Goal: Feedback & Contribution: Submit feedback/report problem

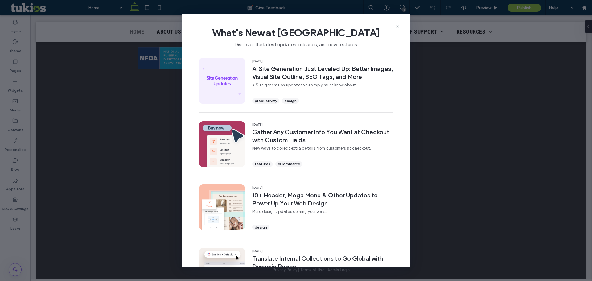
click at [397, 26] on icon at bounding box center [397, 26] width 5 height 5
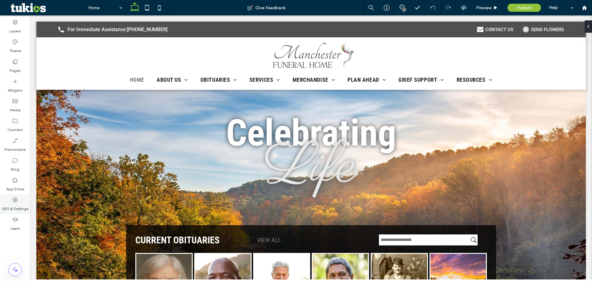
click at [19, 205] on label "SEO & Settings" at bounding box center [15, 207] width 27 height 9
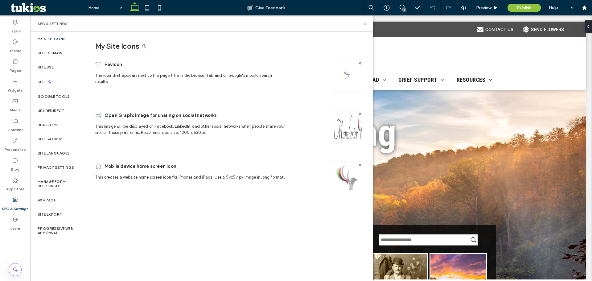
click at [364, 24] on icon at bounding box center [365, 24] width 5 height 5
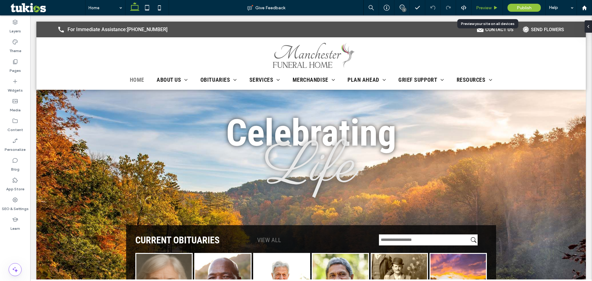
click at [491, 9] on span "Preview" at bounding box center [483, 7] width 15 height 5
click at [486, 5] on span "Preview" at bounding box center [483, 7] width 15 height 5
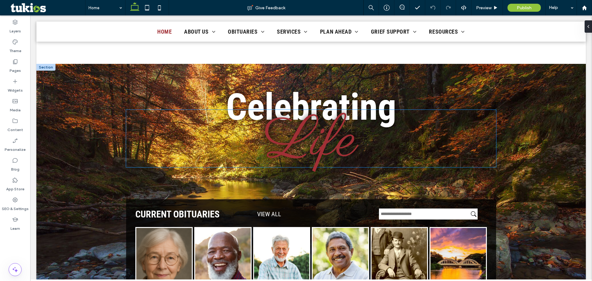
scroll to position [93, 0]
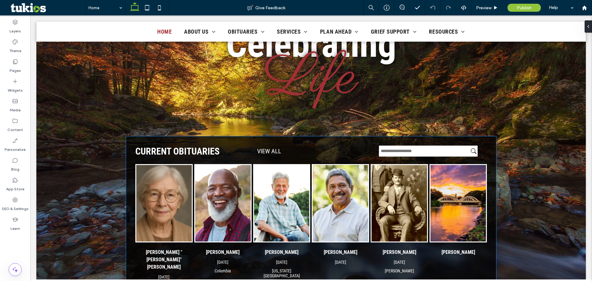
click at [417, 153] on input "text" at bounding box center [428, 151] width 99 height 11
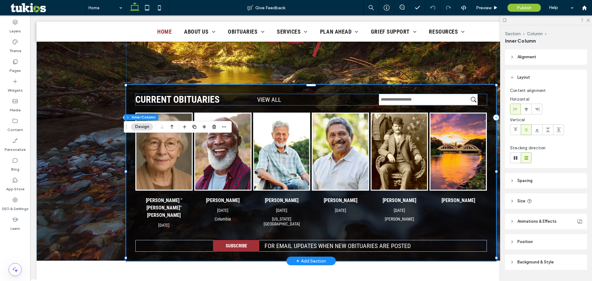
click at [391, 103] on input "text" at bounding box center [428, 99] width 99 height 11
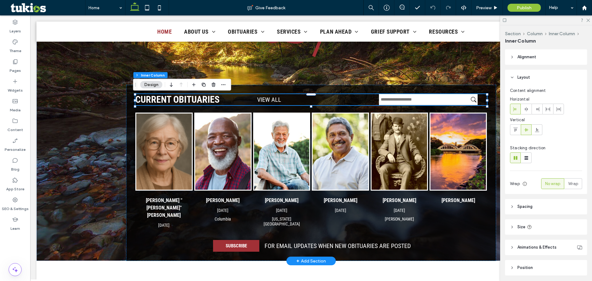
click at [391, 103] on input "text" at bounding box center [428, 99] width 99 height 11
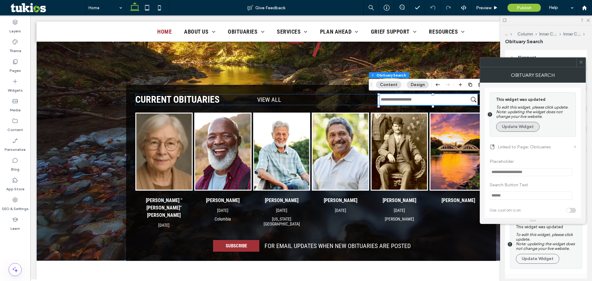
click at [533, 128] on button "Update Widget" at bounding box center [517, 127] width 43 height 10
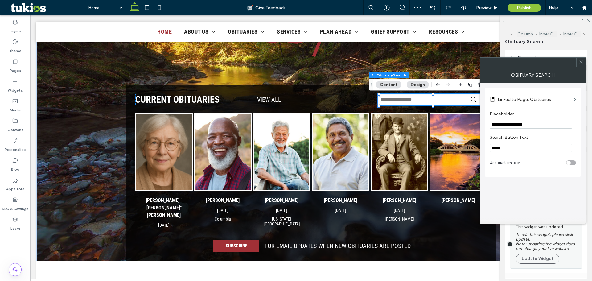
drag, startPoint x: 577, startPoint y: 64, endPoint x: 574, endPoint y: 69, distance: 6.5
click at [576, 66] on div at bounding box center [533, 62] width 106 height 10
click at [582, 63] on icon at bounding box center [581, 62] width 5 height 5
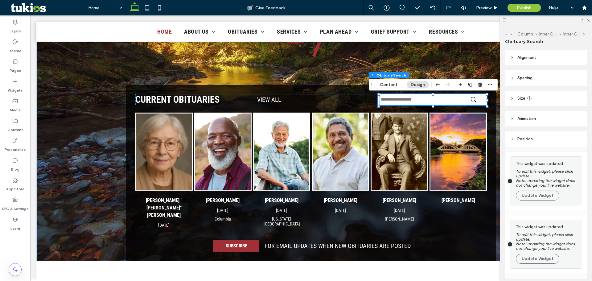
click at [588, 22] on div at bounding box center [546, 20] width 92 height 10
click at [588, 18] on div at bounding box center [546, 20] width 92 height 10
click at [587, 20] on icon at bounding box center [588, 20] width 4 height 4
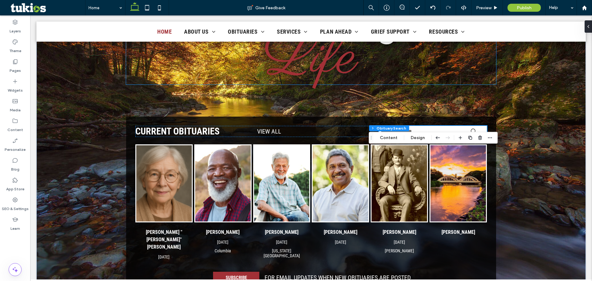
scroll to position [0, 0]
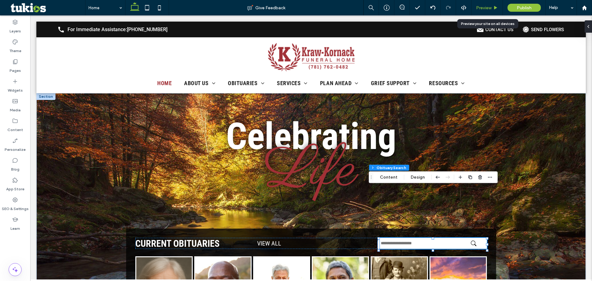
click at [485, 6] on span "Preview" at bounding box center [483, 7] width 15 height 5
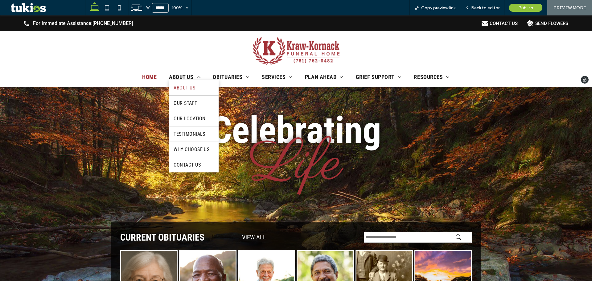
drag, startPoint x: 199, startPoint y: 90, endPoint x: 201, endPoint y: 106, distance: 15.8
click at [199, 90] on link "About Us" at bounding box center [194, 87] width 50 height 15
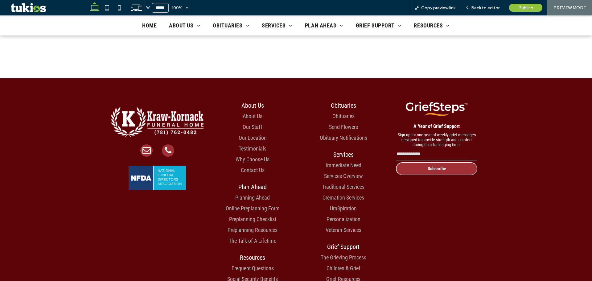
scroll to position [524, 0]
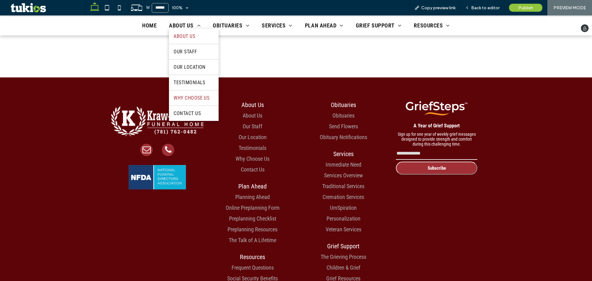
click at [186, 102] on link "Why Choose Us" at bounding box center [194, 97] width 50 height 15
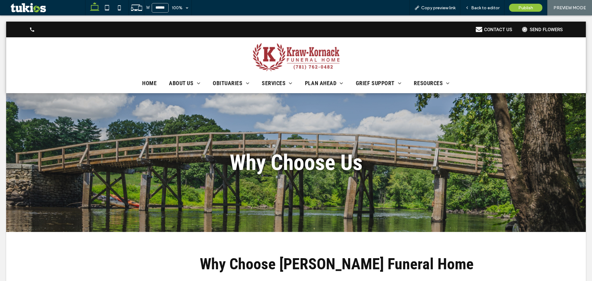
scroll to position [0, 0]
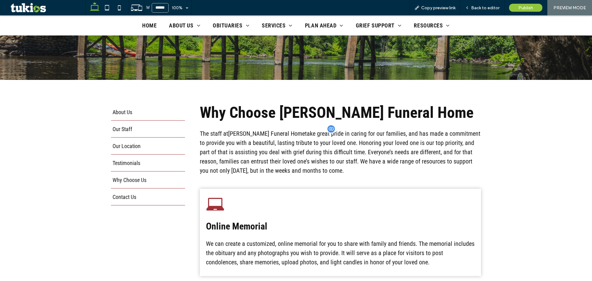
scroll to position [154, 0]
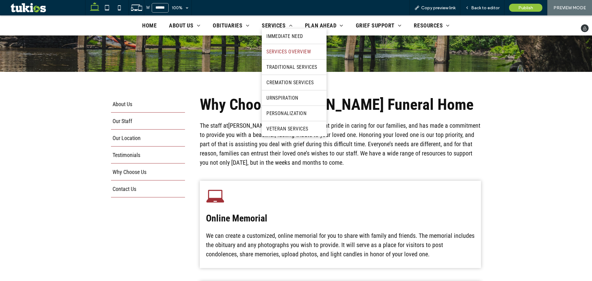
click at [275, 54] on span "Services Overview" at bounding box center [289, 52] width 44 height 6
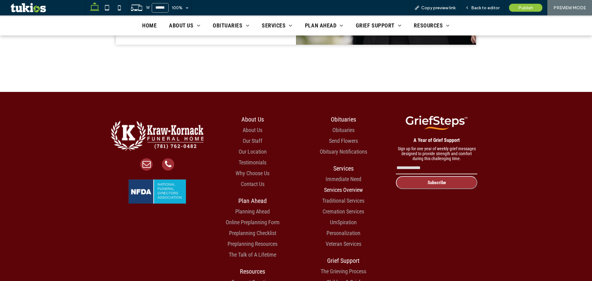
scroll to position [895, 0]
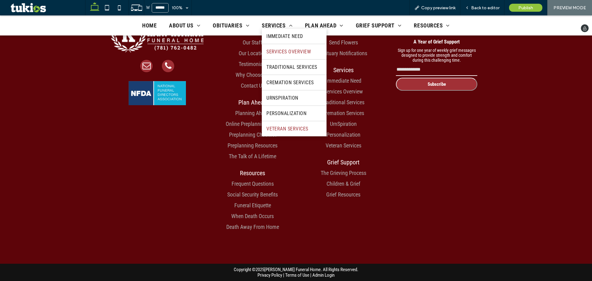
click at [285, 131] on span "Veteran Services" at bounding box center [288, 129] width 42 height 6
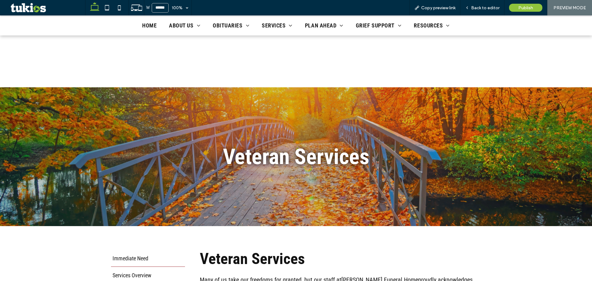
scroll to position [93, 0]
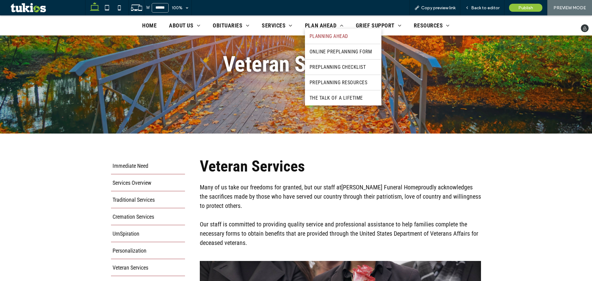
click at [333, 38] on span "Planning Ahead" at bounding box center [329, 36] width 39 height 6
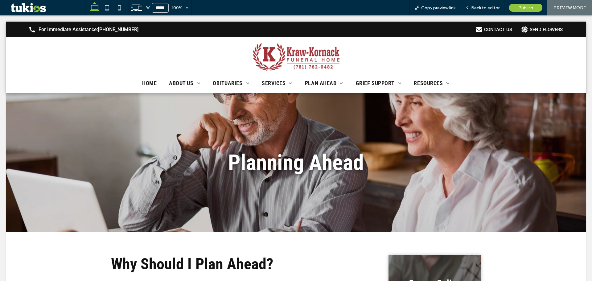
scroll to position [0, 0]
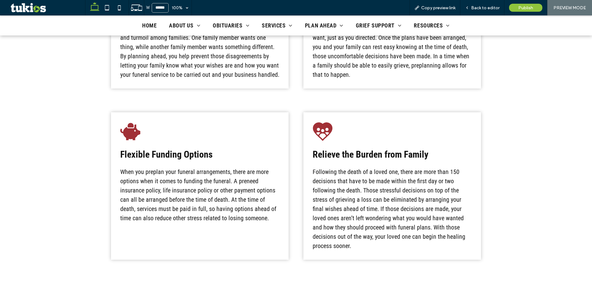
scroll to position [586, 0]
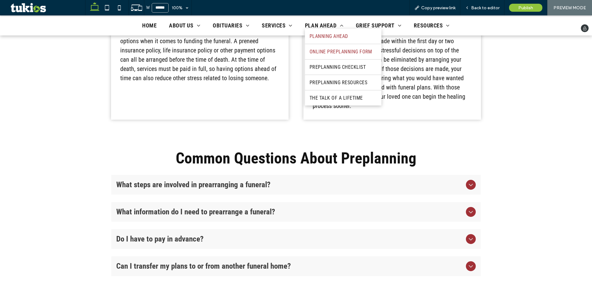
click at [336, 55] on link "Online Preplanning Form" at bounding box center [343, 51] width 77 height 15
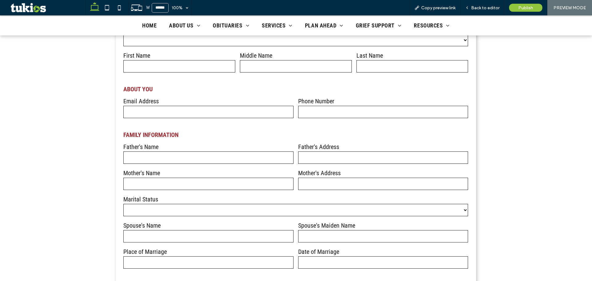
scroll to position [401, 0]
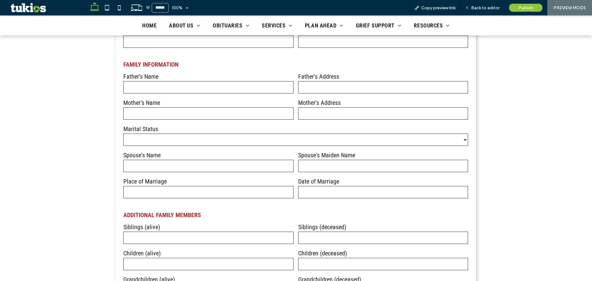
click at [218, 134] on div "Marital Status ****** ******* ******* ********" at bounding box center [296, 136] width 350 height 26
click at [219, 136] on select "****** ******* ******* ********" at bounding box center [295, 140] width 345 height 12
click at [110, 13] on icon at bounding box center [107, 8] width 12 height 12
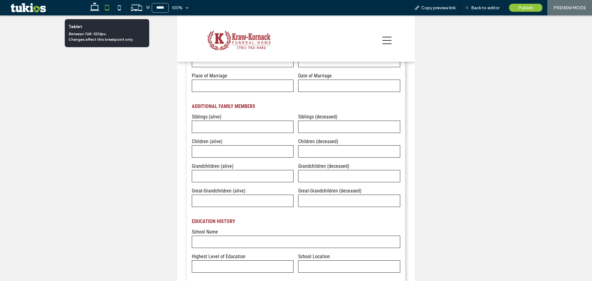
scroll to position [379, 0]
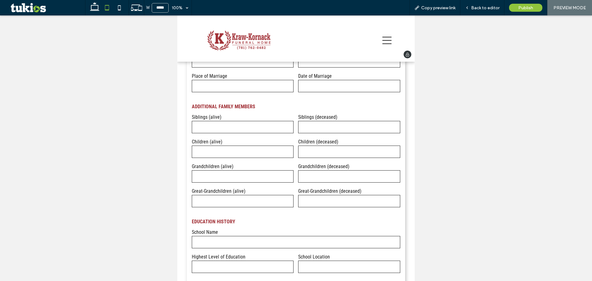
click at [246, 42] on img at bounding box center [239, 40] width 63 height 21
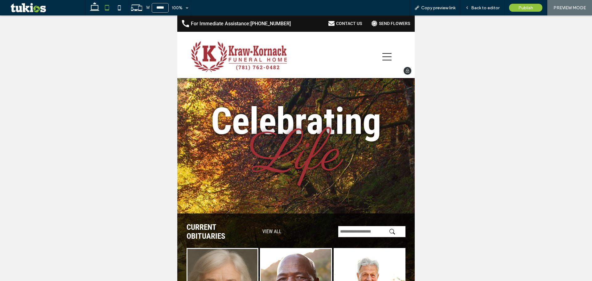
click at [383, 58] on icon at bounding box center [387, 56] width 9 height 9
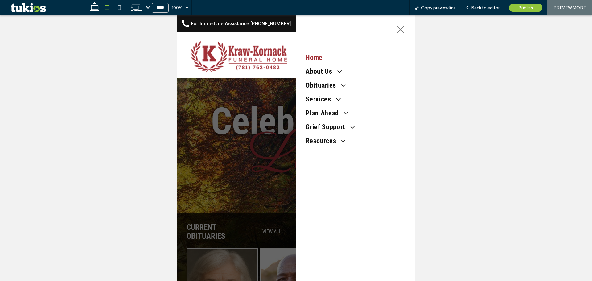
click at [397, 31] on icon at bounding box center [400, 29] width 7 height 7
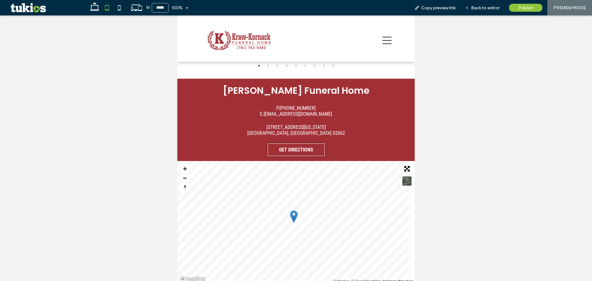
scroll to position [1092, 0]
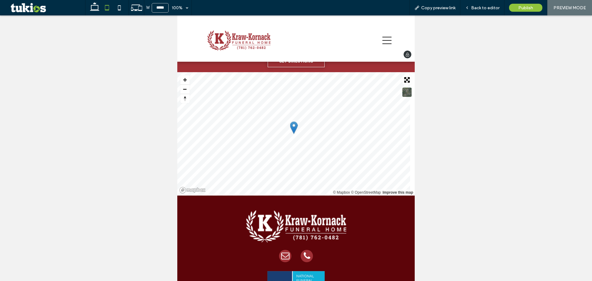
click at [383, 40] on icon at bounding box center [387, 40] width 9 height 7
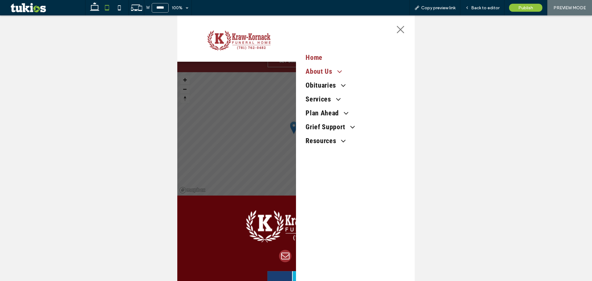
click at [311, 73] on span "About Us" at bounding box center [324, 72] width 36 height 8
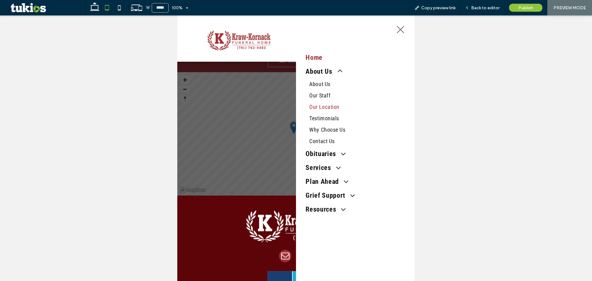
click at [324, 107] on span "Our Location" at bounding box center [324, 107] width 30 height 6
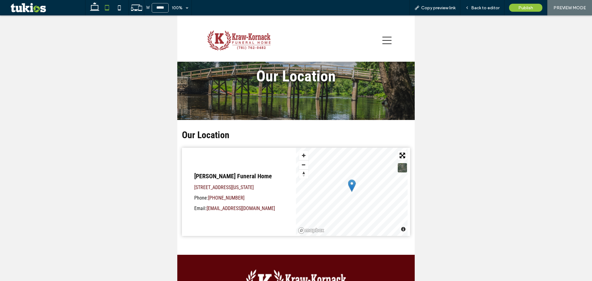
scroll to position [62, 0]
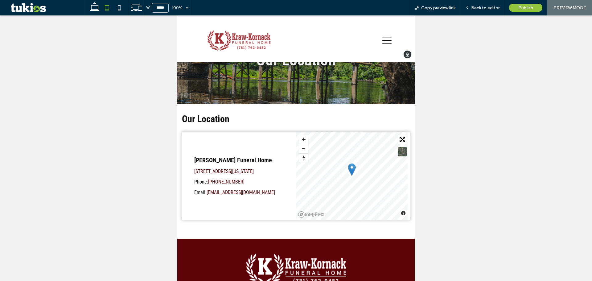
click at [383, 39] on icon at bounding box center [387, 40] width 9 height 9
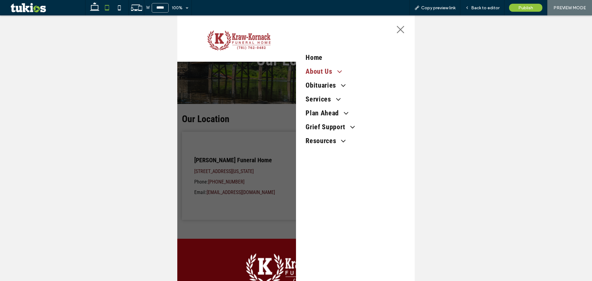
click at [332, 73] on span at bounding box center [337, 71] width 11 height 8
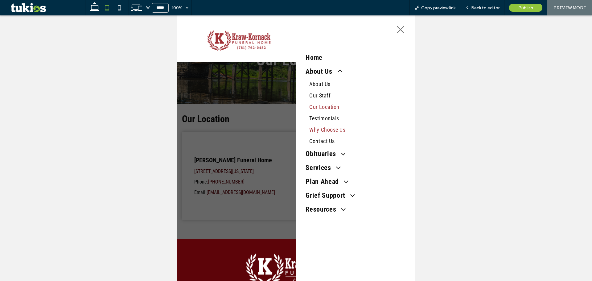
click at [338, 132] on span "Why Choose Us" at bounding box center [327, 129] width 36 height 6
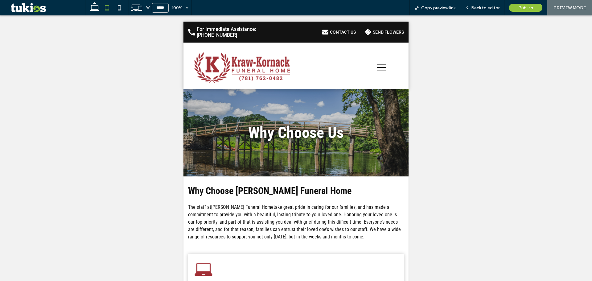
scroll to position [0, 0]
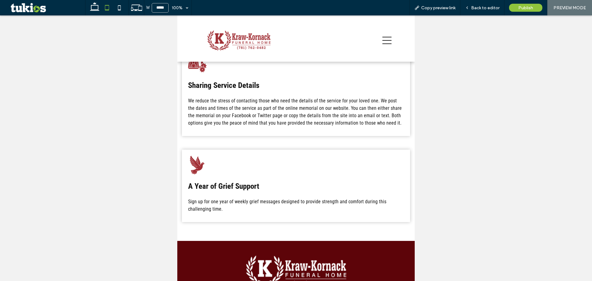
scroll to position [617, 0]
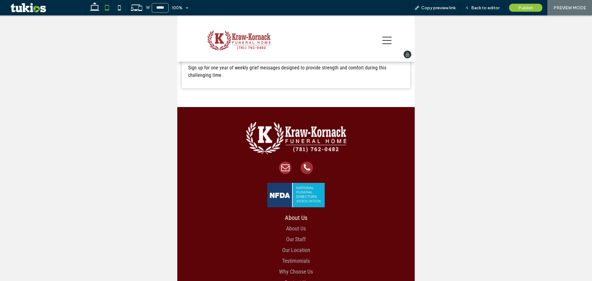
click at [383, 41] on icon at bounding box center [387, 40] width 9 height 9
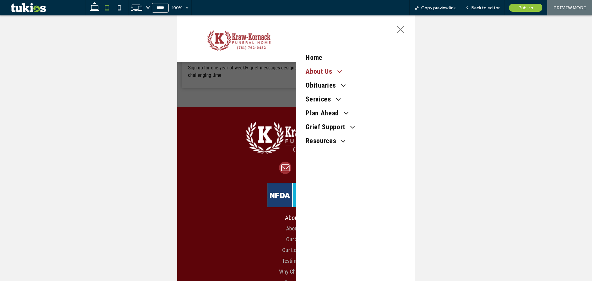
click at [315, 72] on span "About Us" at bounding box center [324, 72] width 36 height 8
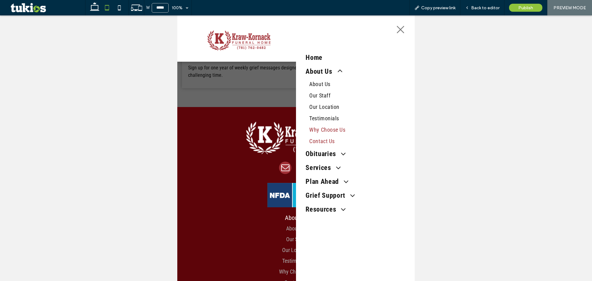
click at [322, 144] on span "Contact Us" at bounding box center [321, 141] width 25 height 6
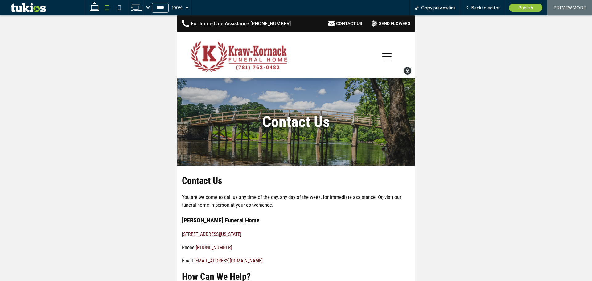
click at [382, 63] on div at bounding box center [353, 56] width 114 height 43
click at [383, 60] on icon at bounding box center [387, 56] width 9 height 7
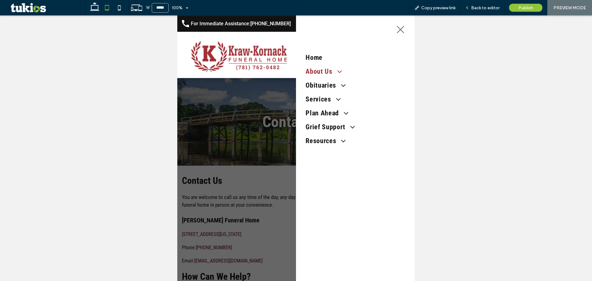
click at [335, 75] on span at bounding box center [337, 71] width 11 height 8
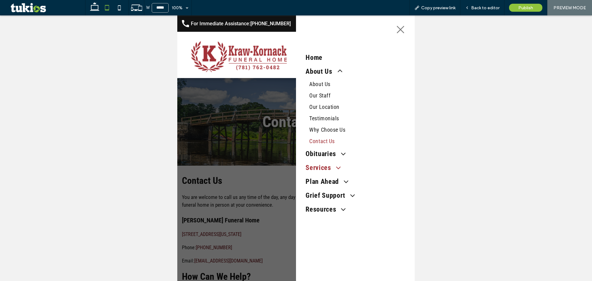
click at [328, 168] on span "Services" at bounding box center [323, 168] width 35 height 8
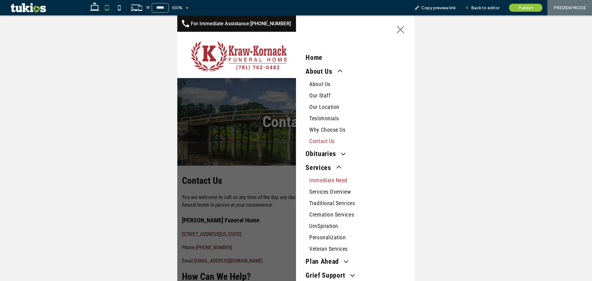
click at [333, 184] on span "Immediate Need" at bounding box center [328, 180] width 38 height 6
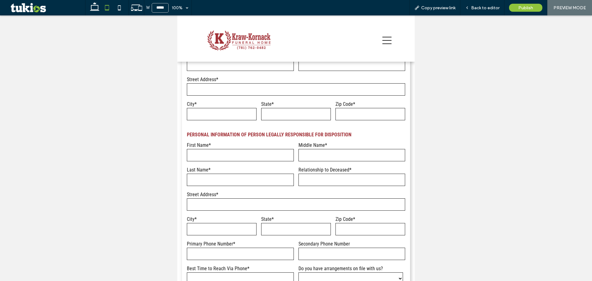
scroll to position [524, 0]
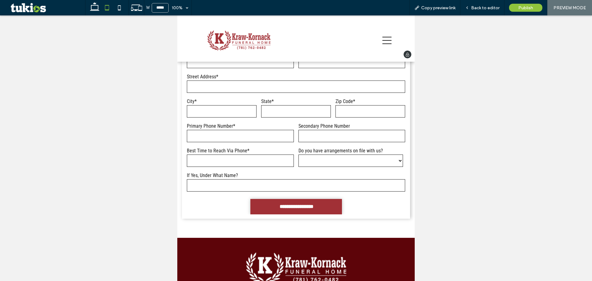
click at [384, 41] on icon at bounding box center [387, 40] width 9 height 7
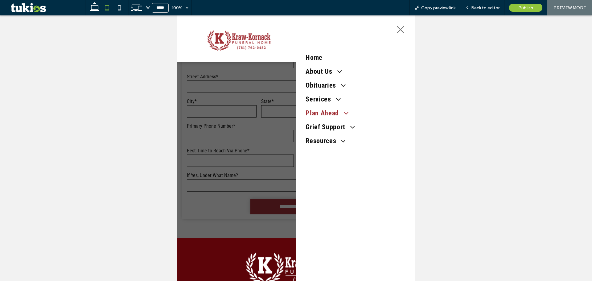
click at [338, 113] on span at bounding box center [343, 113] width 11 height 8
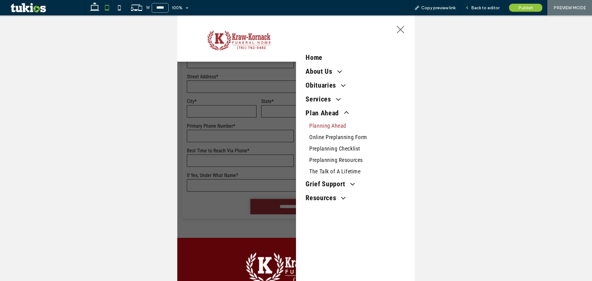
click at [332, 128] on span "Planning Ahead" at bounding box center [327, 125] width 37 height 6
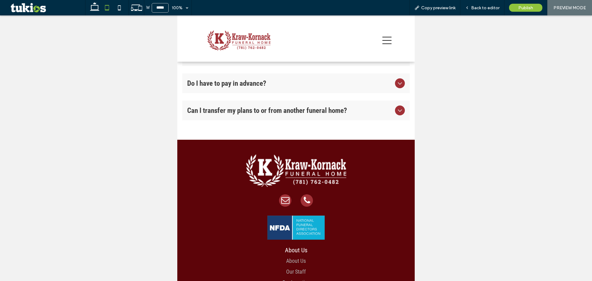
scroll to position [710, 0]
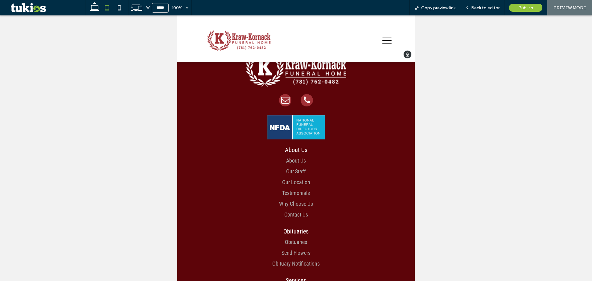
click at [383, 37] on icon at bounding box center [387, 40] width 9 height 7
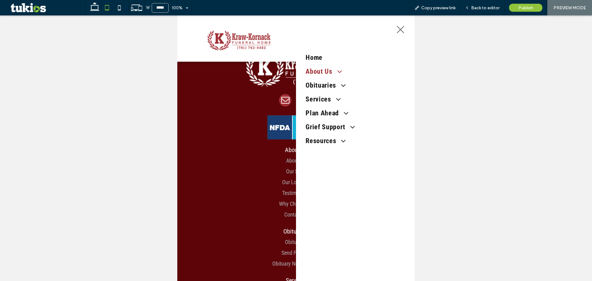
click at [334, 74] on span at bounding box center [337, 71] width 11 height 8
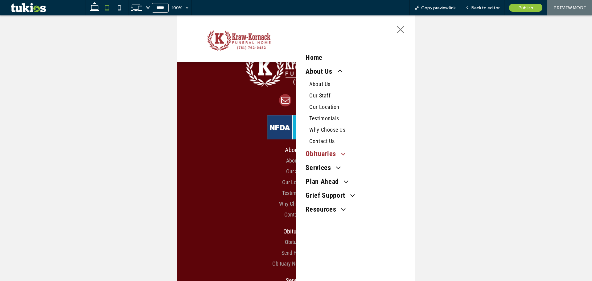
click at [337, 157] on span at bounding box center [340, 154] width 11 height 8
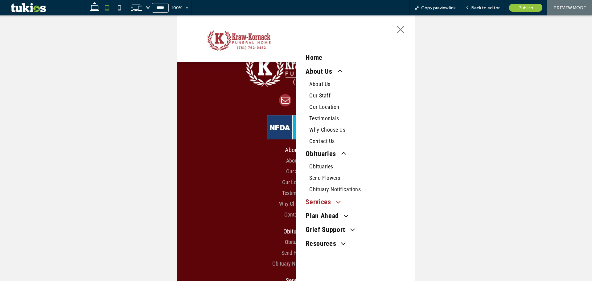
click at [335, 209] on link "Services" at bounding box center [355, 202] width 99 height 14
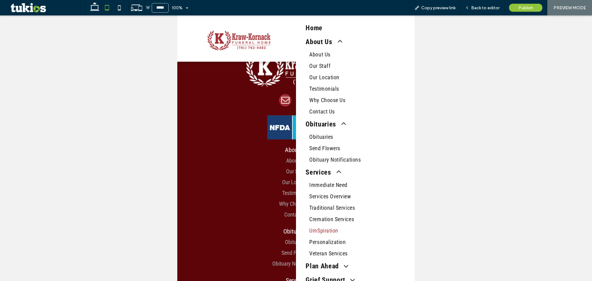
scroll to position [123, 0]
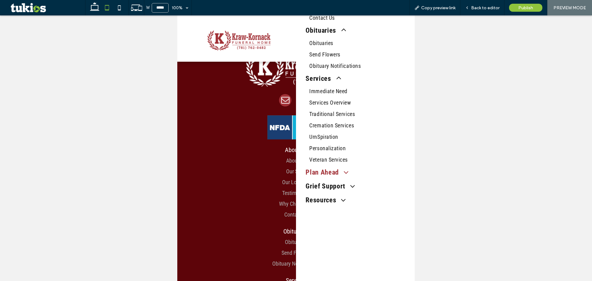
click at [344, 175] on link "Plan Ahead" at bounding box center [355, 172] width 99 height 14
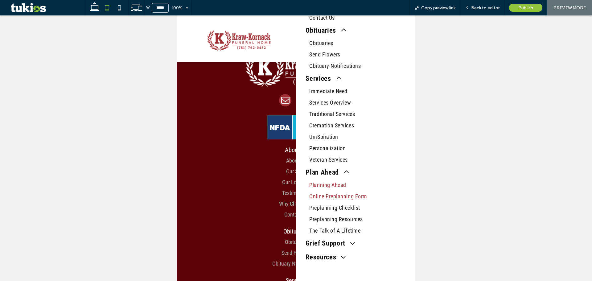
click at [344, 200] on span "Online Preplanning Form" at bounding box center [338, 196] width 58 height 6
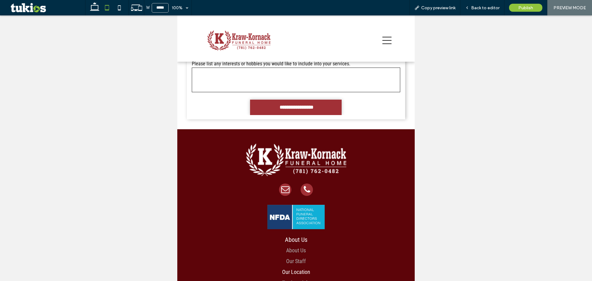
scroll to position [1203, 0]
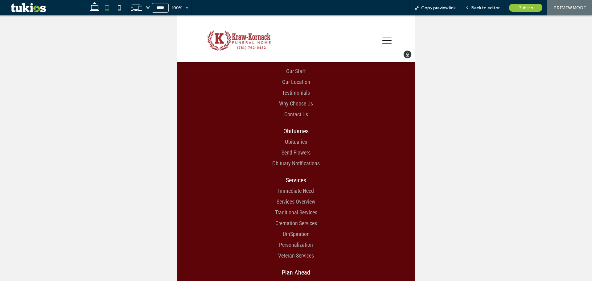
click at [383, 39] on icon at bounding box center [387, 40] width 9 height 9
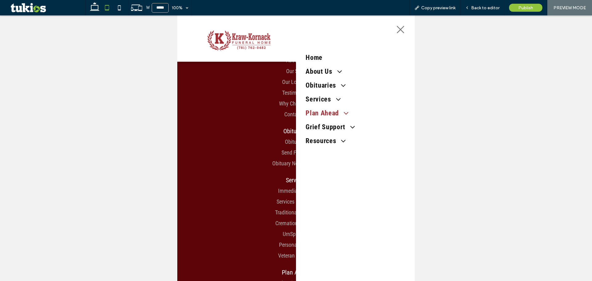
click at [331, 117] on span "Plan Ahead" at bounding box center [327, 113] width 42 height 8
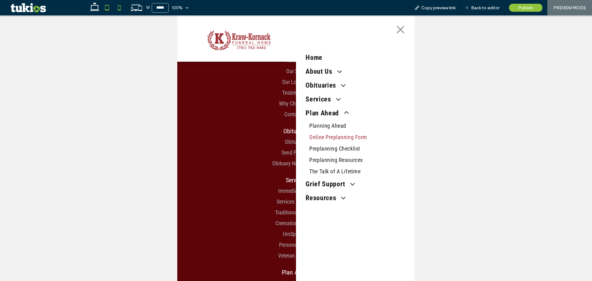
click at [121, 5] on icon at bounding box center [119, 8] width 12 height 12
type input "*****"
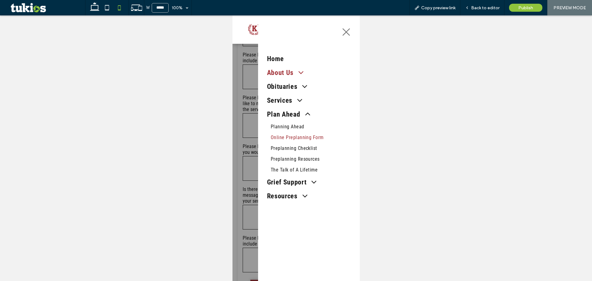
click at [294, 73] on span at bounding box center [298, 72] width 12 height 9
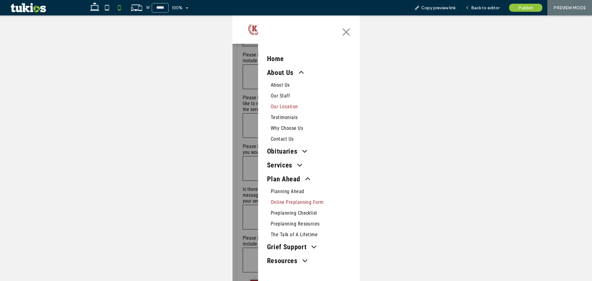
click at [297, 103] on link "Our Location" at bounding box center [309, 106] width 84 height 11
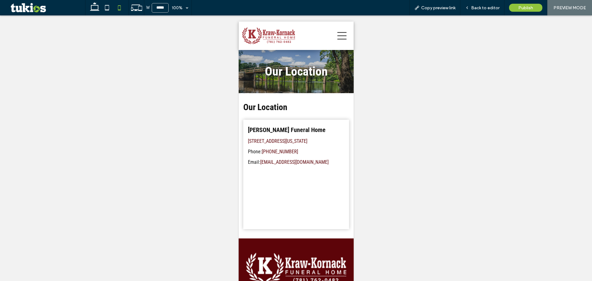
scroll to position [0, 0]
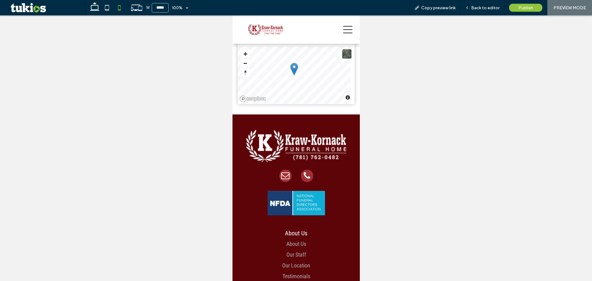
scroll to position [123, 0]
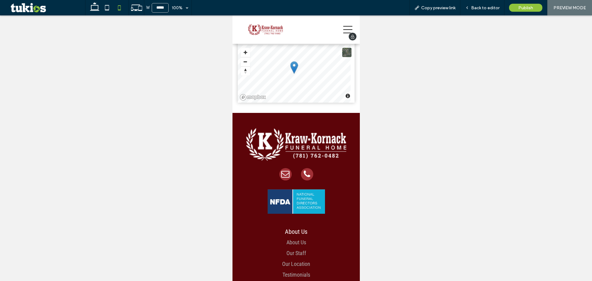
click at [343, 27] on icon at bounding box center [347, 29] width 9 height 9
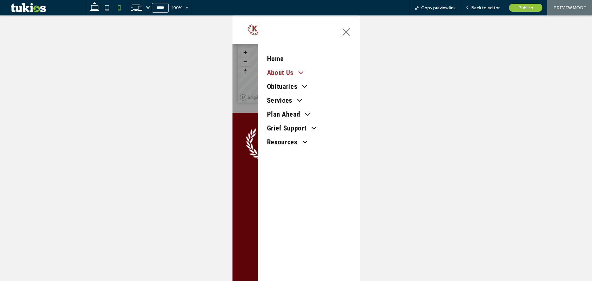
click at [293, 71] on span at bounding box center [298, 72] width 12 height 9
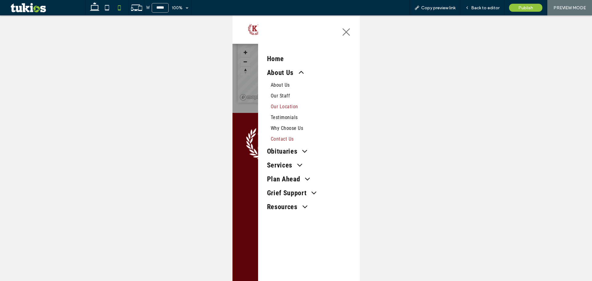
drag, startPoint x: 292, startPoint y: 139, endPoint x: 524, endPoint y: 157, distance: 232.9
click at [292, 139] on span "Contact Us" at bounding box center [282, 139] width 23 height 6
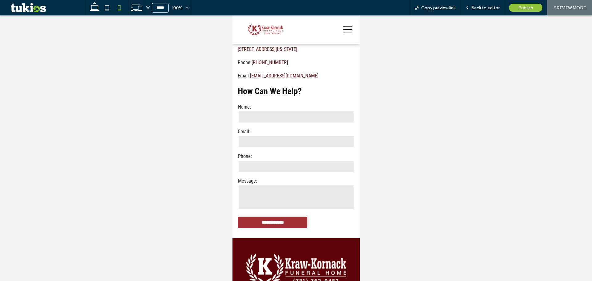
scroll to position [185, 0]
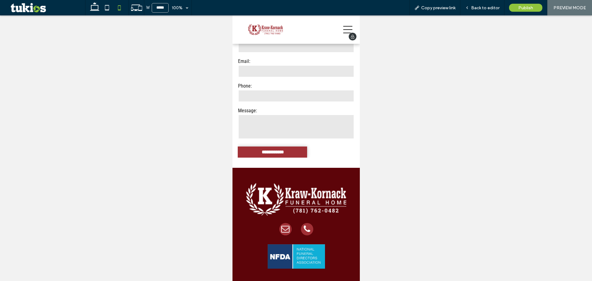
click at [346, 31] on icon at bounding box center [347, 29] width 9 height 9
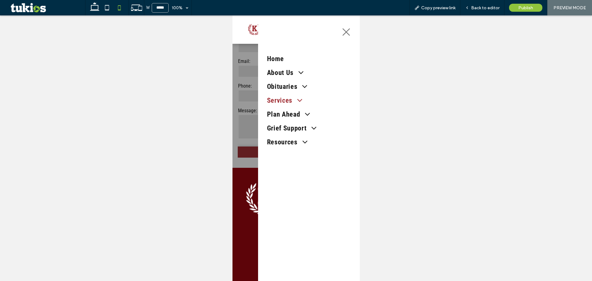
click at [296, 99] on span at bounding box center [297, 100] width 12 height 9
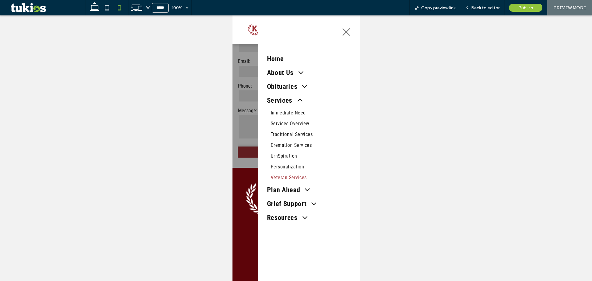
click at [289, 177] on span "Veteran Services" at bounding box center [289, 178] width 36 height 6
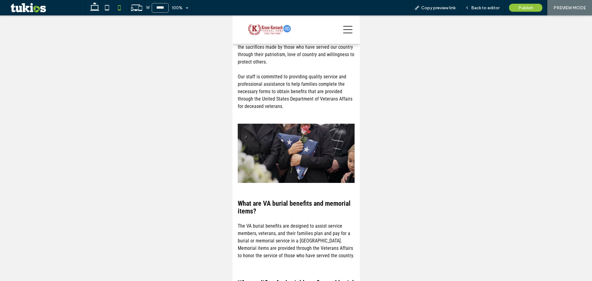
scroll to position [93, 0]
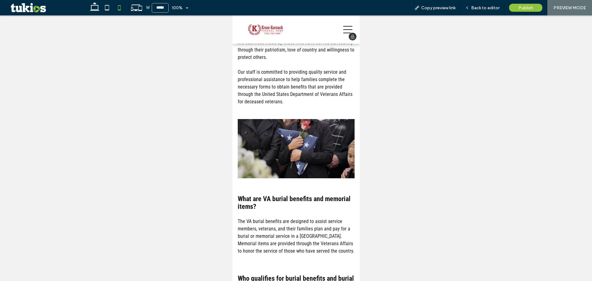
click at [343, 29] on icon at bounding box center [347, 29] width 9 height 9
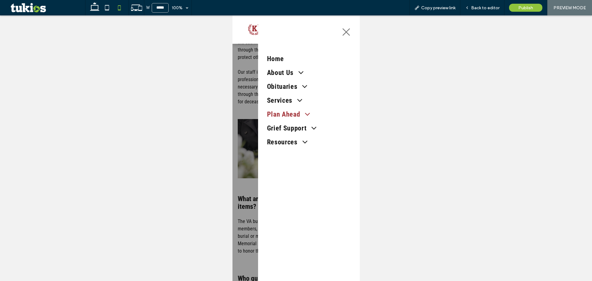
click at [290, 121] on link "Plan Ahead" at bounding box center [309, 114] width 84 height 14
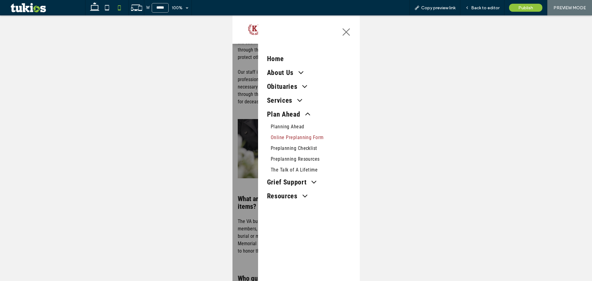
click at [293, 139] on span "Online Preplanning Form" at bounding box center [297, 137] width 53 height 6
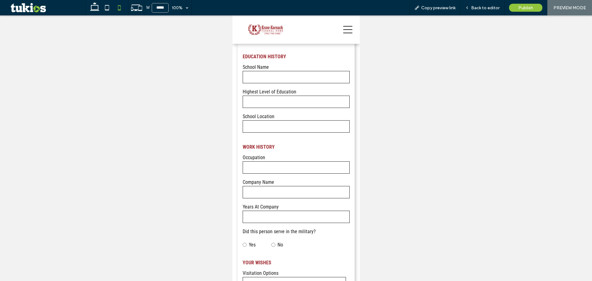
scroll to position [864, 0]
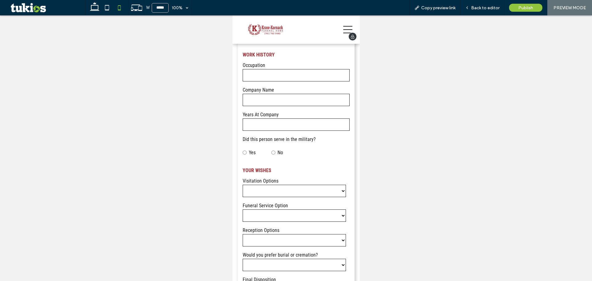
click at [343, 31] on icon at bounding box center [347, 29] width 9 height 9
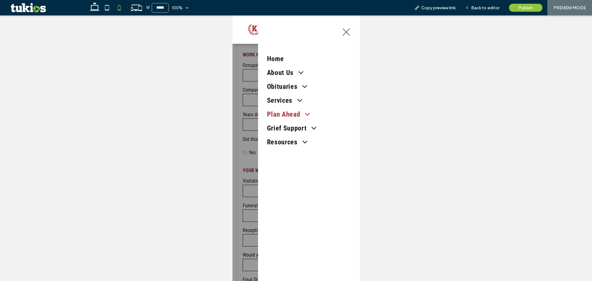
click at [300, 118] on span at bounding box center [305, 114] width 12 height 9
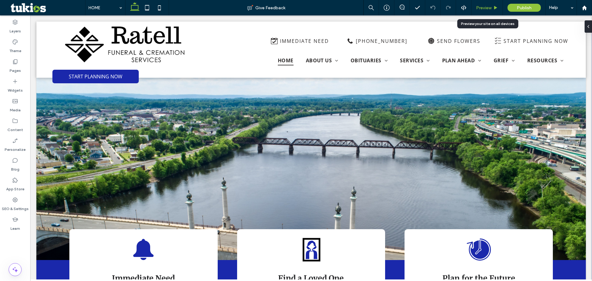
click at [492, 7] on div "Preview" at bounding box center [487, 7] width 31 height 5
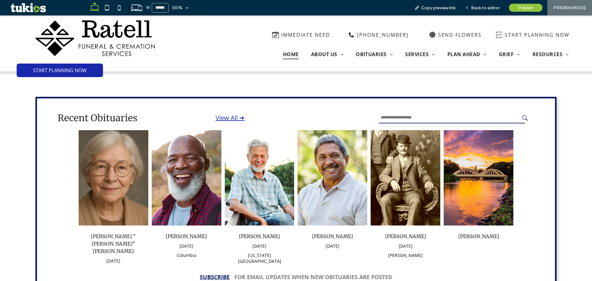
scroll to position [497, 0]
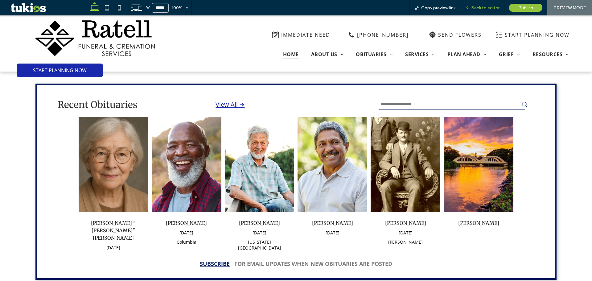
click at [482, 7] on span "Back to editor" at bounding box center [485, 7] width 28 height 5
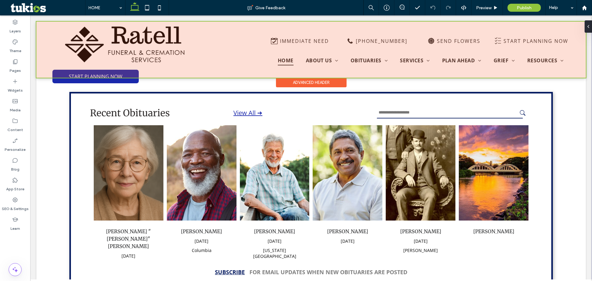
scroll to position [494, 0]
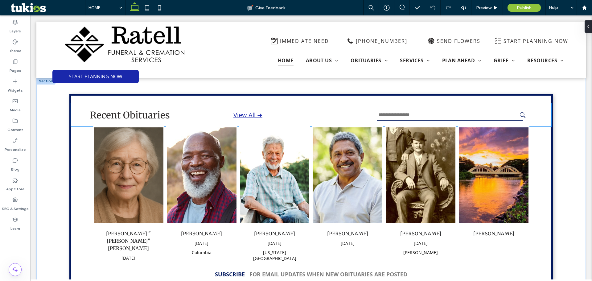
click at [433, 109] on input "text" at bounding box center [450, 114] width 146 height 11
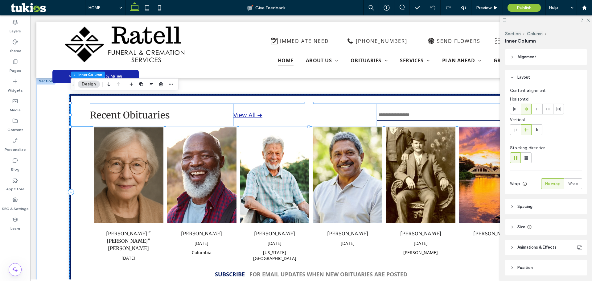
click at [433, 109] on input "text" at bounding box center [450, 114] width 146 height 11
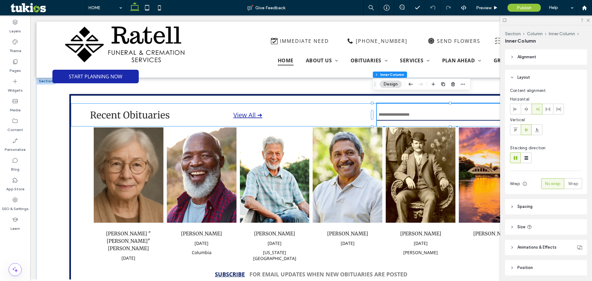
click at [433, 109] on input "text" at bounding box center [450, 114] width 146 height 11
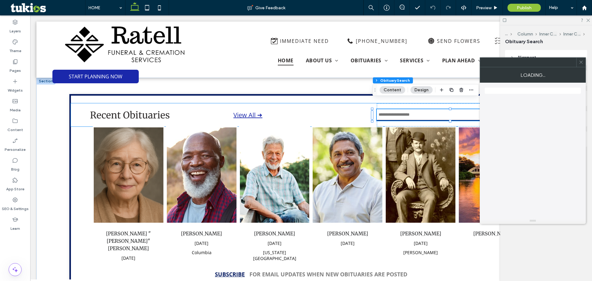
click at [433, 109] on input "text" at bounding box center [450, 114] width 146 height 11
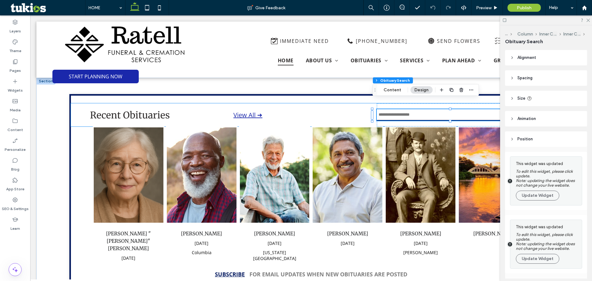
click at [435, 109] on input "text" at bounding box center [450, 114] width 146 height 11
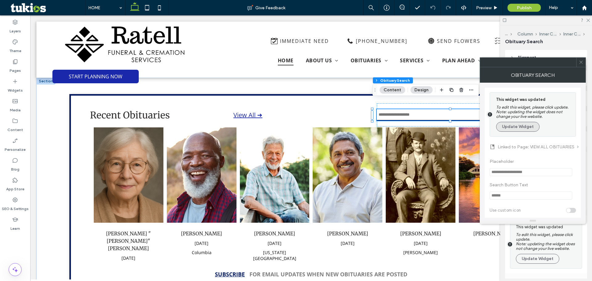
click at [519, 126] on button "Update Widget" at bounding box center [517, 127] width 43 height 10
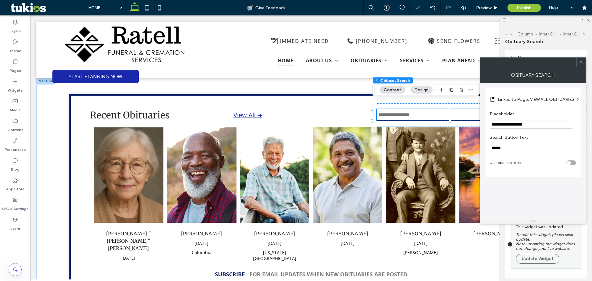
click at [583, 62] on icon at bounding box center [581, 62] width 5 height 5
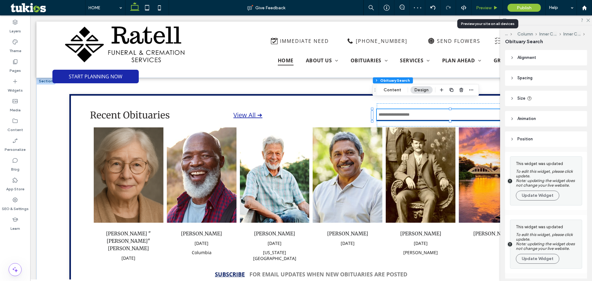
click at [495, 8] on icon at bounding box center [496, 8] width 5 height 5
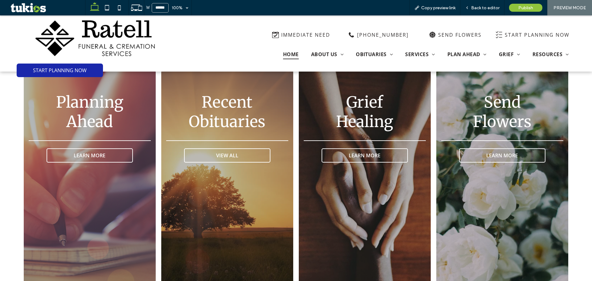
scroll to position [1052, 0]
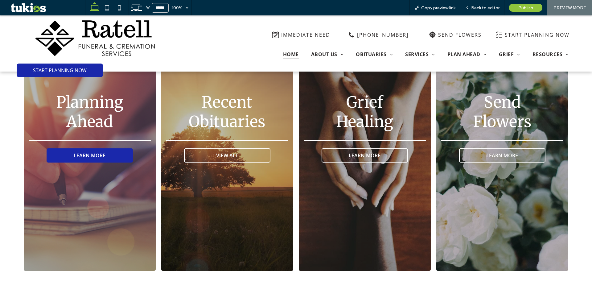
drag, startPoint x: 101, startPoint y: 154, endPoint x: 123, endPoint y: 153, distance: 22.5
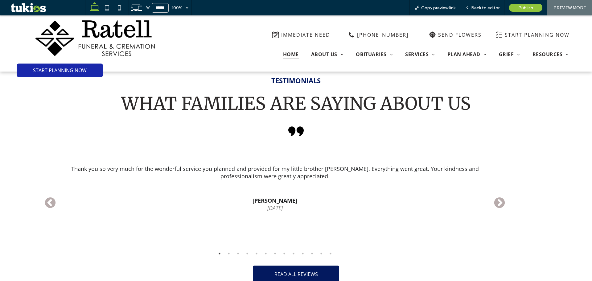
scroll to position [1299, 0]
click at [489, 6] on span "Back to editor" at bounding box center [485, 7] width 28 height 5
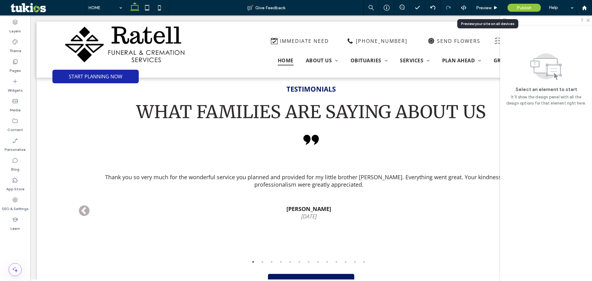
scroll to position [1294, 0]
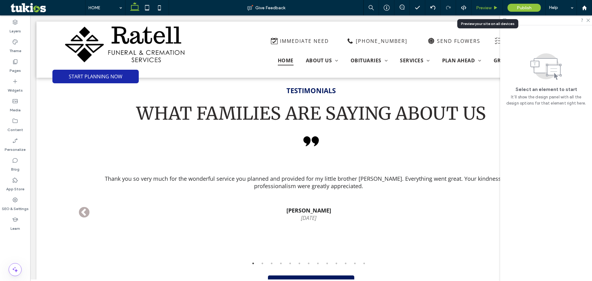
click at [493, 7] on div "Preview" at bounding box center [487, 7] width 31 height 5
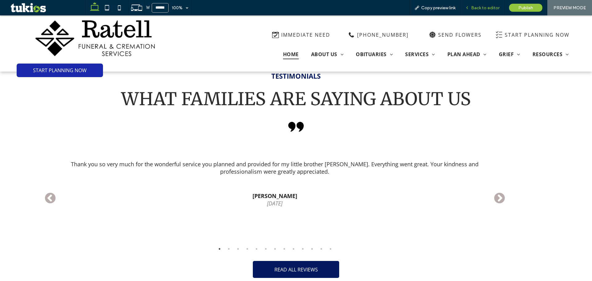
scroll to position [1305, 0]
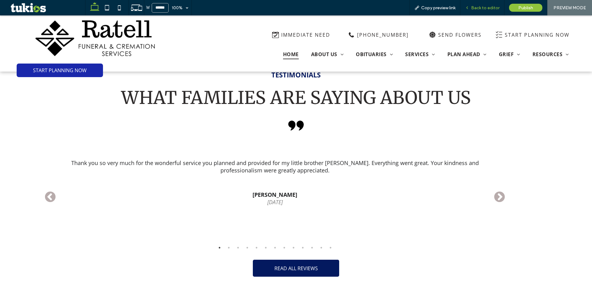
click at [484, 10] on span "Back to editor" at bounding box center [485, 7] width 28 height 5
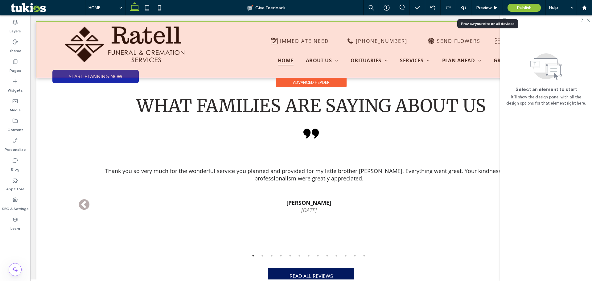
scroll to position [1302, 0]
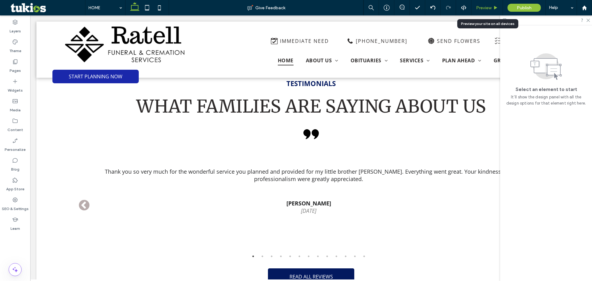
click at [487, 7] on span "Preview" at bounding box center [483, 7] width 15 height 5
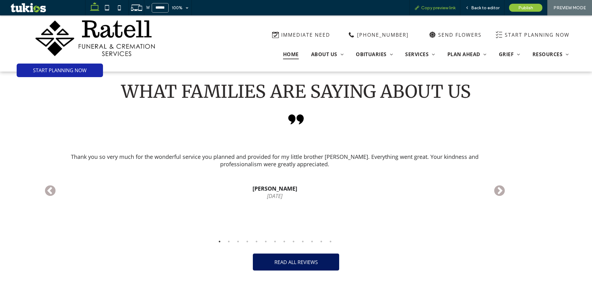
scroll to position [1312, 0]
click at [434, 11] on div "Copy preview link" at bounding box center [435, 7] width 51 height 15
click at [428, 7] on span "Copy preview link" at bounding box center [438, 7] width 34 height 5
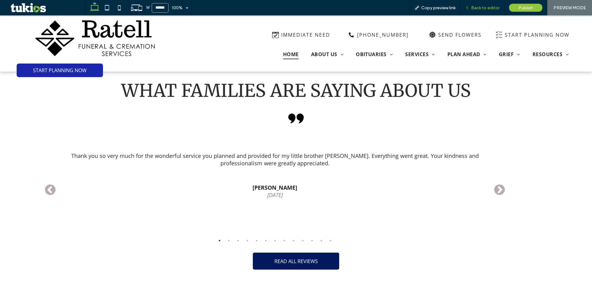
click at [478, 7] on span "Back to editor" at bounding box center [485, 7] width 28 height 5
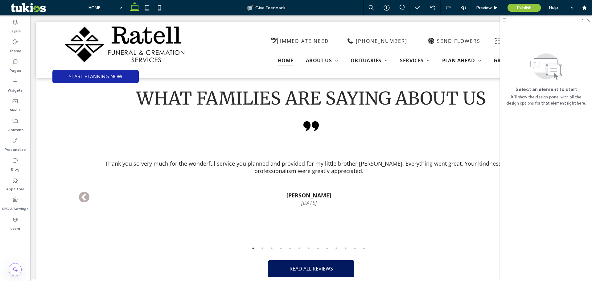
scroll to position [1309, 0]
click at [402, 7] on icon at bounding box center [402, 7] width 5 height 5
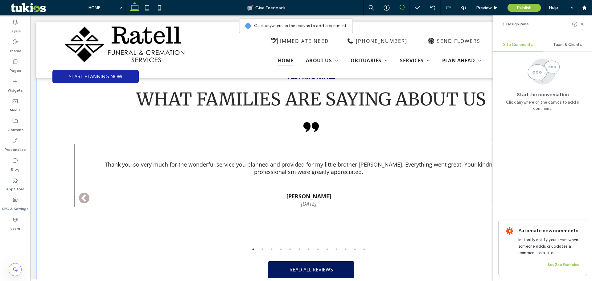
click at [316, 150] on div "Thank you so very much for the wonderful service you planned and provided for m…" at bounding box center [308, 168] width 469 height 49
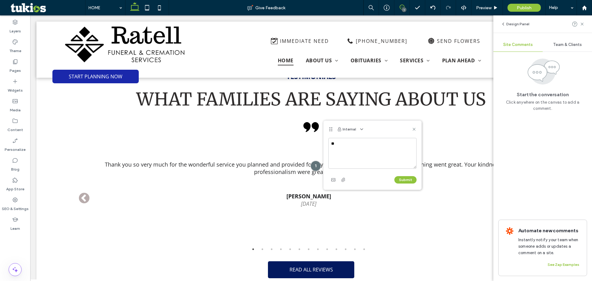
type textarea "*"
type textarea "**********"
click at [411, 181] on button "Submit" at bounding box center [406, 179] width 22 height 7
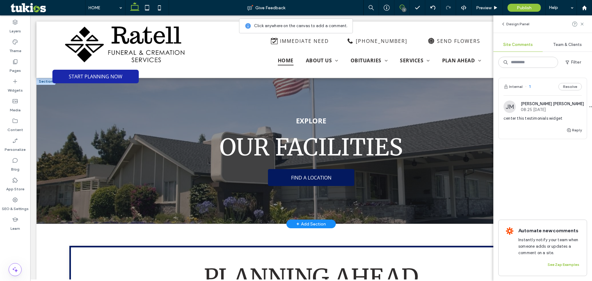
scroll to position [1525, 0]
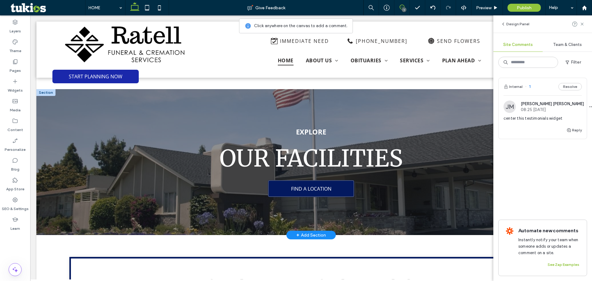
drag, startPoint x: 283, startPoint y: 178, endPoint x: 283, endPoint y: 181, distance: 3.4
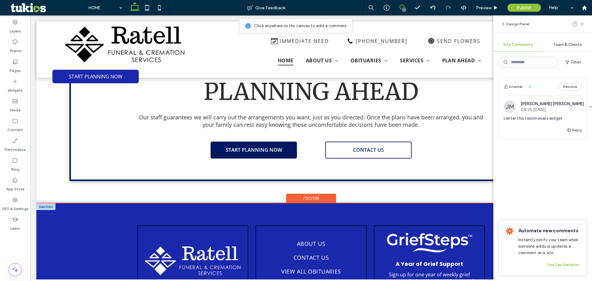
scroll to position [1723, 0]
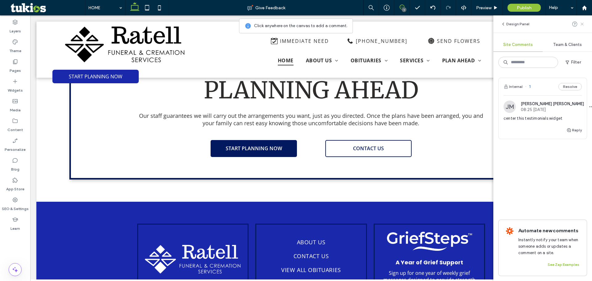
click at [581, 25] on use at bounding box center [582, 24] width 3 height 3
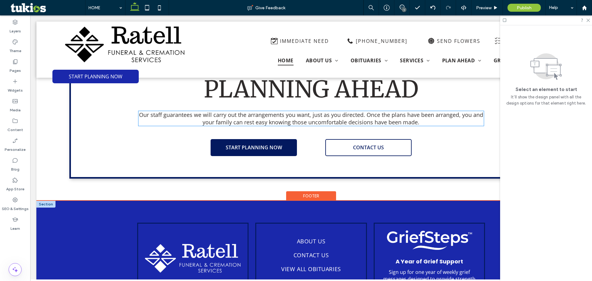
scroll to position [1800, 0]
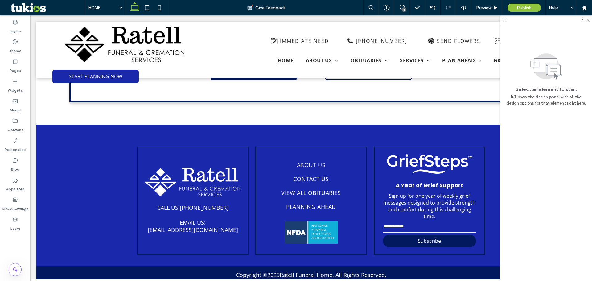
click at [590, 20] on icon at bounding box center [588, 20] width 4 height 4
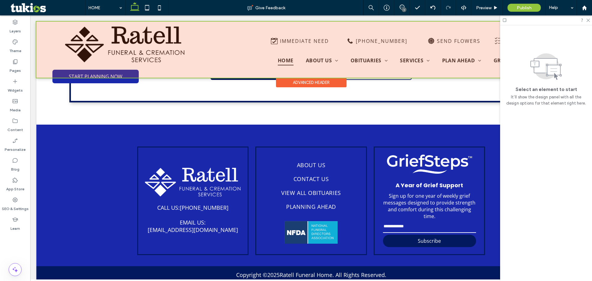
scroll to position [1795, 0]
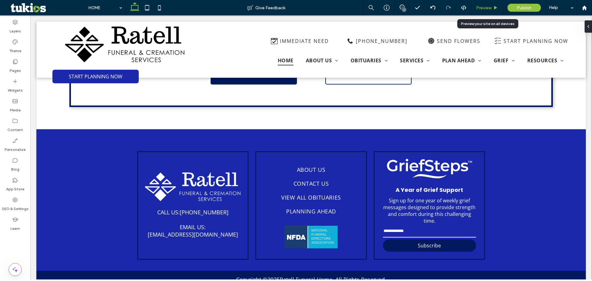
click at [479, 9] on span "Preview" at bounding box center [483, 7] width 15 height 5
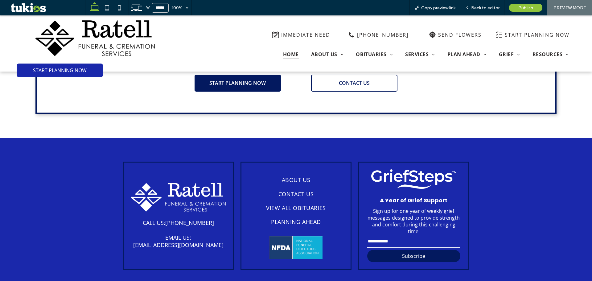
scroll to position [1806, 0]
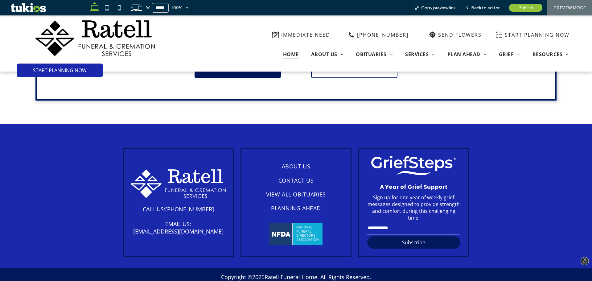
click at [388, 222] on input "email" at bounding box center [413, 228] width 93 height 12
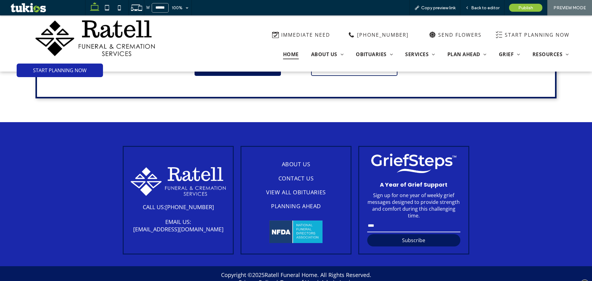
scroll to position [1808, 0]
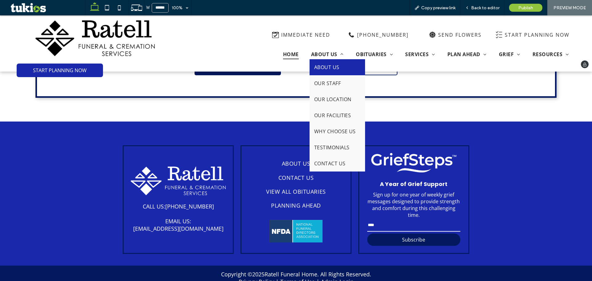
type input "****"
click at [334, 63] on link "ABOUT US" at bounding box center [338, 67] width 56 height 16
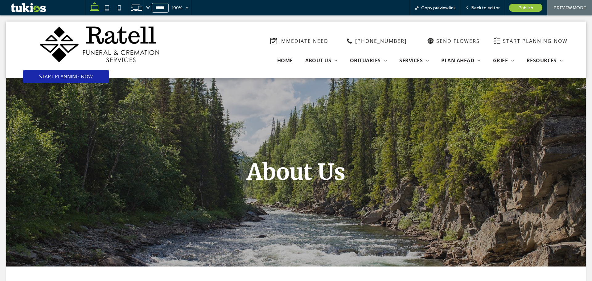
scroll to position [0, 0]
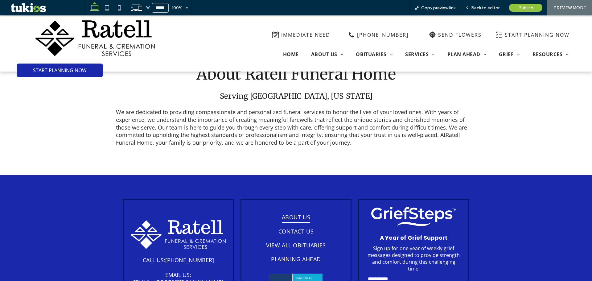
scroll to position [247, 0]
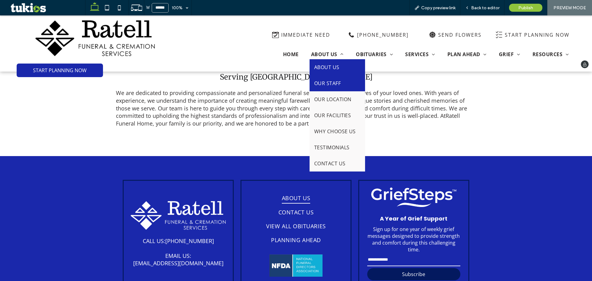
drag, startPoint x: 329, startPoint y: 86, endPoint x: 331, endPoint y: 101, distance: 14.9
click at [329, 86] on span "OUR STAFF" at bounding box center [327, 83] width 27 height 7
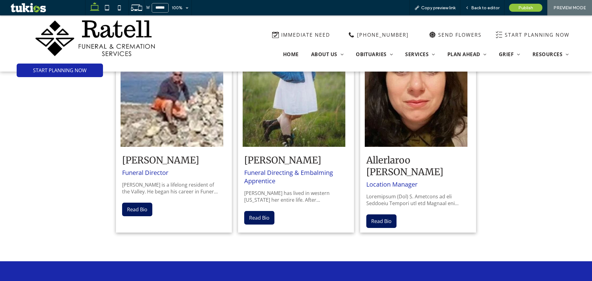
scroll to position [308, 0]
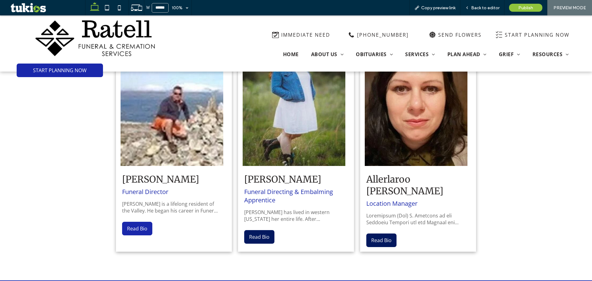
click at [133, 228] on button "Read Bio" at bounding box center [137, 229] width 30 height 14
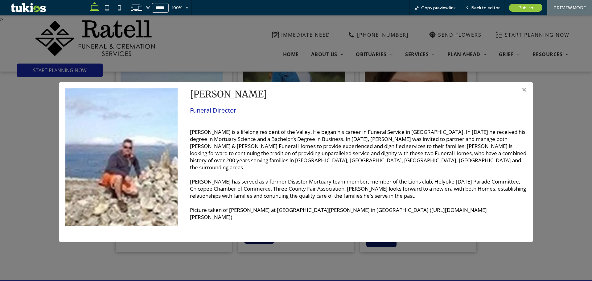
click at [182, 231] on div "Chris Powers Funeral Director Chris is a lifelong resident of the Valley. He be…" at bounding box center [295, 162] width 461 height 148
click at [184, 243] on div "> × Chris Powers Funeral Director Chris is a lifelong resident of the Valley. H…" at bounding box center [296, 148] width 592 height 266
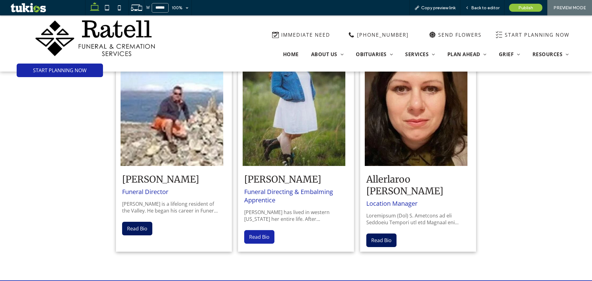
click at [258, 238] on button "Read Bio" at bounding box center [259, 237] width 30 height 14
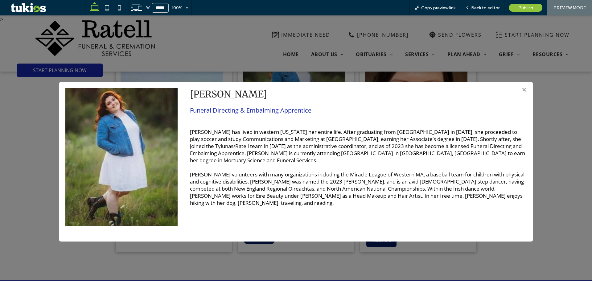
click at [258, 250] on div "> × Caitlyn Feeley Funeral Directing & Embalming Apprentice Caitlyn has lived i…" at bounding box center [296, 148] width 592 height 266
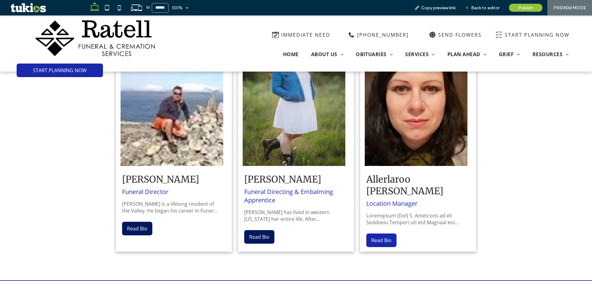
click at [388, 234] on button "Read Bio" at bounding box center [381, 241] width 30 height 14
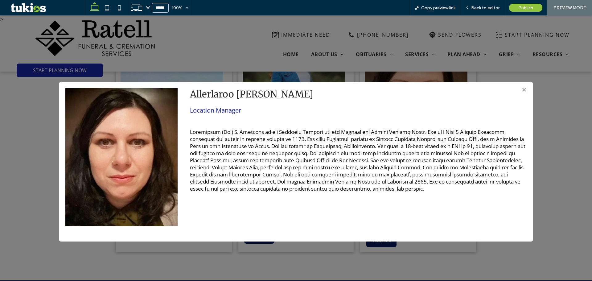
click at [418, 44] on div "> × Allerlaroo Bessette Location Manager" at bounding box center [296, 148] width 592 height 266
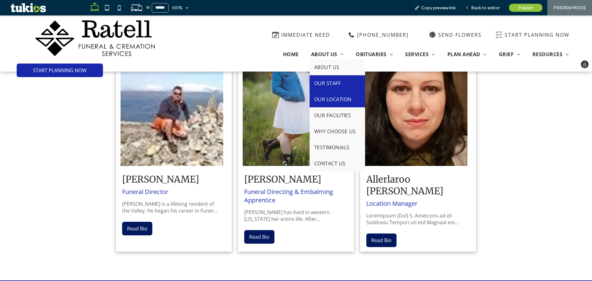
click at [326, 97] on span "OUR LOCATION" at bounding box center [332, 99] width 37 height 7
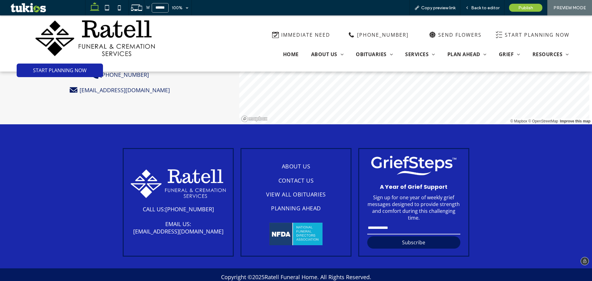
scroll to position [394, 0]
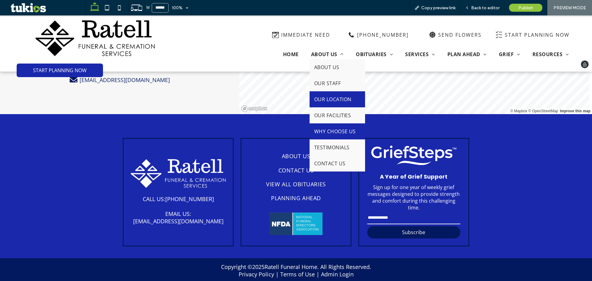
click at [330, 131] on span "WHY CHOOSE US" at bounding box center [335, 131] width 42 height 7
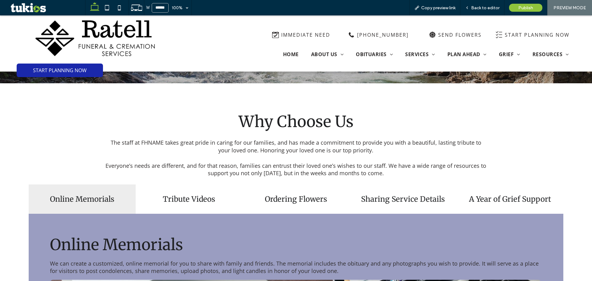
scroll to position [185, 0]
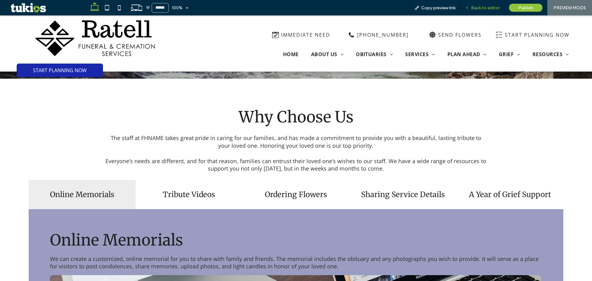
click at [485, 1] on div "Back to editor" at bounding box center [483, 7] width 44 height 15
click at [483, 9] on span "Back to editor" at bounding box center [485, 7] width 28 height 5
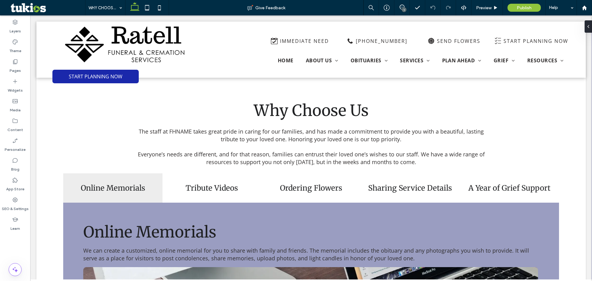
drag, startPoint x: 403, startPoint y: 8, endPoint x: 399, endPoint y: 14, distance: 7.6
click at [403, 8] on div "1" at bounding box center [404, 9] width 5 height 5
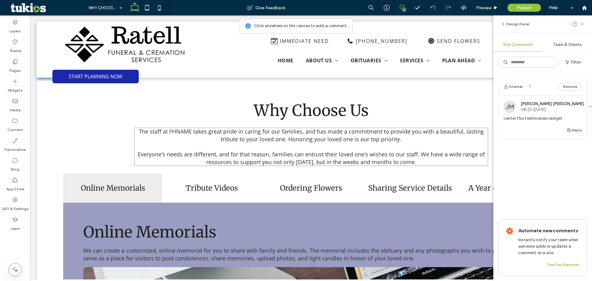
click at [179, 128] on span "The staff at FHNAME takes great pride in caring for our families, and has made …" at bounding box center [311, 135] width 345 height 15
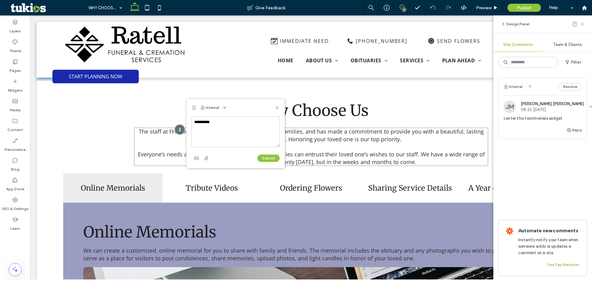
type textarea "**********"
click button "Submit" at bounding box center [269, 158] width 22 height 7
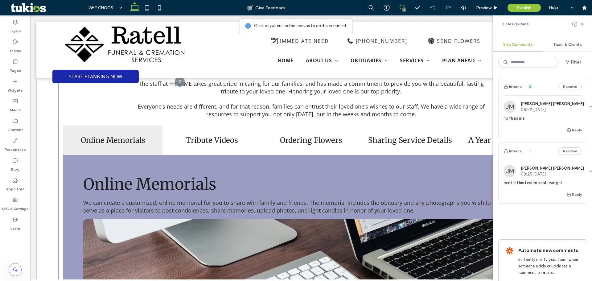
scroll to position [216, 0]
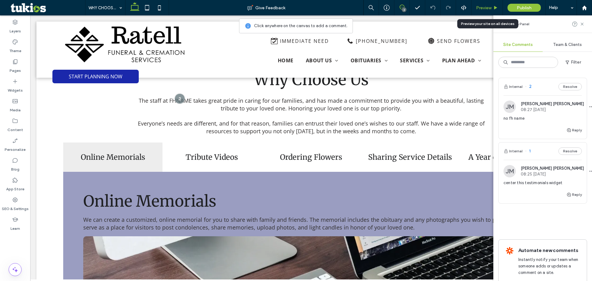
click at [480, 9] on span "Preview" at bounding box center [483, 7] width 15 height 5
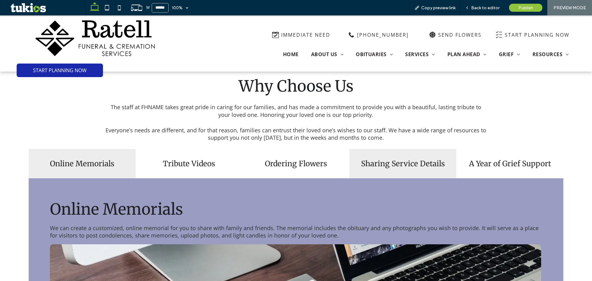
click at [395, 171] on div "Sharing Service Details" at bounding box center [403, 163] width 107 height 29
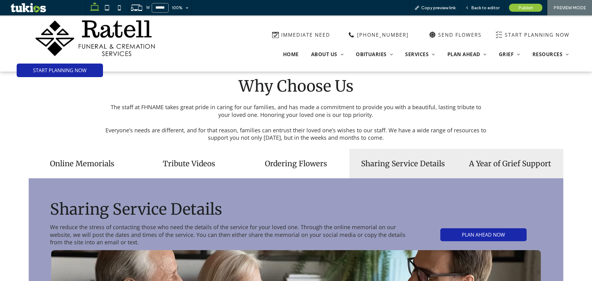
click at [494, 166] on h4 "A Year of Grief Support" at bounding box center [510, 164] width 100 height 10
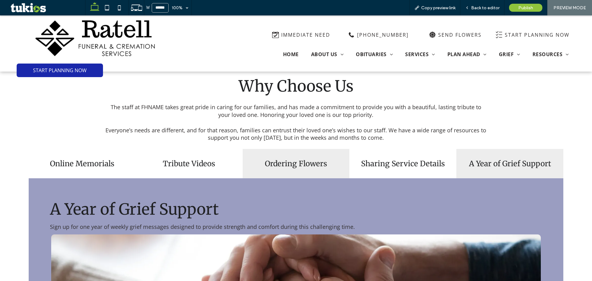
click at [325, 165] on h4 "Ordering Flowers" at bounding box center [296, 164] width 100 height 10
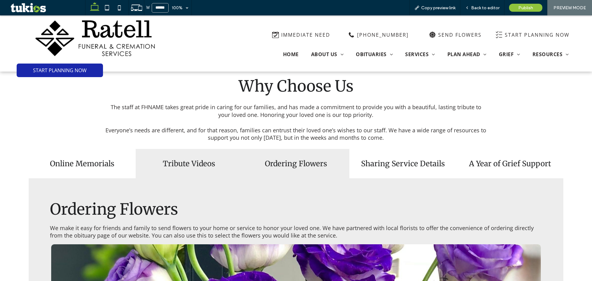
click at [180, 164] on h4 "Tribute Videos" at bounding box center [189, 164] width 100 height 10
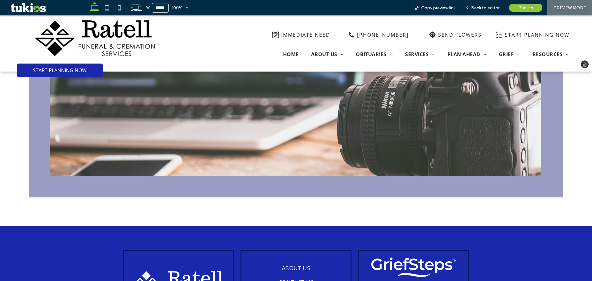
scroll to position [531, 0]
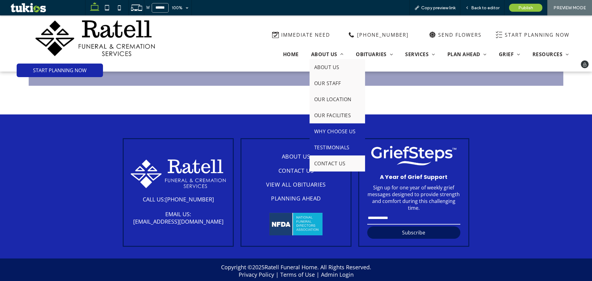
click at [327, 149] on span "TESTIMONIALS" at bounding box center [331, 147] width 35 height 7
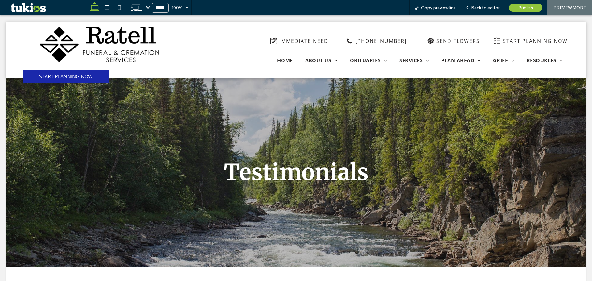
scroll to position [0, 0]
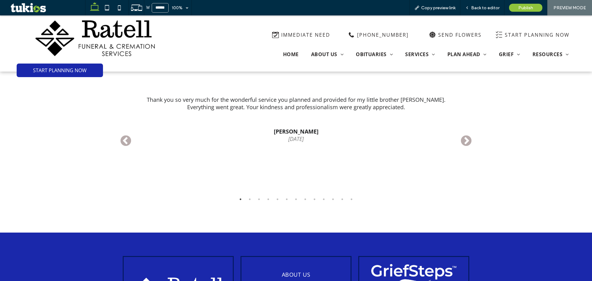
scroll to position [432, 0]
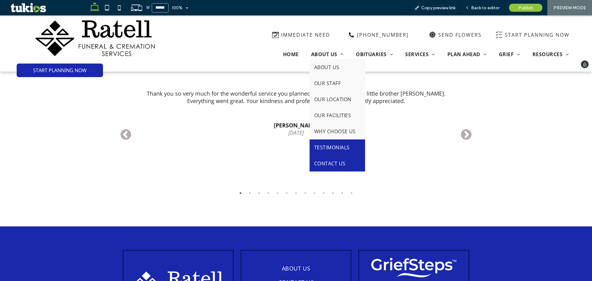
click at [321, 163] on span "CONTACT US" at bounding box center [329, 163] width 31 height 7
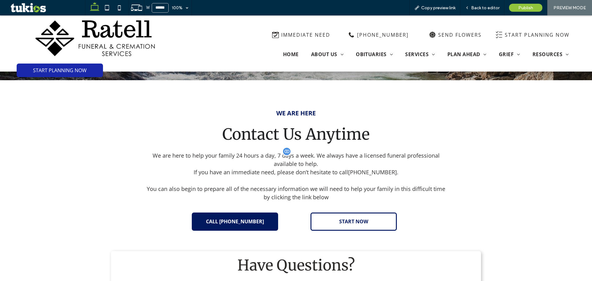
scroll to position [216, 0]
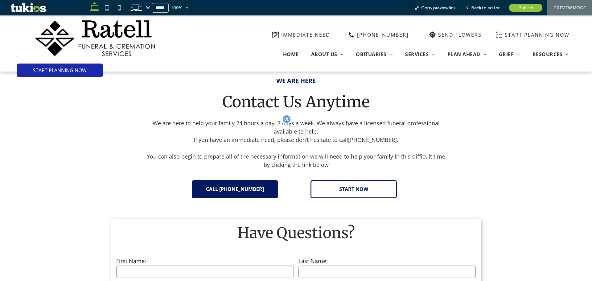
click at [365, 137] on span "(413) 543-3836" at bounding box center [372, 139] width 49 height 7
click at [480, 6] on span "Back to editor" at bounding box center [485, 7] width 28 height 5
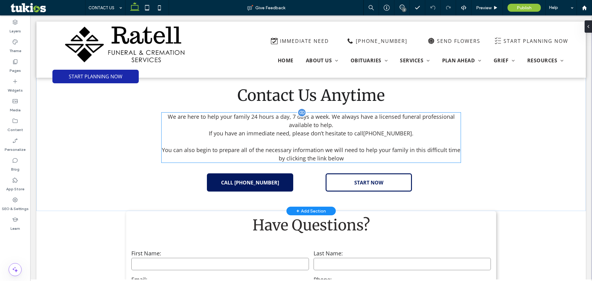
click at [356, 149] on span "You can also begin to prepare all of the necessary information we will need to …" at bounding box center [311, 154] width 299 height 16
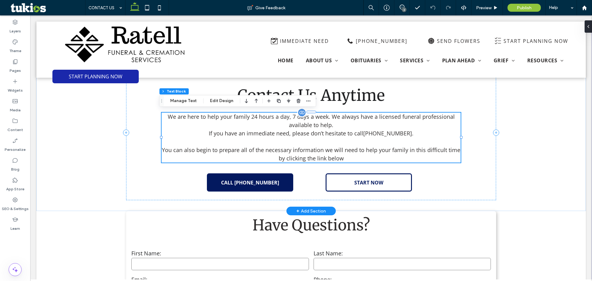
click at [373, 137] on p "If you have an immediate need, please don’t hesitate to call (413) 543-3836 ." at bounding box center [312, 137] width 300 height 17
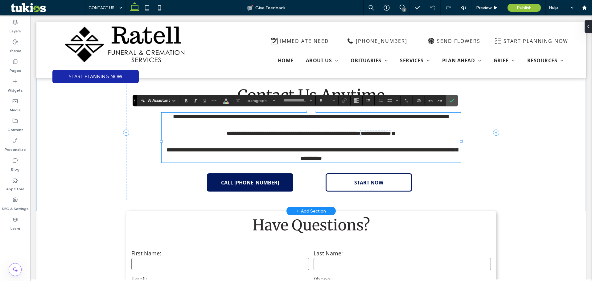
type input "*********"
type input "**"
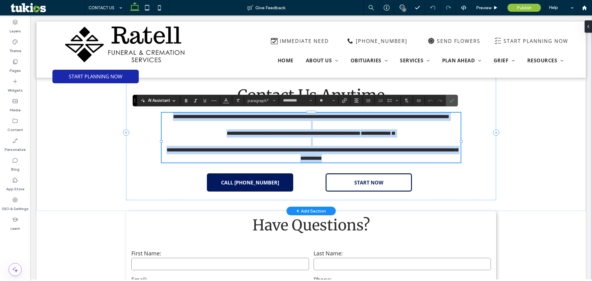
click at [373, 136] on span "**********" at bounding box center [376, 133] width 30 height 6
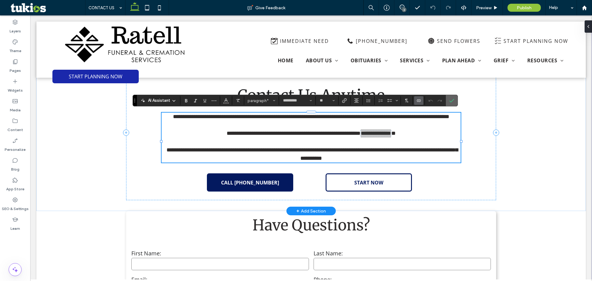
click at [451, 97] on span "Confirm" at bounding box center [450, 100] width 3 height 11
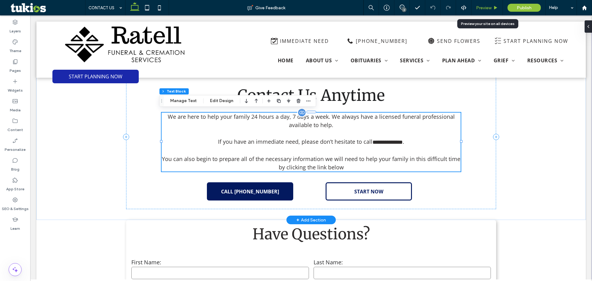
click at [482, 9] on span "Preview" at bounding box center [483, 7] width 15 height 5
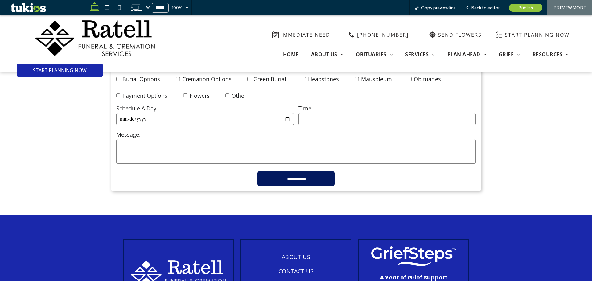
scroll to position [494, 0]
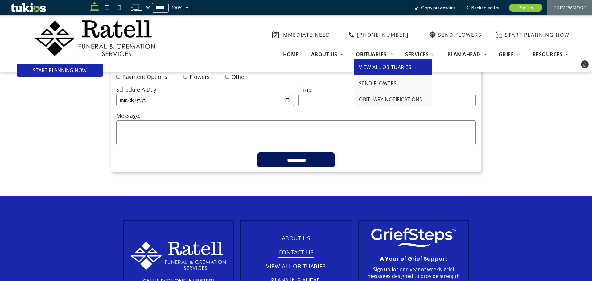
click at [373, 66] on span "VIEW ALL OBITUARIES" at bounding box center [385, 67] width 52 height 7
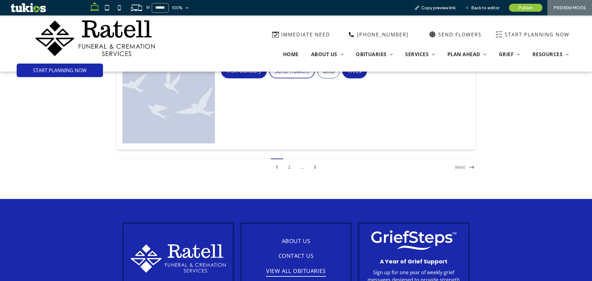
scroll to position [1584, 0]
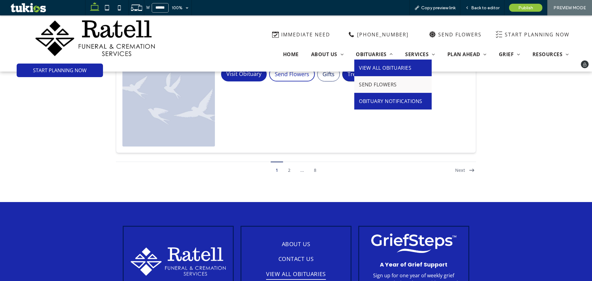
click at [383, 95] on link "OBITUARY NOTIFICATIONS" at bounding box center [392, 101] width 77 height 17
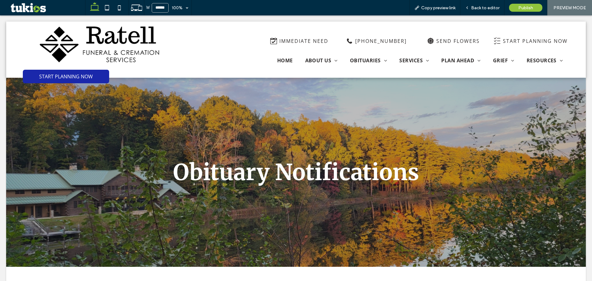
scroll to position [0, 0]
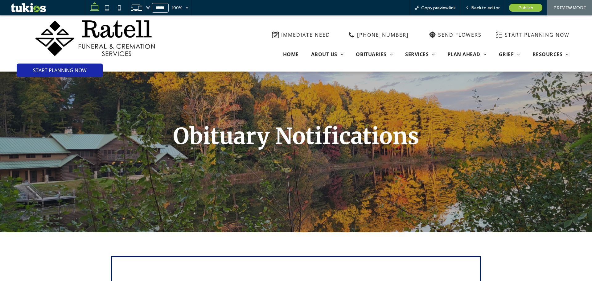
scroll to position [123, 0]
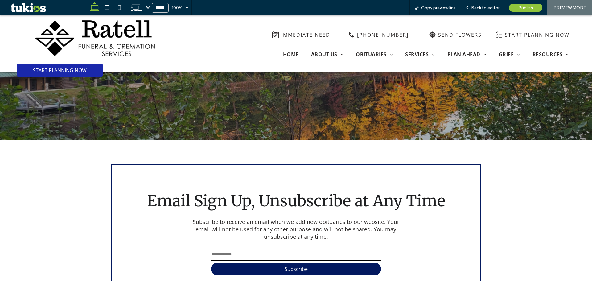
click at [283, 257] on input "email" at bounding box center [296, 255] width 170 height 12
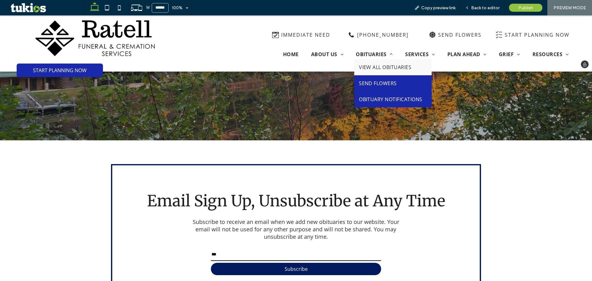
type input "***"
click at [368, 79] on link "SEND FLOWERS" at bounding box center [392, 83] width 77 height 16
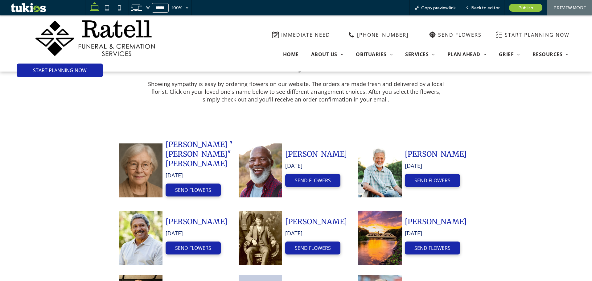
scroll to position [278, 0]
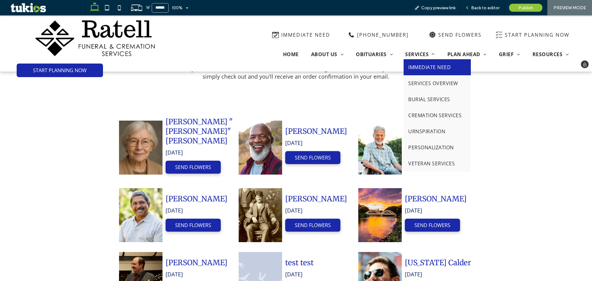
drag, startPoint x: 413, startPoint y: 69, endPoint x: 413, endPoint y: 85, distance: 15.7
click at [413, 69] on span "IMMEDIATE NEED" at bounding box center [429, 67] width 43 height 7
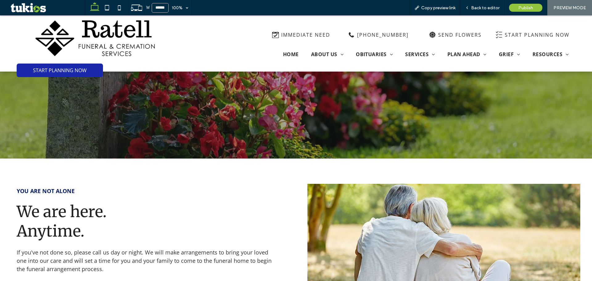
scroll to position [154, 0]
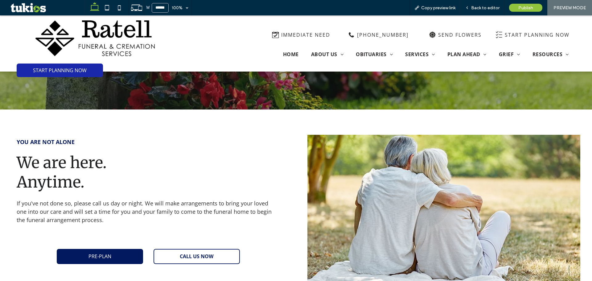
drag, startPoint x: 122, startPoint y: 259, endPoint x: 145, endPoint y: 263, distance: 23.7
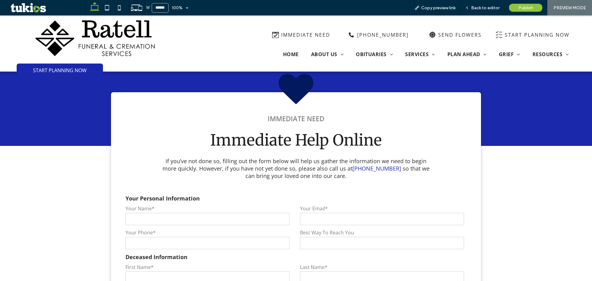
scroll to position [710, 0]
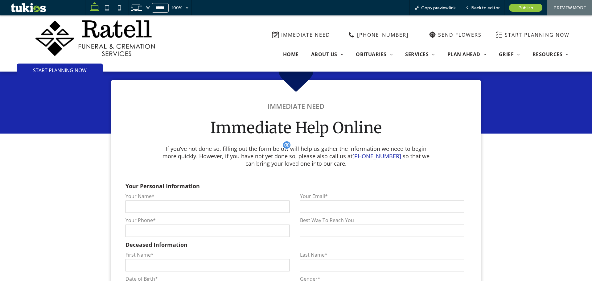
click at [363, 154] on span "(413) 543-3836" at bounding box center [377, 155] width 49 height 7
click at [501, 4] on div "Back to editor" at bounding box center [483, 7] width 44 height 15
click at [484, 6] on span "Back to editor" at bounding box center [485, 7] width 28 height 5
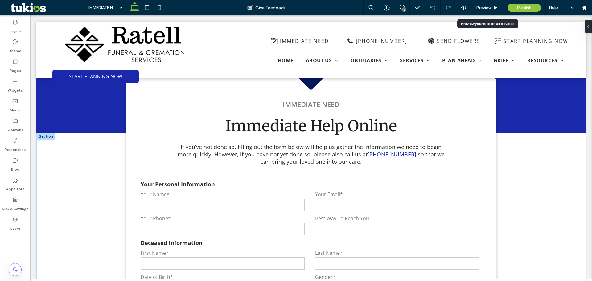
scroll to position [697, 0]
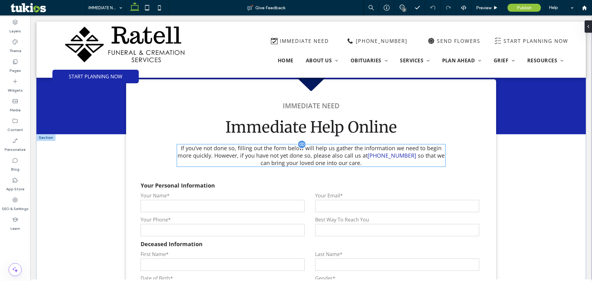
click at [395, 152] on span "(413) 543-3836" at bounding box center [392, 155] width 49 height 7
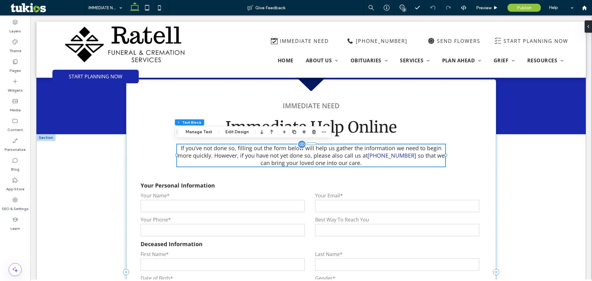
click at [389, 155] on span "(413) 543-3836" at bounding box center [392, 155] width 49 height 7
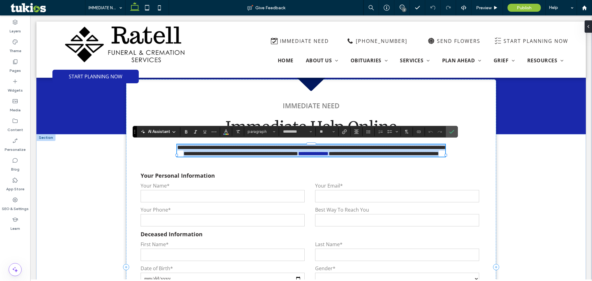
click at [329, 155] on span "**********" at bounding box center [313, 154] width 30 height 6
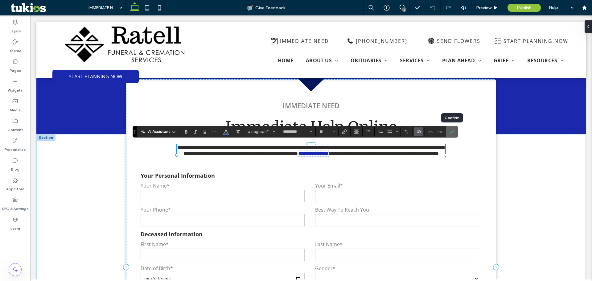
drag, startPoint x: 454, startPoint y: 131, endPoint x: 424, endPoint y: 116, distance: 33.8
click at [454, 131] on icon "Confirm" at bounding box center [451, 131] width 5 height 5
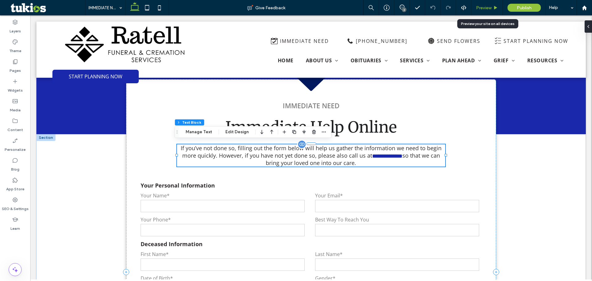
drag, startPoint x: 491, startPoint y: 10, endPoint x: 425, endPoint y: 46, distance: 74.7
click at [491, 10] on span "Preview" at bounding box center [483, 7] width 15 height 5
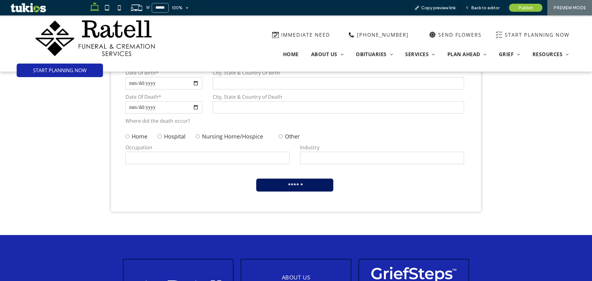
scroll to position [893, 0]
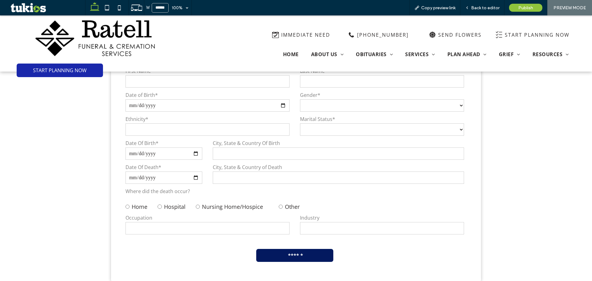
click at [330, 127] on select "******* ******* ******** ******" at bounding box center [382, 129] width 164 height 12
click at [340, 103] on select "**** ****** *****" at bounding box center [382, 105] width 164 height 12
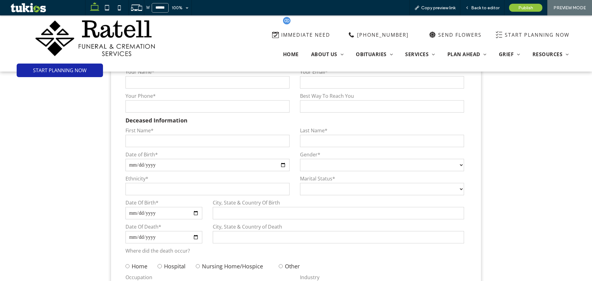
scroll to position [770, 0]
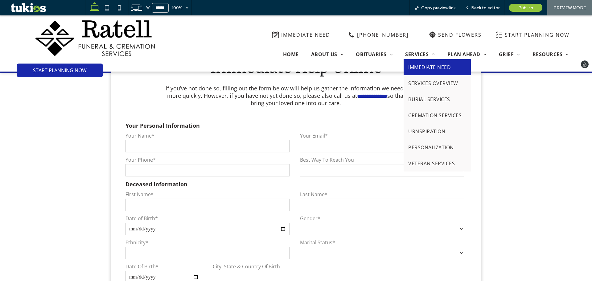
click at [417, 72] on link "IMMEDIATE NEED" at bounding box center [437, 67] width 67 height 16
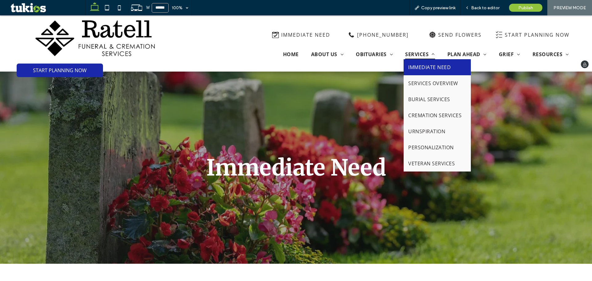
scroll to position [0, 0]
click at [418, 83] on span "SERVICES OVERVIEW" at bounding box center [433, 83] width 50 height 7
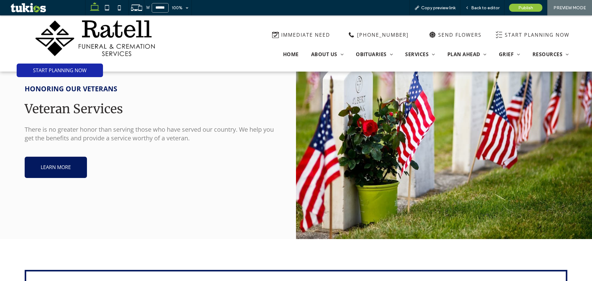
scroll to position [1203, 0]
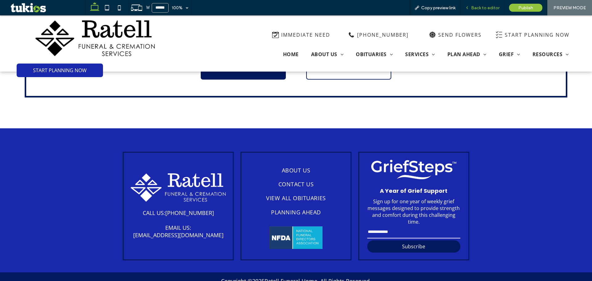
click at [481, 5] on span "Back to editor" at bounding box center [485, 7] width 28 height 5
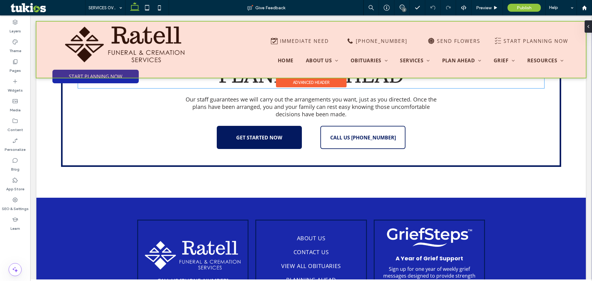
scroll to position [1257, 0]
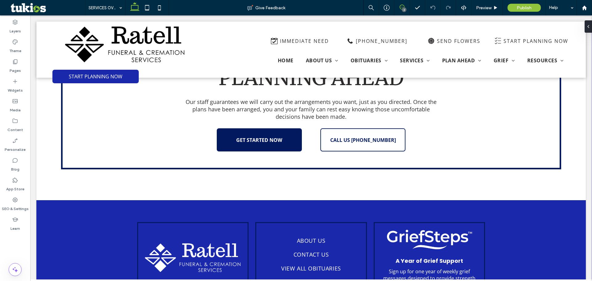
click at [407, 9] on span at bounding box center [402, 7] width 15 height 5
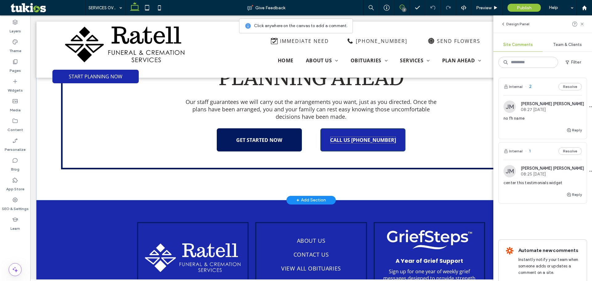
click at [364, 138] on span "CALL US (555) 555-5555" at bounding box center [363, 140] width 66 height 7
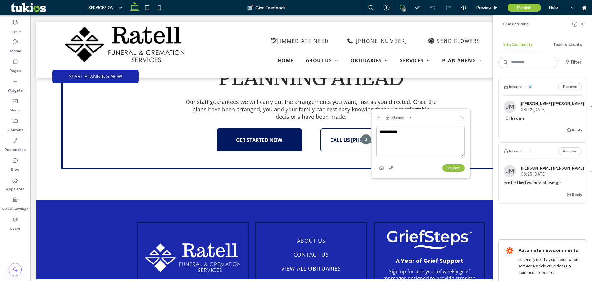
type textarea "**********"
click button "Submit" at bounding box center [454, 167] width 22 height 7
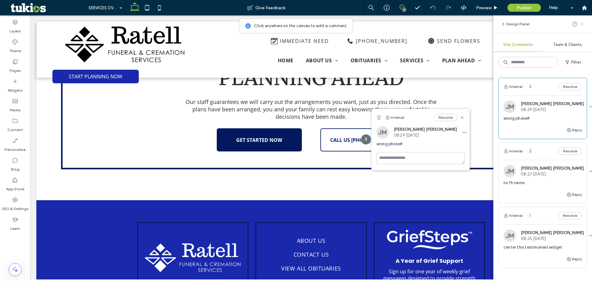
click at [583, 24] on icon at bounding box center [582, 24] width 5 height 5
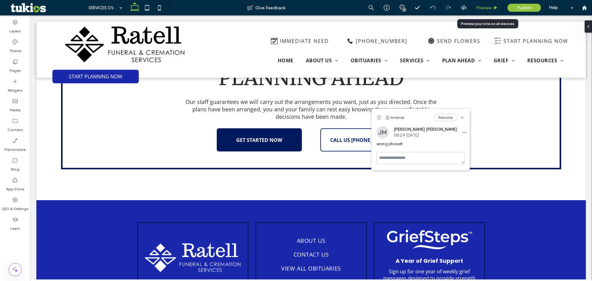
click at [489, 7] on span "Preview" at bounding box center [483, 7] width 15 height 5
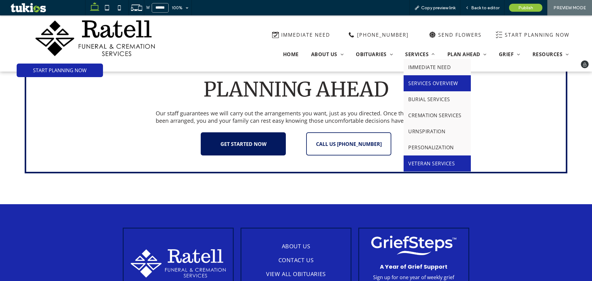
scroll to position [1234, 0]
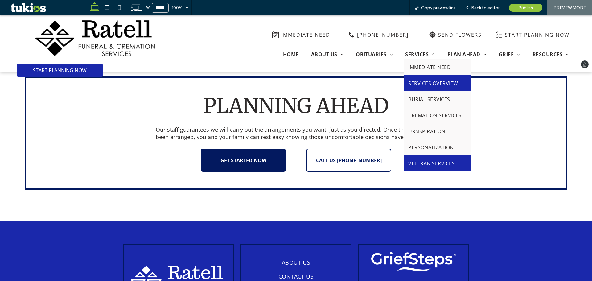
click at [437, 165] on span "VETERAN SERVICES" at bounding box center [431, 163] width 47 height 7
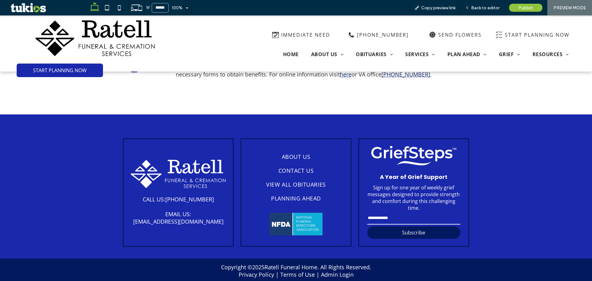
scroll to position [594, 0]
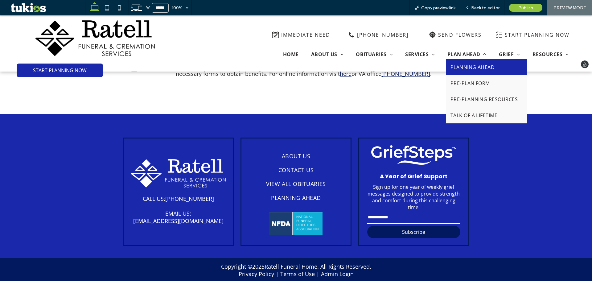
drag, startPoint x: 464, startPoint y: 67, endPoint x: 464, endPoint y: 84, distance: 17.0
click at [464, 67] on span "PLANNING AHEAD" at bounding box center [473, 67] width 44 height 7
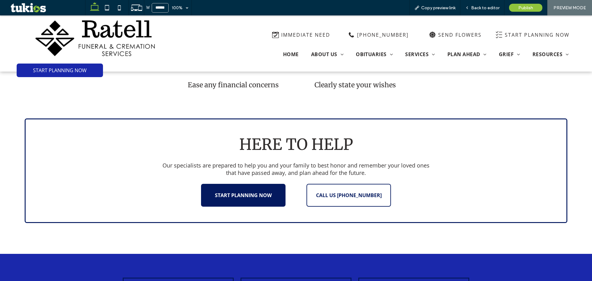
scroll to position [912, 0]
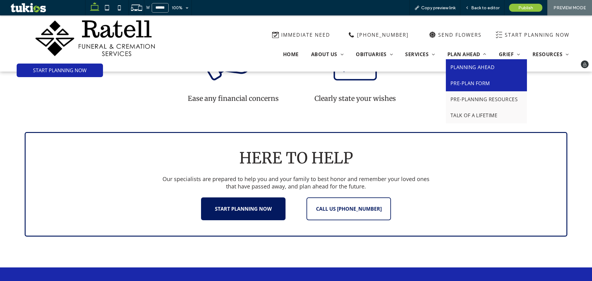
click at [462, 86] on span "PRE-PLAN FORM" at bounding box center [470, 83] width 39 height 7
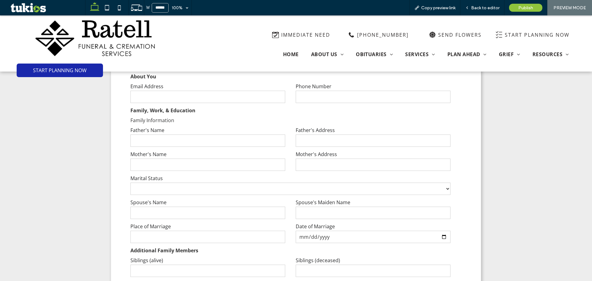
scroll to position [494, 0]
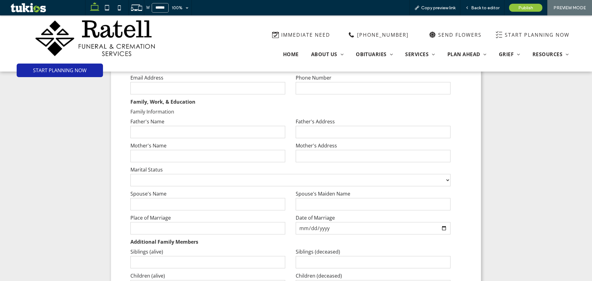
click at [334, 180] on select "****** ******* ******* ********" at bounding box center [290, 180] width 320 height 12
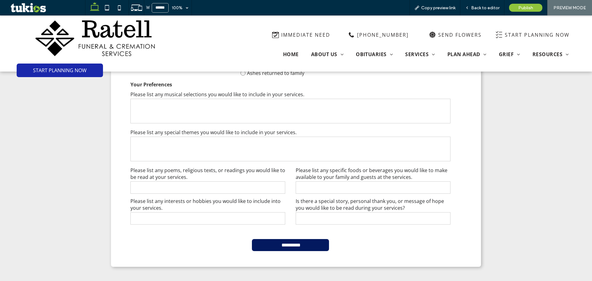
scroll to position [1049, 0]
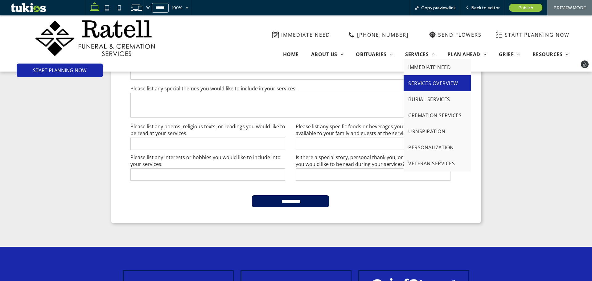
click at [424, 86] on span "SERVICES OVERVIEW" at bounding box center [433, 83] width 50 height 7
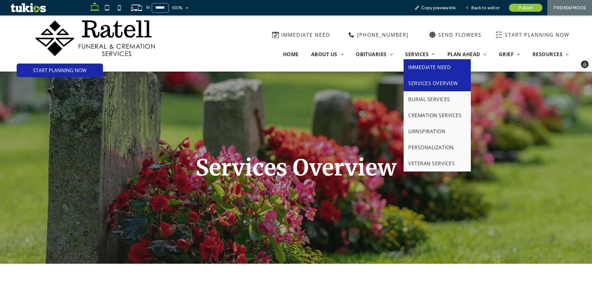
click at [412, 66] on span "IMMEDIATE NEED" at bounding box center [429, 67] width 43 height 7
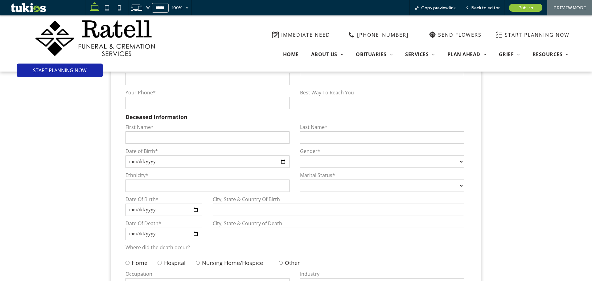
scroll to position [710, 0]
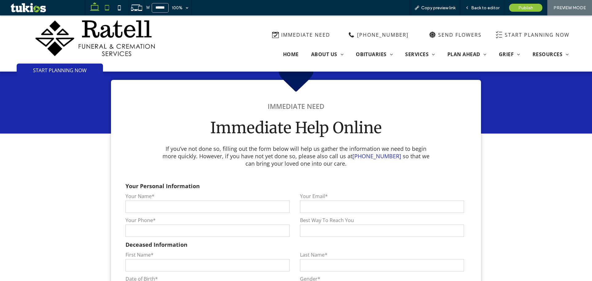
click at [105, 5] on icon at bounding box center [107, 8] width 12 height 12
type input "*****"
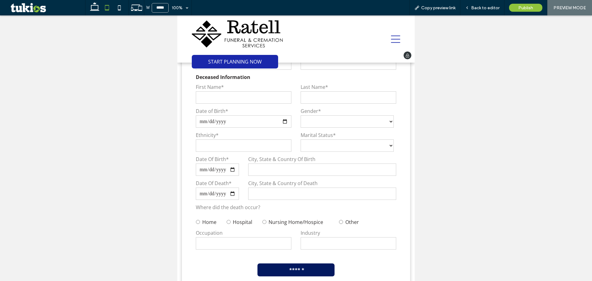
click at [238, 29] on img at bounding box center [237, 33] width 91 height 27
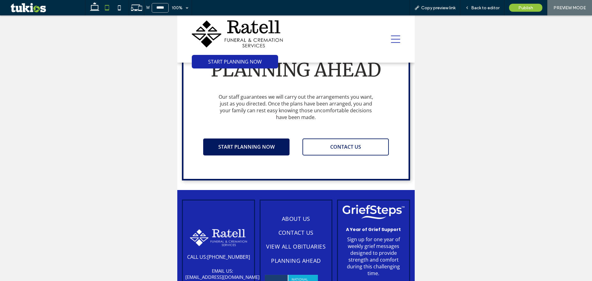
scroll to position [1776, 0]
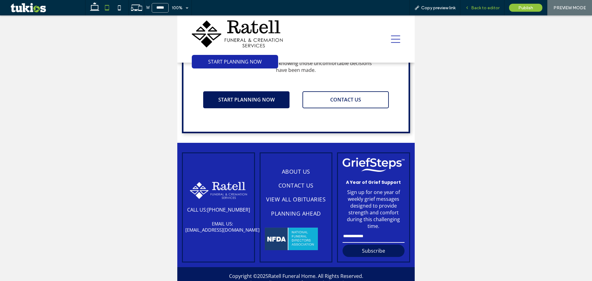
click at [491, 9] on span "Back to editor" at bounding box center [485, 7] width 28 height 5
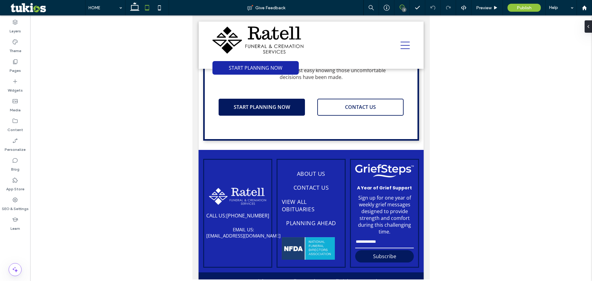
click at [400, 8] on icon at bounding box center [402, 7] width 5 height 5
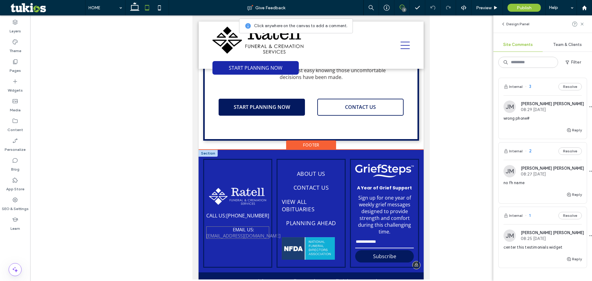
click at [263, 233] on link "[EMAIL_ADDRESS][DOMAIN_NAME]" at bounding box center [243, 236] width 74 height 6
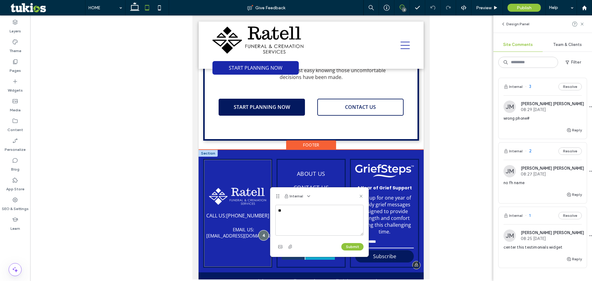
type textarea "*"
type textarea "**********"
click button "Submit" at bounding box center [352, 246] width 22 height 7
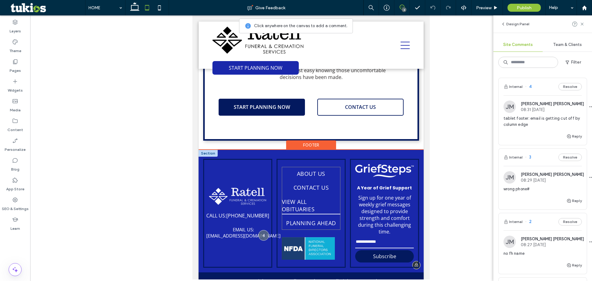
click at [305, 196] on span "VIEW ALL OBITUARIES" at bounding box center [311, 205] width 59 height 18
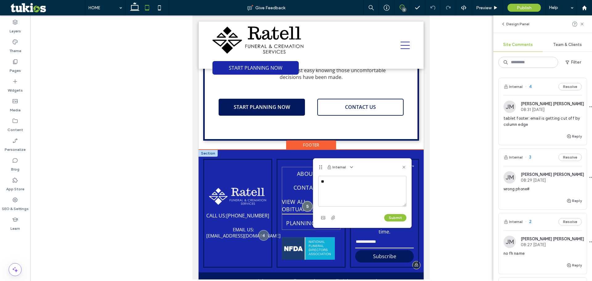
type textarea "*"
type textarea "**********"
click button "Submit" at bounding box center [395, 217] width 22 height 7
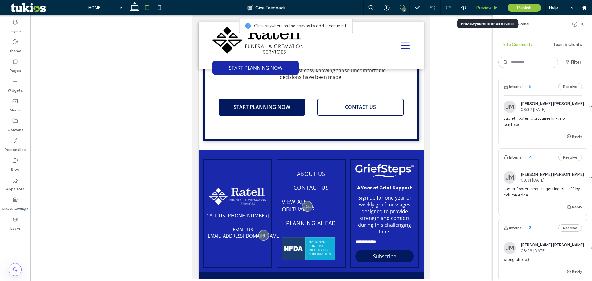
click at [489, 6] on span "Preview" at bounding box center [483, 7] width 15 height 5
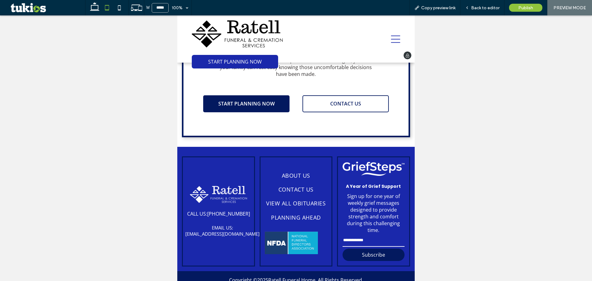
click at [391, 38] on icon at bounding box center [395, 39] width 9 height 9
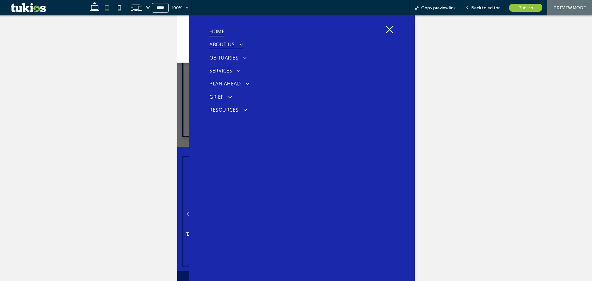
click at [238, 47] on span at bounding box center [239, 45] width 10 height 6
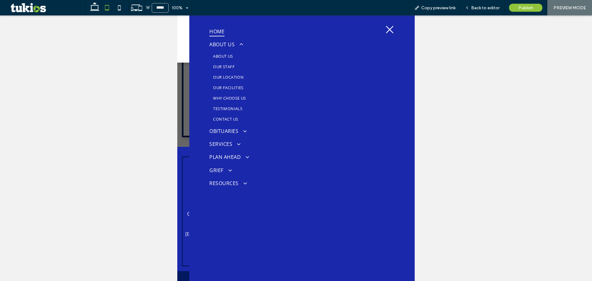
click at [237, 98] on span "WHY CHOOSE US" at bounding box center [229, 98] width 33 height 6
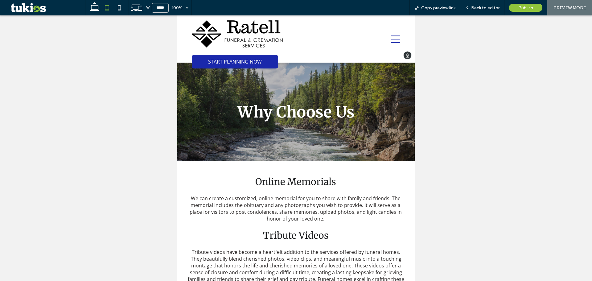
click at [393, 33] on div at bounding box center [350, 38] width 109 height 47
click at [391, 43] on icon at bounding box center [395, 39] width 9 height 9
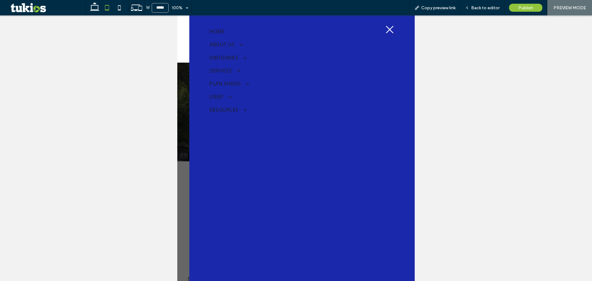
click at [388, 30] on icon at bounding box center [389, 29] width 9 height 9
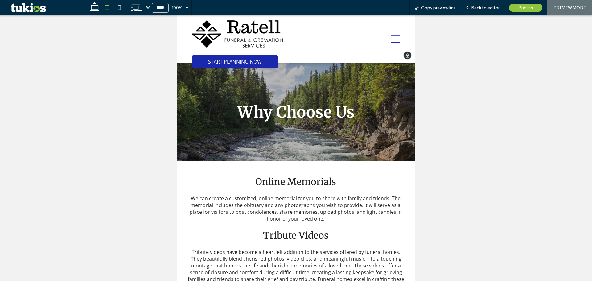
click at [248, 45] on img at bounding box center [237, 33] width 91 height 27
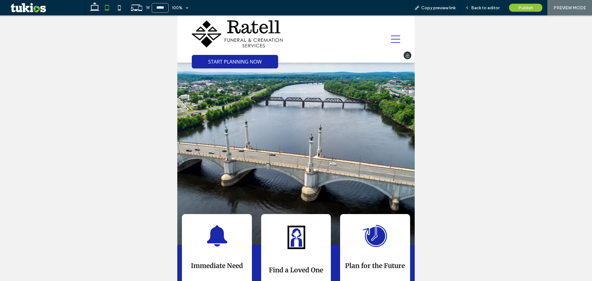
click at [393, 37] on icon at bounding box center [395, 39] width 9 height 9
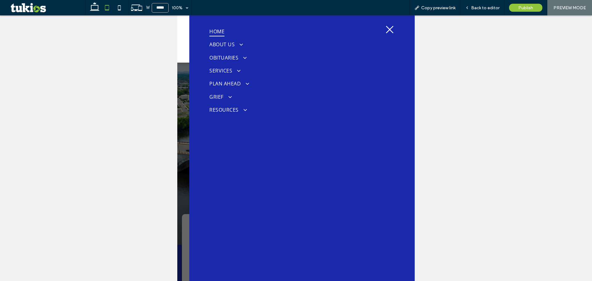
click at [387, 28] on icon at bounding box center [389, 29] width 9 height 9
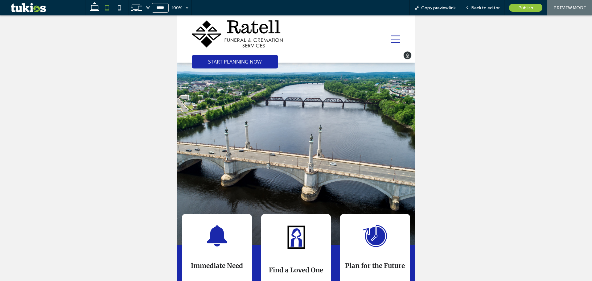
click at [393, 43] on icon at bounding box center [395, 38] width 9 height 7
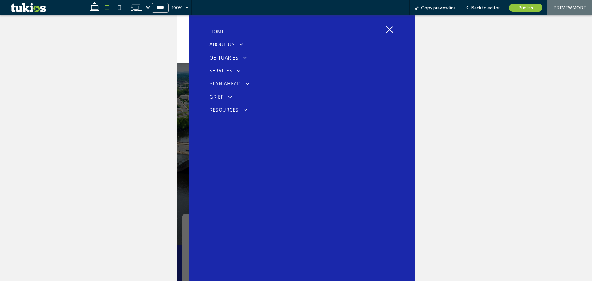
click at [234, 46] on span at bounding box center [239, 45] width 10 height 6
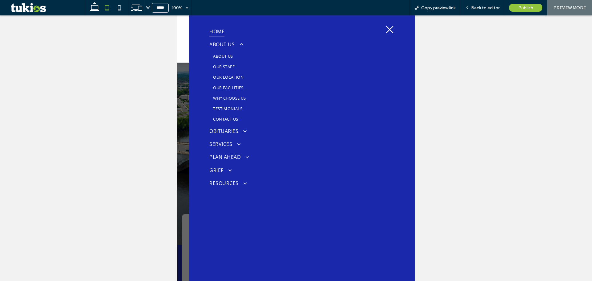
click at [235, 54] on link "ABOUT US" at bounding box center [293, 56] width 168 height 10
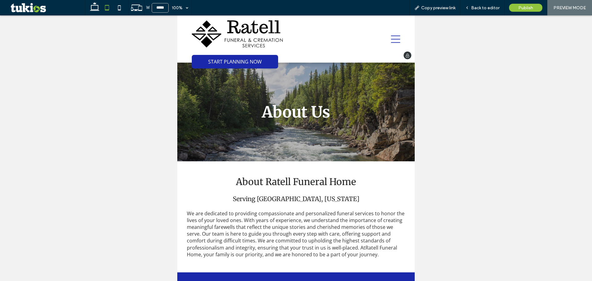
click at [394, 42] on icon at bounding box center [395, 38] width 9 height 7
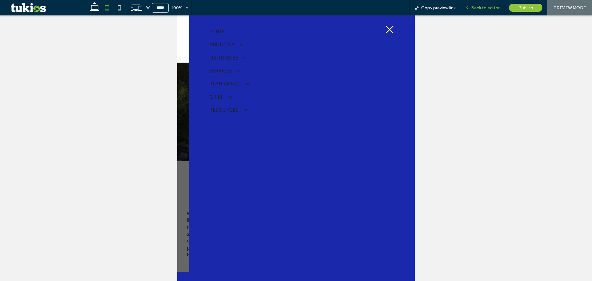
click at [490, 10] on span "Back to editor" at bounding box center [485, 7] width 28 height 5
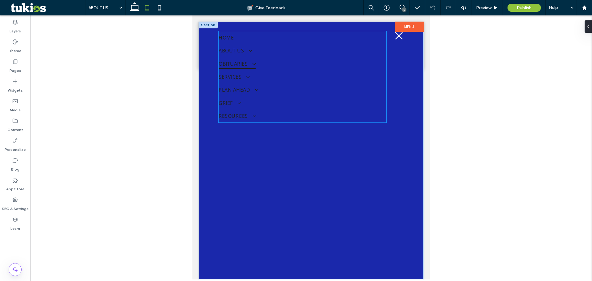
click at [311, 59] on link "OBITUARIES" at bounding box center [303, 63] width 168 height 13
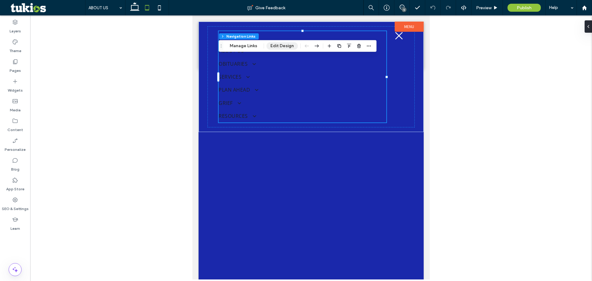
click at [276, 45] on button "Edit Design" at bounding box center [282, 45] width 31 height 7
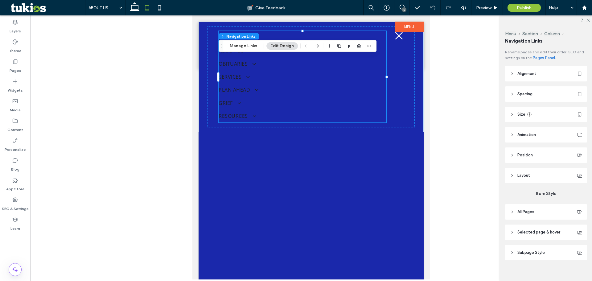
click at [547, 211] on header "All Pages" at bounding box center [546, 211] width 82 height 15
click at [561, 227] on span "Link Text" at bounding box center [564, 228] width 16 height 5
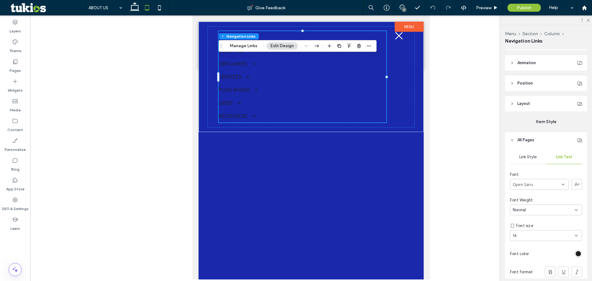
scroll to position [154, 0]
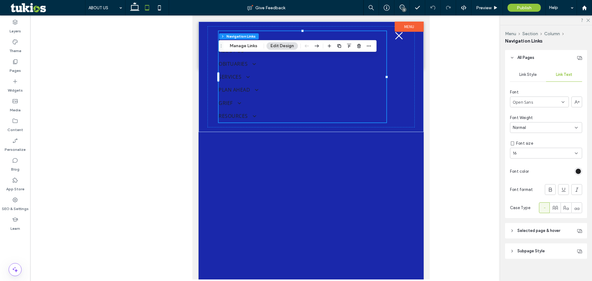
click at [578, 171] on div "rgb(31, 32, 34)" at bounding box center [578, 171] width 5 height 5
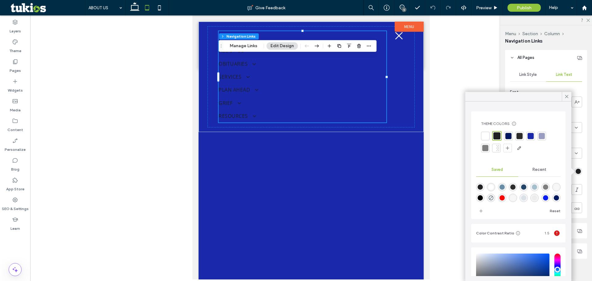
click at [482, 134] on div at bounding box center [485, 136] width 9 height 9
click at [568, 94] on icon at bounding box center [567, 97] width 6 height 6
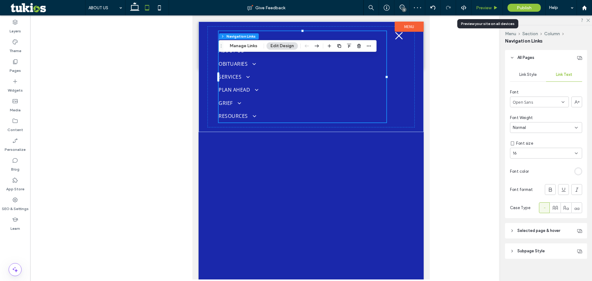
click at [485, 10] on div "Preview" at bounding box center [487, 7] width 31 height 15
click at [486, 9] on span "Preview" at bounding box center [483, 7] width 15 height 5
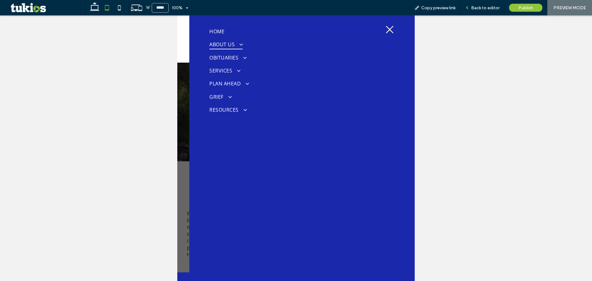
click at [220, 45] on span "ABOUT US" at bounding box center [225, 44] width 33 height 10
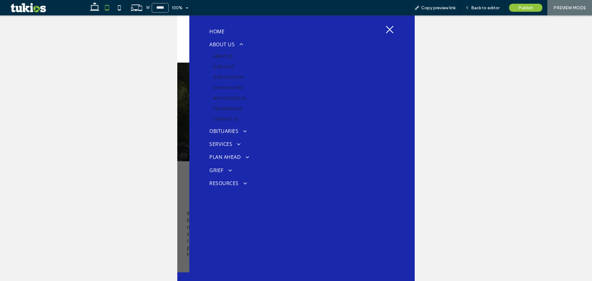
click at [389, 29] on icon at bounding box center [389, 29] width 9 height 9
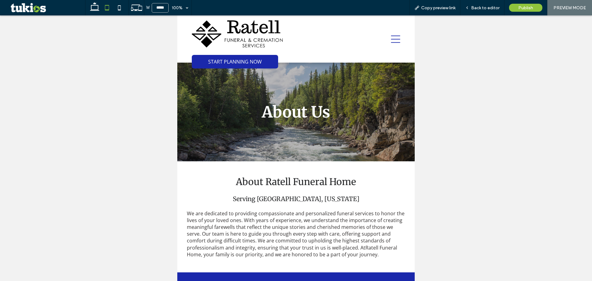
click at [87, 7] on div at bounding box center [107, 7] width 44 height 15
click at [93, 7] on icon at bounding box center [95, 8] width 12 height 12
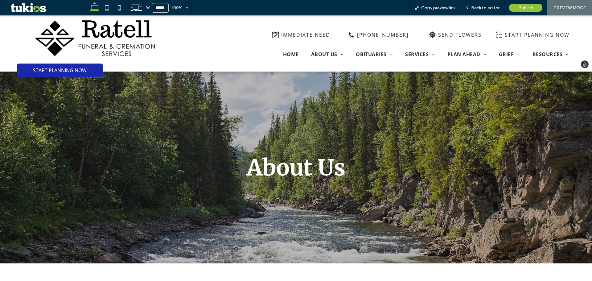
drag, startPoint x: 73, startPoint y: 46, endPoint x: 74, endPoint y: 60, distance: 14.8
click at [73, 46] on img at bounding box center [94, 38] width 119 height 36
click at [106, 12] on icon at bounding box center [107, 8] width 12 height 12
type input "*****"
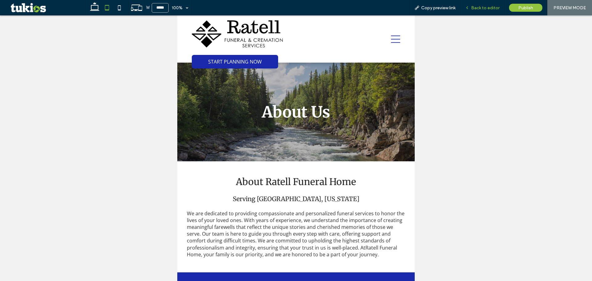
click at [488, 7] on span "Back to editor" at bounding box center [485, 7] width 28 height 5
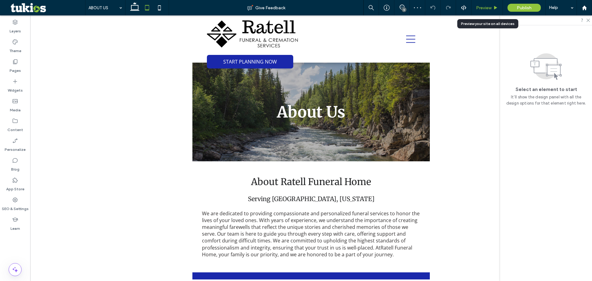
click at [481, 8] on span "Preview" at bounding box center [483, 7] width 15 height 5
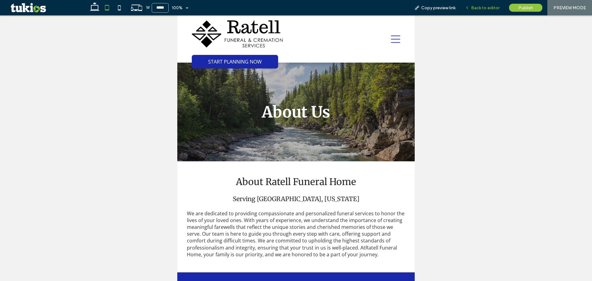
click at [478, 11] on div "Back to editor" at bounding box center [483, 7] width 44 height 15
click at [481, 6] on span "Back to editor" at bounding box center [485, 7] width 28 height 5
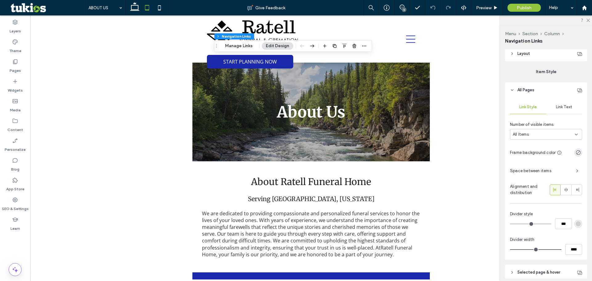
scroll to position [107, 0]
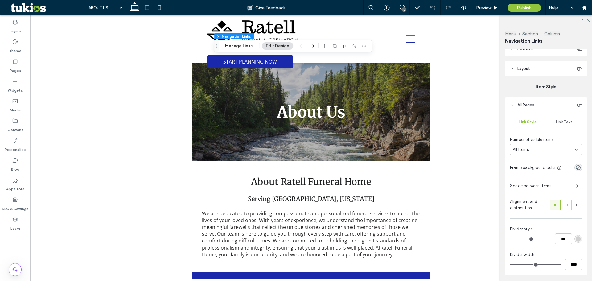
click at [568, 123] on span "Link Text" at bounding box center [564, 122] width 16 height 5
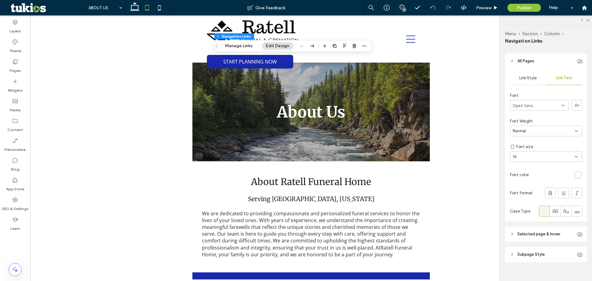
scroll to position [159, 0]
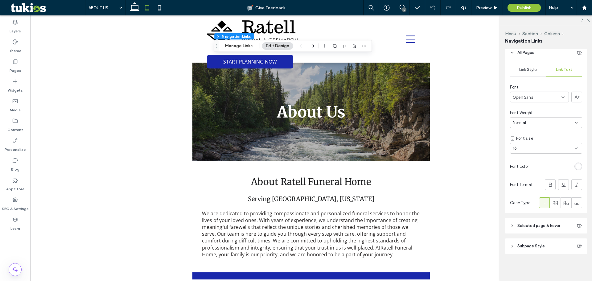
click at [539, 221] on header "Selected page & hover" at bounding box center [546, 225] width 82 height 15
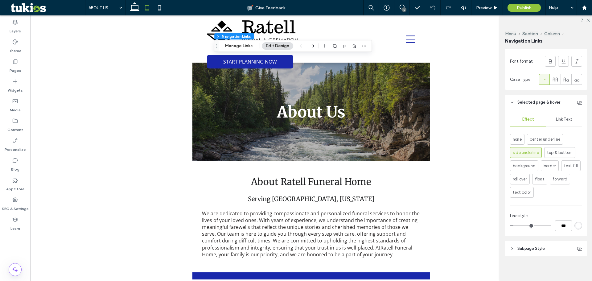
click at [559, 116] on div "Link Text" at bounding box center [564, 120] width 36 height 14
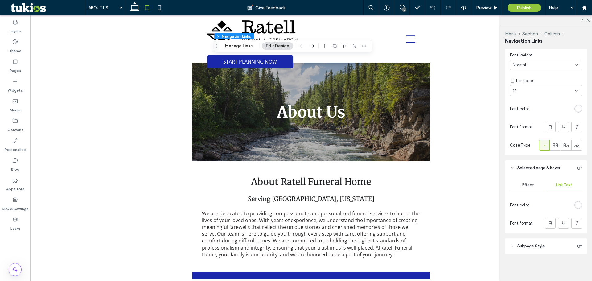
scroll to position [217, 0]
click at [576, 206] on div "rgb(255, 255, 255)" at bounding box center [578, 204] width 5 height 5
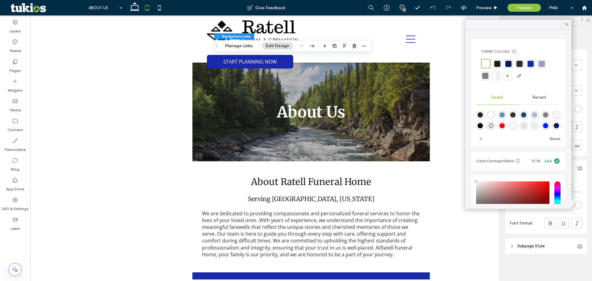
click at [486, 61] on div at bounding box center [485, 63] width 7 height 7
click at [554, 118] on div "rgba(255,255,255,0.19)" at bounding box center [556, 114] width 5 height 5
type input "**"
type input "***"
click at [484, 60] on div at bounding box center [485, 63] width 6 height 6
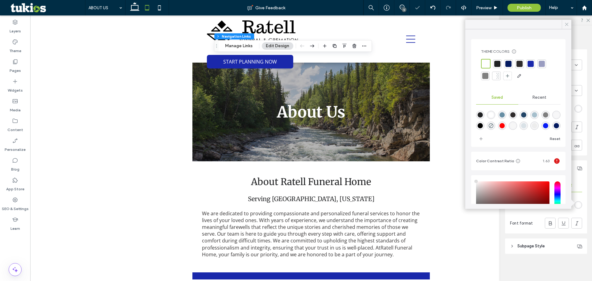
click at [564, 23] on div at bounding box center [567, 24] width 10 height 9
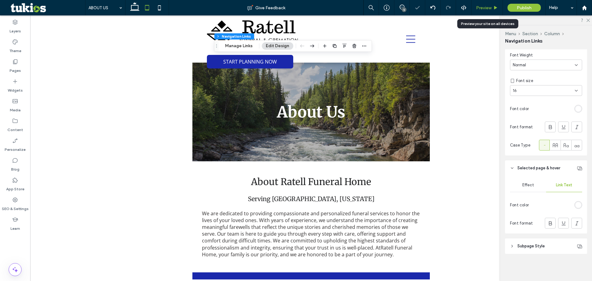
click at [492, 10] on div "Preview" at bounding box center [487, 7] width 31 height 5
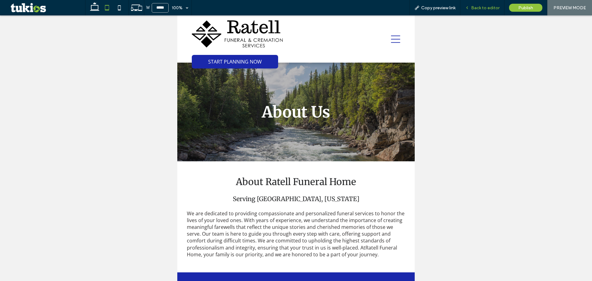
click at [480, 12] on div "Back to editor" at bounding box center [483, 7] width 44 height 15
click at [494, 8] on span "Back to editor" at bounding box center [485, 7] width 28 height 5
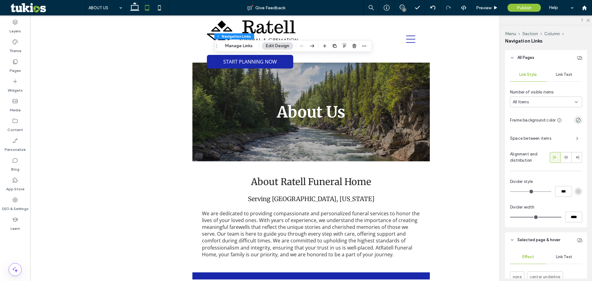
scroll to position [294, 0]
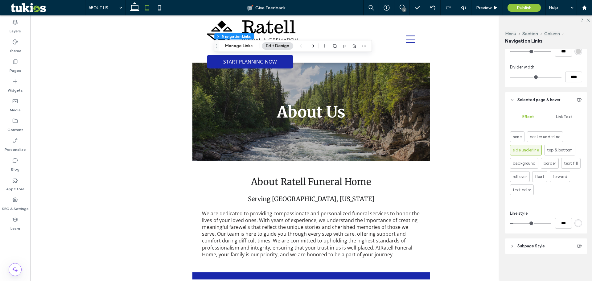
click at [528, 244] on span "Subpage Style" at bounding box center [531, 246] width 27 height 6
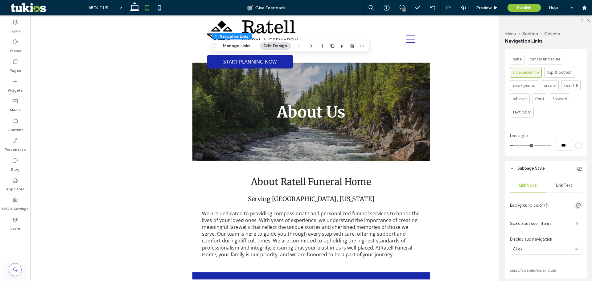
scroll to position [387, 0]
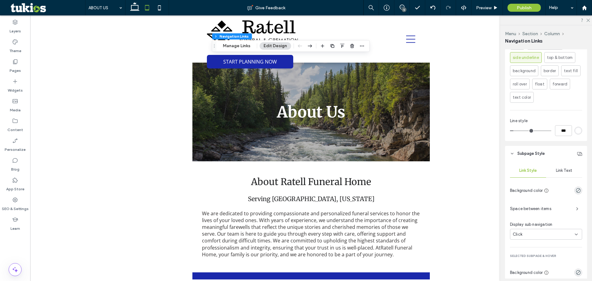
click at [550, 170] on div "Link Text" at bounding box center [564, 171] width 36 height 14
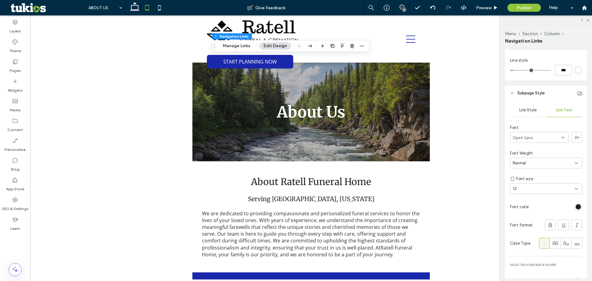
scroll to position [449, 0]
click at [575, 205] on div "rgb(31, 32, 34)" at bounding box center [579, 206] width 8 height 8
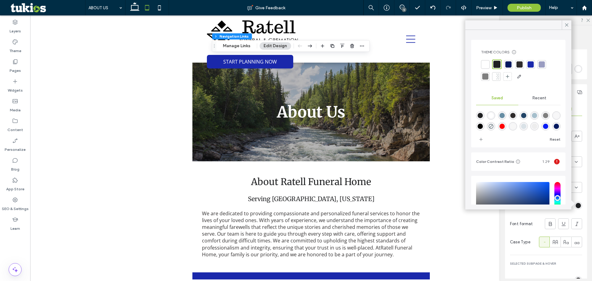
click at [487, 65] on div at bounding box center [485, 64] width 6 height 6
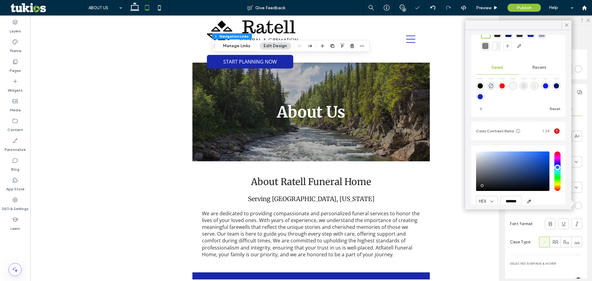
scroll to position [56, 0]
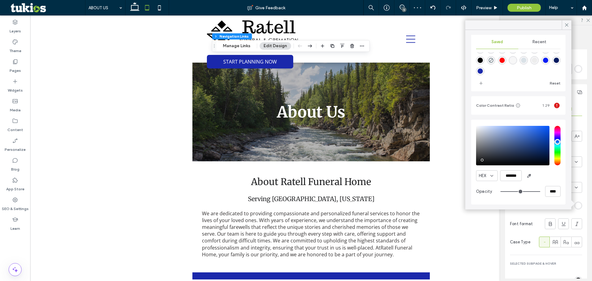
drag, startPoint x: 570, startPoint y: 26, endPoint x: 565, endPoint y: 24, distance: 5.5
click at [570, 26] on div at bounding box center [567, 24] width 10 height 9
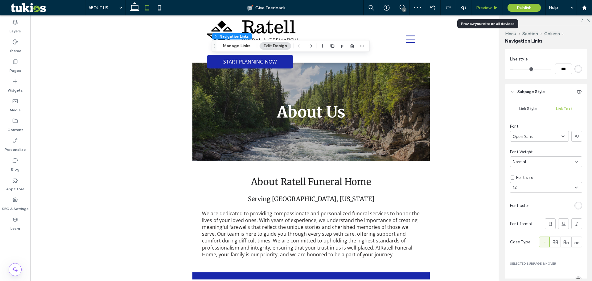
click at [483, 8] on span "Preview" at bounding box center [483, 7] width 15 height 5
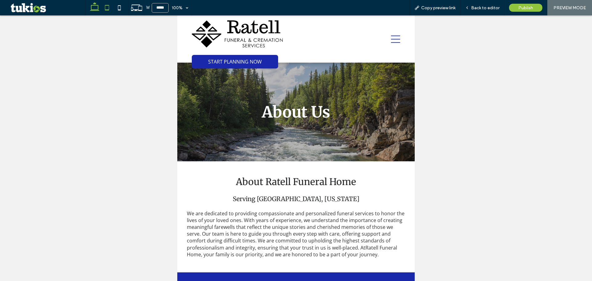
click at [100, 4] on icon at bounding box center [95, 8] width 12 height 12
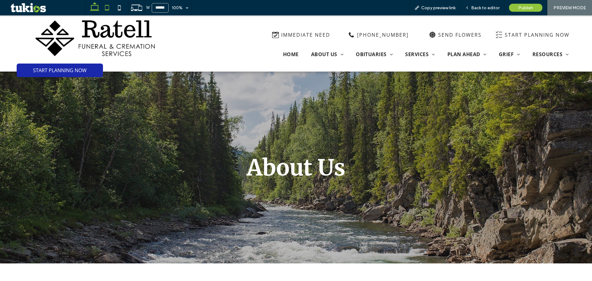
click at [106, 6] on use at bounding box center [107, 7] width 4 height 5
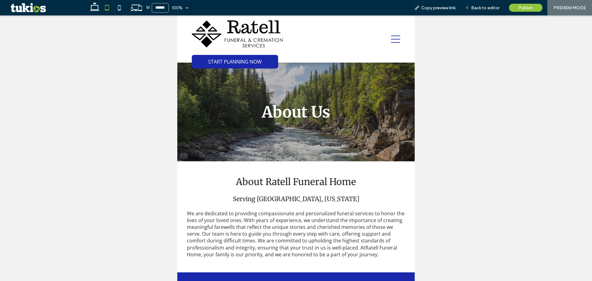
type input "*****"
click at [486, 8] on span "Back to editor" at bounding box center [485, 7] width 28 height 5
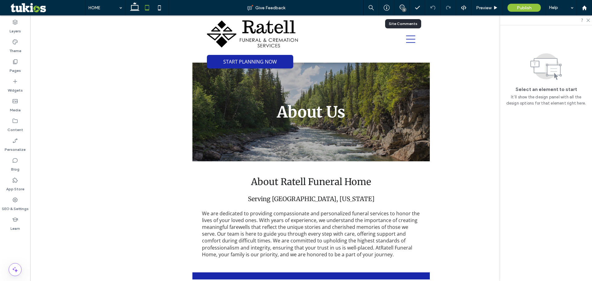
click at [404, 11] on div "5" at bounding box center [404, 9] width 5 height 5
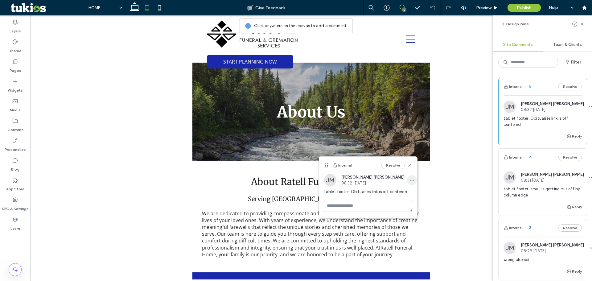
click at [407, 181] on span "button" at bounding box center [412, 180] width 10 height 10
click at [411, 206] on span "Delete" at bounding box center [414, 208] width 12 height 6
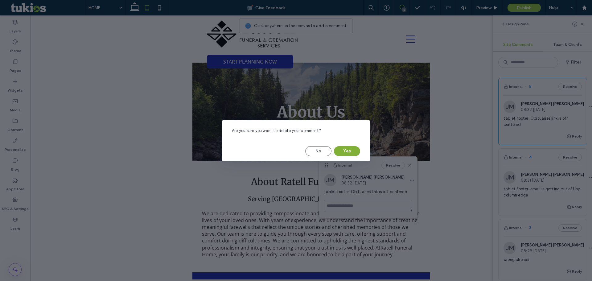
click at [352, 152] on button "Yes" at bounding box center [347, 151] width 26 height 10
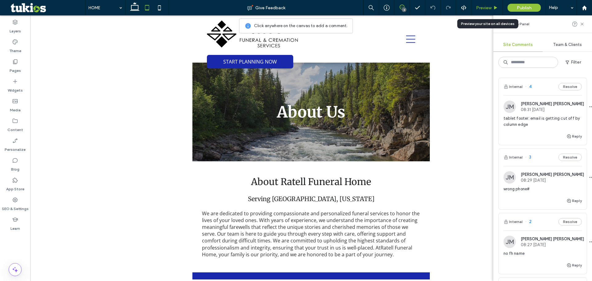
click at [478, 10] on span "Preview" at bounding box center [483, 7] width 15 height 5
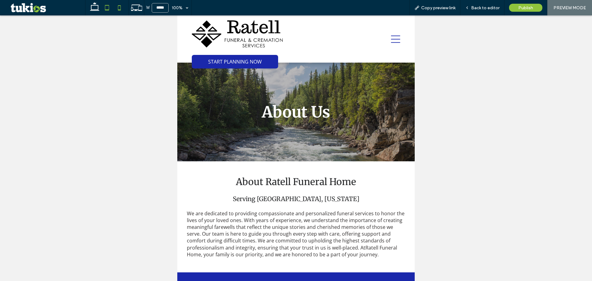
click at [122, 8] on icon at bounding box center [119, 8] width 12 height 12
type input "*****"
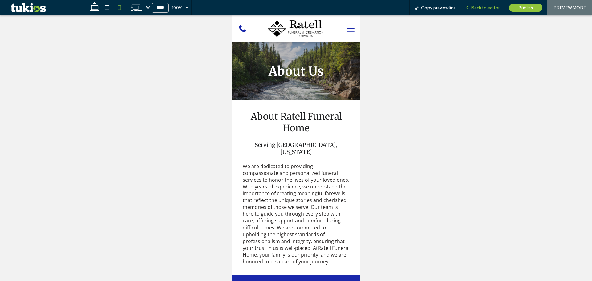
click at [490, 7] on span "Back to editor" at bounding box center [485, 7] width 28 height 5
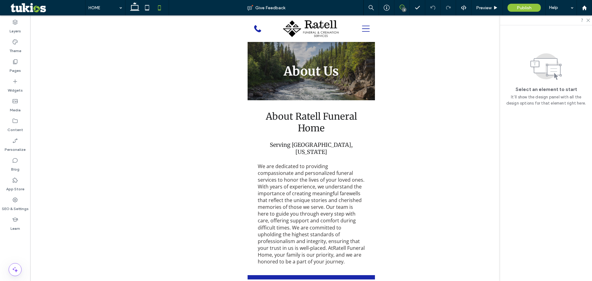
click at [404, 6] on use at bounding box center [402, 7] width 5 height 5
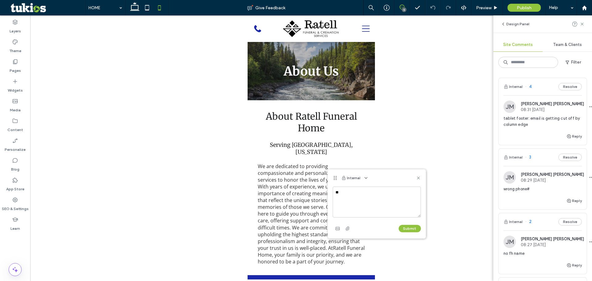
type textarea "*"
type textarea "**********"
click button "Submit" at bounding box center [410, 228] width 22 height 7
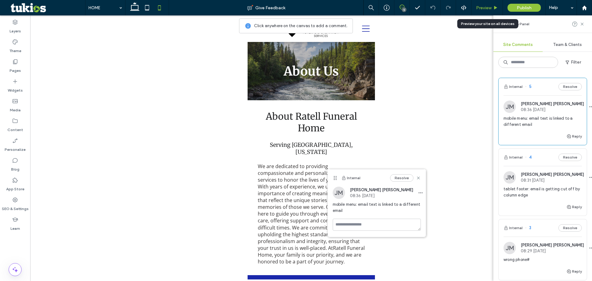
click at [489, 10] on div "Preview" at bounding box center [487, 7] width 31 height 15
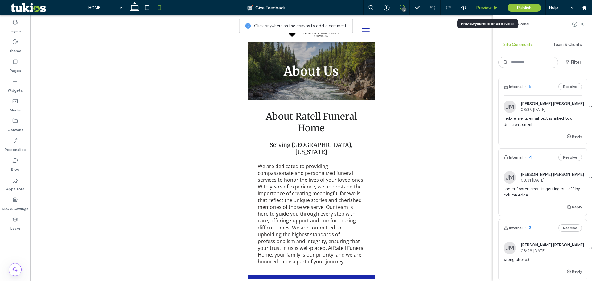
click at [491, 7] on span "Preview" at bounding box center [483, 7] width 15 height 5
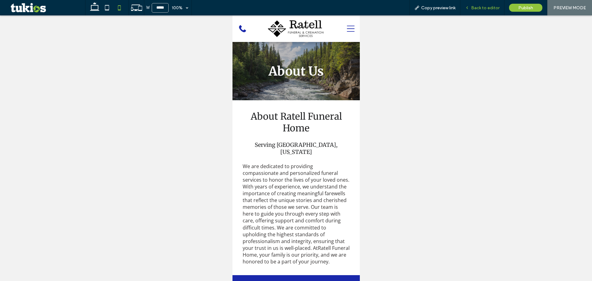
click at [482, 8] on span "Back to editor" at bounding box center [485, 7] width 28 height 5
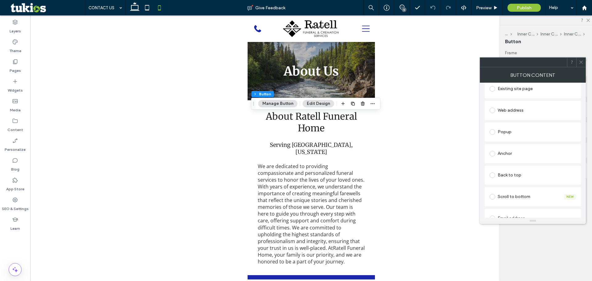
scroll to position [149, 0]
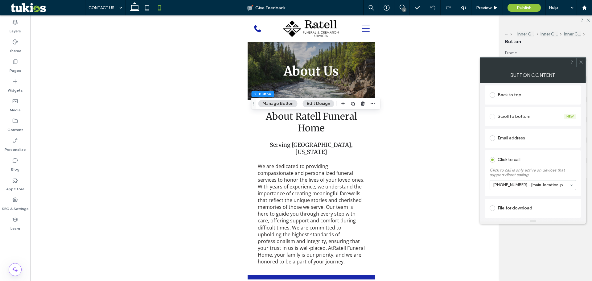
click at [581, 60] on icon at bounding box center [581, 62] width 5 height 5
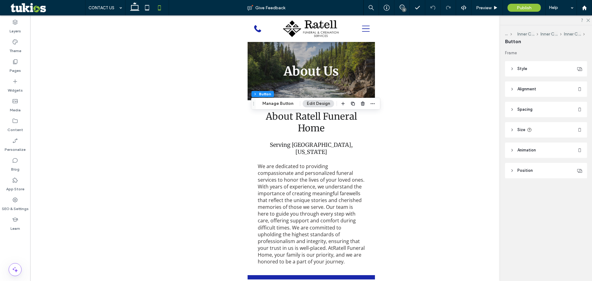
click at [542, 68] on header "Style" at bounding box center [546, 68] width 82 height 15
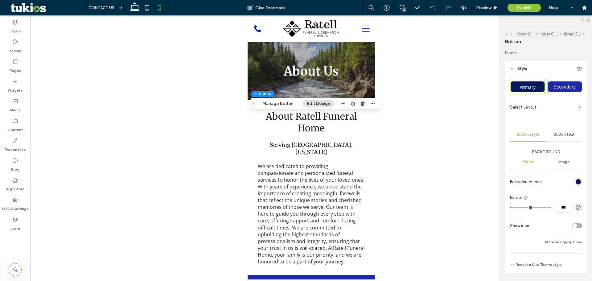
click at [551, 70] on header "Style" at bounding box center [546, 68] width 82 height 15
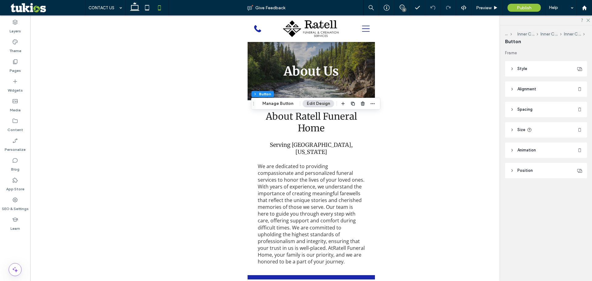
click at [540, 109] on header "Spacing" at bounding box center [546, 109] width 82 height 15
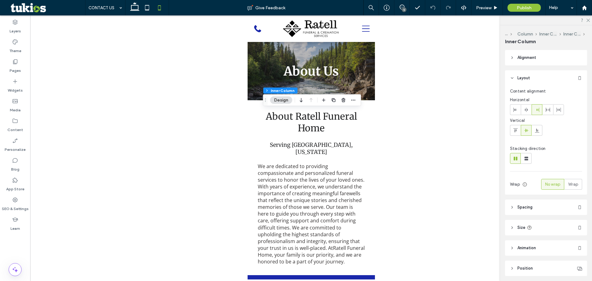
click at [553, 223] on header "Size" at bounding box center [546, 227] width 82 height 15
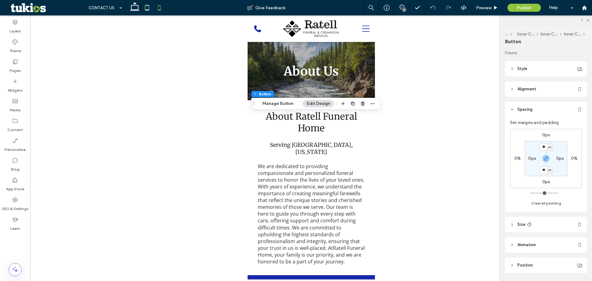
click at [537, 224] on header "Size" at bounding box center [546, 224] width 82 height 15
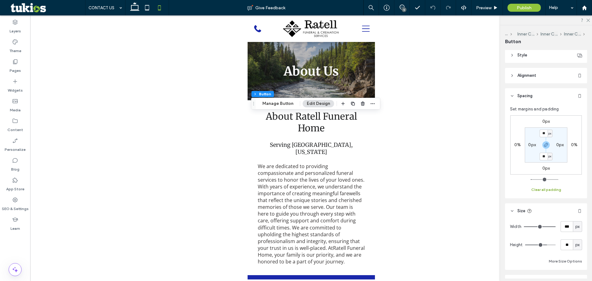
scroll to position [31, 0]
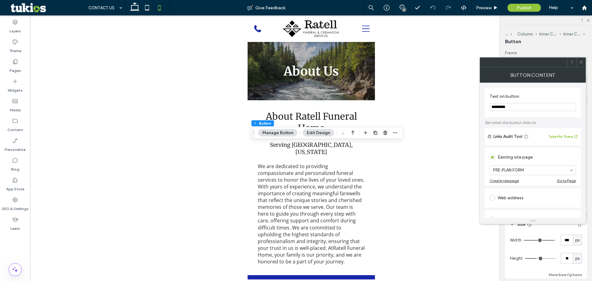
click at [581, 64] on icon at bounding box center [581, 62] width 5 height 5
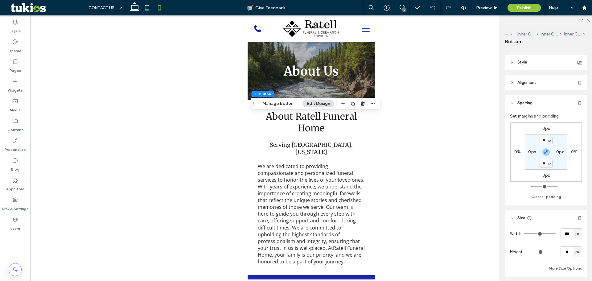
scroll to position [0, 0]
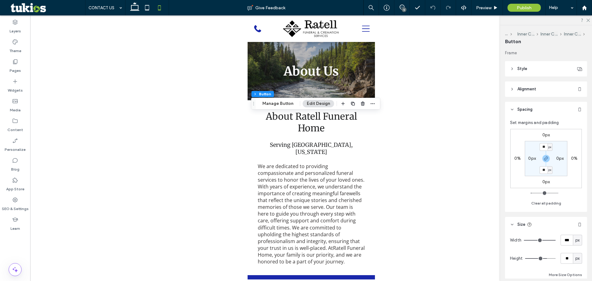
click at [521, 89] on span "Alignment" at bounding box center [527, 89] width 19 height 6
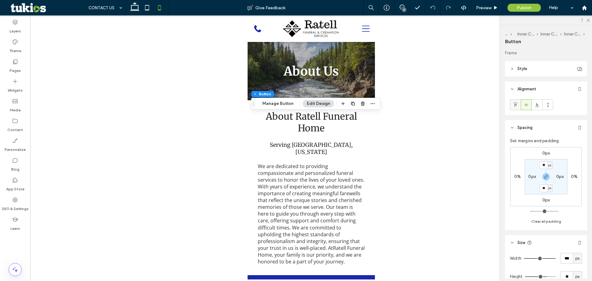
click at [517, 108] on span at bounding box center [515, 105] width 5 height 10
click at [520, 106] on div at bounding box center [516, 105] width 10 height 10
click at [524, 105] on icon at bounding box center [526, 104] width 5 height 5
click at [488, 7] on span "Preview" at bounding box center [483, 7] width 15 height 5
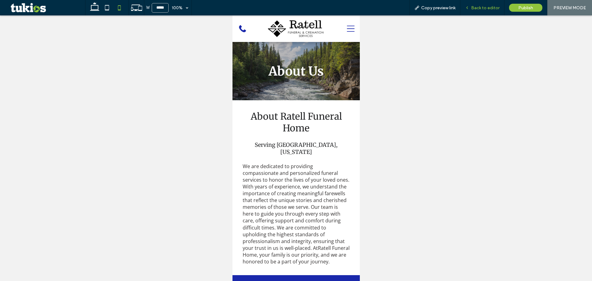
click at [488, 7] on span "Back to editor" at bounding box center [485, 7] width 28 height 5
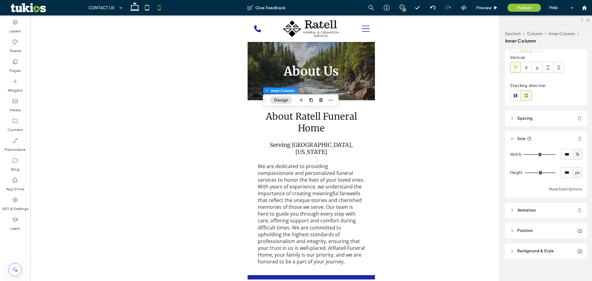
scroll to position [67, 0]
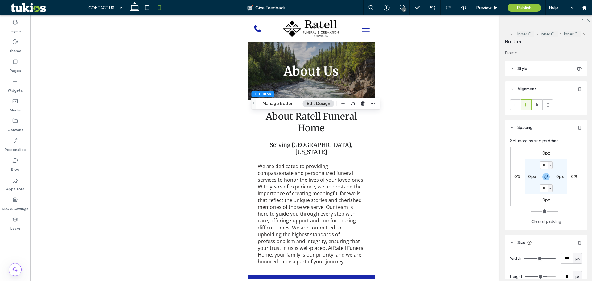
type input "**"
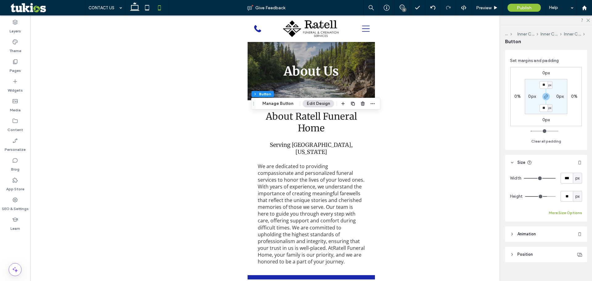
scroll to position [89, 0]
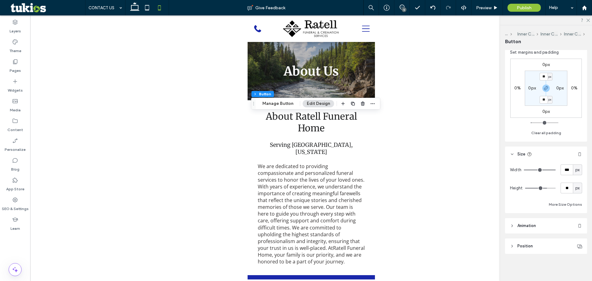
type input "***"
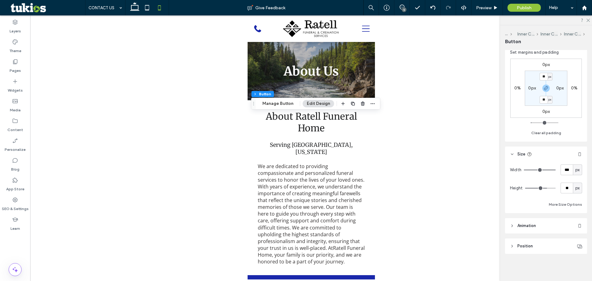
type input "***"
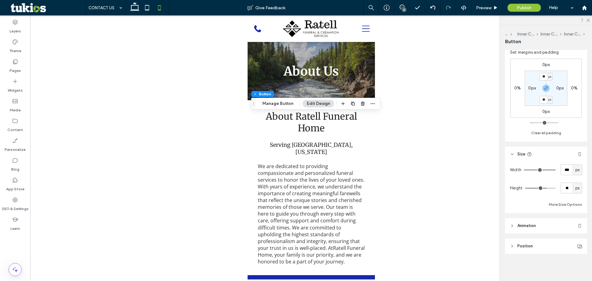
type input "***"
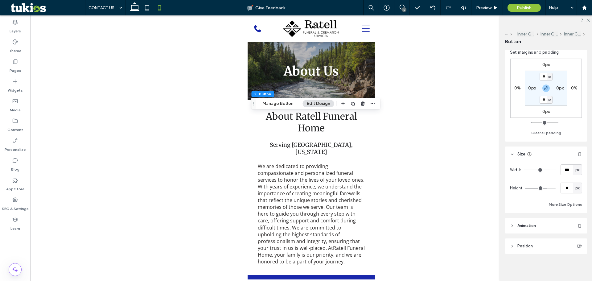
type input "***"
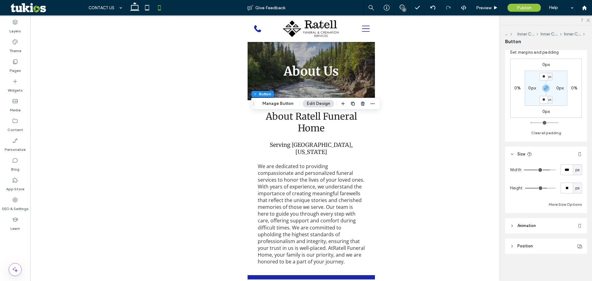
type input "***"
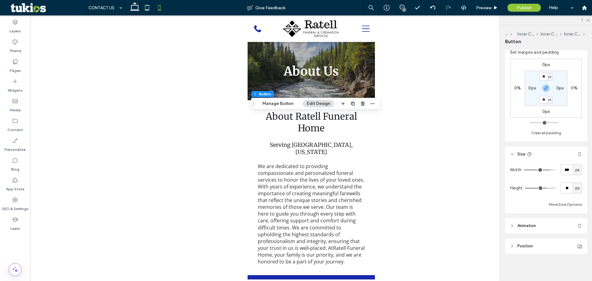
type input "***"
type input "**"
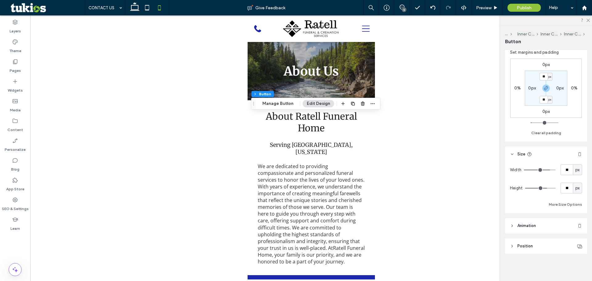
type input "**"
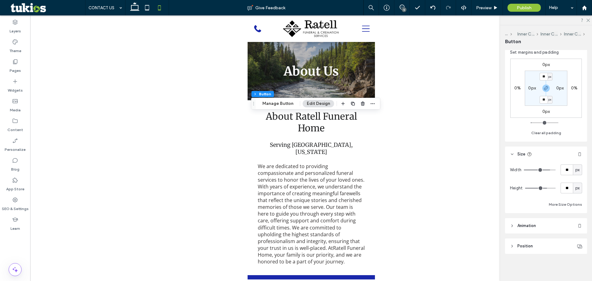
type input "**"
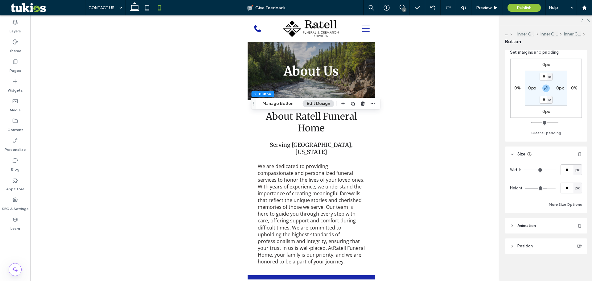
type input "**"
type input "*"
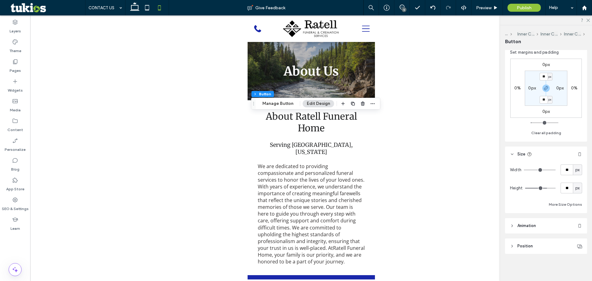
type input "*"
type input "**"
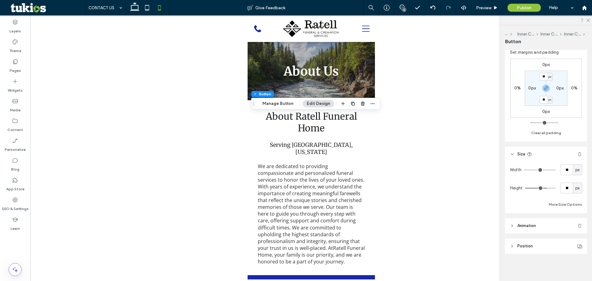
type input "**"
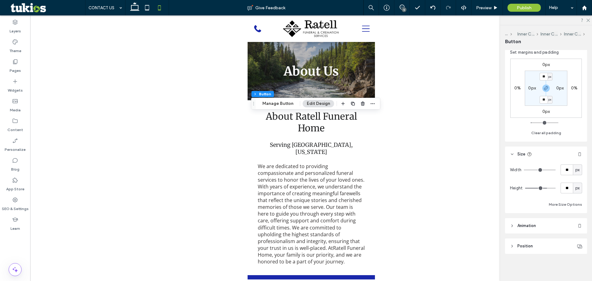
type input "**"
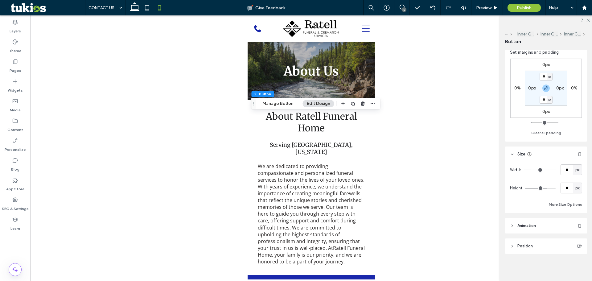
type input "**"
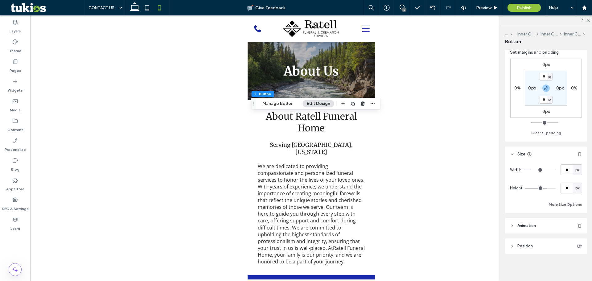
type input "**"
type input "***"
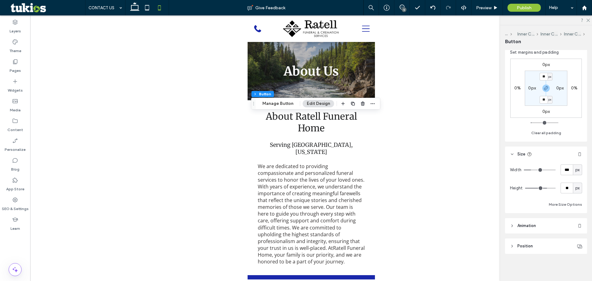
type input "***"
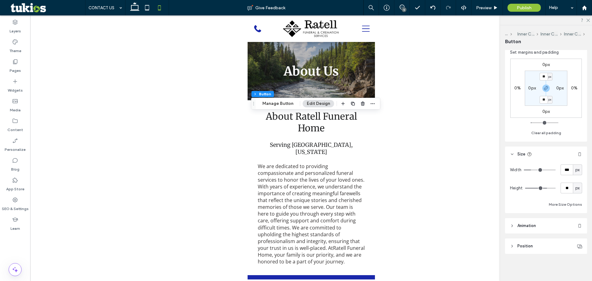
type input "***"
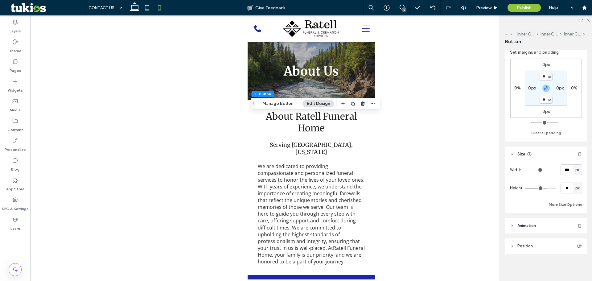
type input "***"
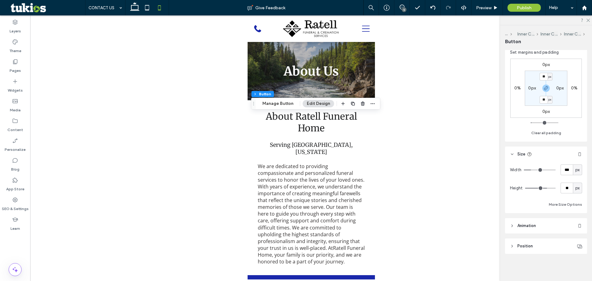
type input "***"
drag, startPoint x: 549, startPoint y: 172, endPoint x: 540, endPoint y: 172, distance: 9.6
click at [540, 170] on input "range" at bounding box center [540, 170] width 32 height 1
type input "***"
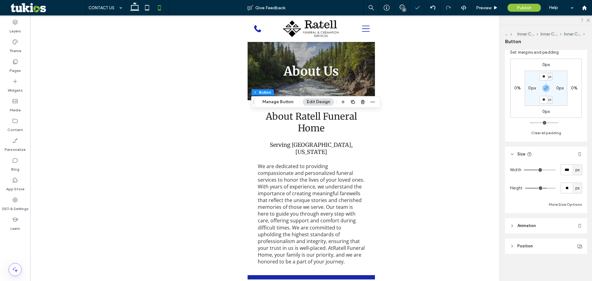
type input "***"
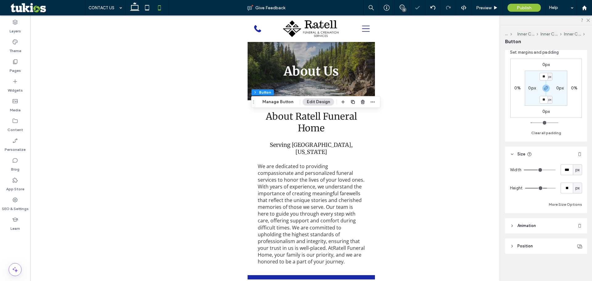
type input "***"
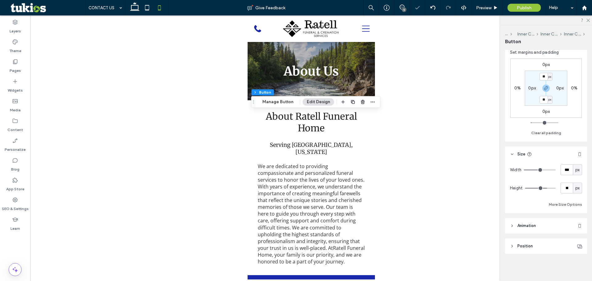
type input "***"
drag, startPoint x: 542, startPoint y: 171, endPoint x: 570, endPoint y: 169, distance: 28.4
type input "***"
click at [556, 170] on input "range" at bounding box center [540, 170] width 32 height 1
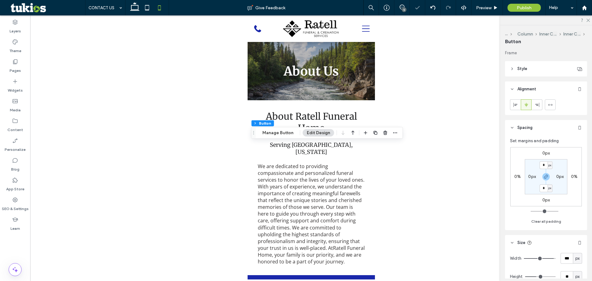
type input "**"
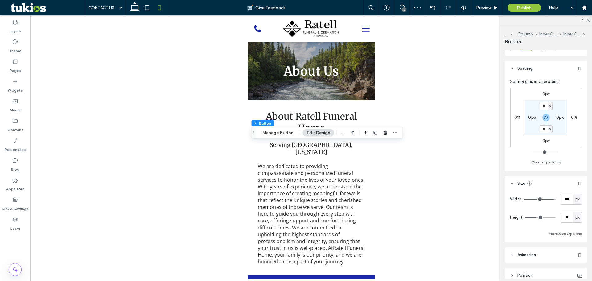
scroll to position [62, 0]
click at [590, 21] on icon at bounding box center [588, 20] width 4 height 4
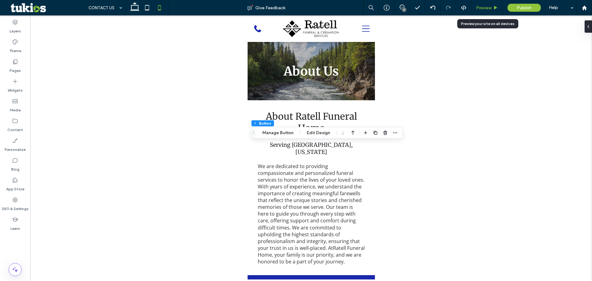
click at [485, 6] on span "Preview" at bounding box center [483, 7] width 15 height 5
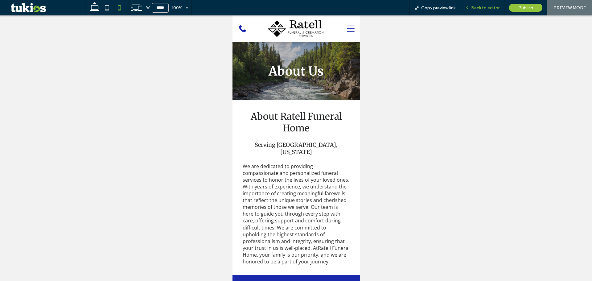
click at [489, 9] on span "Back to editor" at bounding box center [485, 7] width 28 height 5
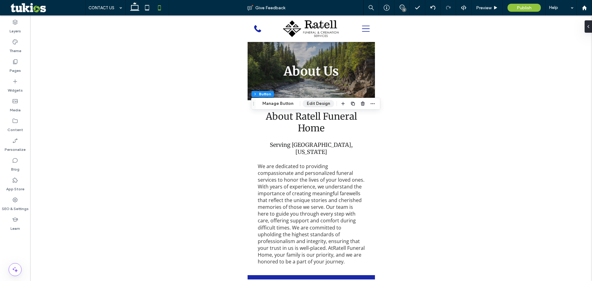
click at [326, 104] on button "Edit Design" at bounding box center [318, 103] width 31 height 7
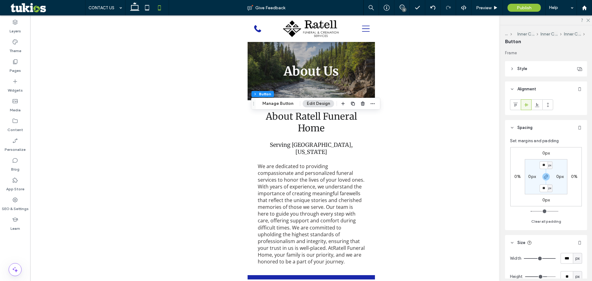
drag, startPoint x: 532, startPoint y: 72, endPoint x: 527, endPoint y: 72, distance: 4.9
click at [527, 72] on header "Style" at bounding box center [546, 68] width 82 height 15
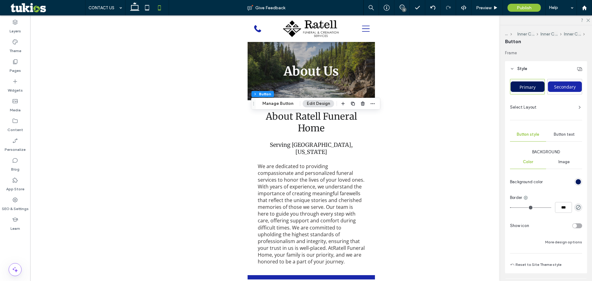
click at [528, 71] on header "Style" at bounding box center [546, 68] width 82 height 15
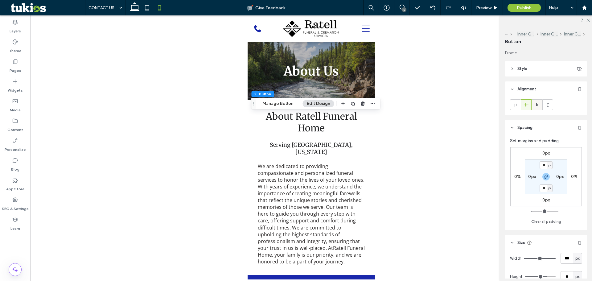
click at [538, 104] on icon at bounding box center [537, 104] width 5 height 5
click at [528, 102] on icon at bounding box center [526, 104] width 5 height 5
click at [491, 7] on span "Preview" at bounding box center [483, 7] width 15 height 5
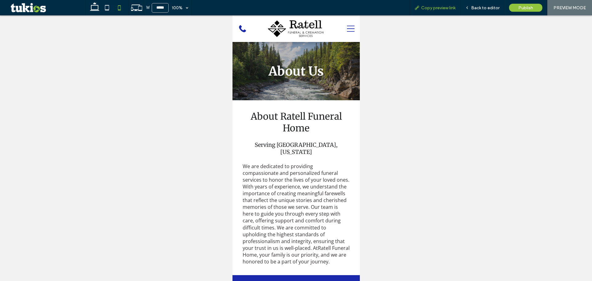
click at [419, 9] on icon at bounding box center [417, 7] width 5 height 5
click at [476, 9] on span "Back to editor" at bounding box center [485, 7] width 28 height 5
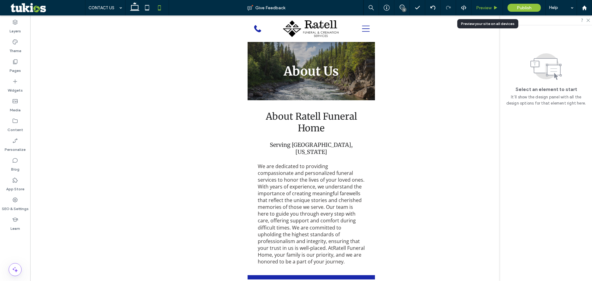
click at [477, 9] on span "Preview" at bounding box center [483, 7] width 15 height 5
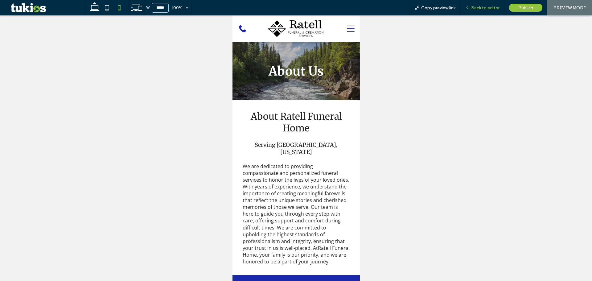
click at [473, 6] on span "Back to editor" at bounding box center [485, 7] width 28 height 5
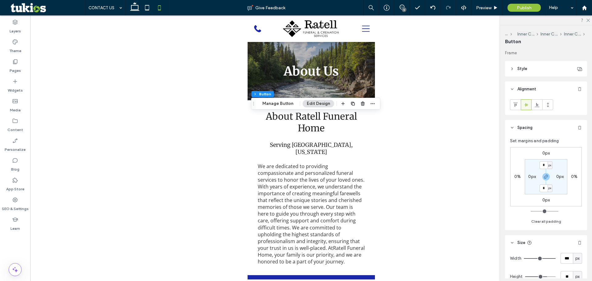
type input "**"
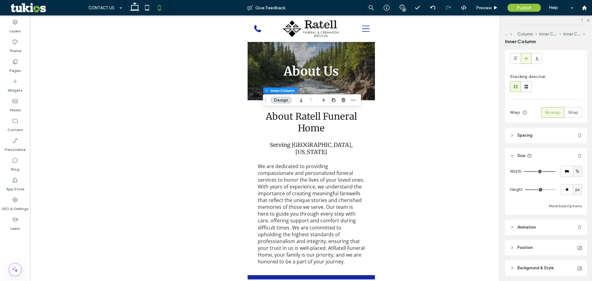
scroll to position [93, 0]
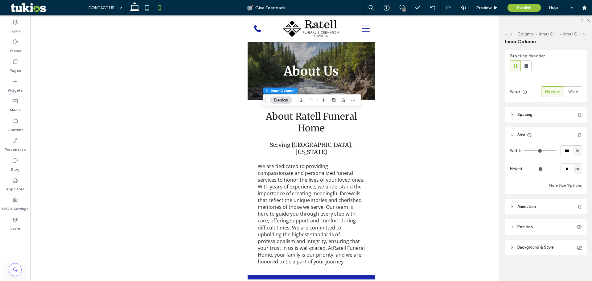
click at [553, 116] on header "Spacing" at bounding box center [546, 114] width 82 height 15
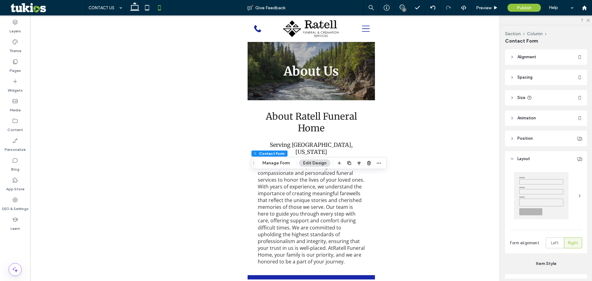
type input "*"
type input "***"
type input "*"
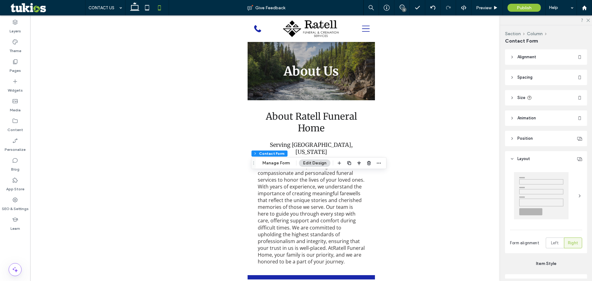
type input "***"
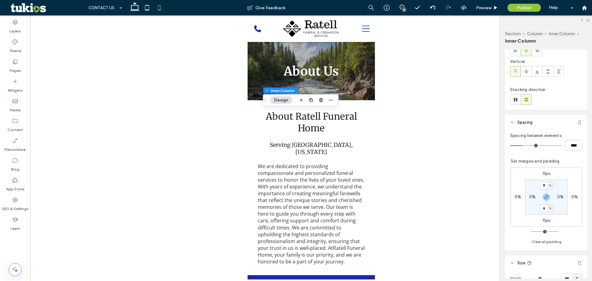
scroll to position [62, 0]
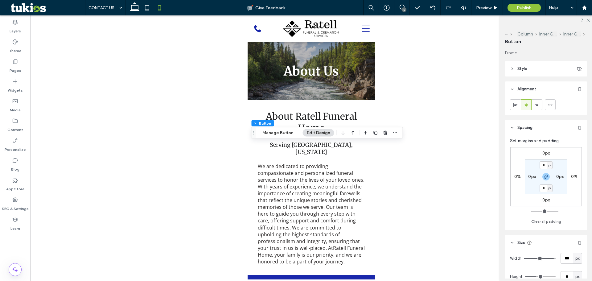
type input "**"
click at [408, 115] on div at bounding box center [311, 147] width 562 height 264
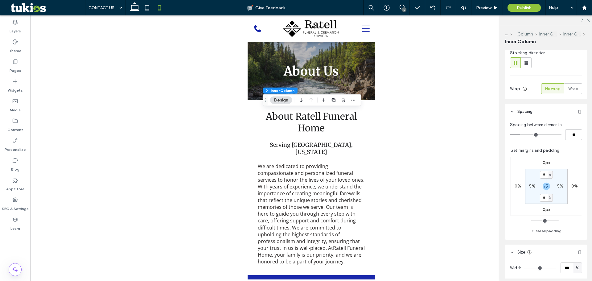
scroll to position [123, 0]
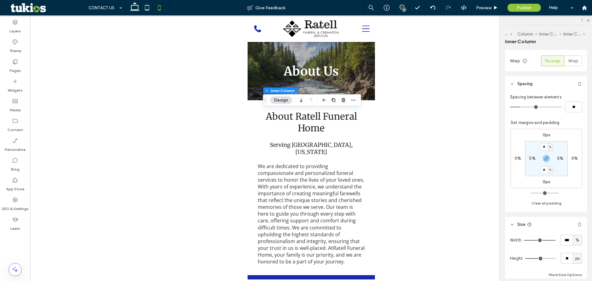
click at [557, 156] on label "5%" at bounding box center [560, 158] width 6 height 5
type input "*"
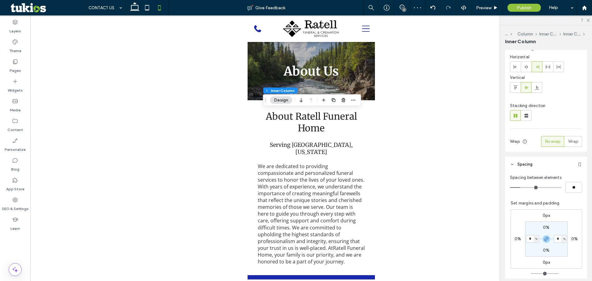
scroll to position [0, 0]
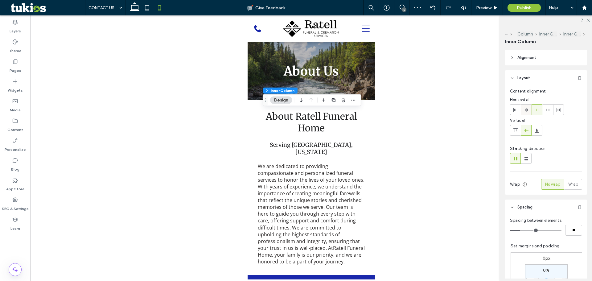
click at [530, 112] on div at bounding box center [526, 110] width 10 height 10
click at [489, 6] on span "Preview" at bounding box center [483, 7] width 15 height 5
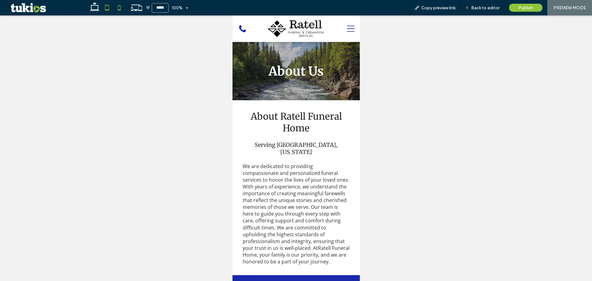
click at [101, 7] on icon at bounding box center [107, 8] width 12 height 12
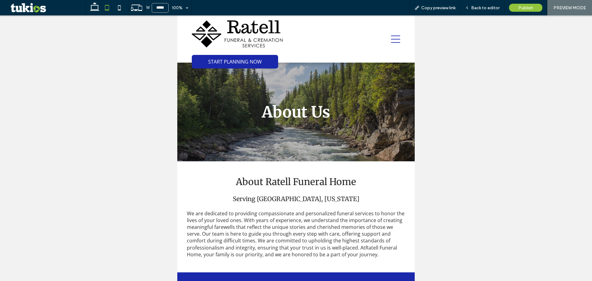
type input "*****"
click at [484, 6] on span "Back to editor" at bounding box center [485, 7] width 28 height 5
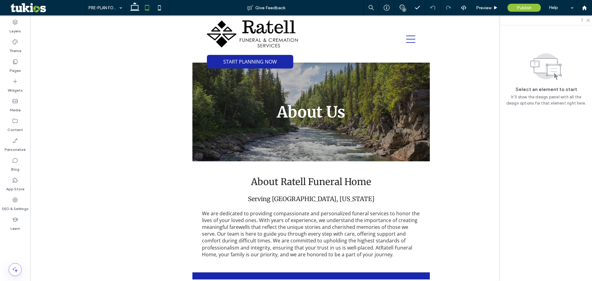
click at [406, 9] on div "5" at bounding box center [404, 9] width 5 height 5
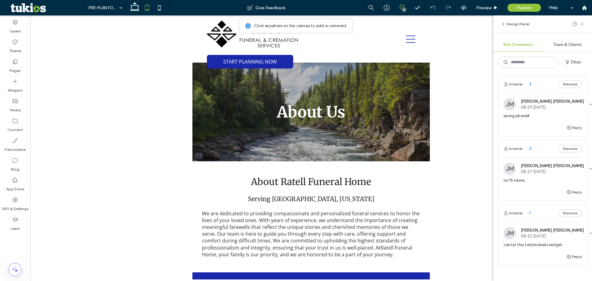
scroll to position [232, 0]
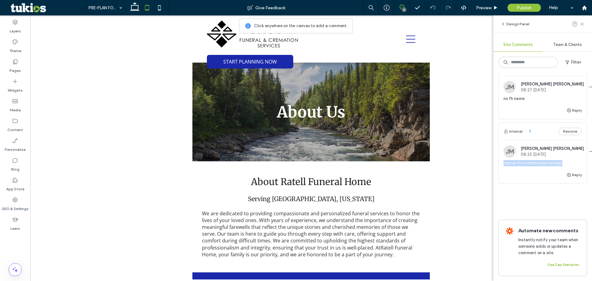
copy span "center this testimonials widget"
drag, startPoint x: 570, startPoint y: 157, endPoint x: 504, endPoint y: 160, distance: 66.7
click at [504, 160] on div "center this testimonials widget" at bounding box center [543, 165] width 78 height 11
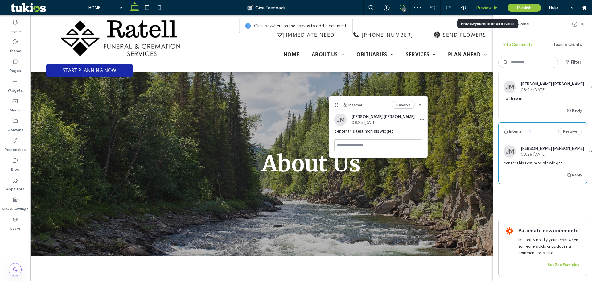
click at [493, 9] on div "Preview" at bounding box center [487, 7] width 31 height 5
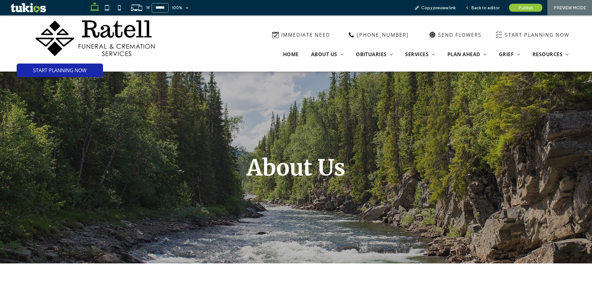
click at [492, 10] on span "Back to editor" at bounding box center [485, 7] width 28 height 5
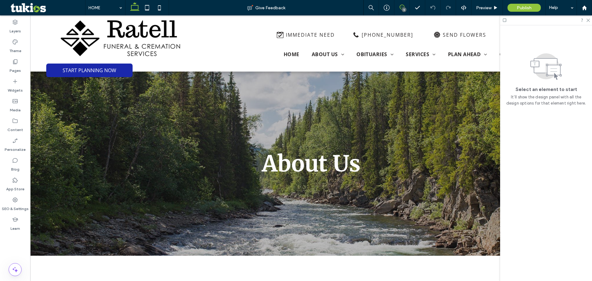
click at [405, 7] on span at bounding box center [402, 7] width 15 height 5
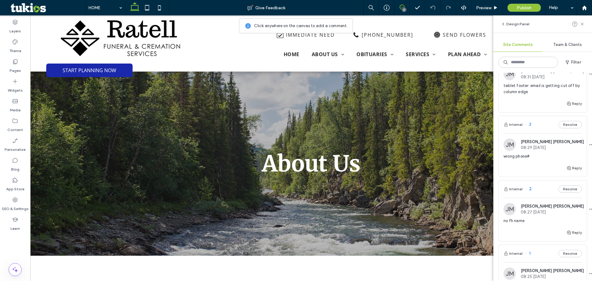
scroll to position [232, 0]
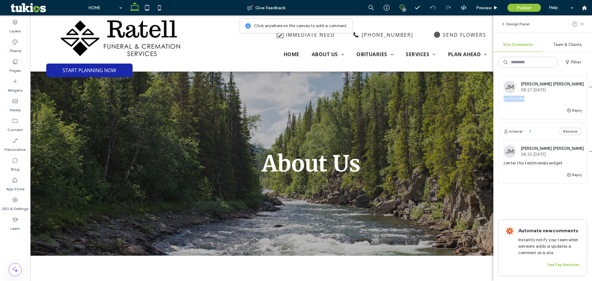
copy span "no fh name"
drag, startPoint x: 544, startPoint y: 92, endPoint x: 504, endPoint y: 100, distance: 41.1
click at [505, 96] on div "no fh name" at bounding box center [543, 101] width 78 height 11
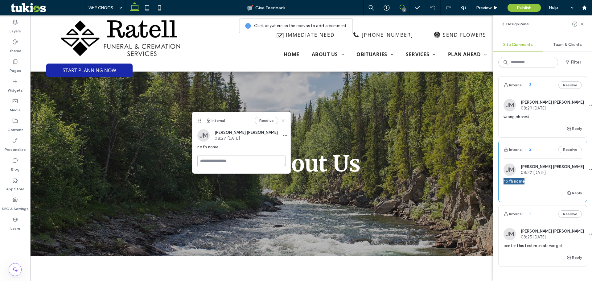
scroll to position [140, 0]
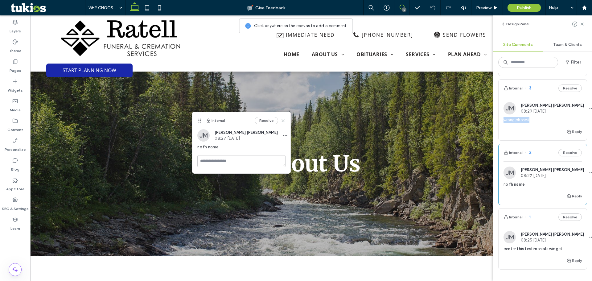
copy span "wrong phone#"
drag, startPoint x: 541, startPoint y: 122, endPoint x: 503, endPoint y: 126, distance: 38.4
click at [503, 126] on div "JM Jackson McAuley 08:29 Aug 18 2025 wrong phone#" at bounding box center [543, 115] width 88 height 26
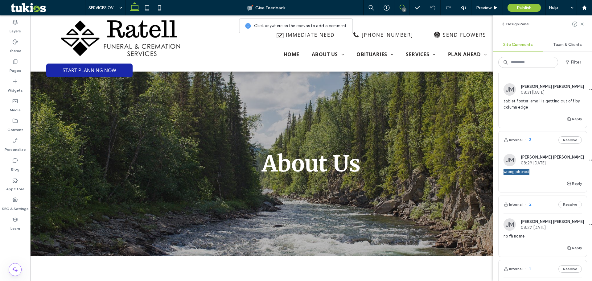
scroll to position [78, 0]
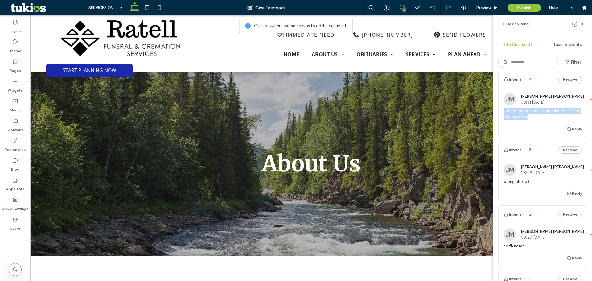
copy span "tablet footer: email is getting cut off by column edge"
drag, startPoint x: 534, startPoint y: 120, endPoint x: 500, endPoint y: 111, distance: 35.6
click at [500, 111] on div "JM Jackson McAuley 08:31 Aug 18 2025 tablet footer: email is getting cut off by…" at bounding box center [543, 109] width 88 height 32
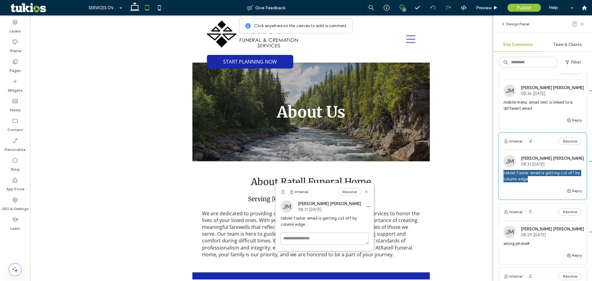
scroll to position [0, 0]
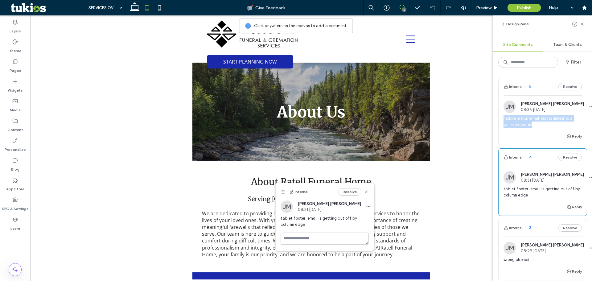
drag, startPoint x: 548, startPoint y: 126, endPoint x: 500, endPoint y: 119, distance: 48.1
click at [500, 119] on div "JM Jackson McAuley 08:36 Aug 18 2025 mobile menu: email text is linked to a dif…" at bounding box center [543, 117] width 88 height 32
copy span "mobile menu: email text is linked to a different email"
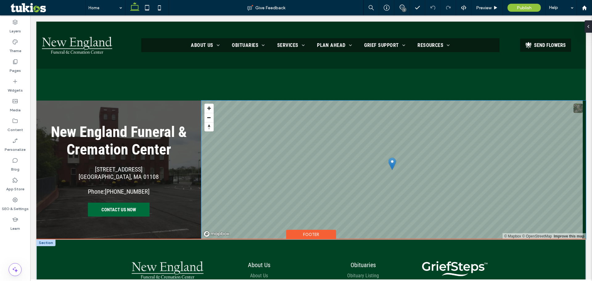
scroll to position [1080, 0]
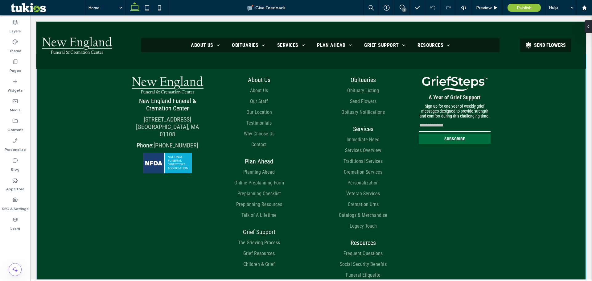
click at [111, 122] on div "New England Funeral & Cremation Center [STREET_ADDRESS] Phone: [PHONE_NUMBER] A…" at bounding box center [311, 198] width 550 height 288
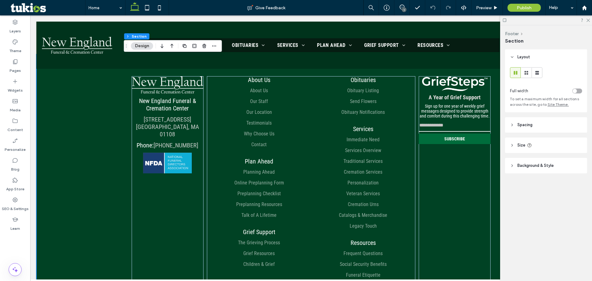
click at [111, 124] on div "New England Funeral & Cremation Center [STREET_ADDRESS] Phone: [PHONE_NUMBER] A…" at bounding box center [311, 198] width 550 height 288
click at [537, 122] on header "Spacing" at bounding box center [546, 124] width 82 height 15
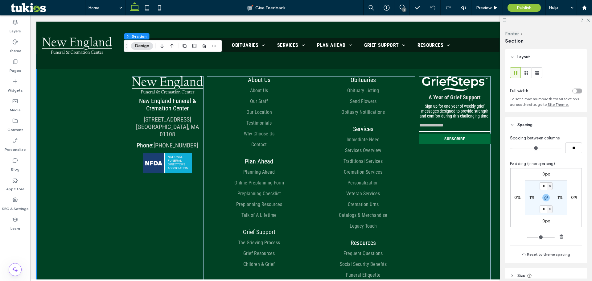
click at [590, 21] on div at bounding box center [546, 20] width 92 height 10
click at [589, 19] on use at bounding box center [588, 20] width 3 height 3
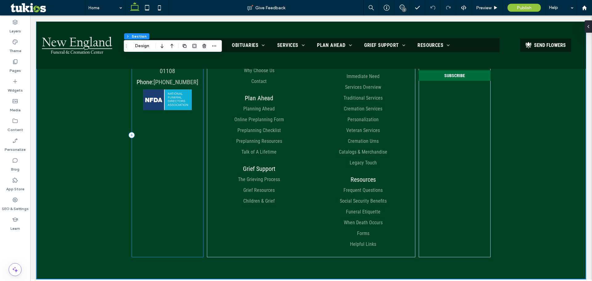
scroll to position [1165, 0]
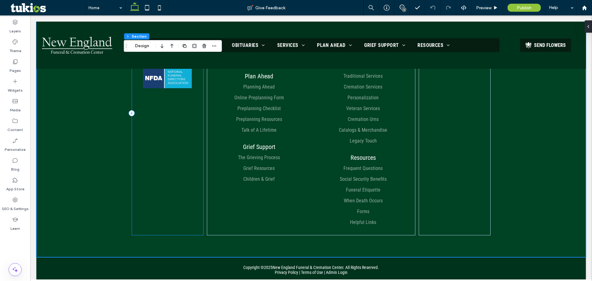
click at [152, 187] on div "New England Funeral & Cremation Center [STREET_ADDRESS] Phone: [PHONE_NUMBER]" at bounding box center [168, 113] width 72 height 244
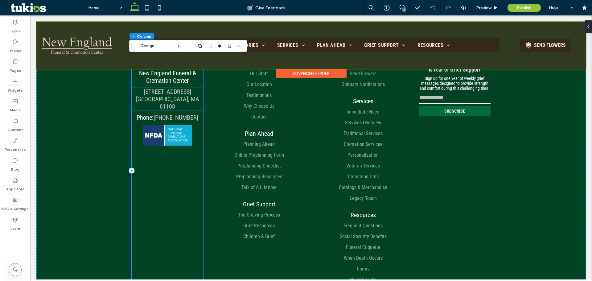
scroll to position [1103, 0]
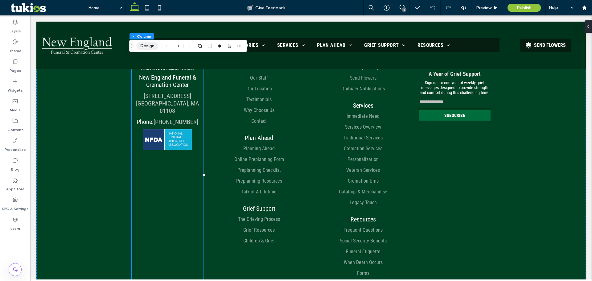
click at [152, 46] on button "Design" at bounding box center [147, 45] width 22 height 7
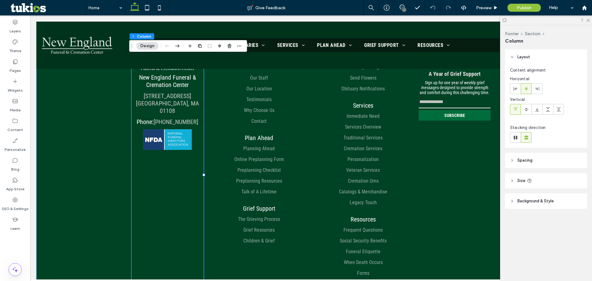
click at [544, 178] on header "Size" at bounding box center [546, 180] width 82 height 15
type input "**"
type input "***"
type input "**"
type input "***"
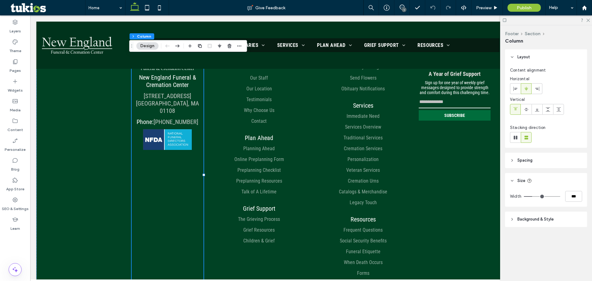
type input "**"
type input "***"
type input "**"
type input "***"
type input "**"
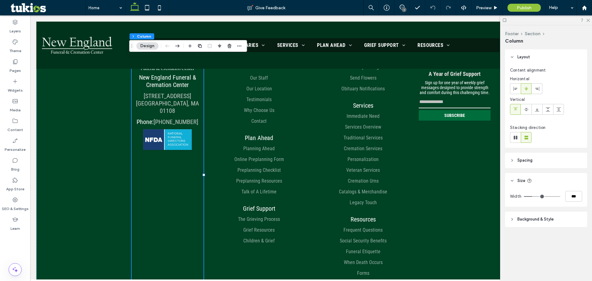
type input "***"
type input "**"
type input "***"
type input "**"
type input "***"
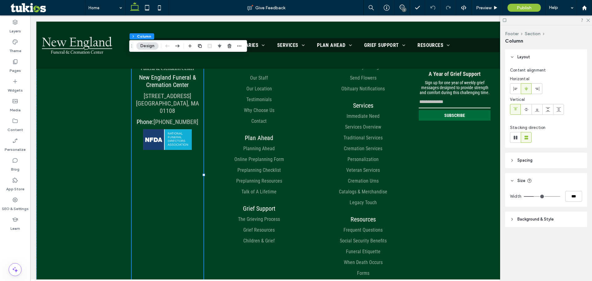
type input "**"
type input "***"
type input "**"
type input "***"
type input "**"
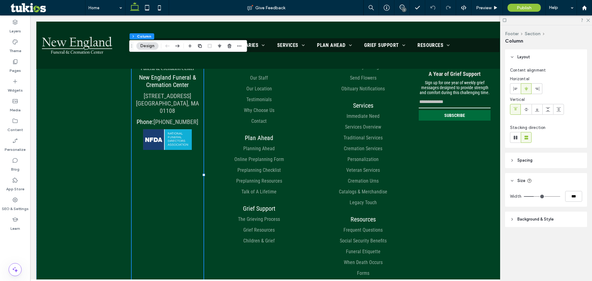
type input "***"
type input "**"
type input "***"
type input "**"
type input "***"
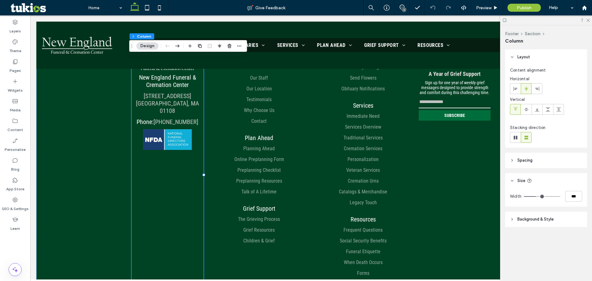
type input "**"
type input "***"
drag, startPoint x: 533, startPoint y: 197, endPoint x: 537, endPoint y: 197, distance: 4.3
type input "**"
click at [537, 197] on input "range" at bounding box center [542, 196] width 36 height 1
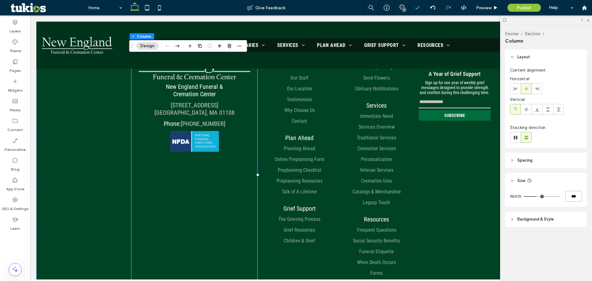
click at [573, 197] on input "***" at bounding box center [573, 196] width 17 height 11
type input "**"
type input "***"
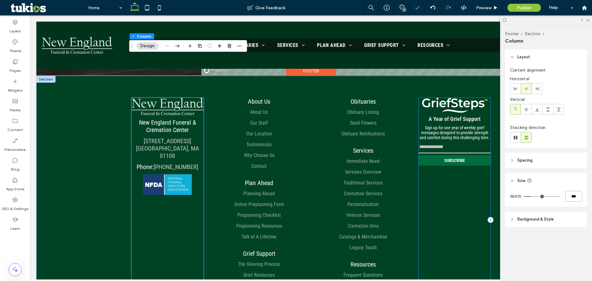
scroll to position [980, 0]
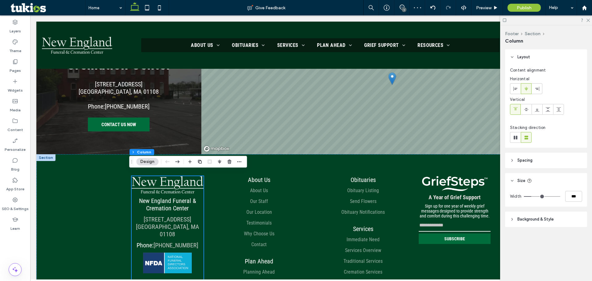
click at [590, 20] on div at bounding box center [546, 20] width 92 height 10
click at [589, 21] on icon at bounding box center [588, 20] width 4 height 4
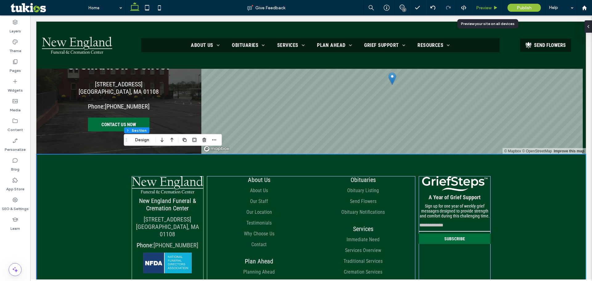
click at [486, 7] on span "Preview" at bounding box center [483, 7] width 15 height 5
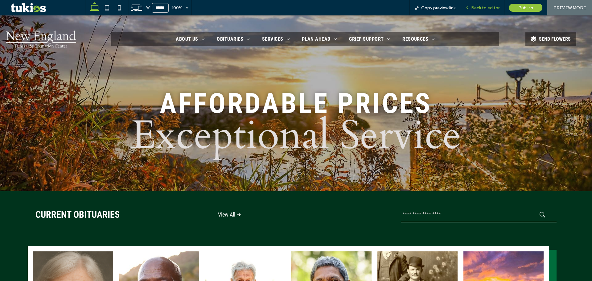
click at [493, 10] on div "Back to editor" at bounding box center [483, 7] width 44 height 15
click at [491, 6] on span "Back to editor" at bounding box center [485, 7] width 28 height 5
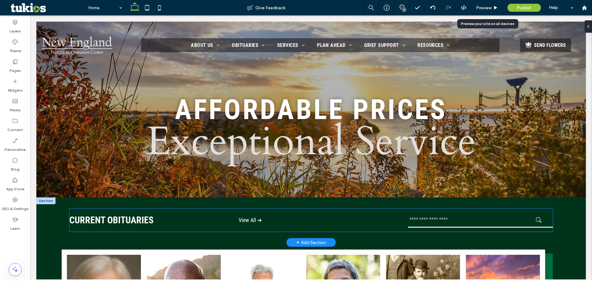
click at [437, 223] on input "text" at bounding box center [480, 219] width 145 height 15
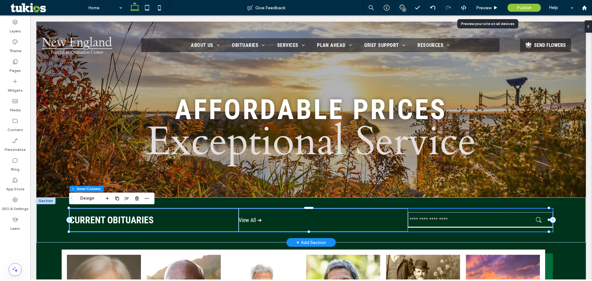
click at [437, 223] on input "text" at bounding box center [480, 219] width 145 height 15
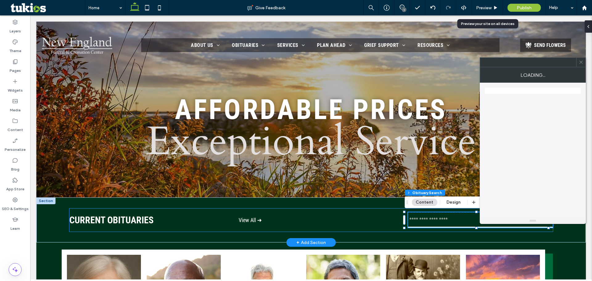
click at [437, 223] on input "text" at bounding box center [480, 219] width 145 height 15
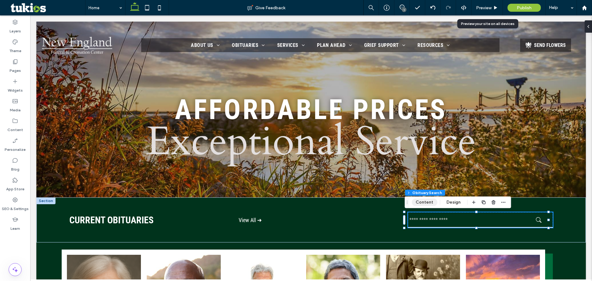
click at [433, 205] on button "Content" at bounding box center [425, 202] width 26 height 7
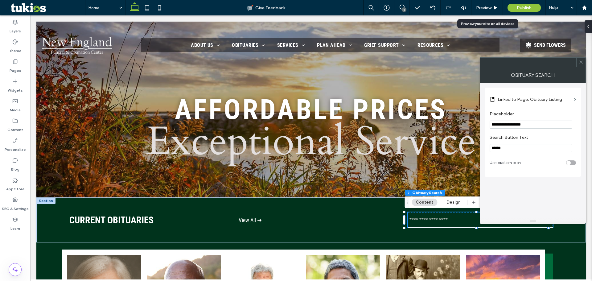
click at [580, 61] on use at bounding box center [581, 62] width 3 height 3
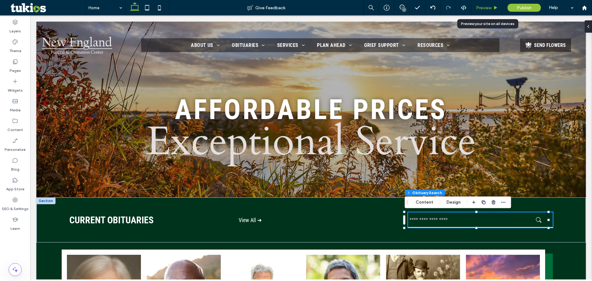
click at [481, 6] on span "Preview" at bounding box center [483, 7] width 15 height 5
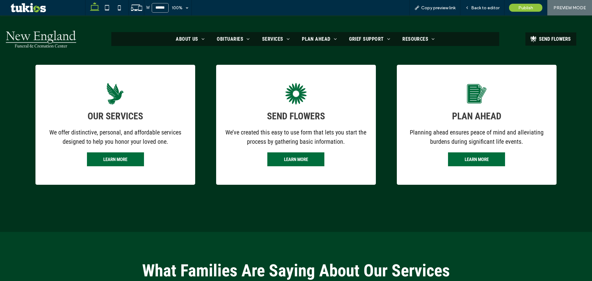
scroll to position [492, 0]
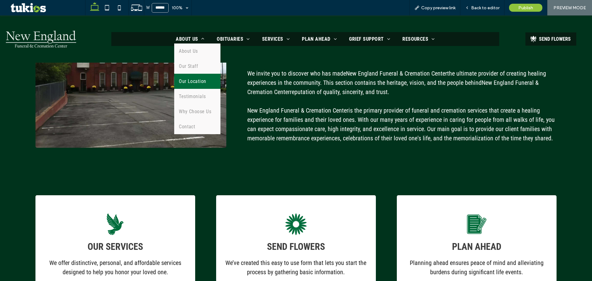
click at [204, 83] on span "Our Location" at bounding box center [192, 81] width 27 height 6
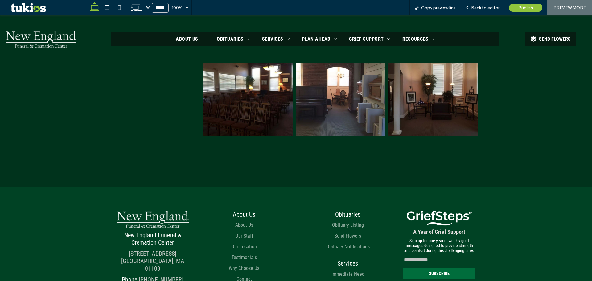
scroll to position [401, 0]
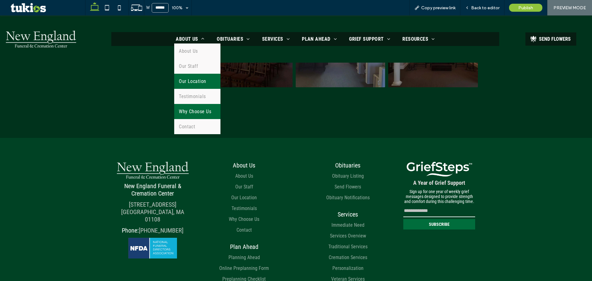
click at [197, 110] on span "Why Choose Us" at bounding box center [195, 112] width 32 height 6
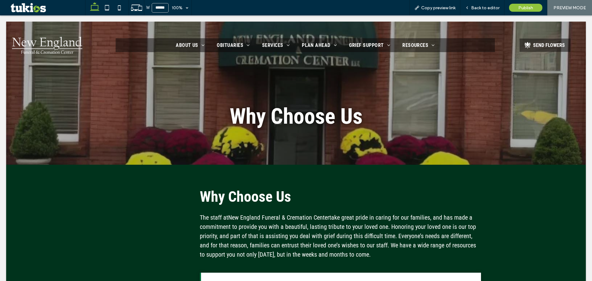
scroll to position [0, 0]
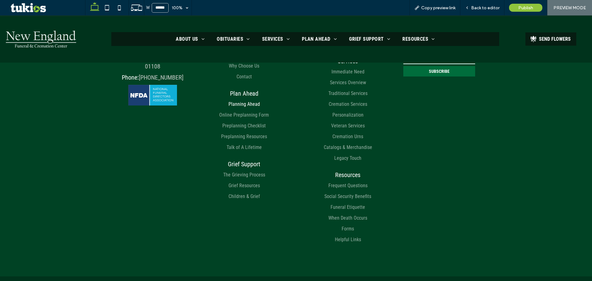
scroll to position [854, 0]
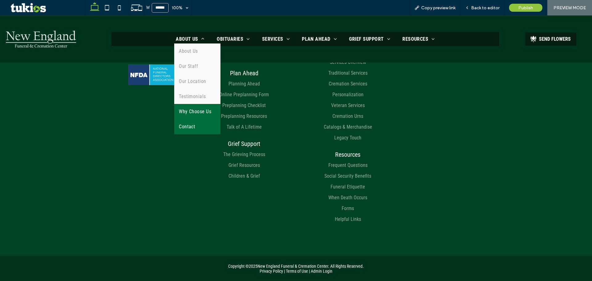
click at [194, 127] on link "Contact" at bounding box center [197, 126] width 46 height 15
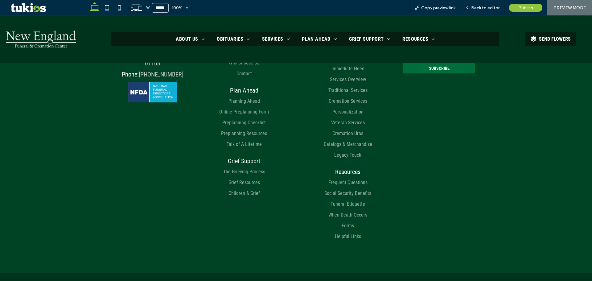
scroll to position [493, 0]
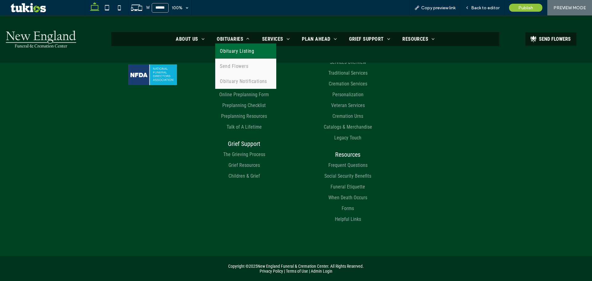
click at [227, 50] on span "Obituary Listing" at bounding box center [237, 51] width 34 height 6
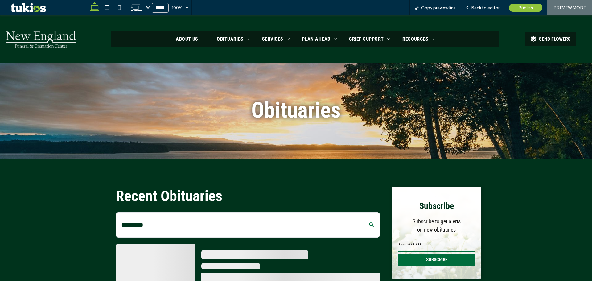
scroll to position [31, 0]
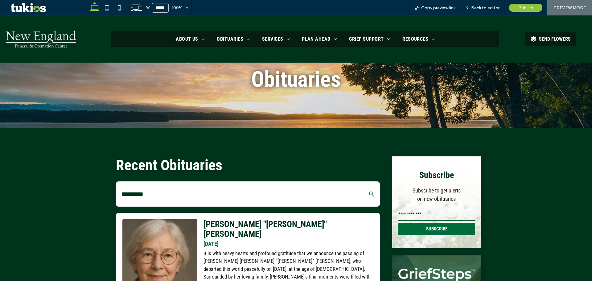
click at [413, 213] on input "email" at bounding box center [437, 215] width 77 height 12
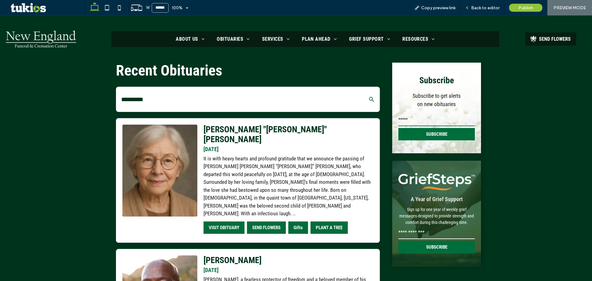
scroll to position [154, 0]
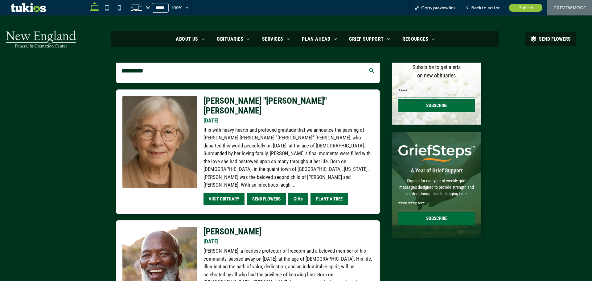
type input "*****"
click at [412, 202] on input "email" at bounding box center [437, 204] width 77 height 12
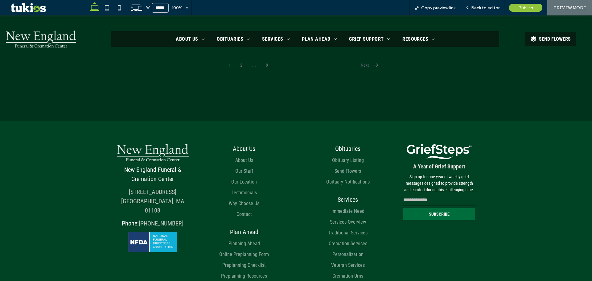
scroll to position [1368, 0]
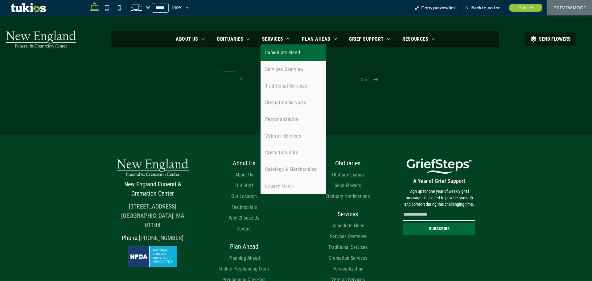
type input "****"
click at [274, 56] on span "Immediate Need" at bounding box center [282, 52] width 35 height 7
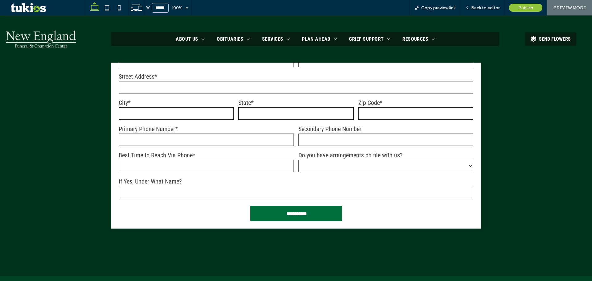
scroll to position [586, 0]
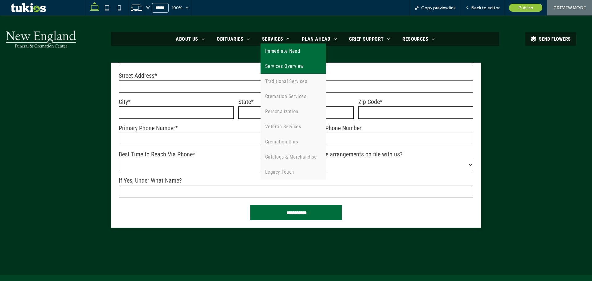
click at [282, 68] on span "Services Overview" at bounding box center [284, 66] width 39 height 6
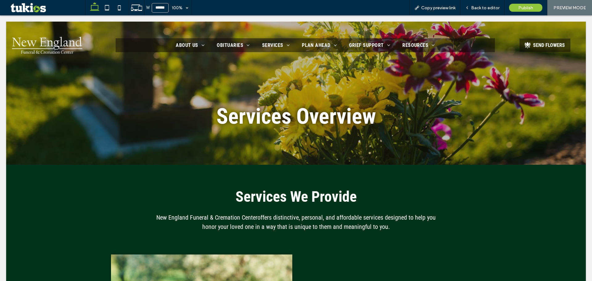
scroll to position [0, 0]
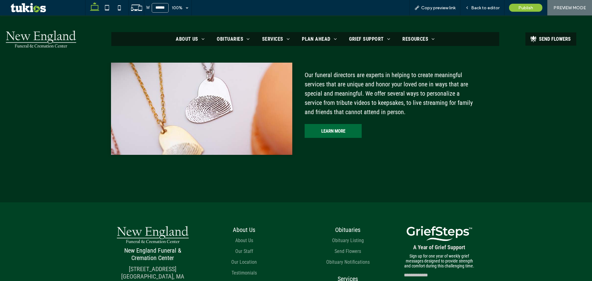
scroll to position [1172, 0]
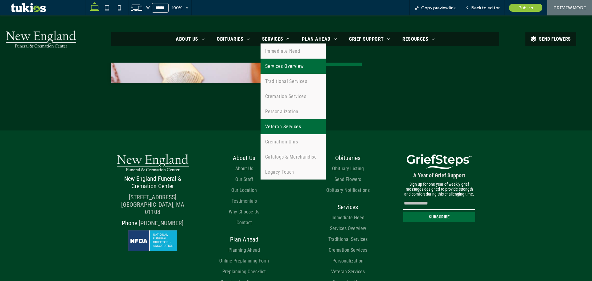
click at [271, 124] on span "Veteran Services" at bounding box center [283, 127] width 36 height 6
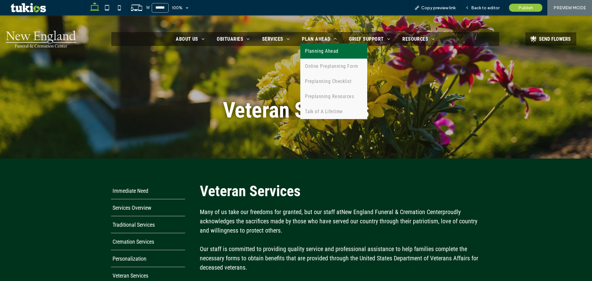
click at [319, 55] on link "Planning Ahead" at bounding box center [333, 50] width 67 height 15
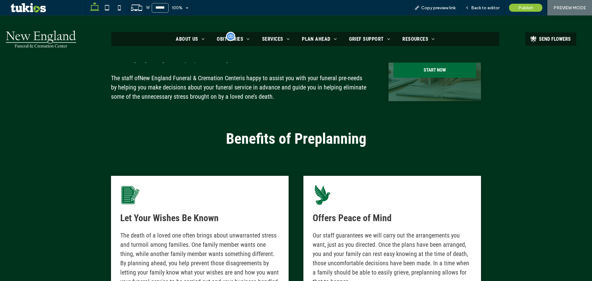
scroll to position [308, 0]
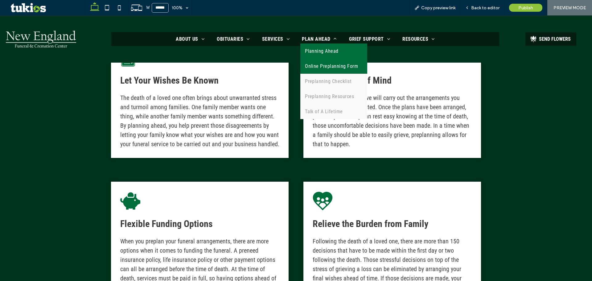
click at [318, 65] on span "Online Preplanning Form" at bounding box center [331, 66] width 53 height 6
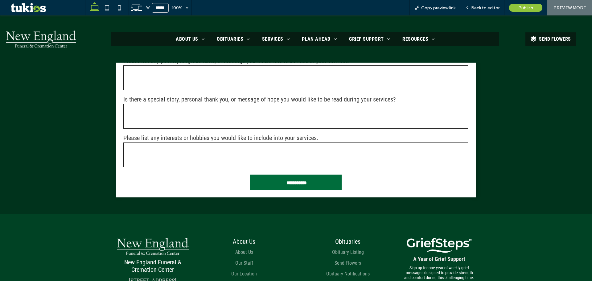
scroll to position [1018, 0]
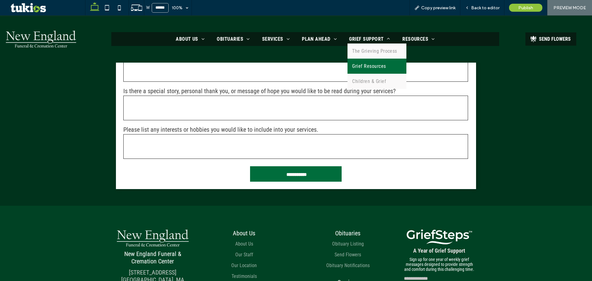
click at [366, 67] on span "Grief Resources" at bounding box center [369, 66] width 34 height 6
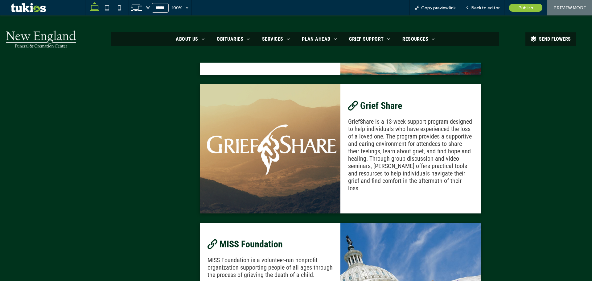
scroll to position [555, 0]
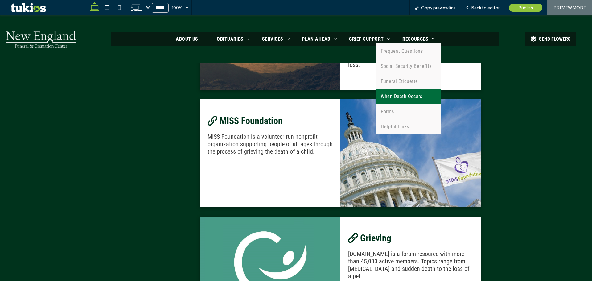
click at [422, 97] on link "When Death Occurs" at bounding box center [408, 96] width 65 height 15
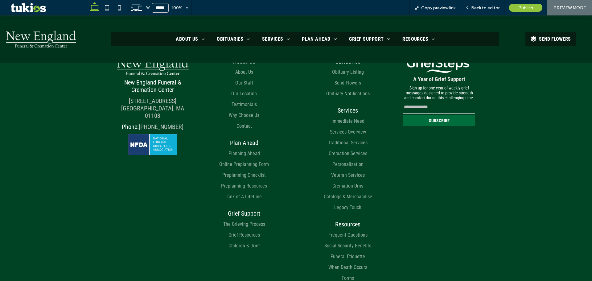
scroll to position [1092, 0]
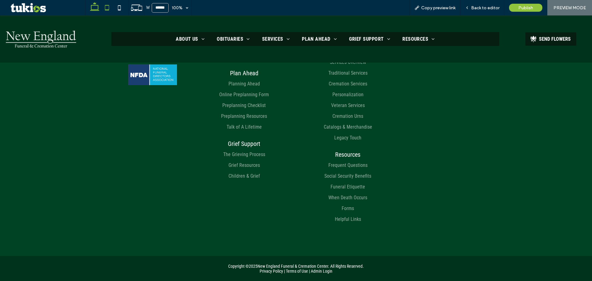
click at [110, 10] on icon at bounding box center [107, 8] width 12 height 12
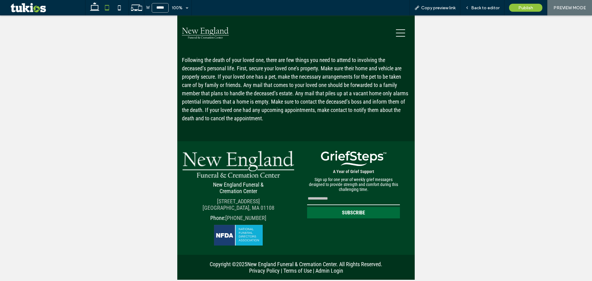
scroll to position [857, 0]
click at [401, 33] on div at bounding box center [353, 33] width 114 height 33
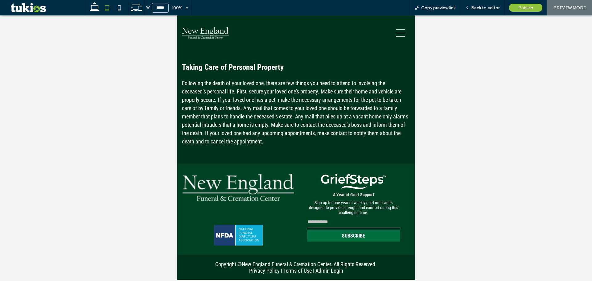
scroll to position [830, 0]
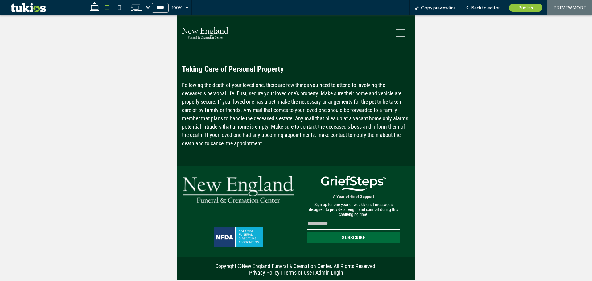
click at [396, 32] on icon at bounding box center [400, 32] width 9 height 9
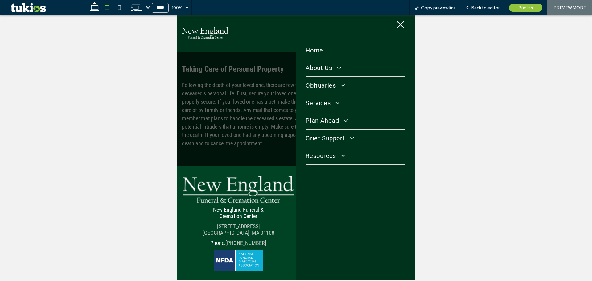
scroll to position [0, 0]
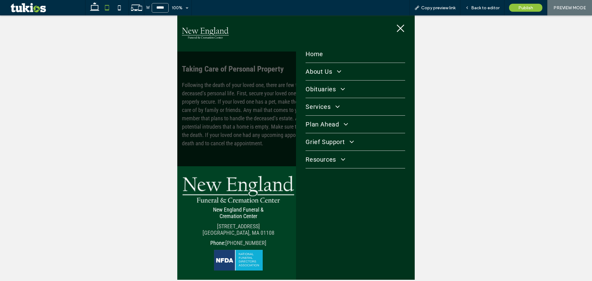
click at [398, 26] on icon at bounding box center [400, 28] width 7 height 7
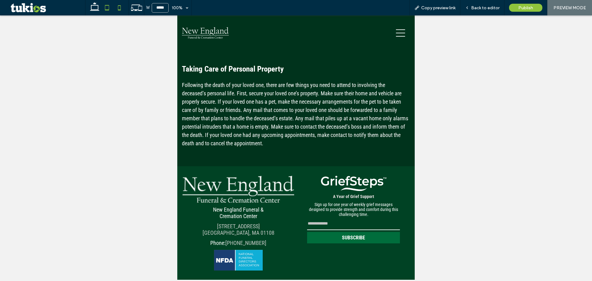
click at [119, 6] on icon at bounding box center [119, 8] width 12 height 12
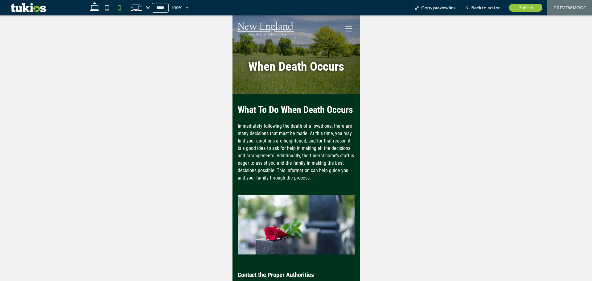
click at [349, 26] on div at bounding box center [331, 28] width 52 height 17
click at [346, 27] on icon at bounding box center [348, 28] width 7 height 7
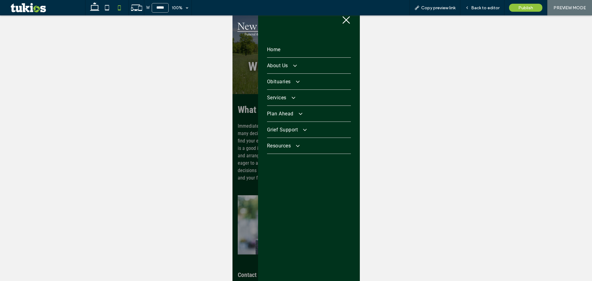
scroll to position [31, 0]
click at [281, 73] on link "Obituaries" at bounding box center [309, 66] width 84 height 16
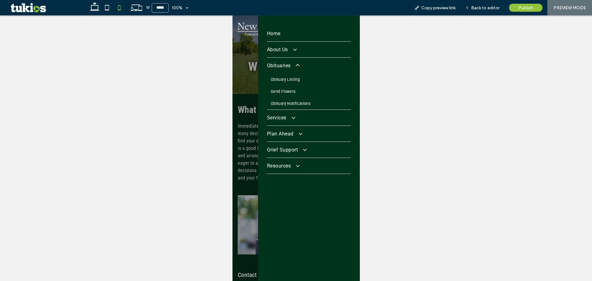
click at [287, 63] on span "Obituaries" at bounding box center [282, 66] width 31 height 6
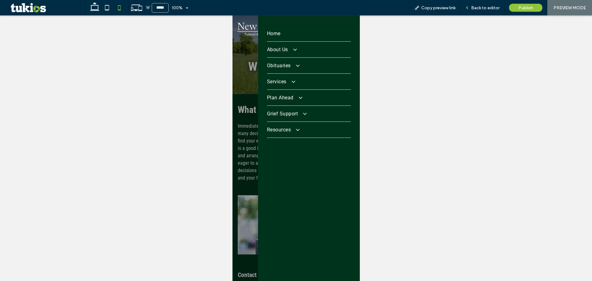
scroll to position [0, 0]
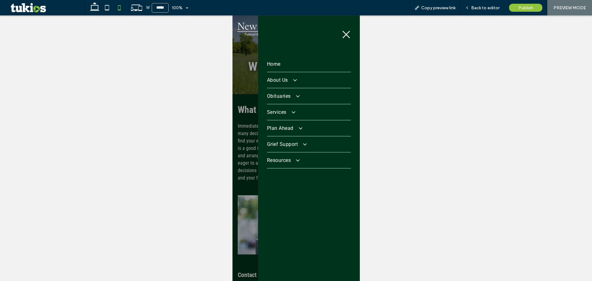
click at [341, 29] on div at bounding box center [309, 31] width 94 height 25
click at [341, 34] on icon at bounding box center [345, 34] width 9 height 9
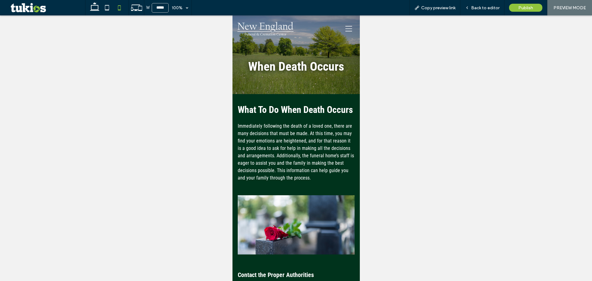
click at [275, 27] on img at bounding box center [265, 28] width 56 height 13
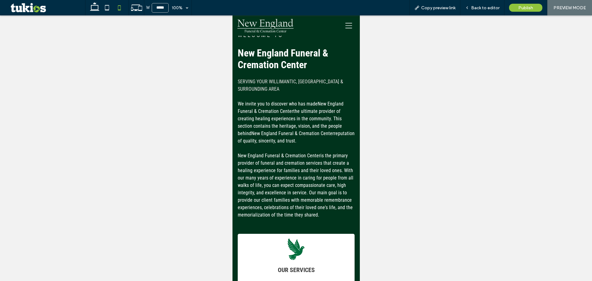
scroll to position [740, 0]
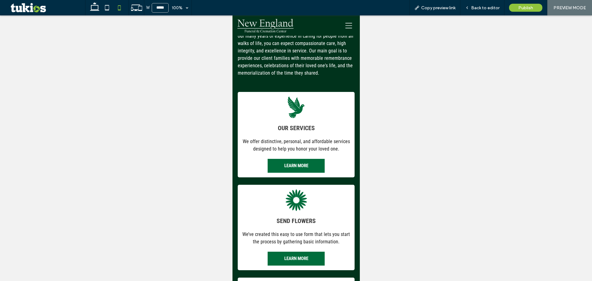
drag, startPoint x: 271, startPoint y: 23, endPoint x: 505, endPoint y: 39, distance: 234.7
click at [271, 23] on img at bounding box center [265, 25] width 56 height 13
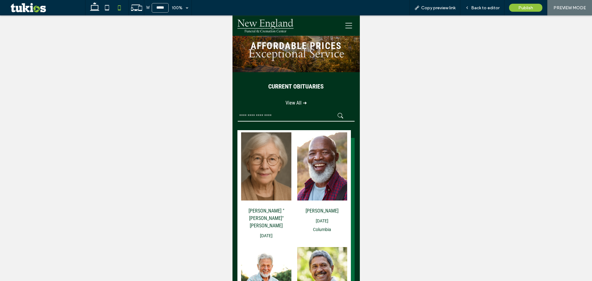
scroll to position [0, 0]
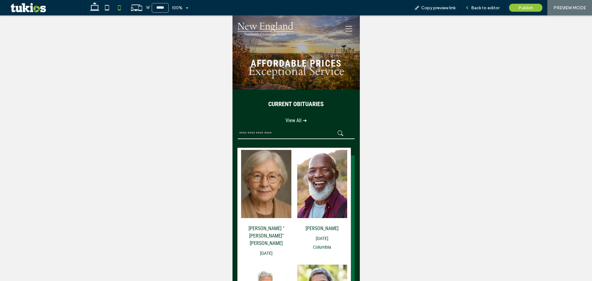
click at [345, 26] on icon at bounding box center [348, 28] width 7 height 7
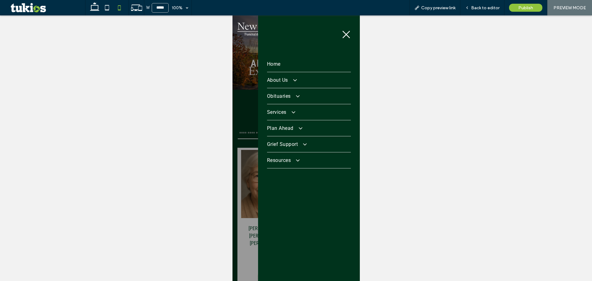
click at [341, 32] on icon at bounding box center [345, 34] width 9 height 9
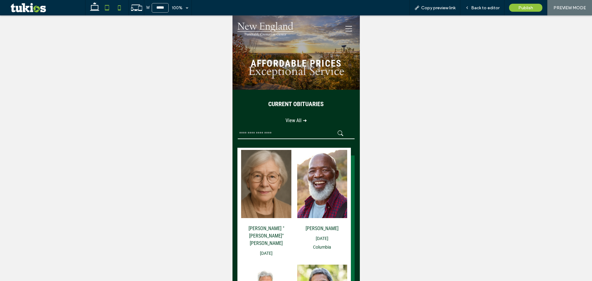
click at [107, 12] on icon at bounding box center [107, 8] width 12 height 12
type input "*****"
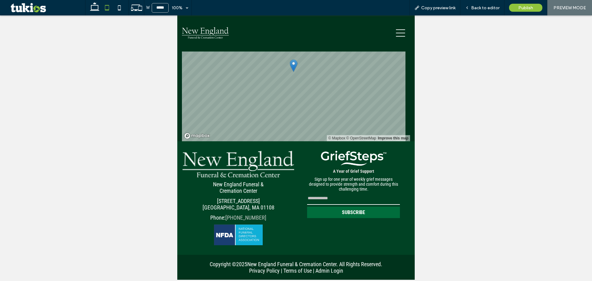
scroll to position [1433, 0]
click at [315, 201] on input "email" at bounding box center [353, 198] width 93 height 12
type input "*****"
click at [396, 35] on icon at bounding box center [400, 32] width 9 height 9
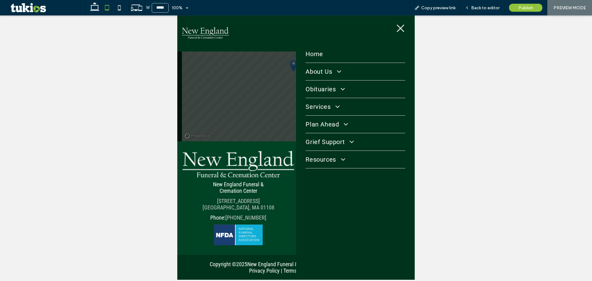
click at [334, 85] on link "Obituaries" at bounding box center [355, 89] width 99 height 17
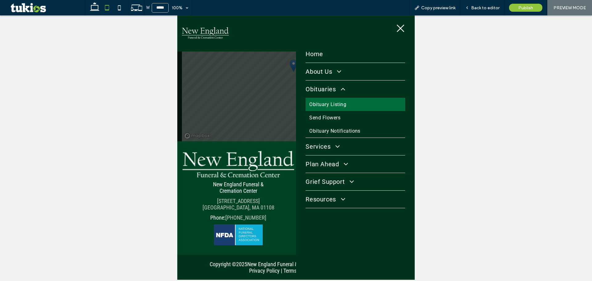
click at [337, 110] on link "Obituary Listing" at bounding box center [355, 104] width 99 height 13
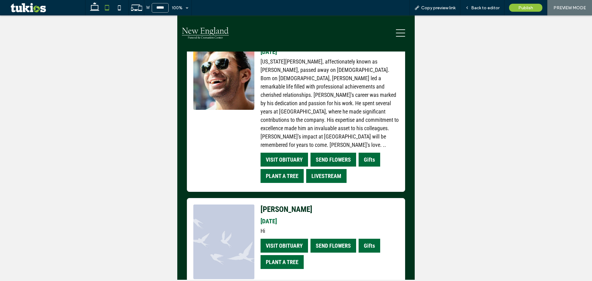
scroll to position [1573, 0]
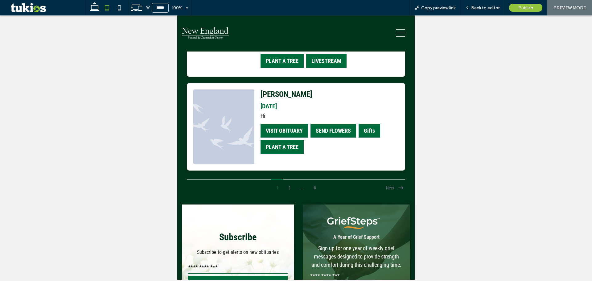
click at [251, 262] on input "email" at bounding box center [237, 268] width 99 height 12
type input "****"
click at [326, 270] on input "email" at bounding box center [356, 276] width 93 height 12
type input "****"
click at [98, 9] on icon at bounding box center [95, 8] width 12 height 12
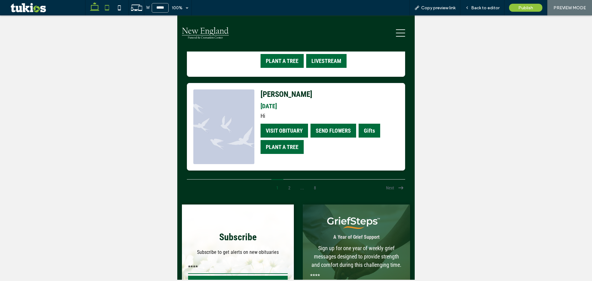
type input "******"
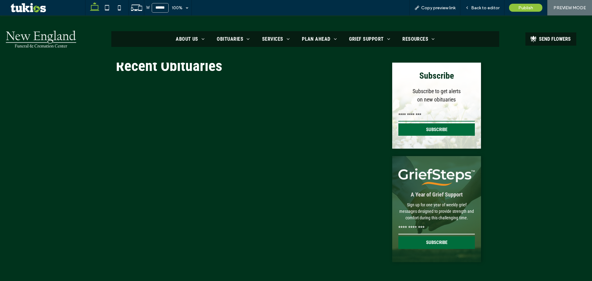
scroll to position [0, 0]
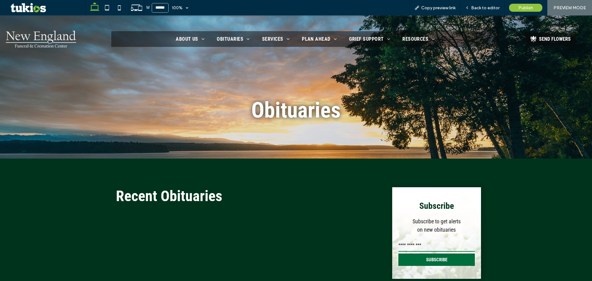
click at [52, 48] on div at bounding box center [49, 38] width 87 height 35
click at [57, 41] on img at bounding box center [41, 39] width 70 height 17
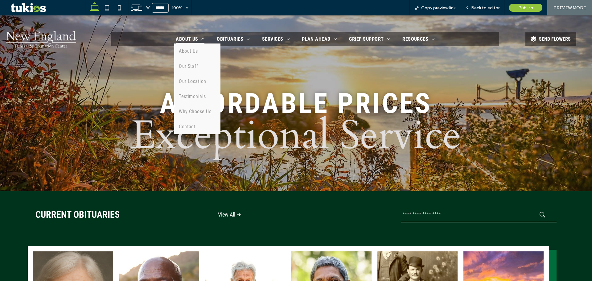
click at [189, 36] on span "About Us" at bounding box center [190, 39] width 29 height 9
click at [203, 130] on link "Contact" at bounding box center [197, 126] width 46 height 15
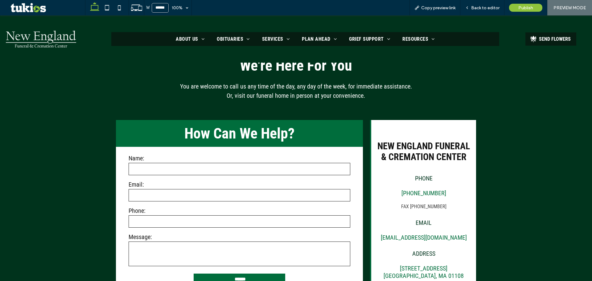
scroll to position [185, 0]
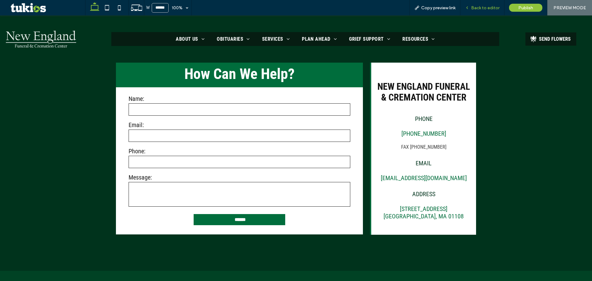
click at [484, 6] on span "Back to editor" at bounding box center [485, 7] width 28 height 5
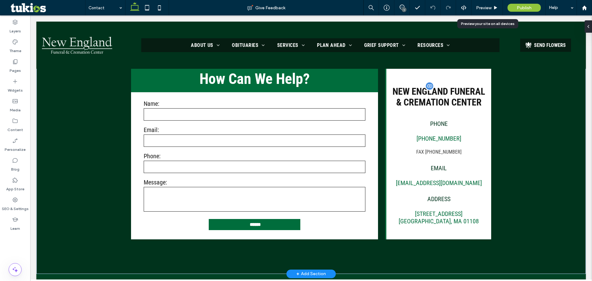
scroll to position [184, 0]
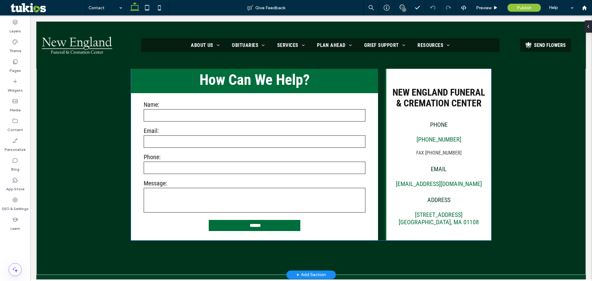
click at [293, 132] on label "Email:" at bounding box center [255, 130] width 222 height 7
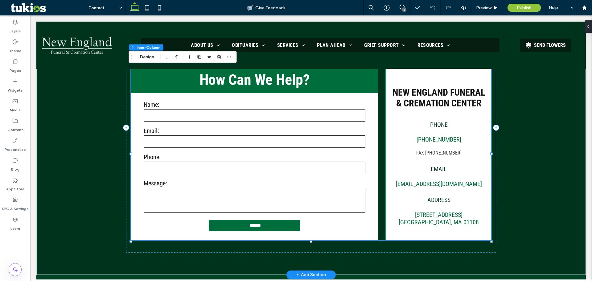
click at [293, 132] on label "Email:" at bounding box center [255, 130] width 222 height 7
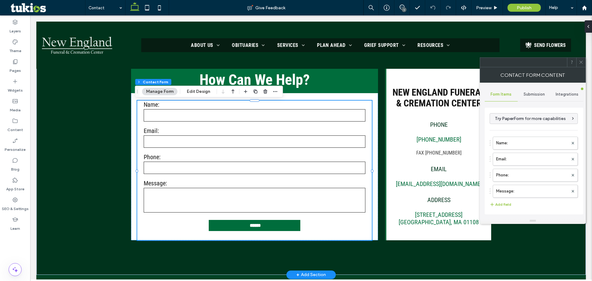
type input "******"
type input "**********"
type input "*"
type input "***"
click at [293, 132] on div "Contact Us Name: Email: Phone: Message: ****** Thank you for contacting us. We …" at bounding box center [254, 171] width 235 height 140
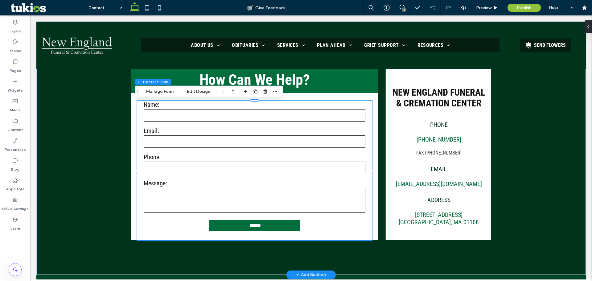
click at [310, 135] on div "Email:" at bounding box center [255, 138] width 226 height 26
click at [174, 89] on button "Manage Form" at bounding box center [159, 91] width 35 height 7
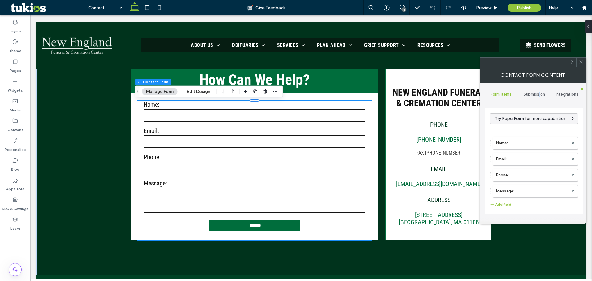
drag, startPoint x: 540, startPoint y: 89, endPoint x: 540, endPoint y: 93, distance: 3.1
click at [540, 92] on div "Submission" at bounding box center [534, 95] width 33 height 14
click at [528, 129] on label "New submission notification" at bounding box center [534, 123] width 82 height 12
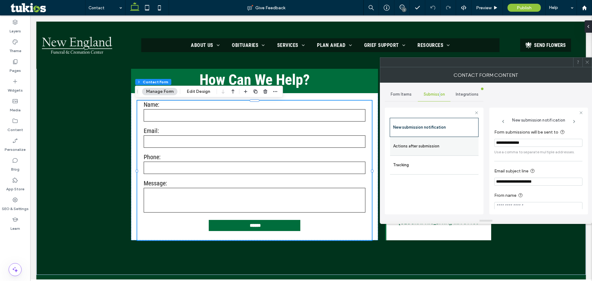
click at [432, 148] on label "Actions after submission" at bounding box center [434, 146] width 82 height 12
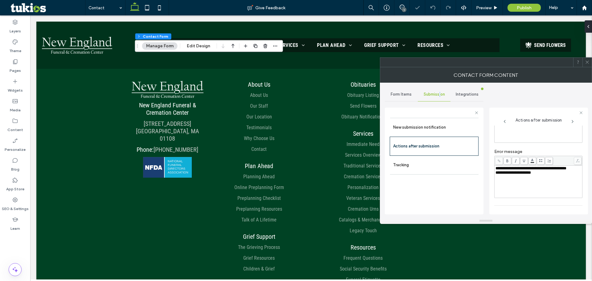
scroll to position [106, 0]
click at [576, 204] on div "toggle" at bounding box center [578, 203] width 10 height 5
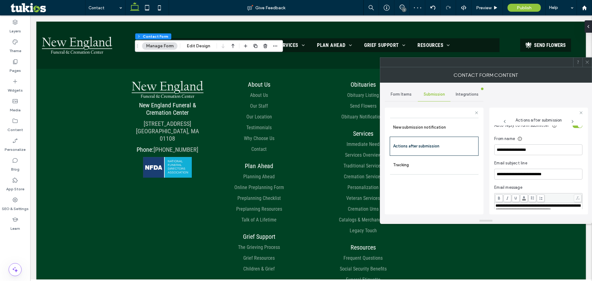
scroll to position [168, 0]
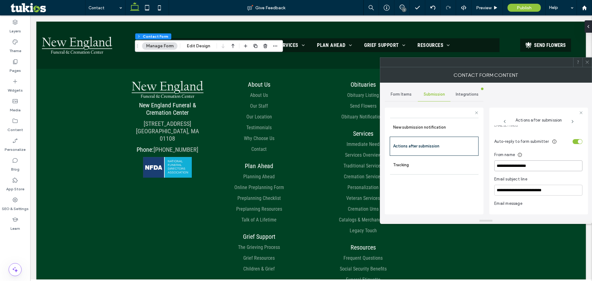
click at [534, 163] on input "**********" at bounding box center [539, 165] width 88 height 11
paste input "**********"
type input "**********"
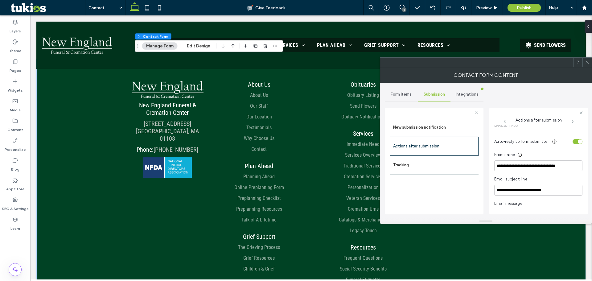
click at [63, 231] on div "New England Funeral & Cremation Center 25 Mill Street Springfield, MA 01108 Pho…" at bounding box center [311, 203] width 550 height 288
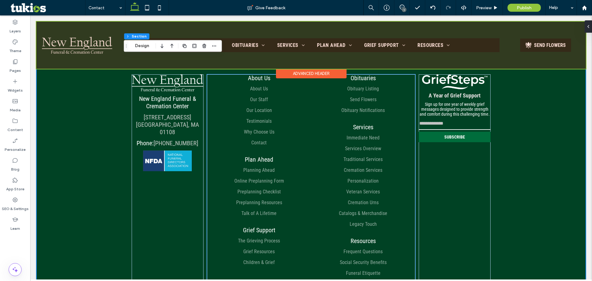
scroll to position [372, 0]
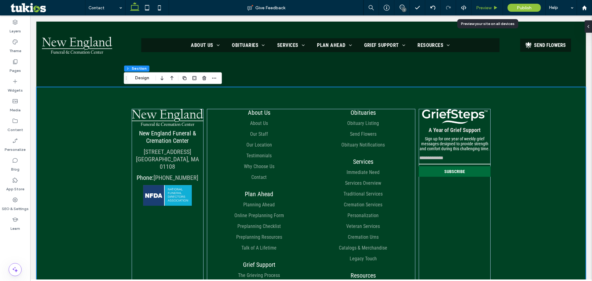
click at [492, 9] on span "Preview" at bounding box center [483, 7] width 15 height 5
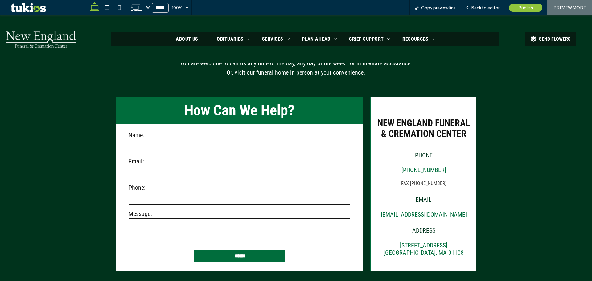
scroll to position [157, 0]
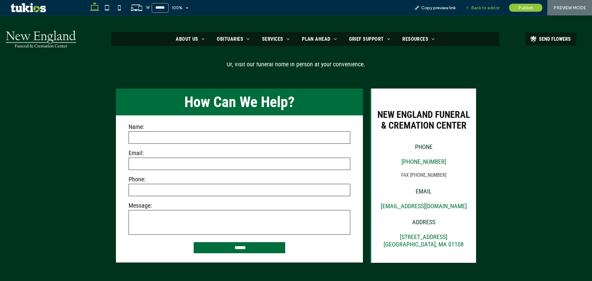
click at [481, 6] on span "Back to editor" at bounding box center [485, 7] width 28 height 5
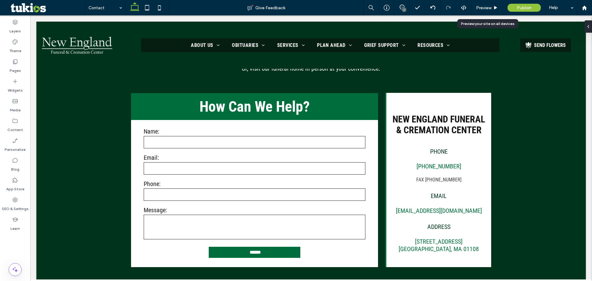
scroll to position [156, 0]
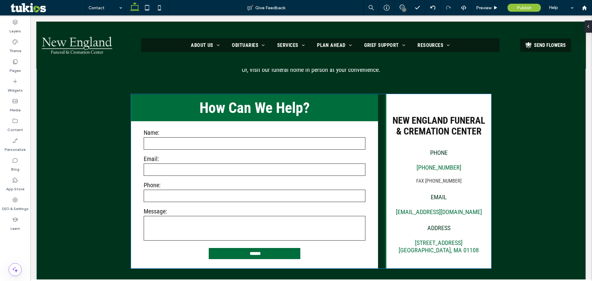
click at [263, 195] on input "tel" at bounding box center [255, 196] width 222 height 12
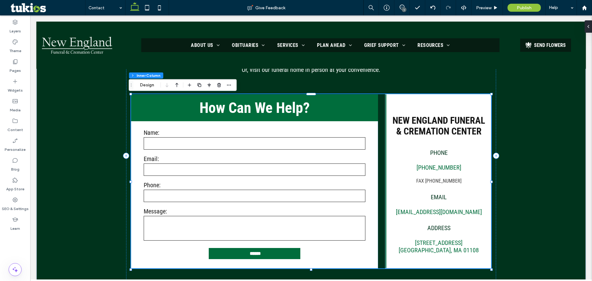
click at [263, 195] on input "tel" at bounding box center [255, 196] width 222 height 12
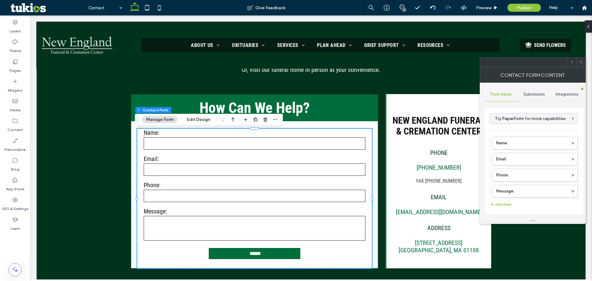
click at [263, 196] on input "tel" at bounding box center [255, 196] width 222 height 12
type input "******"
type input "**********"
type input "*"
type input "***"
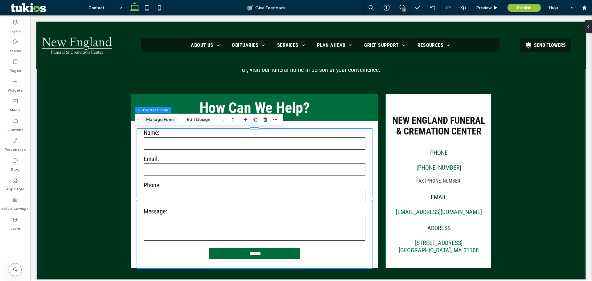
click at [153, 119] on button "Manage Form" at bounding box center [159, 119] width 35 height 7
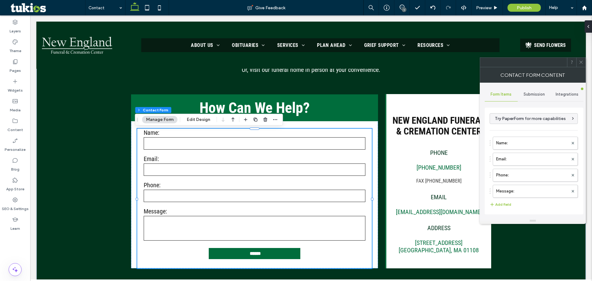
click at [542, 94] on span "Submission" at bounding box center [534, 94] width 21 height 5
click at [550, 129] on label "New submission notification" at bounding box center [534, 123] width 82 height 12
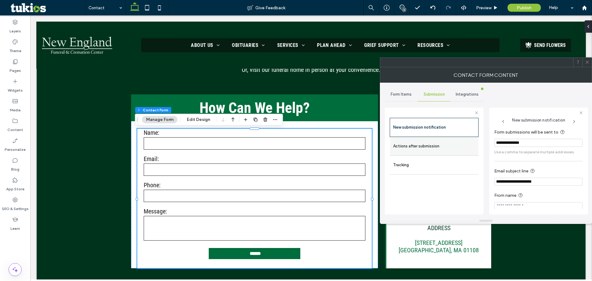
click at [413, 143] on label "Actions after submission" at bounding box center [434, 146] width 82 height 12
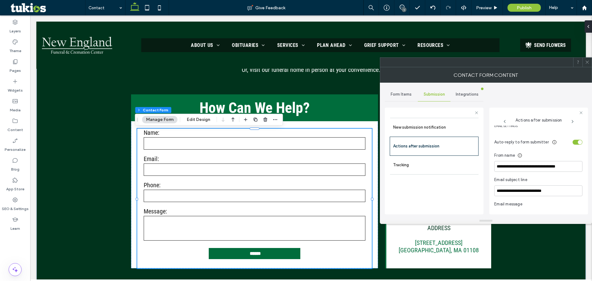
scroll to position [167, 0]
click at [578, 143] on div "toggle" at bounding box center [580, 143] width 4 height 4
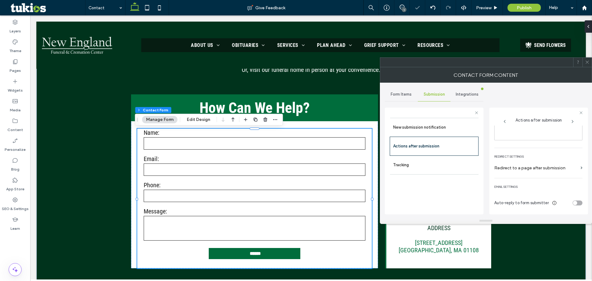
scroll to position [107, 0]
click at [589, 63] on icon at bounding box center [587, 62] width 5 height 5
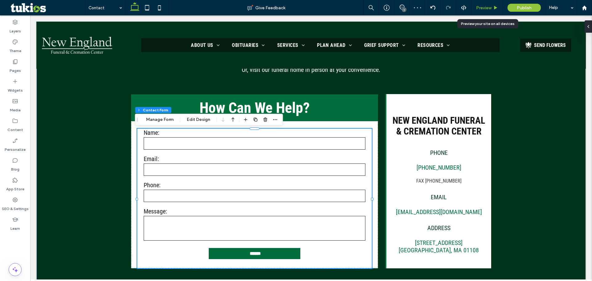
click at [487, 6] on span "Preview" at bounding box center [483, 7] width 15 height 5
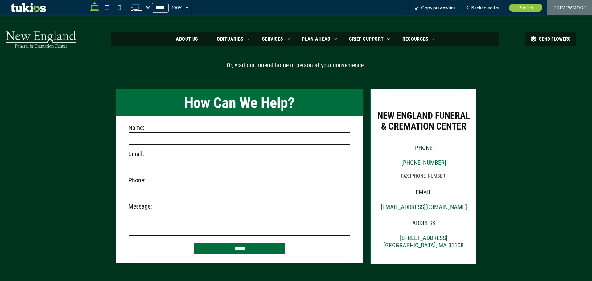
scroll to position [157, 0]
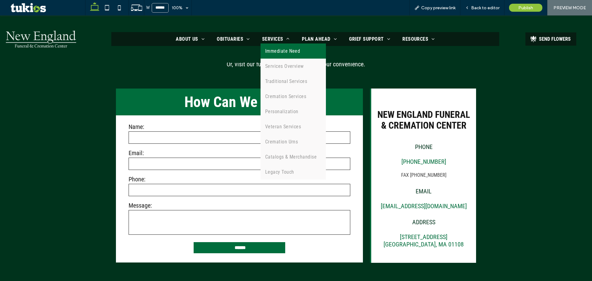
click at [277, 50] on span "Immediate Need" at bounding box center [282, 51] width 35 height 6
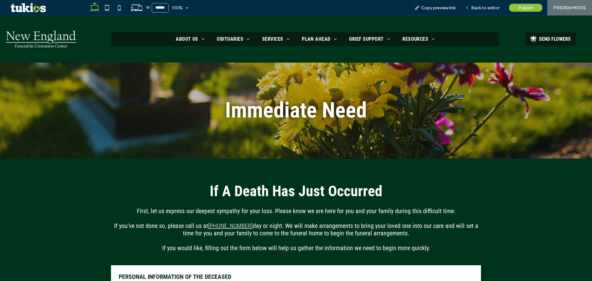
scroll to position [216, 0]
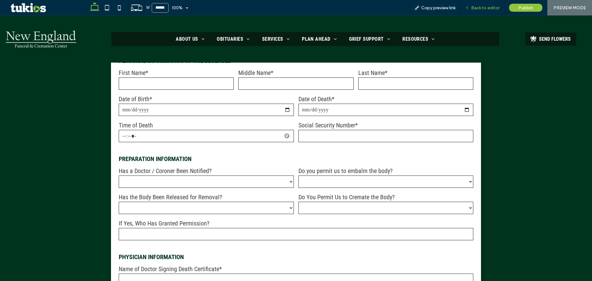
click at [474, 7] on span "Back to editor" at bounding box center [485, 7] width 28 height 5
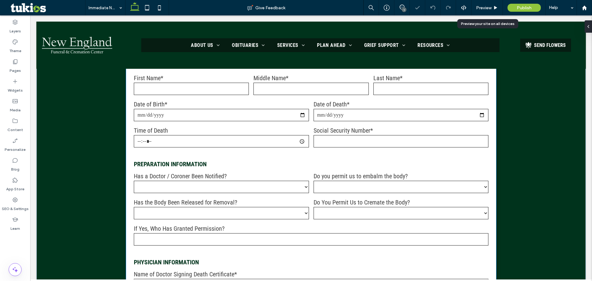
scroll to position [215, 0]
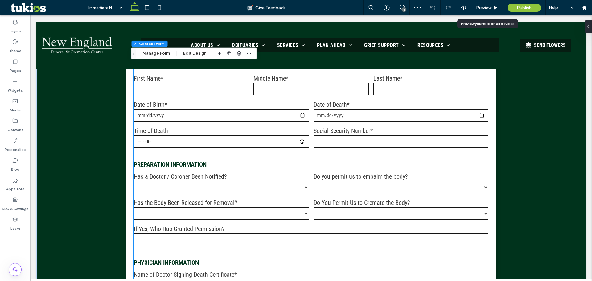
type input "*"
type input "***"
click at [321, 203] on label "Do You Permit Us to Cremate the Body?" at bounding box center [401, 202] width 175 height 7
click at [164, 52] on button "Manage Form" at bounding box center [156, 53] width 35 height 7
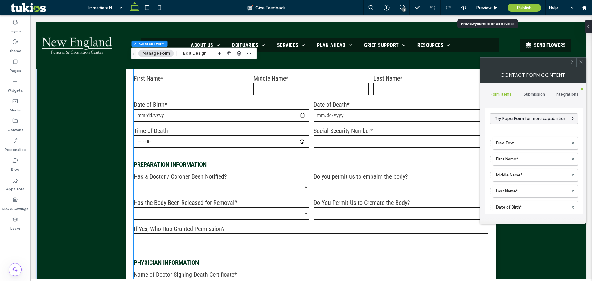
click at [535, 94] on span "Submission" at bounding box center [534, 94] width 21 height 5
click at [527, 120] on label "New submission notification" at bounding box center [534, 123] width 82 height 12
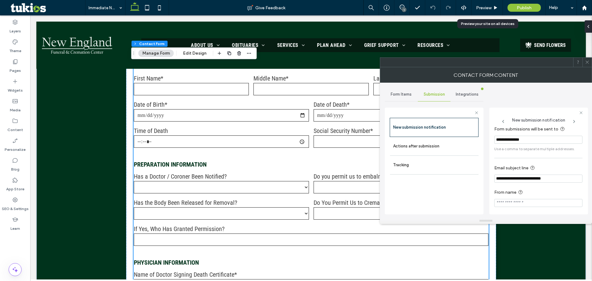
scroll to position [6, 0]
click at [399, 140] on label "Actions after submission" at bounding box center [434, 146] width 82 height 12
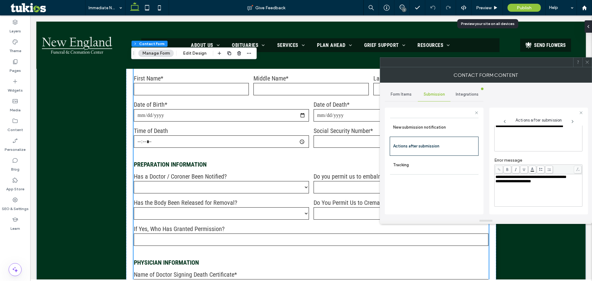
scroll to position [106, 0]
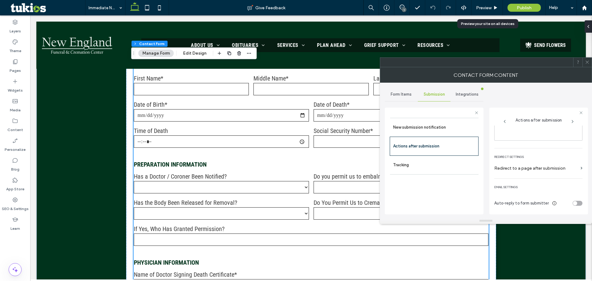
click at [574, 204] on div "toggle" at bounding box center [575, 203] width 4 height 4
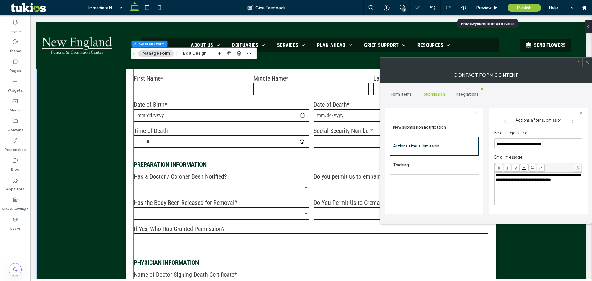
scroll to position [197, 0]
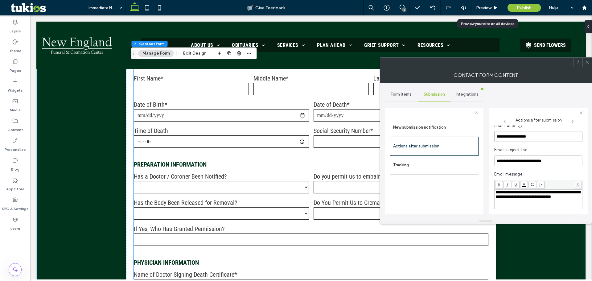
click at [537, 135] on input "**********" at bounding box center [539, 136] width 88 height 11
paste input "**********"
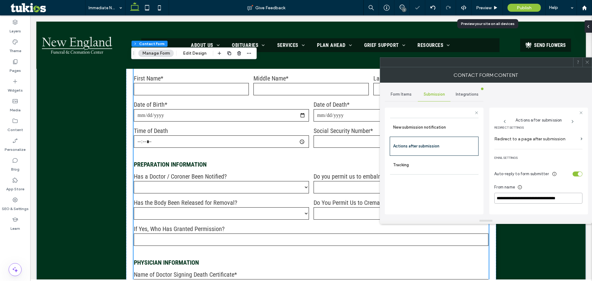
type input "**********"
click at [578, 174] on div "toggle" at bounding box center [580, 174] width 4 height 4
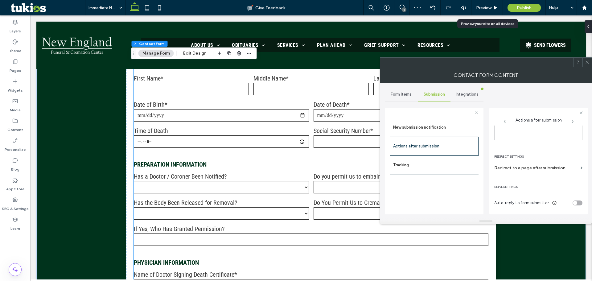
click at [585, 59] on div at bounding box center [587, 62] width 9 height 9
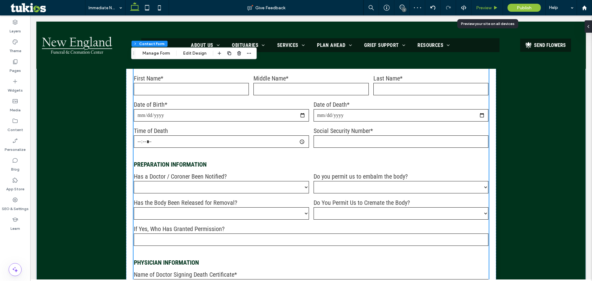
click at [487, 6] on span "Preview" at bounding box center [483, 7] width 15 height 5
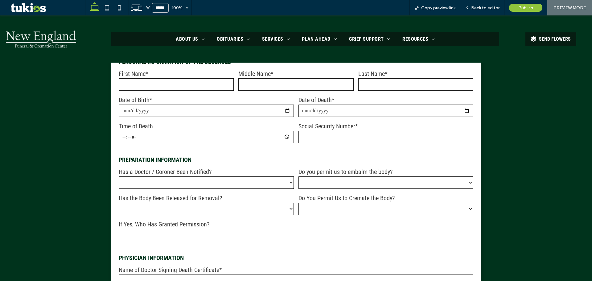
scroll to position [216, 0]
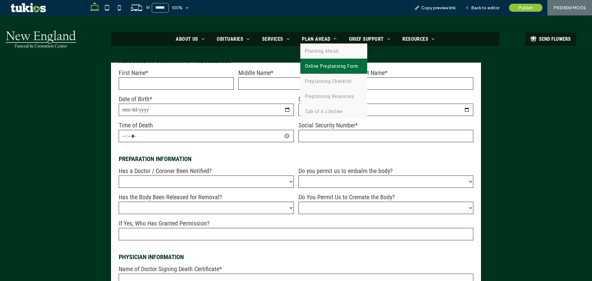
click at [313, 65] on span "Online Preplanning Form" at bounding box center [331, 66] width 53 height 6
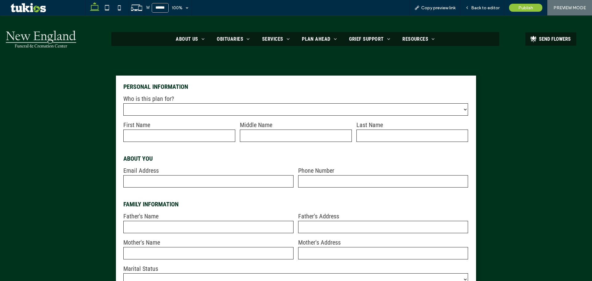
scroll to position [339, 0]
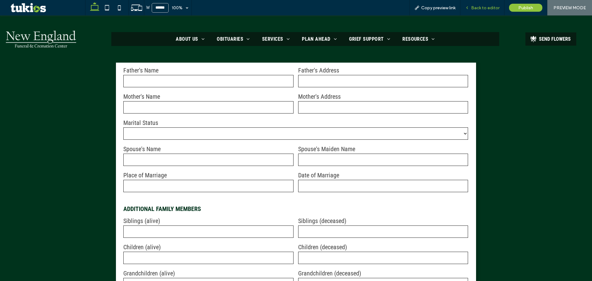
click at [483, 9] on span "Back to editor" at bounding box center [485, 7] width 28 height 5
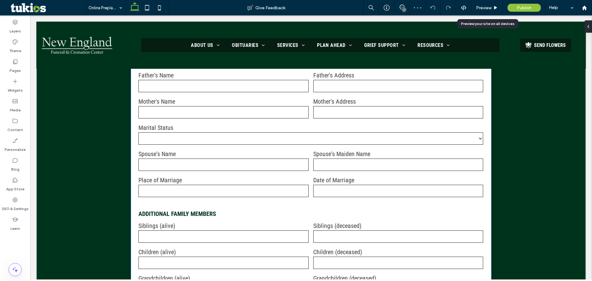
scroll to position [338, 0]
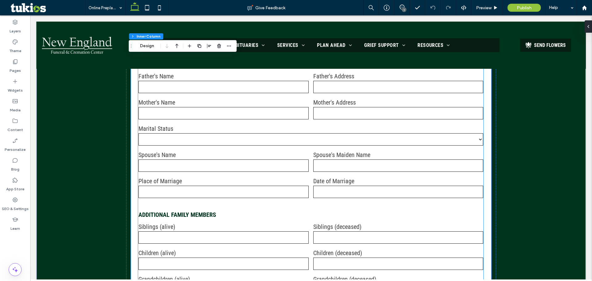
click at [311, 169] on div "Spouse's Maiden Name" at bounding box center [398, 162] width 175 height 26
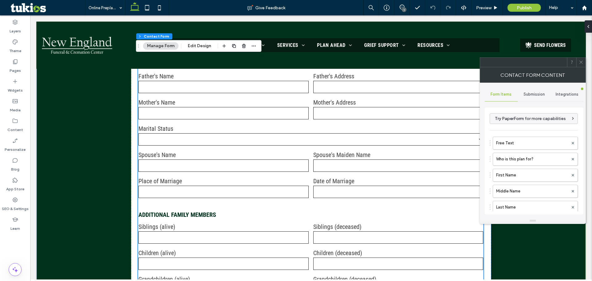
click at [536, 95] on span "Submission" at bounding box center [534, 94] width 21 height 5
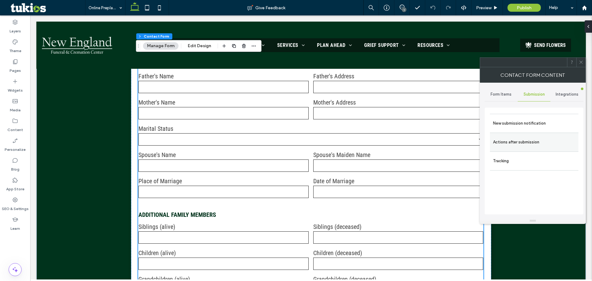
click at [526, 142] on label "Actions after submission" at bounding box center [534, 142] width 82 height 12
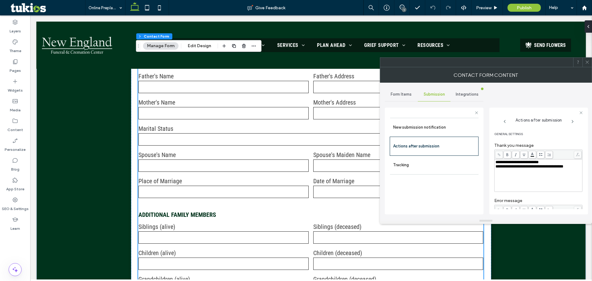
scroll to position [106, 0]
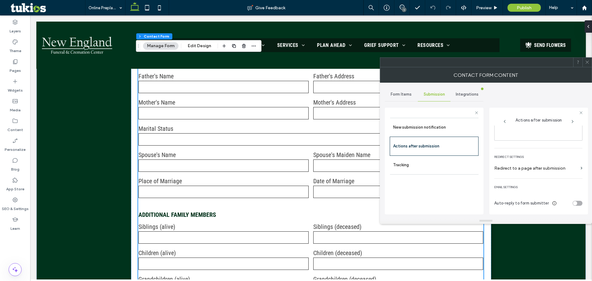
click at [575, 204] on div "toggle" at bounding box center [578, 203] width 10 height 5
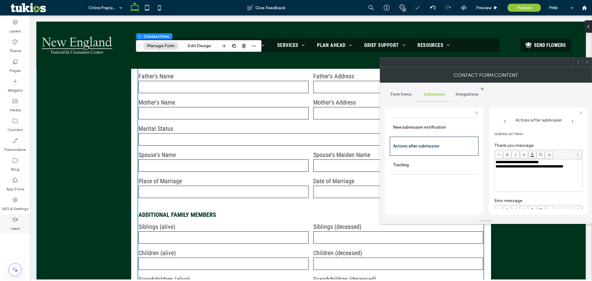
scroll to position [168, 0]
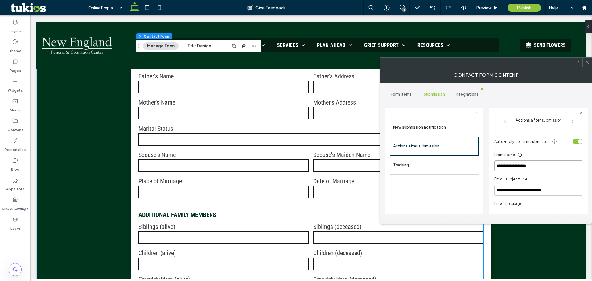
click at [512, 164] on input "**********" at bounding box center [539, 165] width 88 height 11
click at [512, 165] on input "**********" at bounding box center [539, 165] width 88 height 11
click at [511, 165] on input "**********" at bounding box center [539, 165] width 88 height 11
click at [510, 165] on input "**********" at bounding box center [539, 165] width 88 height 11
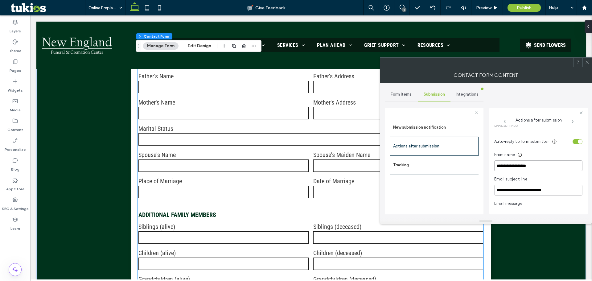
click at [509, 165] on input "**********" at bounding box center [539, 165] width 88 height 11
paste input "**********"
type input "**********"
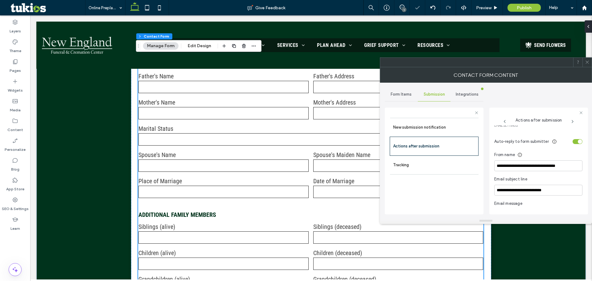
click at [577, 138] on div "Auto-reply to form submitter" at bounding box center [539, 141] width 88 height 11
click at [578, 141] on div "toggle" at bounding box center [580, 141] width 4 height 4
click at [585, 64] on div at bounding box center [587, 62] width 9 height 9
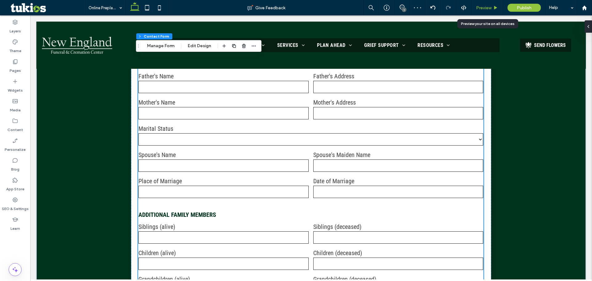
click at [487, 11] on div "Preview" at bounding box center [487, 7] width 31 height 15
drag, startPoint x: 488, startPoint y: 9, endPoint x: 374, endPoint y: 27, distance: 115.8
click at [488, 9] on span "Preview" at bounding box center [483, 7] width 15 height 5
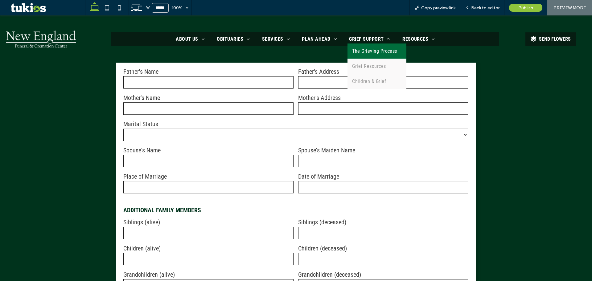
scroll to position [339, 0]
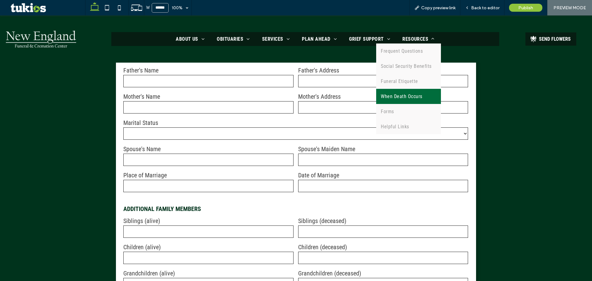
click at [413, 100] on link "When Death Occurs" at bounding box center [408, 96] width 65 height 15
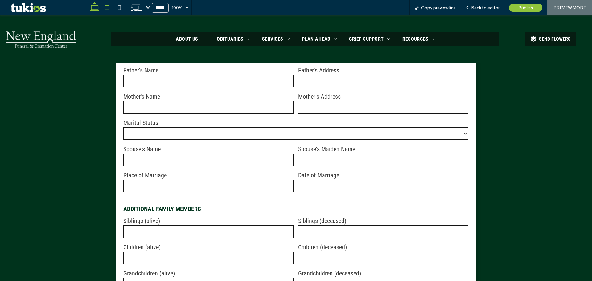
click at [103, 7] on icon at bounding box center [107, 8] width 12 height 12
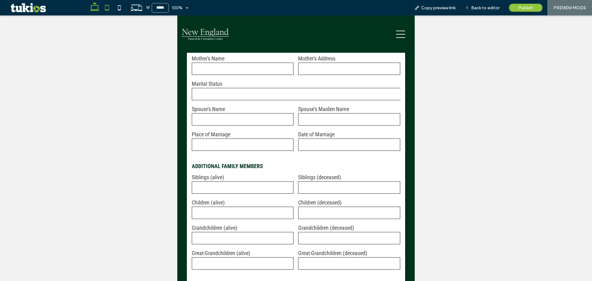
click at [89, 12] on icon at bounding box center [95, 8] width 12 height 12
type input "******"
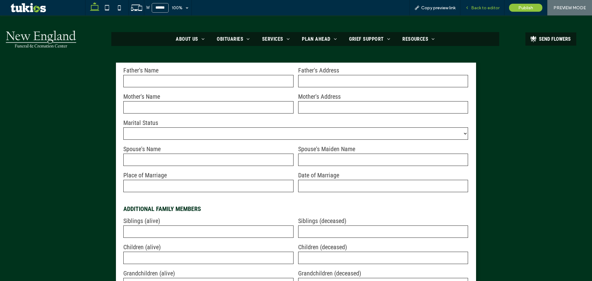
click at [475, 8] on span "Back to editor" at bounding box center [485, 7] width 28 height 5
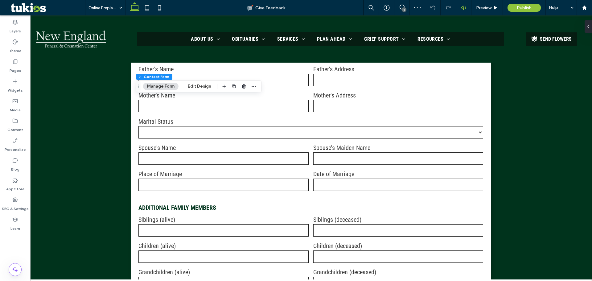
type input "*"
type input "***"
click at [172, 88] on button "Manage Form" at bounding box center [160, 86] width 35 height 7
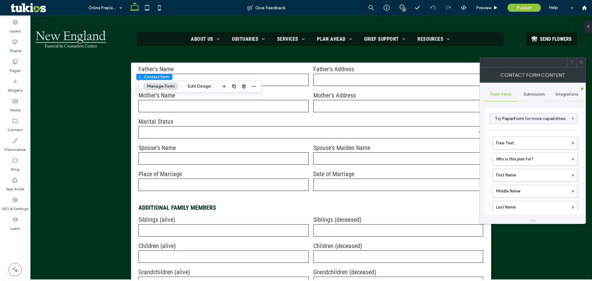
click at [533, 96] on span "Submission" at bounding box center [534, 94] width 21 height 5
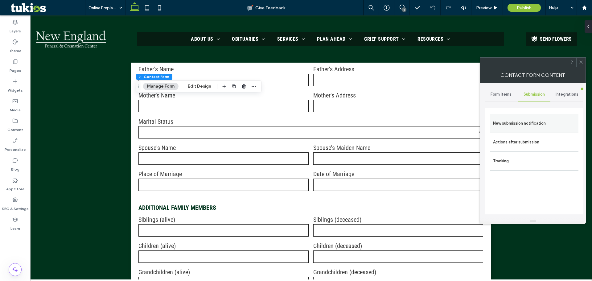
click at [535, 127] on label "New submission notification" at bounding box center [534, 123] width 82 height 12
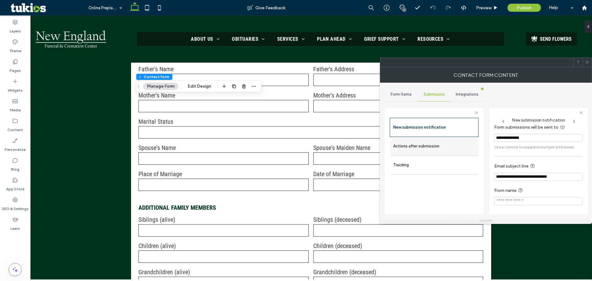
click at [464, 150] on label "Actions after submission" at bounding box center [434, 146] width 82 height 12
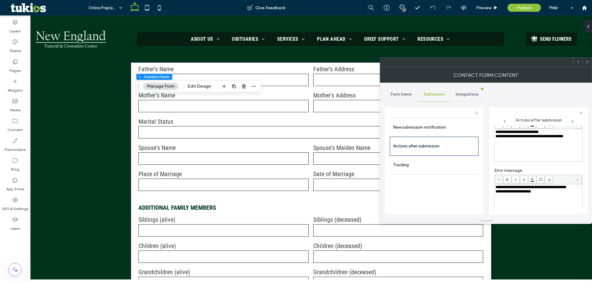
scroll to position [106, 0]
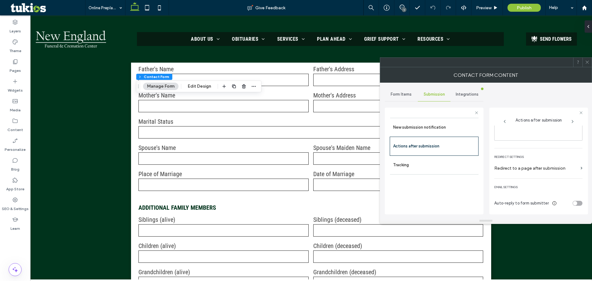
click at [573, 202] on div "toggle" at bounding box center [575, 203] width 4 height 4
click at [578, 142] on div "toggle" at bounding box center [580, 141] width 4 height 4
click at [585, 61] on div at bounding box center [587, 62] width 9 height 9
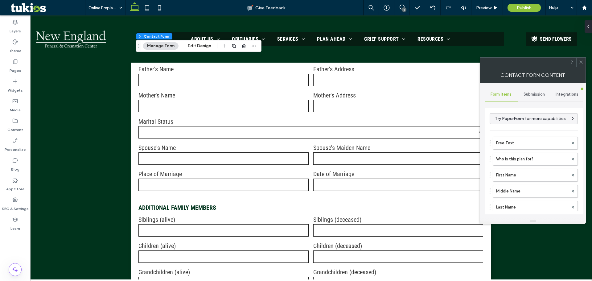
click at [534, 93] on span "Submission" at bounding box center [534, 94] width 21 height 5
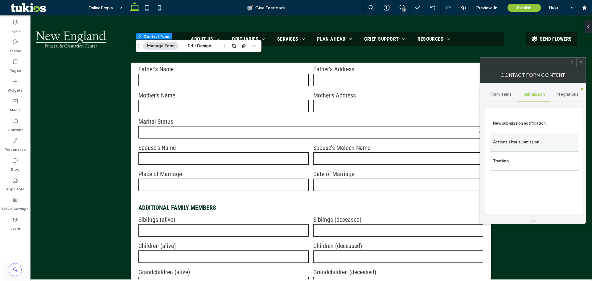
click at [524, 148] on label "Actions after submission" at bounding box center [534, 142] width 82 height 12
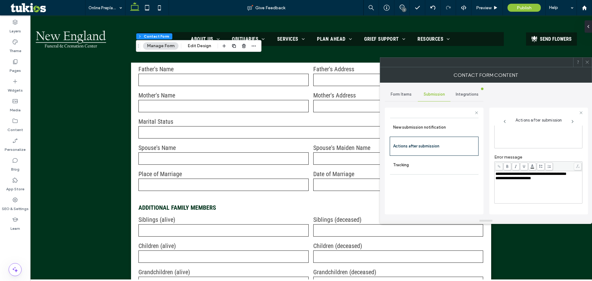
scroll to position [106, 0]
click at [573, 203] on div "toggle" at bounding box center [575, 203] width 4 height 4
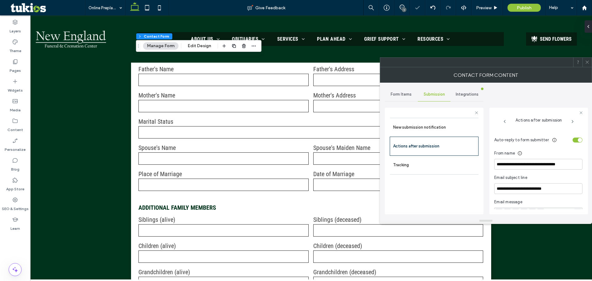
scroll to position [168, 0]
click at [570, 139] on div "Auto-reply to form submitter" at bounding box center [539, 141] width 88 height 11
click at [573, 140] on div "toggle" at bounding box center [578, 141] width 10 height 5
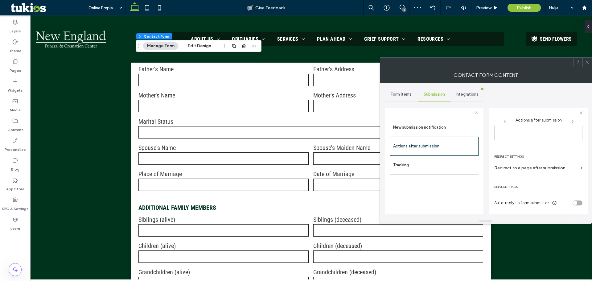
click at [589, 65] on span at bounding box center [587, 62] width 5 height 9
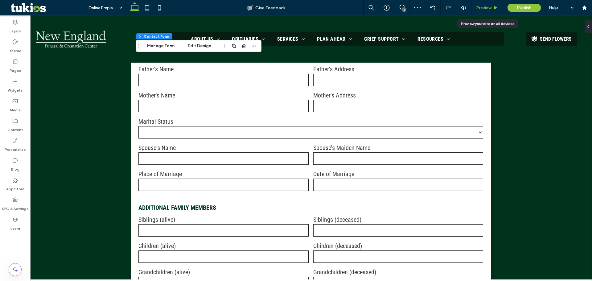
click at [483, 6] on span "Preview" at bounding box center [483, 7] width 15 height 5
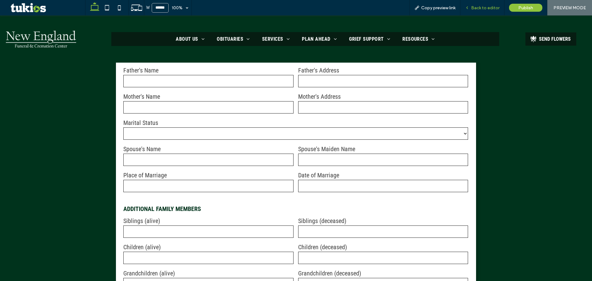
click at [487, 9] on span "Back to editor" at bounding box center [485, 7] width 28 height 5
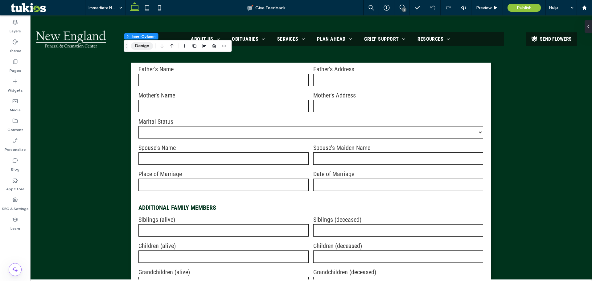
click at [138, 47] on button "Design" at bounding box center [142, 45] width 22 height 7
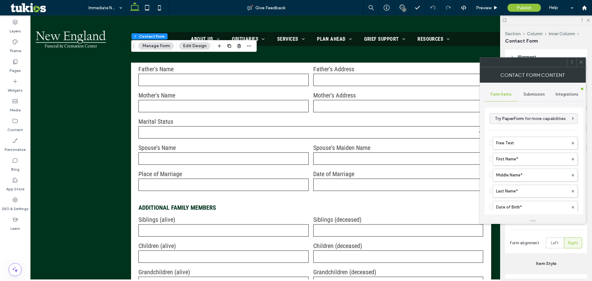
click at [164, 44] on button "Manage Form" at bounding box center [156, 45] width 35 height 7
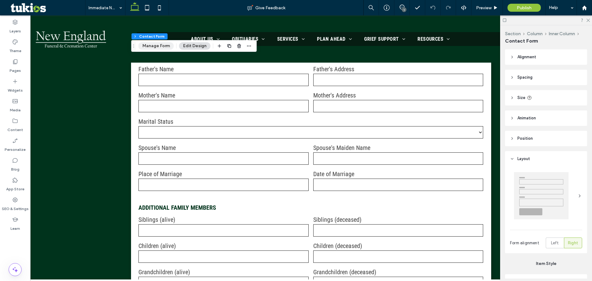
click at [152, 48] on button "Manage Form" at bounding box center [156, 45] width 35 height 7
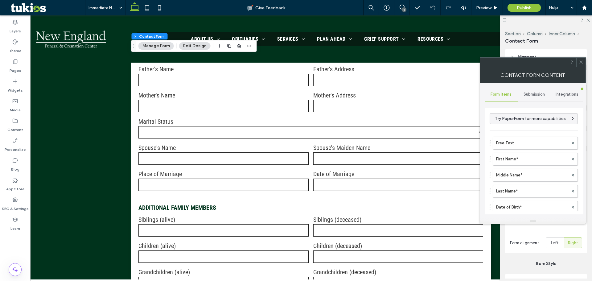
click at [534, 96] on span "Submission" at bounding box center [534, 94] width 21 height 5
click at [533, 122] on label "New submission notification" at bounding box center [534, 123] width 82 height 12
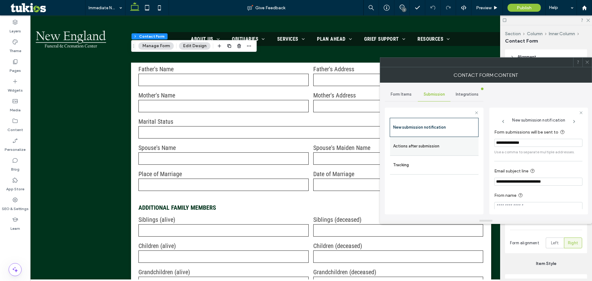
click at [423, 147] on label "Actions after submission" at bounding box center [434, 146] width 82 height 12
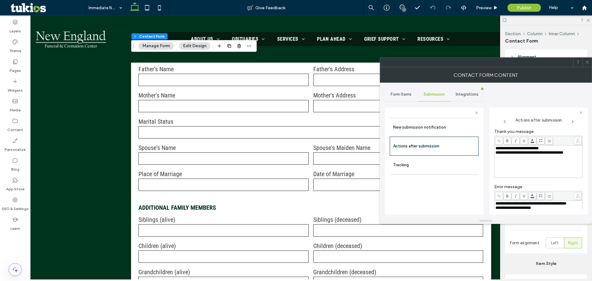
scroll to position [106, 0]
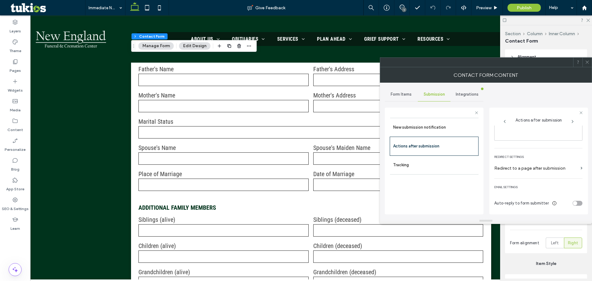
click at [574, 203] on div "toggle" at bounding box center [578, 203] width 10 height 5
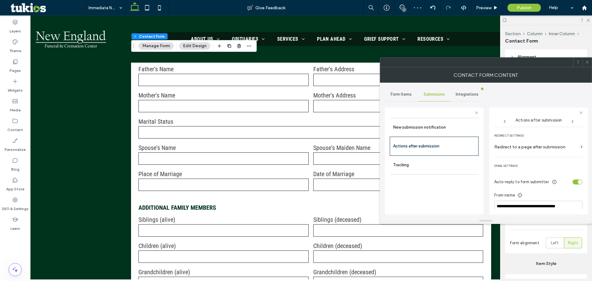
scroll to position [105, 0]
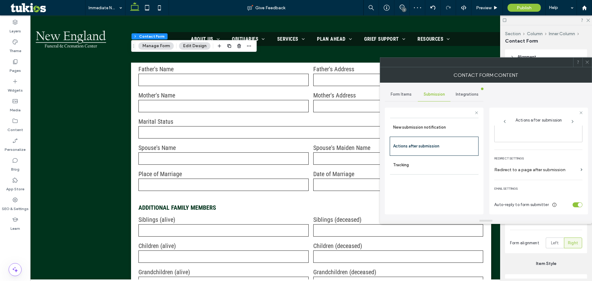
click at [576, 201] on div "Auto-reply to form submitter" at bounding box center [539, 204] width 88 height 11
click at [578, 204] on div "toggle" at bounding box center [580, 205] width 4 height 4
click at [586, 61] on icon at bounding box center [587, 62] width 5 height 5
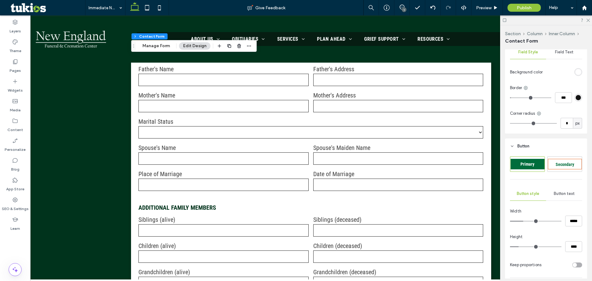
scroll to position [480, 0]
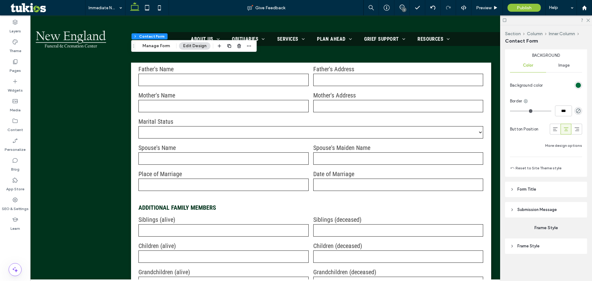
click at [587, 21] on icon at bounding box center [588, 20] width 4 height 4
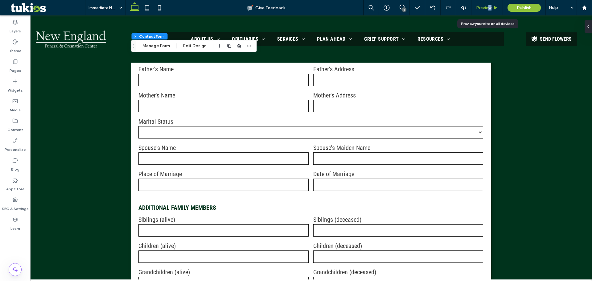
click at [490, 8] on span "Preview" at bounding box center [483, 7] width 15 height 5
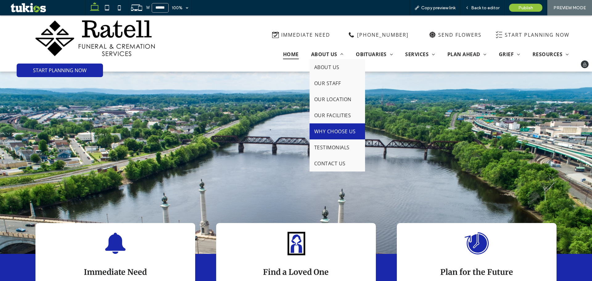
click at [329, 135] on link "WHY CHOOSE US" at bounding box center [338, 131] width 56 height 16
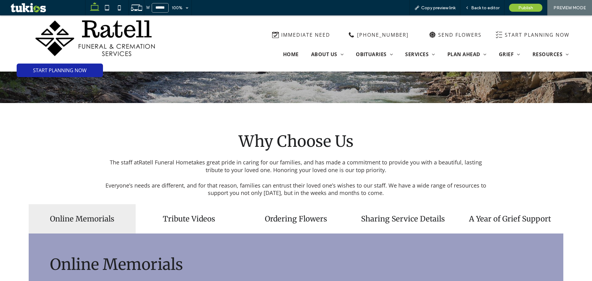
scroll to position [185, 0]
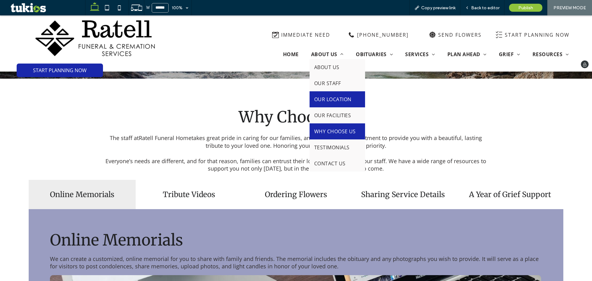
click at [330, 103] on link "OUR LOCATION" at bounding box center [338, 99] width 56 height 16
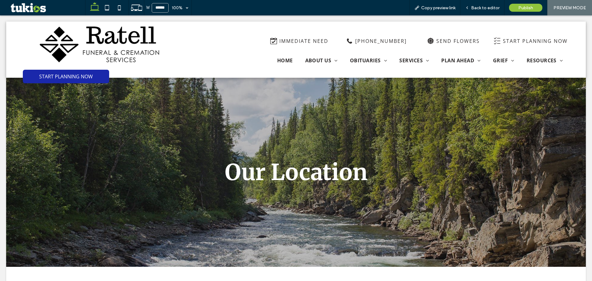
scroll to position [0, 0]
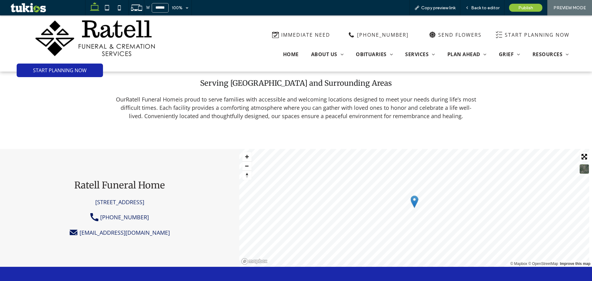
scroll to position [239, 0]
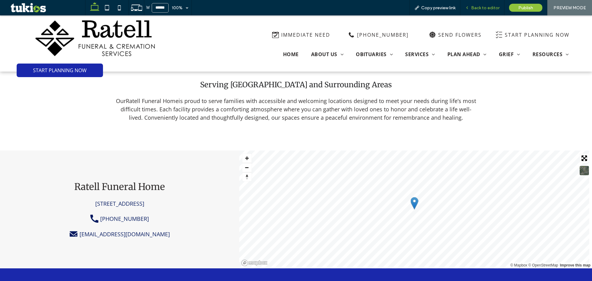
click at [481, 6] on span "Back to editor" at bounding box center [485, 7] width 28 height 5
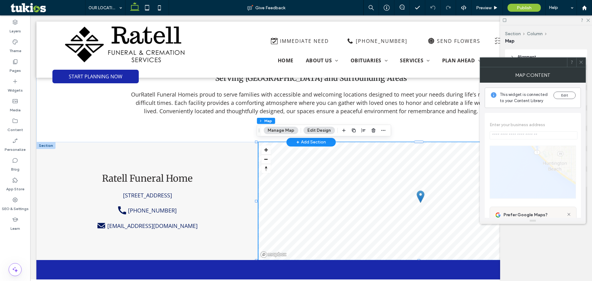
type input "**********"
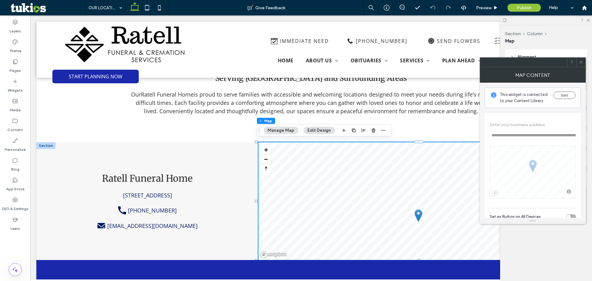
click at [581, 60] on span at bounding box center [581, 62] width 5 height 9
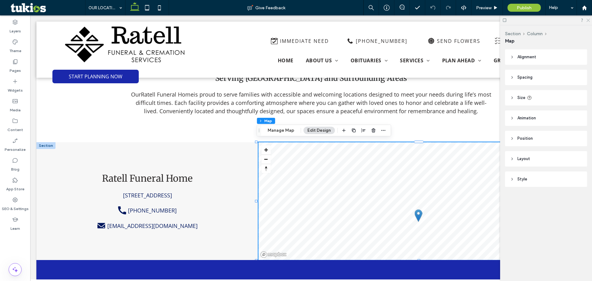
click at [589, 21] on icon at bounding box center [588, 20] width 4 height 4
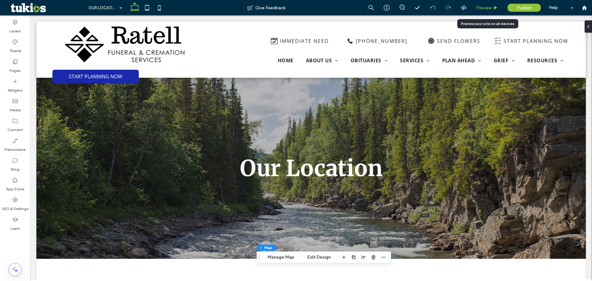
click at [484, 6] on span "Preview" at bounding box center [483, 7] width 15 height 5
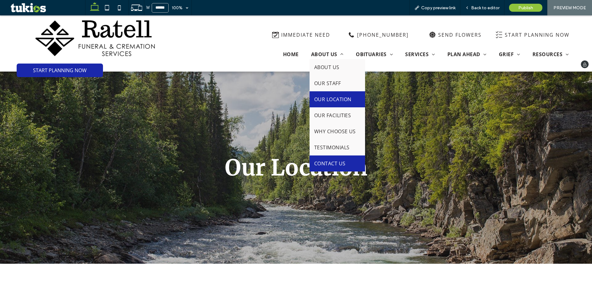
click at [336, 164] on span "CONTACT US" at bounding box center [329, 163] width 31 height 7
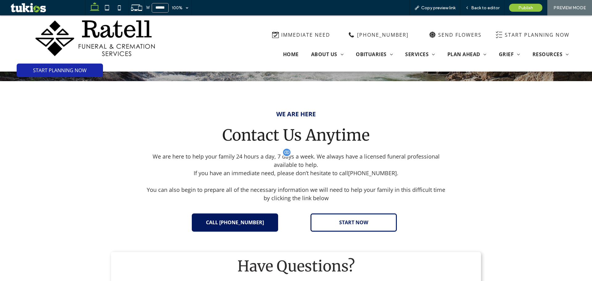
scroll to position [185, 0]
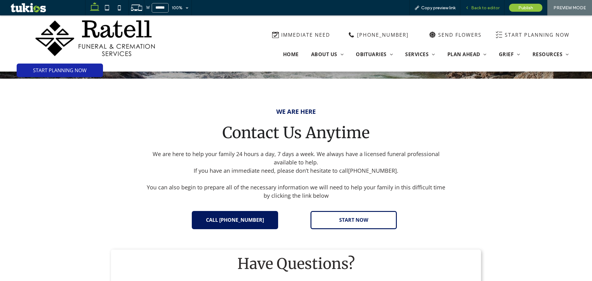
click at [485, 3] on div "Back to editor" at bounding box center [483, 7] width 44 height 15
click at [485, 6] on span "Back to editor" at bounding box center [485, 7] width 28 height 5
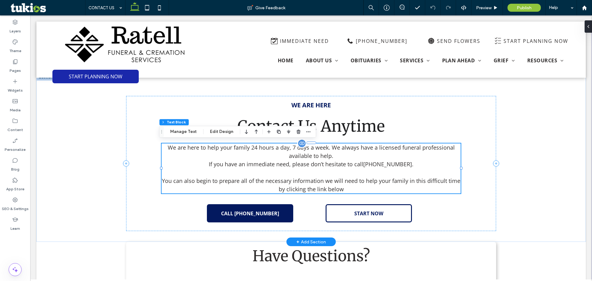
click at [364, 177] on span "You can also begin to prepare all of the necessary information we will need to …" at bounding box center [311, 185] width 299 height 16
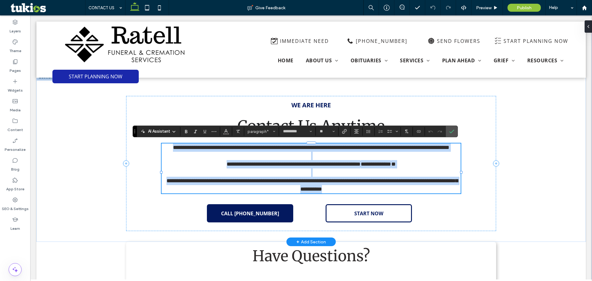
click at [384, 167] on span "**********" at bounding box center [376, 164] width 30 height 6
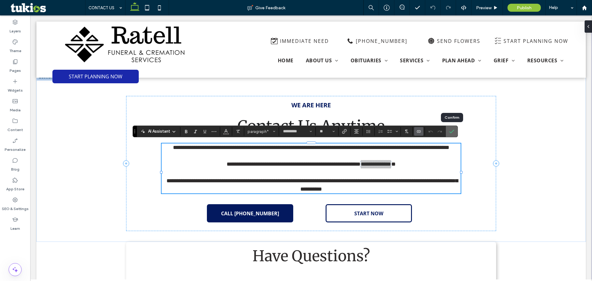
click at [453, 131] on use "Confirm" at bounding box center [451, 132] width 5 height 4
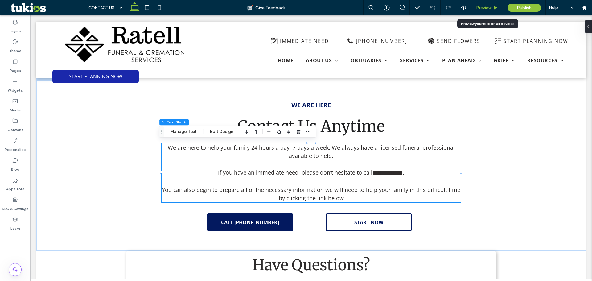
click at [481, 10] on span "Preview" at bounding box center [483, 7] width 15 height 5
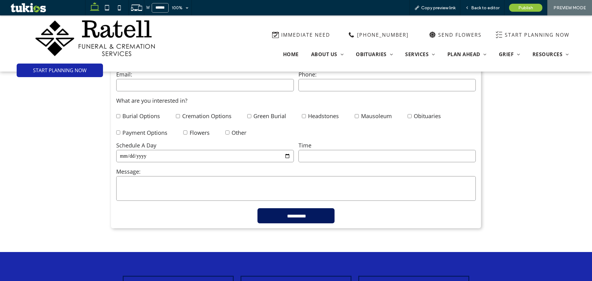
scroll to position [401, 0]
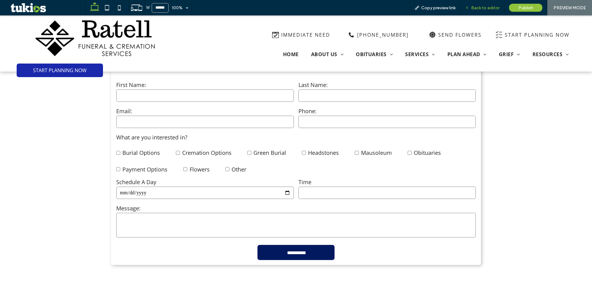
click at [484, 8] on span "Back to editor" at bounding box center [485, 7] width 28 height 5
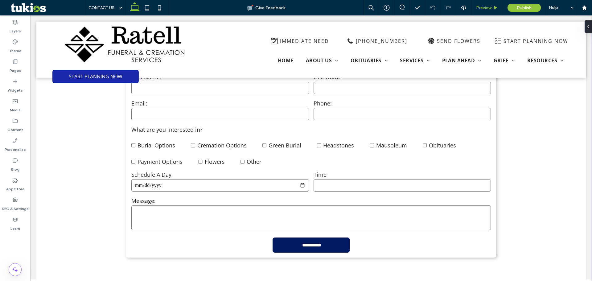
scroll to position [392, 0]
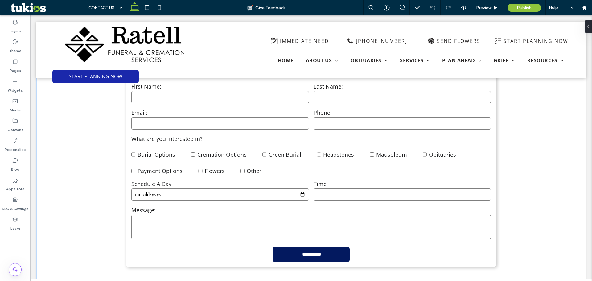
click at [387, 160] on div "Burial Options Cremation Options Green Burial Headstones [GEOGRAPHIC_DATA] Obit…" at bounding box center [311, 159] width 360 height 33
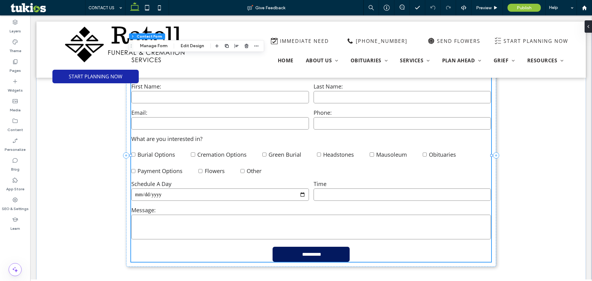
click at [238, 143] on span at bounding box center [225, 146] width 66 height 7
click at [166, 45] on button "Manage Form" at bounding box center [153, 45] width 35 height 7
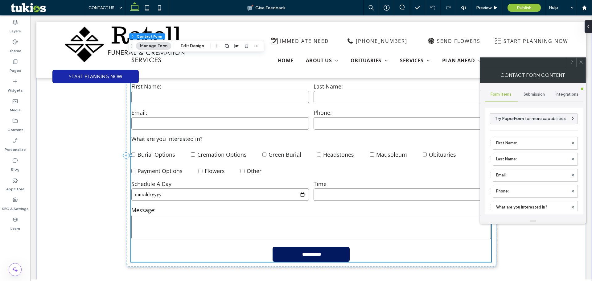
click at [530, 99] on div "Submission" at bounding box center [534, 95] width 33 height 14
click at [527, 122] on label "New submission notification" at bounding box center [534, 123] width 82 height 12
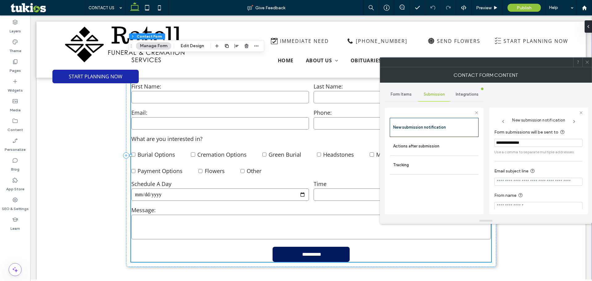
click at [526, 145] on input "**********" at bounding box center [539, 143] width 88 height 8
type input "*"
type input "**********"
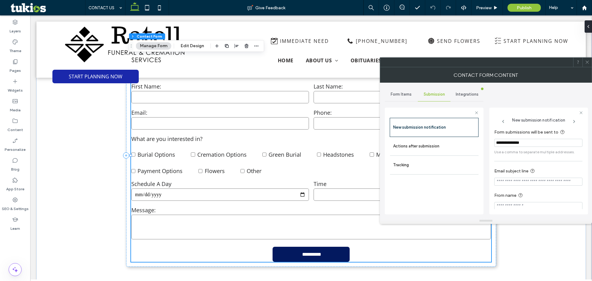
click at [544, 99] on div "**********" at bounding box center [486, 150] width 202 height 135
click at [435, 144] on label "Actions after submission" at bounding box center [434, 146] width 82 height 12
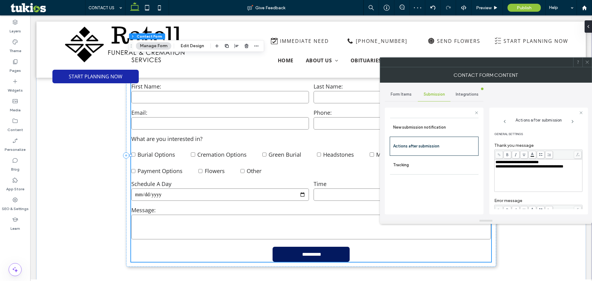
scroll to position [106, 0]
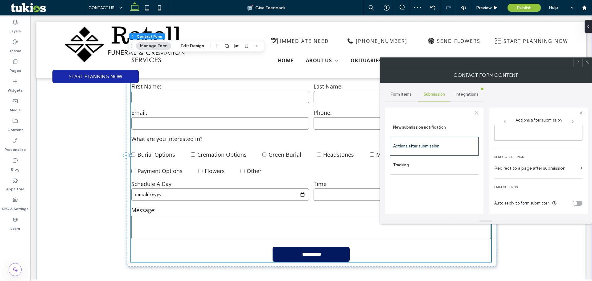
click at [574, 204] on div "toggle" at bounding box center [578, 203] width 10 height 5
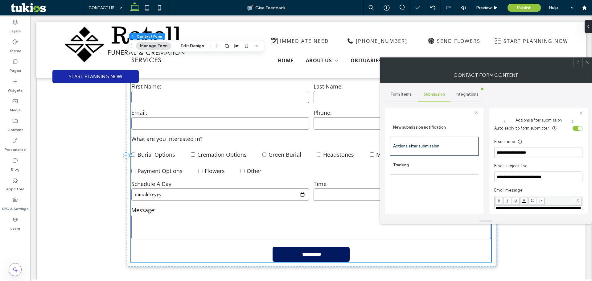
scroll to position [168, 0]
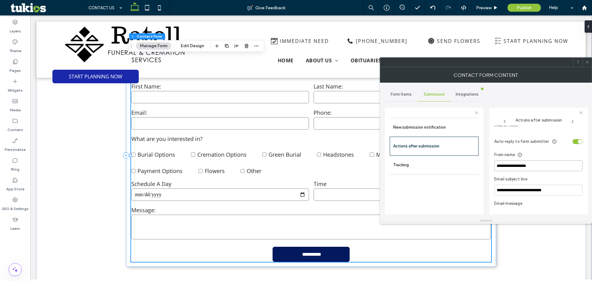
click at [547, 166] on input "**********" at bounding box center [539, 165] width 88 height 11
click at [546, 167] on input "**********" at bounding box center [539, 165] width 88 height 11
paste input
type input "**********"
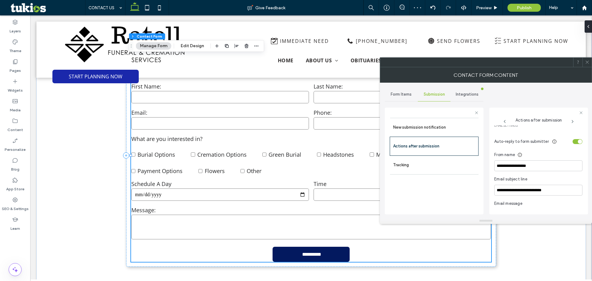
click at [578, 140] on div "toggle" at bounding box center [580, 141] width 4 height 4
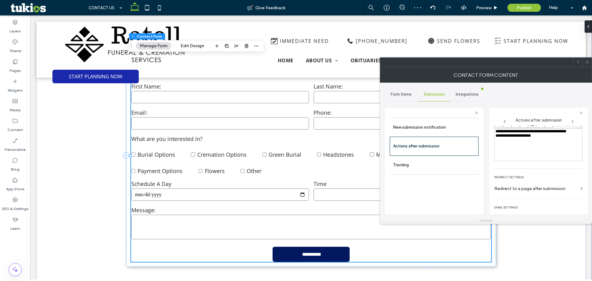
scroll to position [0, 0]
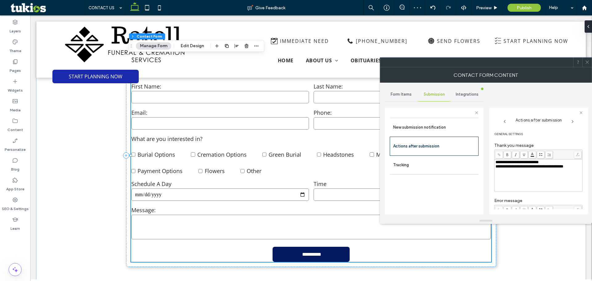
click at [588, 63] on use at bounding box center [587, 62] width 3 height 3
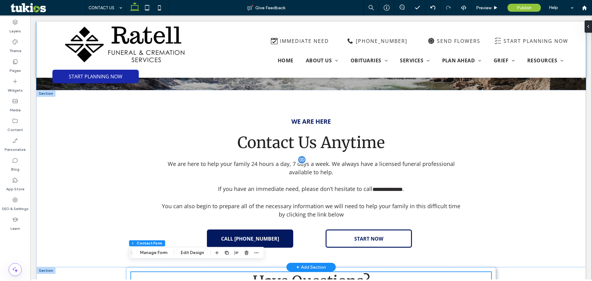
scroll to position [176, 0]
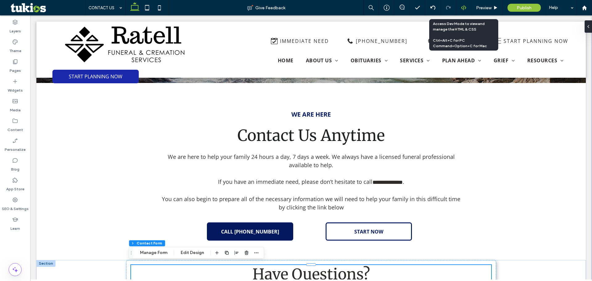
click at [471, 3] on div at bounding box center [463, 7] width 15 height 15
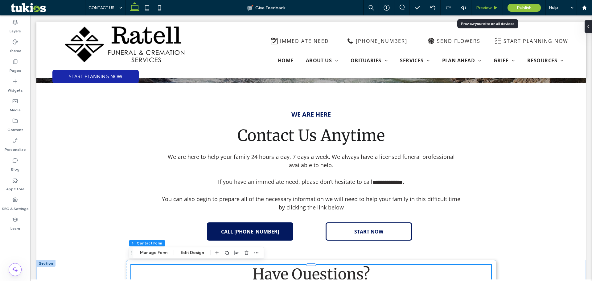
click at [477, 5] on span "Preview" at bounding box center [483, 7] width 15 height 5
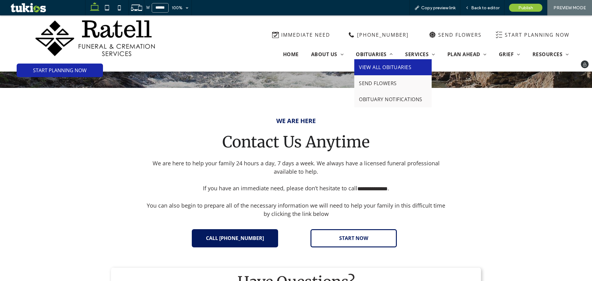
click at [378, 71] on link "VIEW ALL OBITUARIES" at bounding box center [392, 67] width 77 height 16
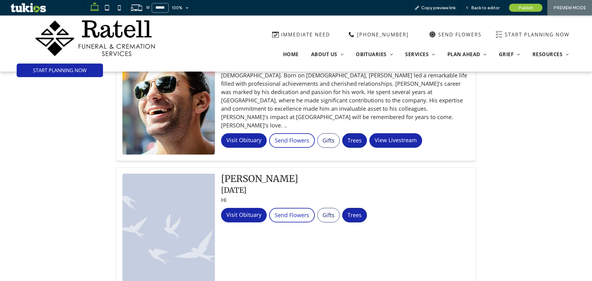
scroll to position [1430, 0]
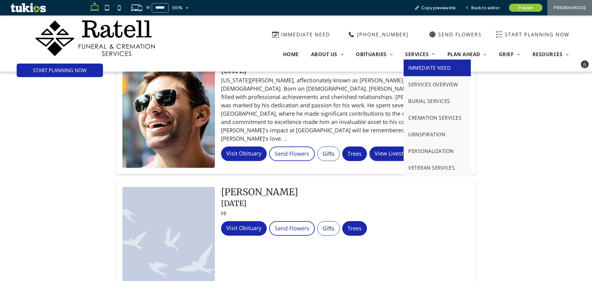
click at [429, 71] on span "IMMEDIATE NEED" at bounding box center [429, 67] width 43 height 7
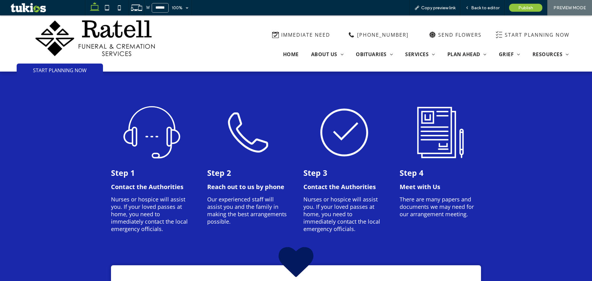
scroll to position [710, 0]
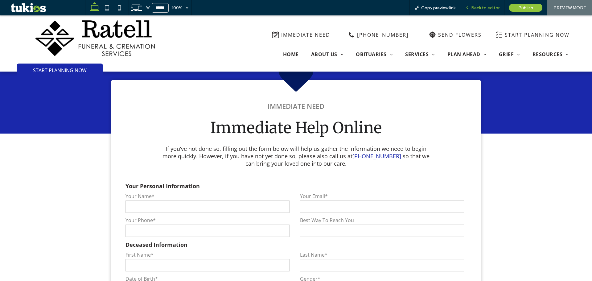
drag, startPoint x: 486, startPoint y: 7, endPoint x: 353, endPoint y: 171, distance: 211.2
click at [486, 7] on span "Back to editor" at bounding box center [485, 7] width 28 height 5
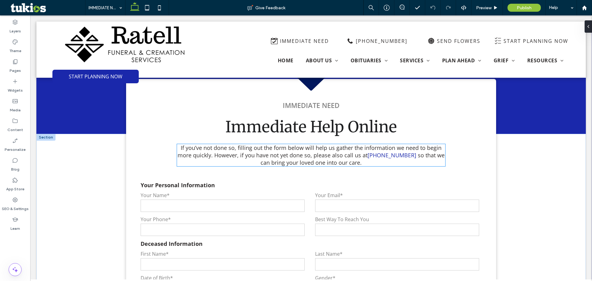
scroll to position [697, 0]
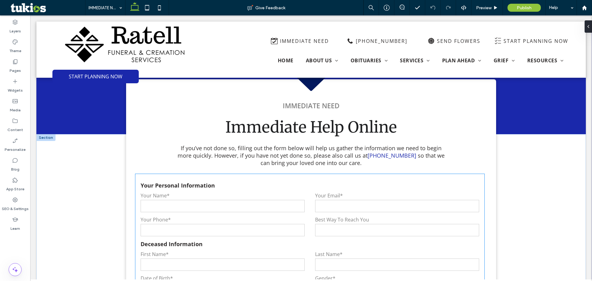
click at [371, 211] on div "Your Email*" at bounding box center [397, 202] width 175 height 21
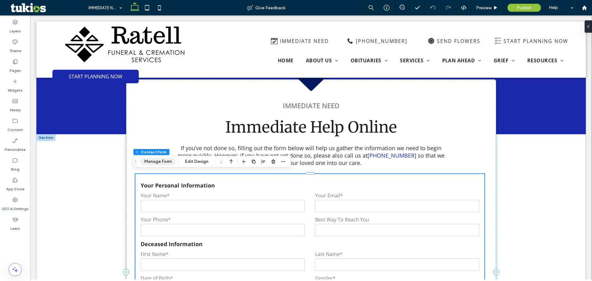
click at [159, 160] on button "Manage Form" at bounding box center [157, 161] width 35 height 7
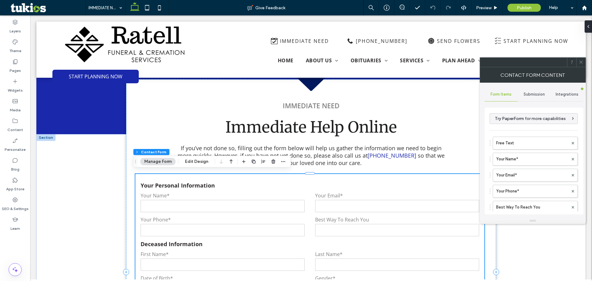
click at [528, 95] on span "Submission" at bounding box center [534, 94] width 21 height 5
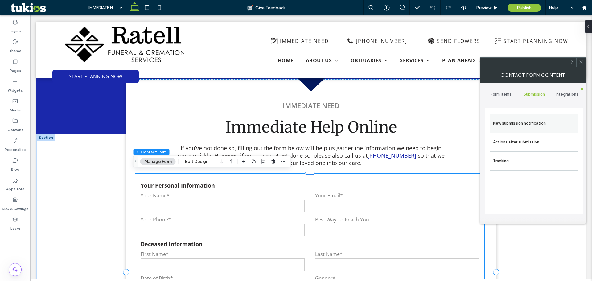
click at [505, 129] on label "New submission notification" at bounding box center [534, 123] width 82 height 12
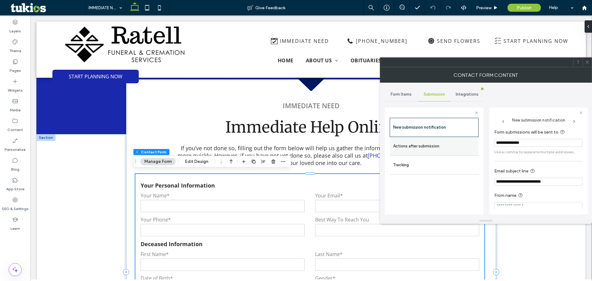
click at [455, 145] on label "Actions after submission" at bounding box center [434, 146] width 82 height 12
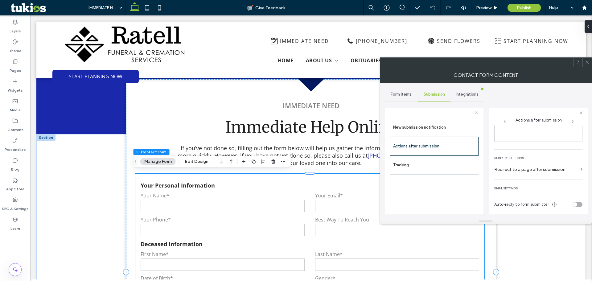
scroll to position [106, 0]
click at [573, 203] on div "toggle" at bounding box center [575, 203] width 4 height 4
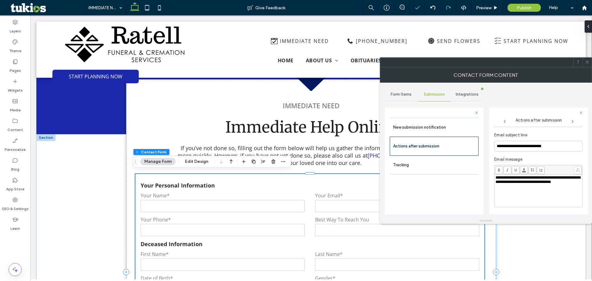
scroll to position [167, 0]
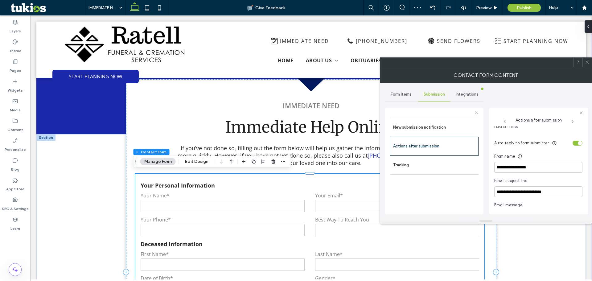
click at [578, 145] on div "toggle" at bounding box center [580, 143] width 4 height 4
click at [589, 61] on use at bounding box center [587, 62] width 3 height 3
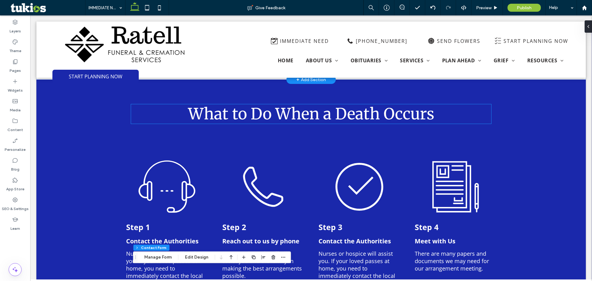
scroll to position [360, 0]
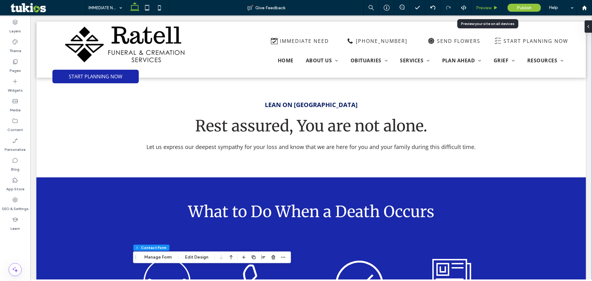
drag, startPoint x: 491, startPoint y: 8, endPoint x: 369, endPoint y: 33, distance: 125.1
click at [491, 8] on span "Preview" at bounding box center [483, 7] width 15 height 5
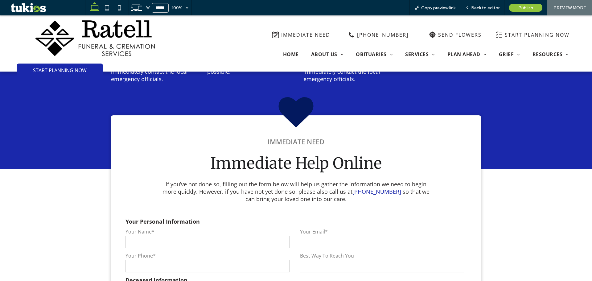
scroll to position [710, 0]
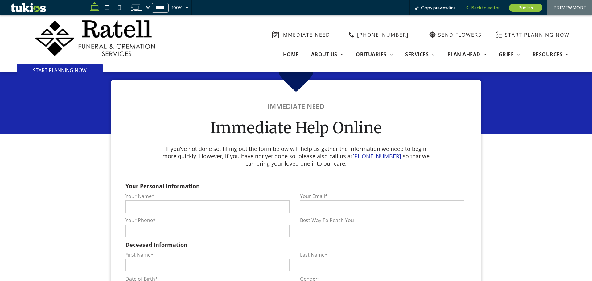
drag, startPoint x: 496, startPoint y: 4, endPoint x: 423, endPoint y: 76, distance: 102.5
click at [496, 4] on div "Back to editor" at bounding box center [483, 7] width 44 height 15
click at [478, 6] on span "Back to editor" at bounding box center [485, 7] width 28 height 5
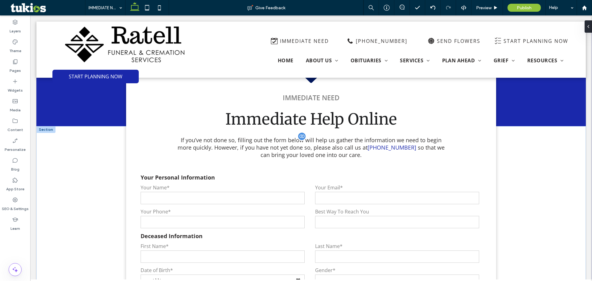
scroll to position [697, 0]
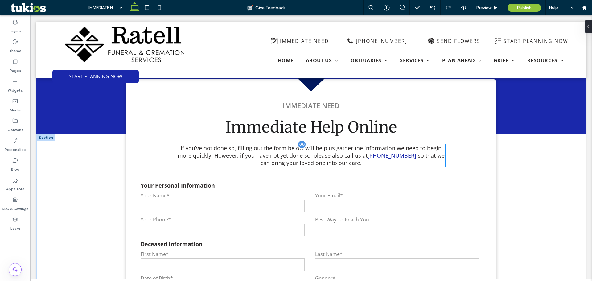
click at [395, 153] on span "(413) 543-3836" at bounding box center [392, 155] width 49 height 7
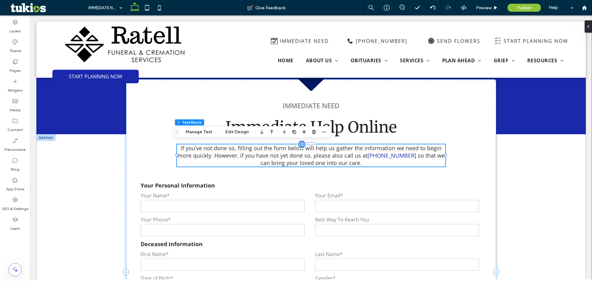
click at [392, 157] on p "If you’ve not done so, filling out the form below will help us gather the infor…" at bounding box center [311, 155] width 269 height 22
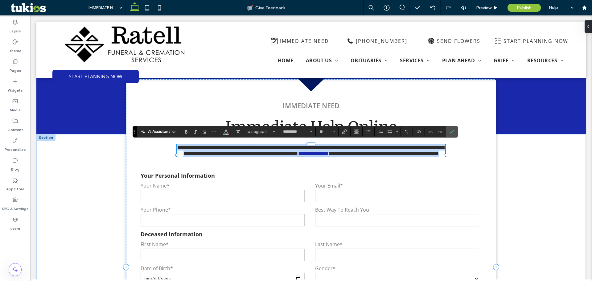
click at [329, 155] on span "**********" at bounding box center [313, 154] width 30 height 6
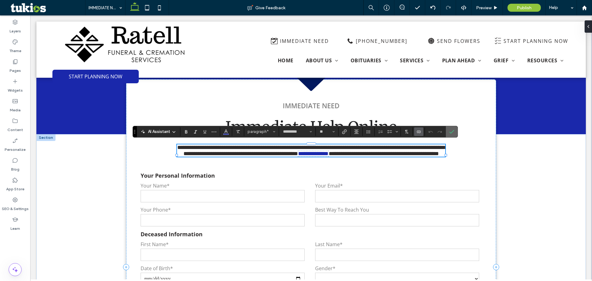
drag, startPoint x: 453, startPoint y: 133, endPoint x: 424, endPoint y: 113, distance: 35.8
click at [453, 133] on icon "Confirm" at bounding box center [451, 131] width 5 height 5
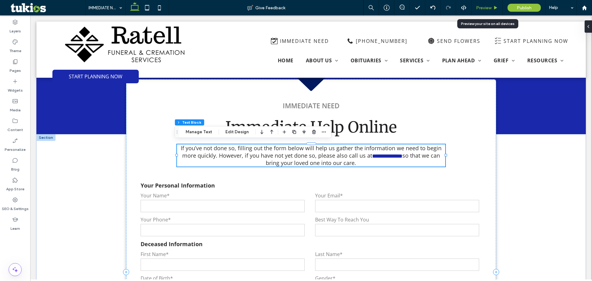
click at [481, 6] on span "Preview" at bounding box center [483, 7] width 15 height 5
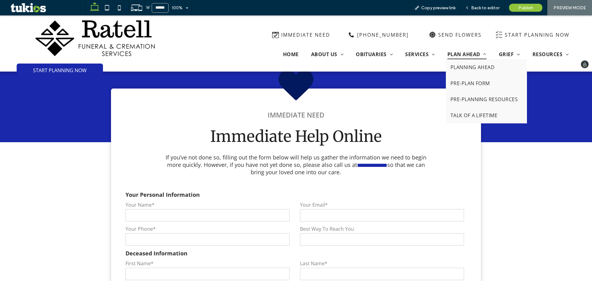
scroll to position [710, 0]
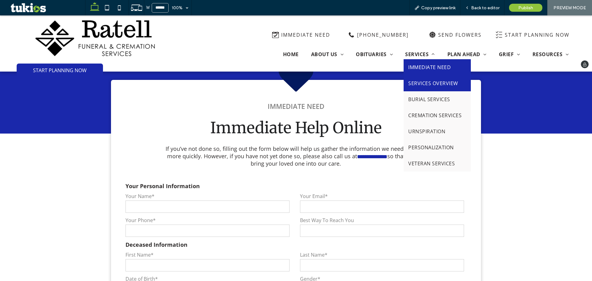
click at [436, 89] on link "SERVICES OVERVIEW" at bounding box center [437, 83] width 67 height 16
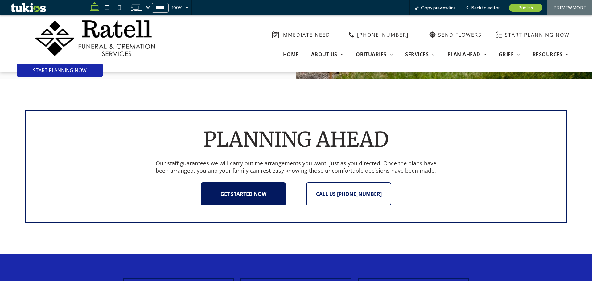
scroll to position [1203, 0]
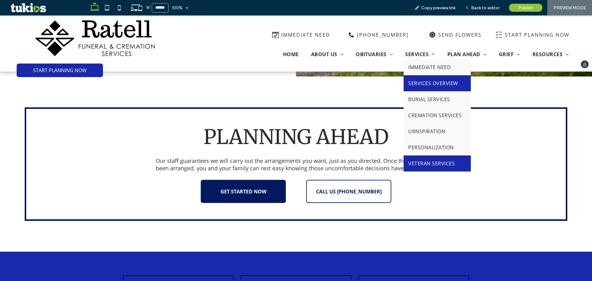
click at [426, 167] on span "VETERAN SERVICES" at bounding box center [431, 163] width 47 height 7
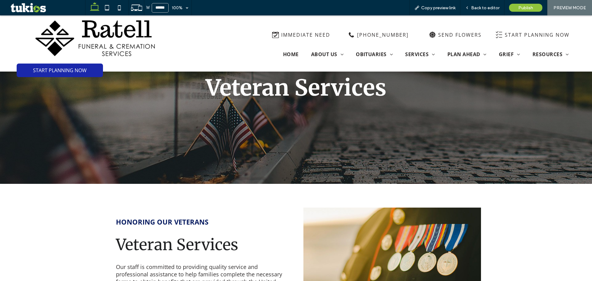
scroll to position [123, 0]
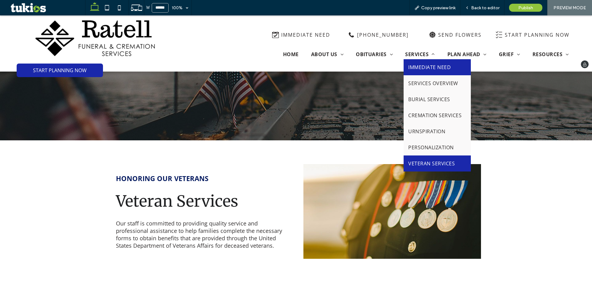
click at [412, 69] on span "IMMEDIATE NEED" at bounding box center [429, 67] width 43 height 7
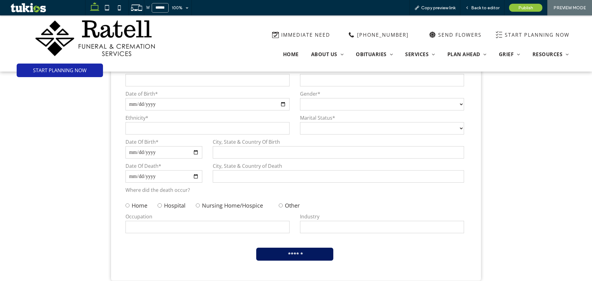
scroll to position [864, 0]
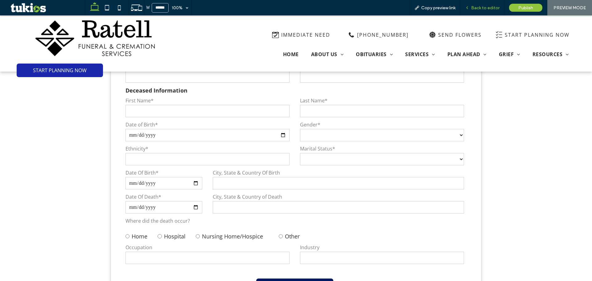
click at [481, 10] on span "Back to editor" at bounding box center [485, 7] width 28 height 5
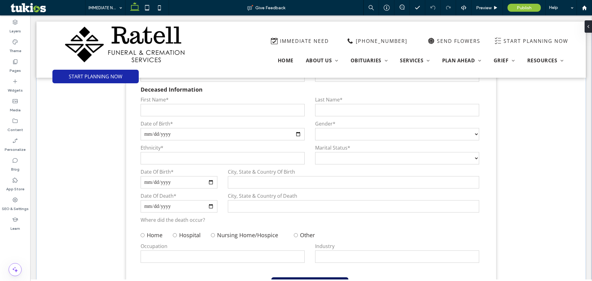
scroll to position [850, 0]
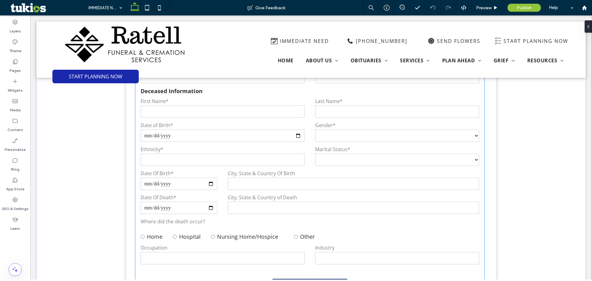
click at [382, 178] on input "text" at bounding box center [353, 184] width 251 height 12
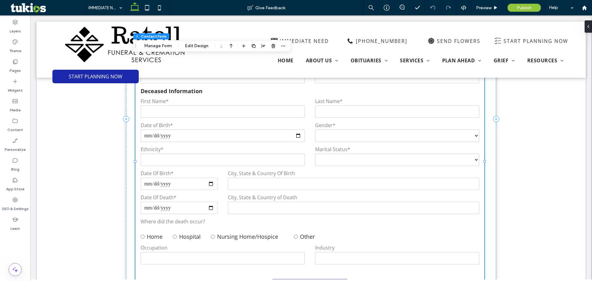
type input "*"
type input "***"
click at [217, 195] on div "Date Of Death*" at bounding box center [178, 204] width 87 height 21
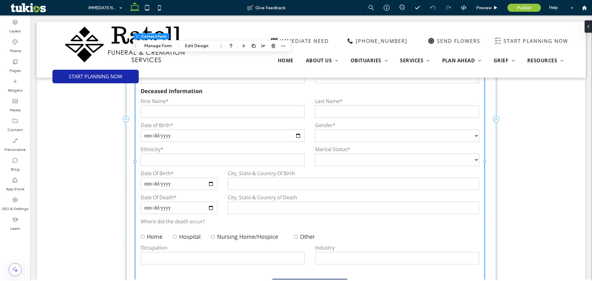
click at [217, 195] on div "Date Of Death*" at bounding box center [178, 204] width 87 height 21
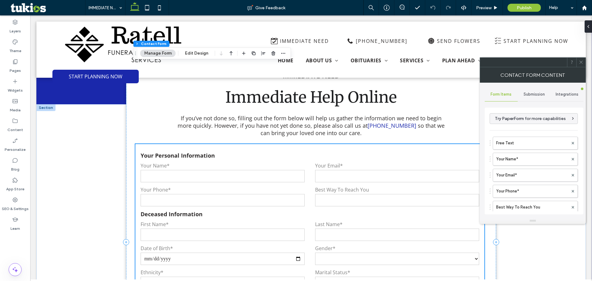
scroll to position [726, 0]
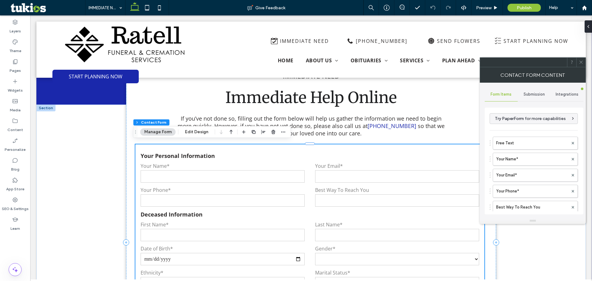
drag, startPoint x: 579, startPoint y: 58, endPoint x: 541, endPoint y: 38, distance: 43.2
click at [579, 58] on span at bounding box center [581, 62] width 5 height 9
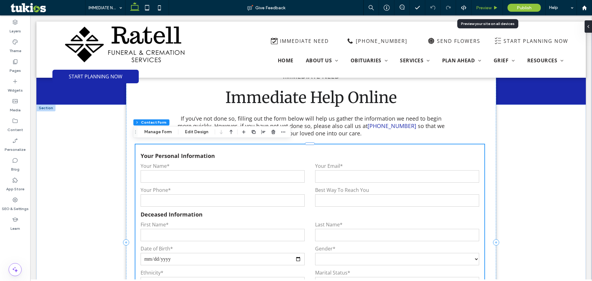
click at [486, 7] on span "Preview" at bounding box center [483, 7] width 15 height 5
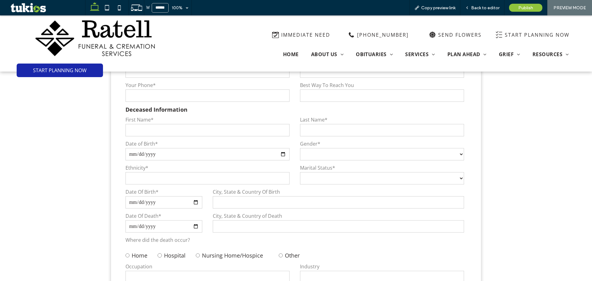
scroll to position [837, 0]
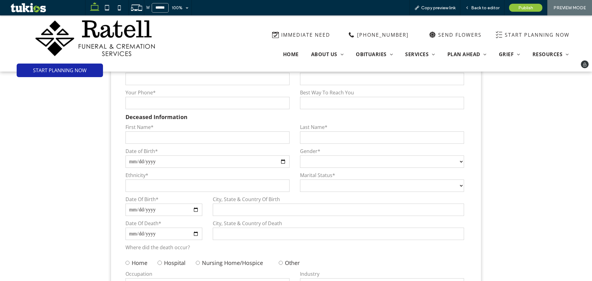
click at [89, 43] on img at bounding box center [94, 38] width 119 height 36
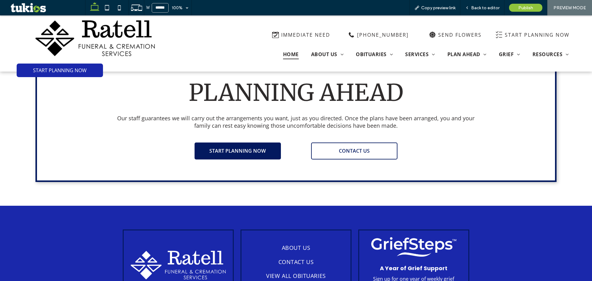
scroll to position [1808, 0]
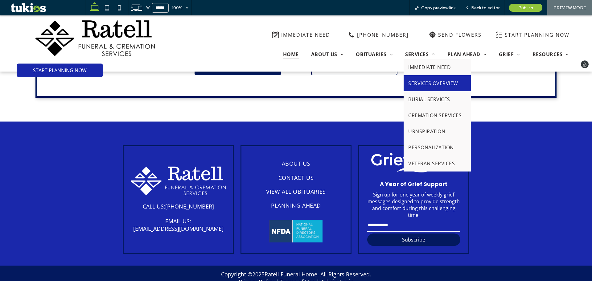
click at [426, 81] on span "SERVICES OVERVIEW" at bounding box center [433, 83] width 50 height 7
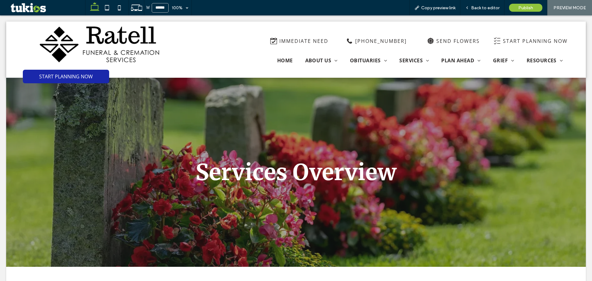
scroll to position [0, 0]
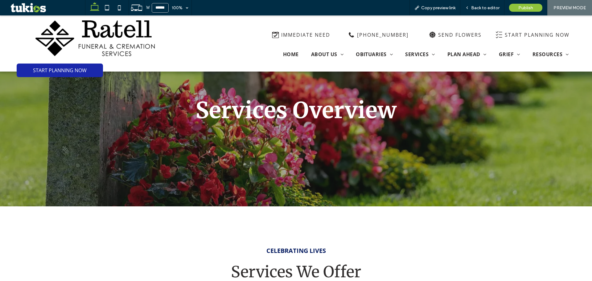
scroll to position [185, 0]
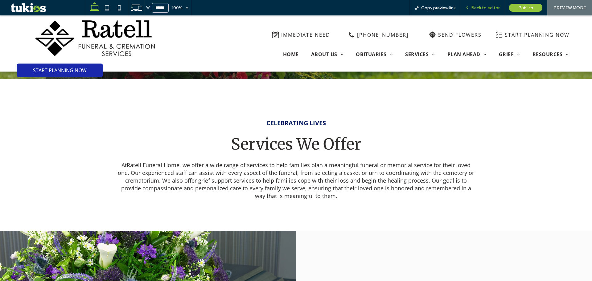
click at [477, 5] on span "Back to editor" at bounding box center [485, 7] width 28 height 5
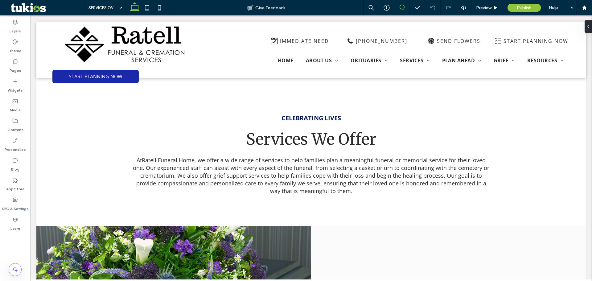
click at [408, 7] on span at bounding box center [402, 7] width 15 height 5
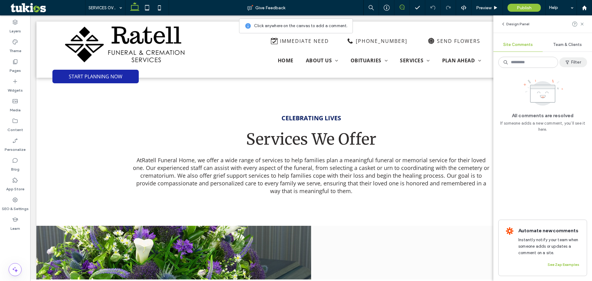
click at [577, 66] on button "Filter" at bounding box center [574, 62] width 28 height 10
click at [490, 94] on div "Resolved (5)" at bounding box center [483, 98] width 68 height 10
click at [458, 98] on label "Resolved (5)" at bounding box center [482, 99] width 56 height 6
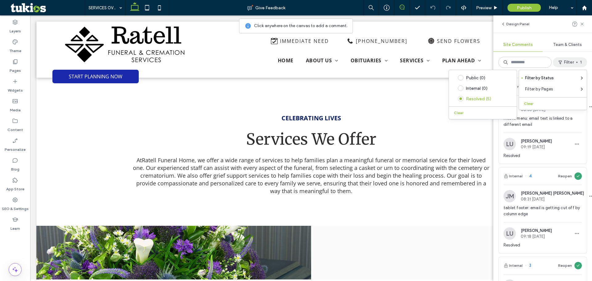
click at [573, 163] on div "Resolved" at bounding box center [543, 158] width 78 height 11
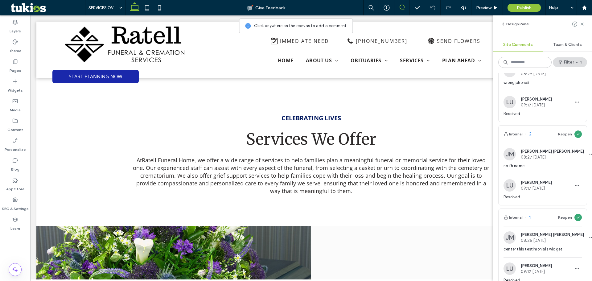
scroll to position [216, 0]
click at [566, 134] on button "Reopen" at bounding box center [565, 132] width 14 height 7
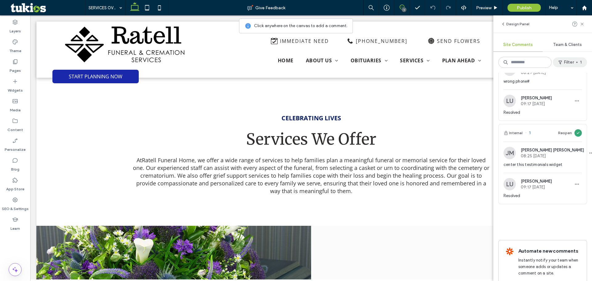
click at [565, 63] on button "Filter 1" at bounding box center [570, 62] width 34 height 10
click at [527, 102] on button "Clear" at bounding box center [530, 103] width 16 height 7
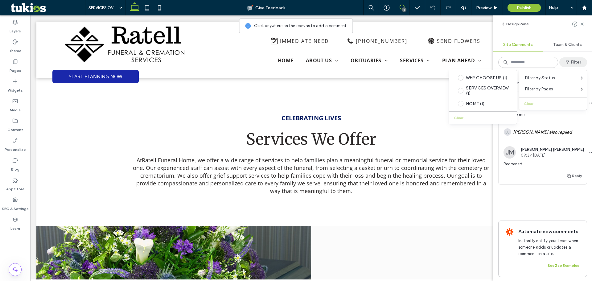
scroll to position [0, 0]
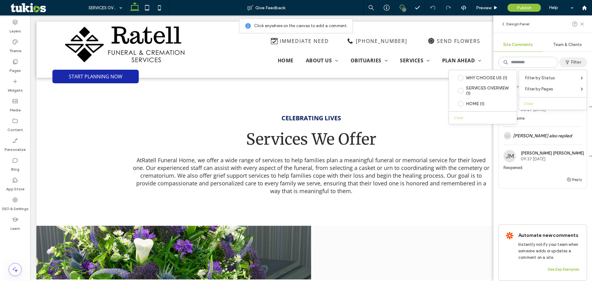
click at [546, 192] on div "Internal 2 Resolve JM Jackson McAuley 08:27 Aug 18 2025 no fh name LU Logan Ulr…" at bounding box center [543, 149] width 89 height 142
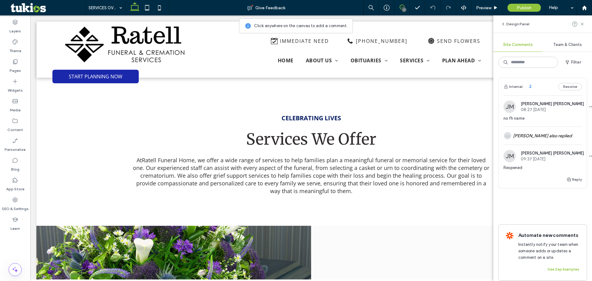
click at [529, 86] on span "2" at bounding box center [528, 87] width 6 height 6
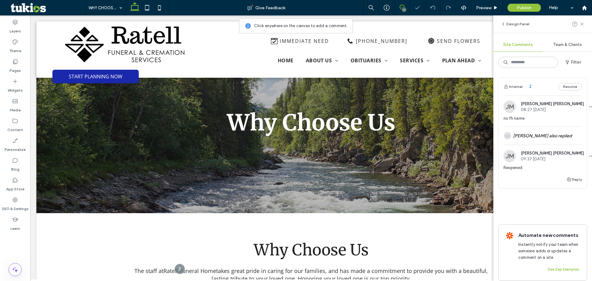
scroll to position [168, 0]
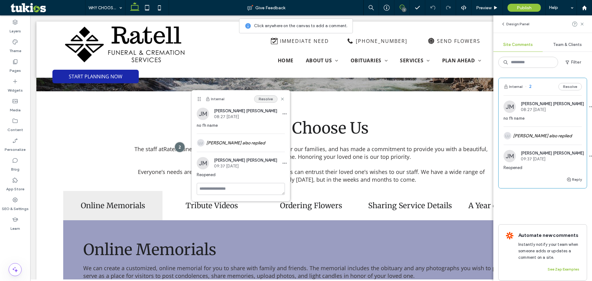
click at [271, 99] on button "Resolve" at bounding box center [265, 98] width 23 height 7
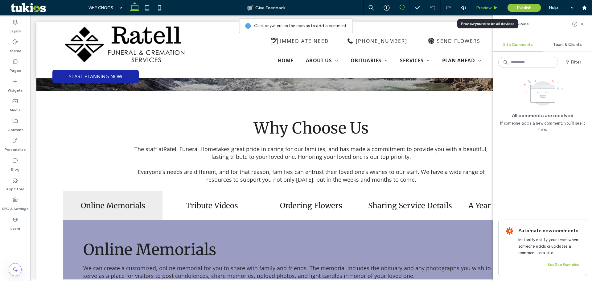
click at [496, 7] on use at bounding box center [496, 7] width 3 height 3
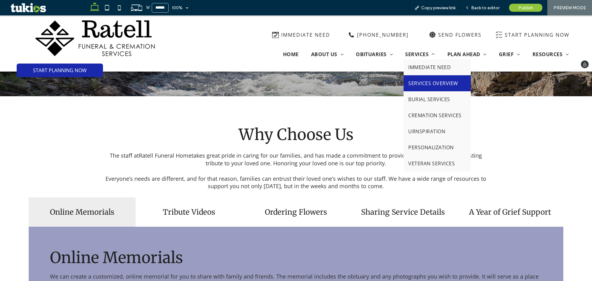
click at [413, 78] on link "SERVICES OVERVIEW" at bounding box center [437, 83] width 67 height 16
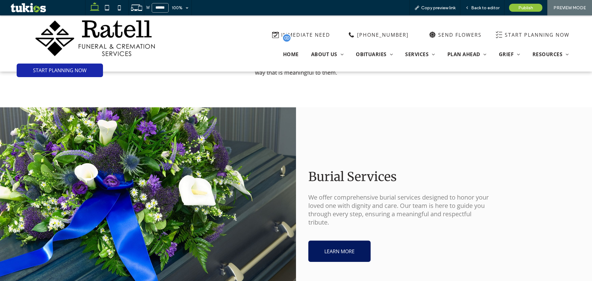
scroll to position [154, 0]
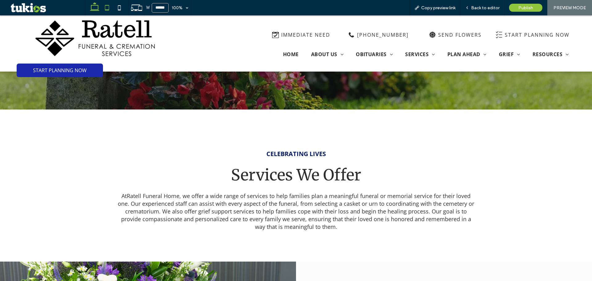
click at [106, 4] on icon at bounding box center [107, 8] width 12 height 12
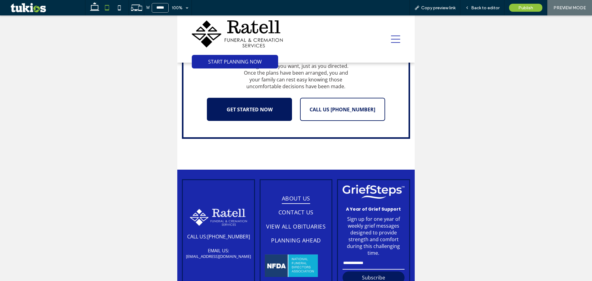
scroll to position [1240, 0]
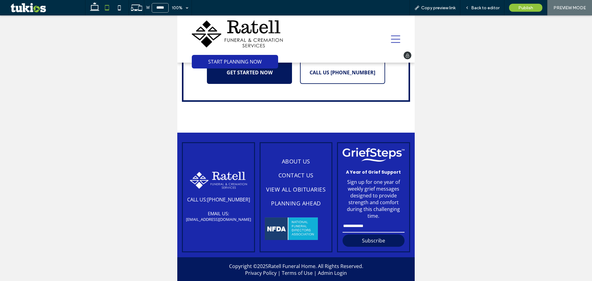
click at [391, 39] on icon at bounding box center [395, 39] width 9 height 9
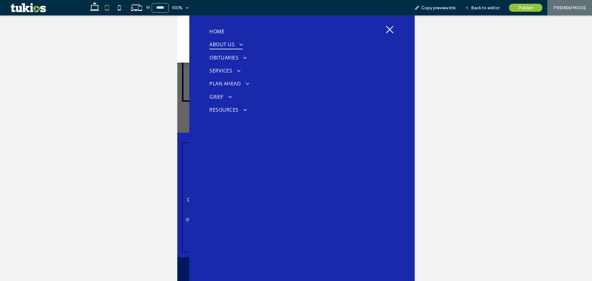
click at [231, 48] on span "ABOUT US" at bounding box center [225, 44] width 33 height 10
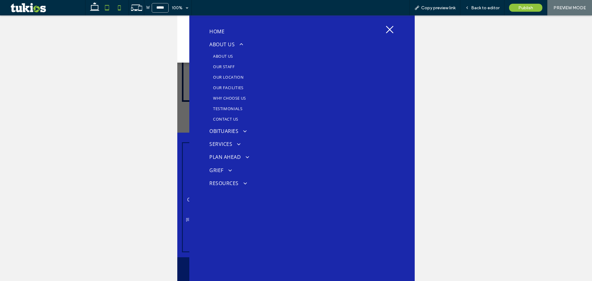
click at [121, 9] on use at bounding box center [119, 7] width 3 height 5
type input "*****"
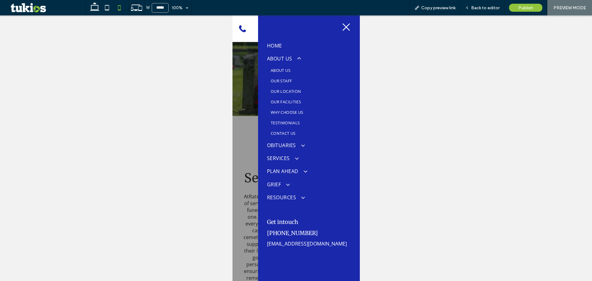
click at [341, 28] on icon at bounding box center [345, 27] width 9 height 9
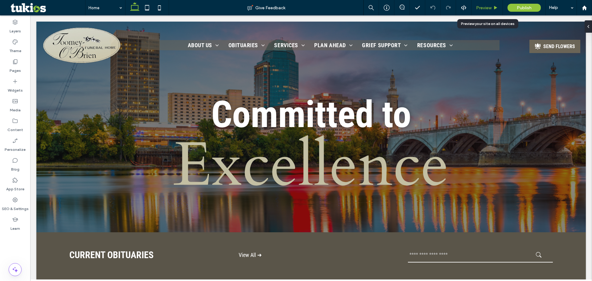
click at [487, 9] on span "Preview" at bounding box center [483, 7] width 15 height 5
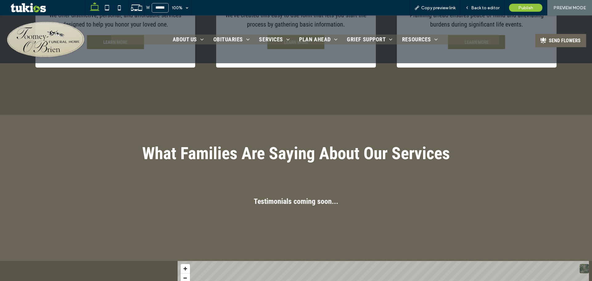
scroll to position [772, 0]
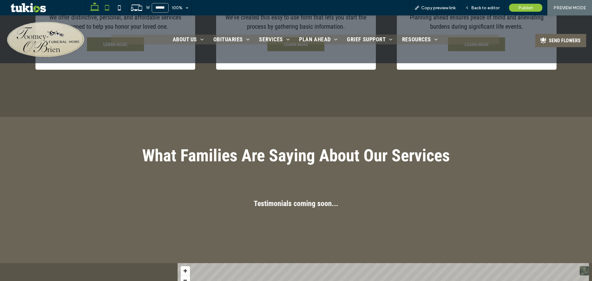
click at [110, 9] on icon at bounding box center [107, 8] width 12 height 12
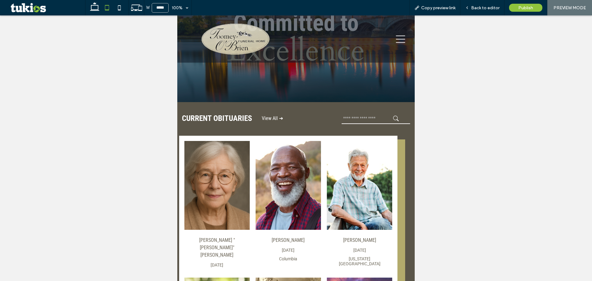
scroll to position [62, 0]
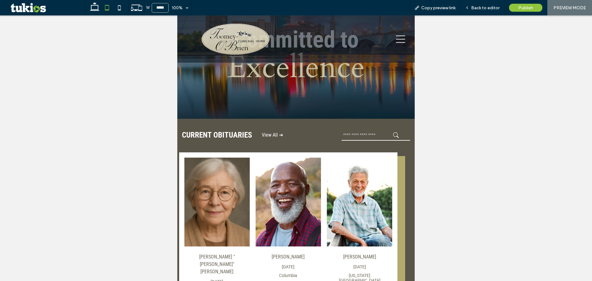
click at [390, 45] on div at bounding box center [353, 39] width 114 height 43
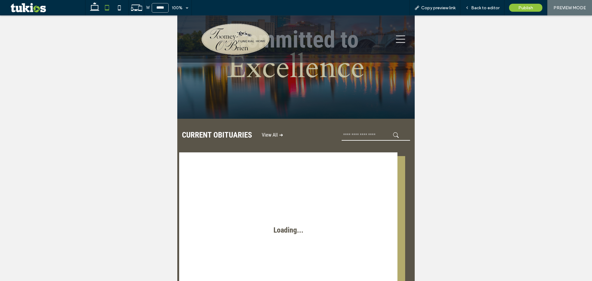
click at [396, 43] on icon at bounding box center [400, 39] width 9 height 9
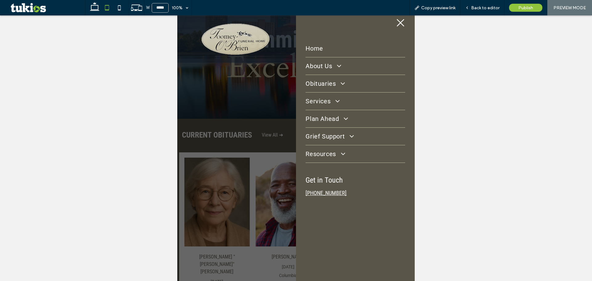
scroll to position [9, 0]
click at [118, 10] on icon at bounding box center [119, 8] width 12 height 12
type input "*****"
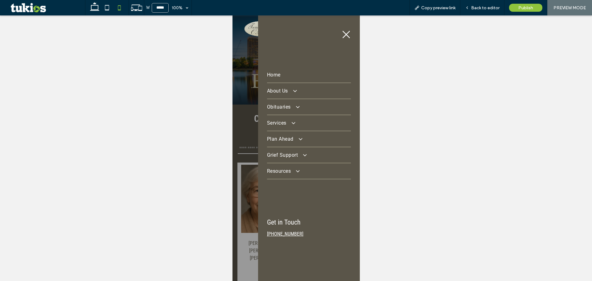
click at [343, 34] on icon at bounding box center [345, 34] width 9 height 9
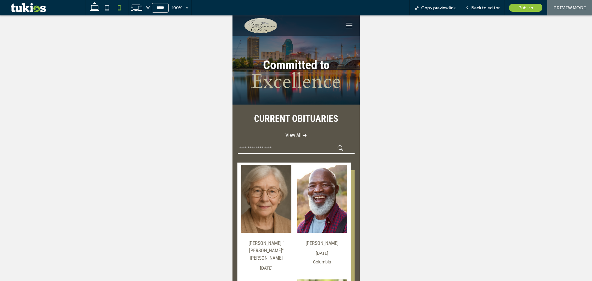
scroll to position [62, 0]
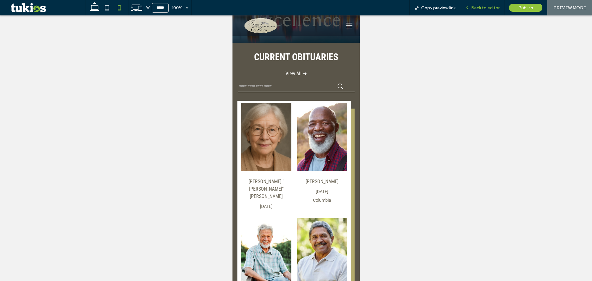
click at [495, 10] on span "Back to editor" at bounding box center [485, 7] width 28 height 5
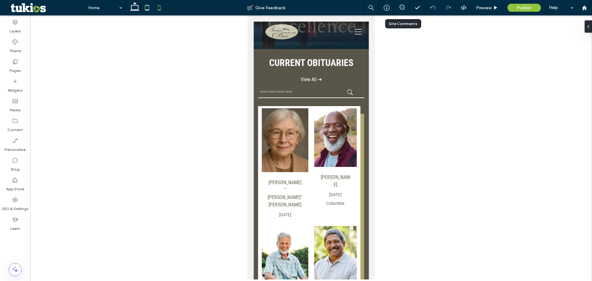
click at [398, 4] on div at bounding box center [402, 7] width 15 height 15
click at [402, 6] on icon at bounding box center [402, 7] width 5 height 5
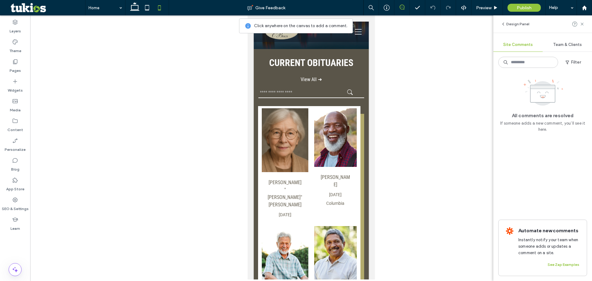
click at [571, 50] on div "Team & Clients" at bounding box center [567, 45] width 49 height 14
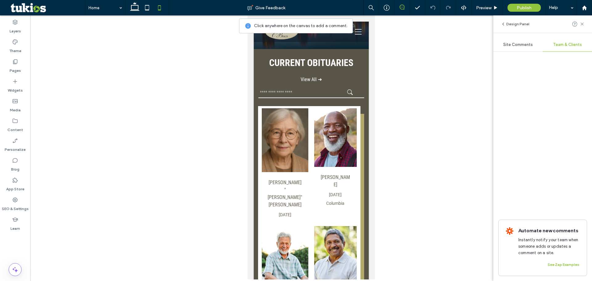
click at [531, 45] on span "Site Comments" at bounding box center [518, 44] width 30 height 5
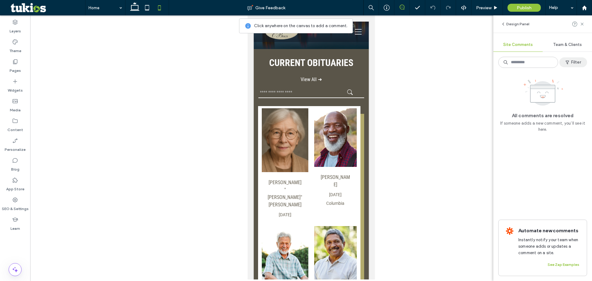
click at [574, 60] on button "Filter" at bounding box center [574, 62] width 28 height 10
click at [474, 97] on div "Resolved (1)" at bounding box center [487, 98] width 43 height 5
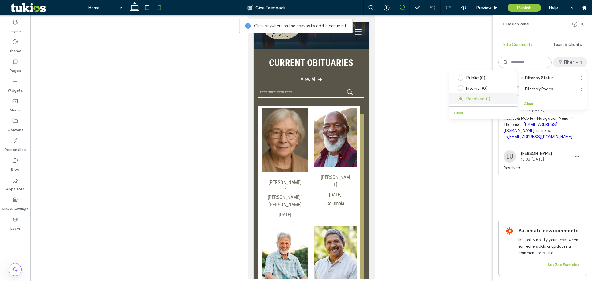
click at [474, 97] on div "Resolved (1)" at bounding box center [487, 98] width 43 height 5
drag, startPoint x: 582, startPoint y: 25, endPoint x: 560, endPoint y: 21, distance: 22.6
click at [582, 24] on icon at bounding box center [582, 24] width 5 height 5
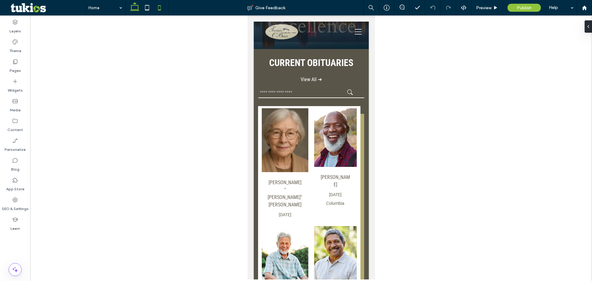
click at [138, 10] on use at bounding box center [134, 6] width 9 height 9
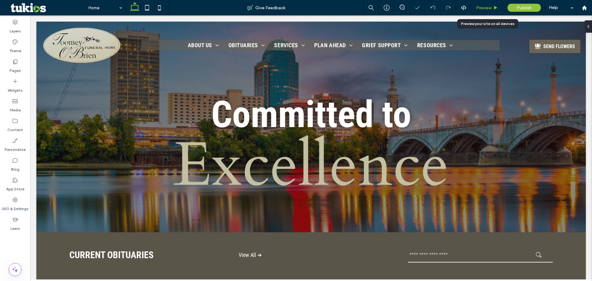
click at [494, 12] on div "Preview" at bounding box center [487, 7] width 31 height 15
click at [495, 7] on use at bounding box center [496, 7] width 3 height 3
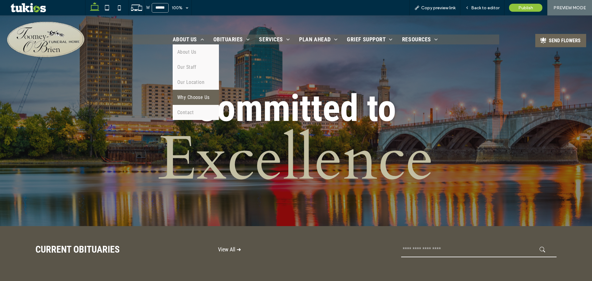
click at [193, 95] on span "Why Choose Us" at bounding box center [193, 97] width 32 height 6
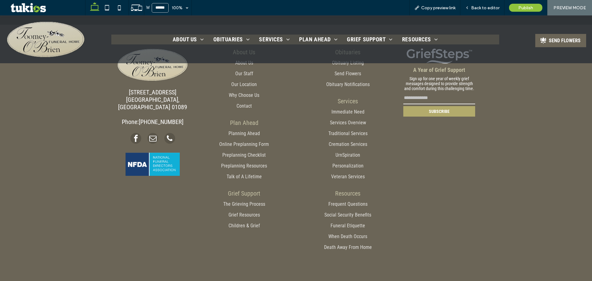
scroll to position [821, 0]
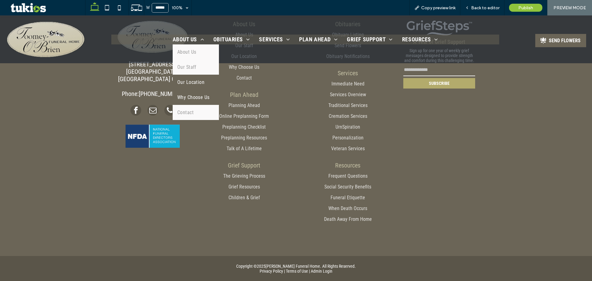
click at [197, 79] on span "Our Location" at bounding box center [190, 82] width 27 height 6
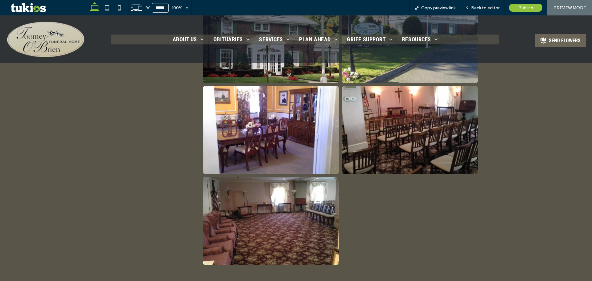
scroll to position [401, 0]
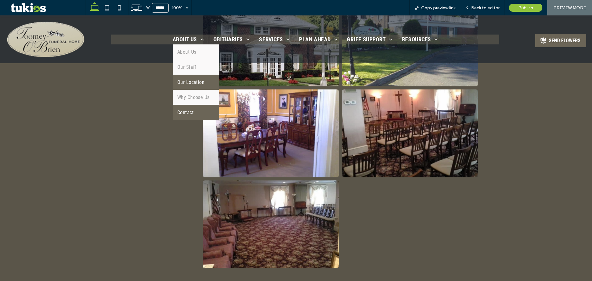
click at [185, 111] on span "Contact" at bounding box center [185, 113] width 16 height 6
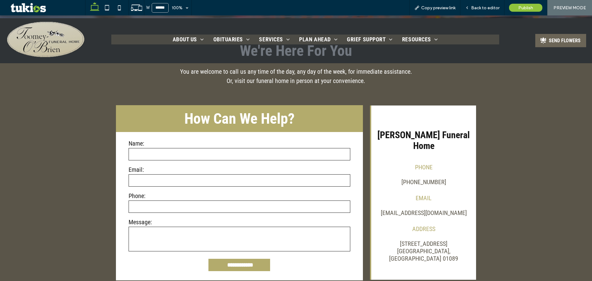
scroll to position [154, 0]
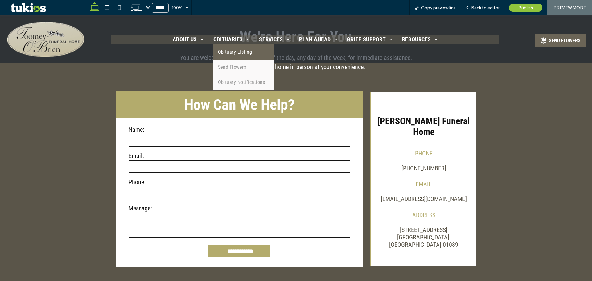
click at [235, 54] on span "Obituary Listing" at bounding box center [235, 52] width 34 height 6
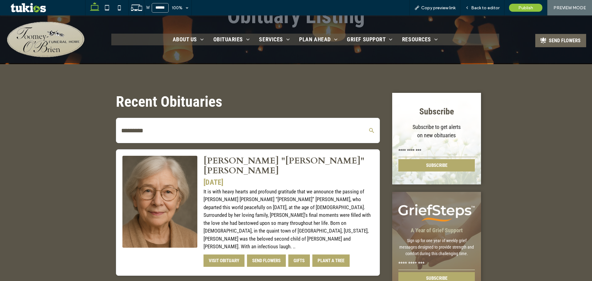
scroll to position [93, 0]
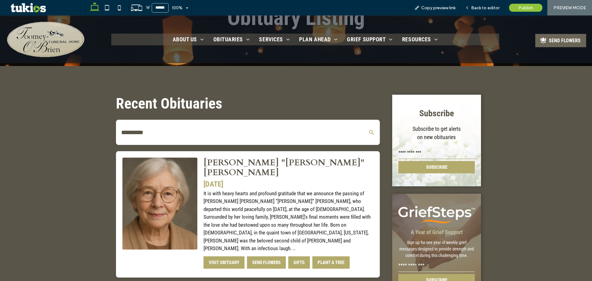
click at [409, 160] on form "SUBSCRIBE" at bounding box center [437, 160] width 77 height 28
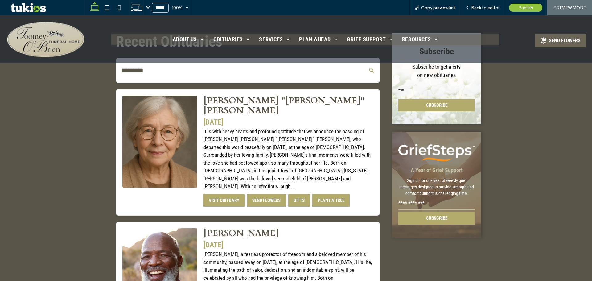
scroll to position [216, 0]
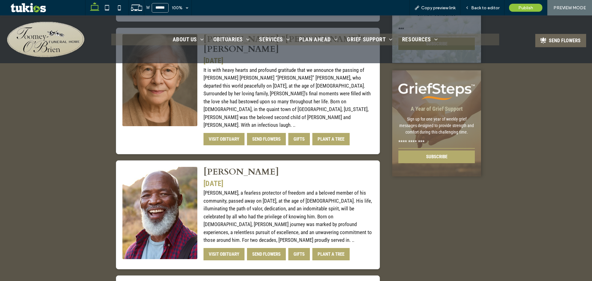
type input "***"
click at [422, 143] on input "email" at bounding box center [437, 142] width 77 height 12
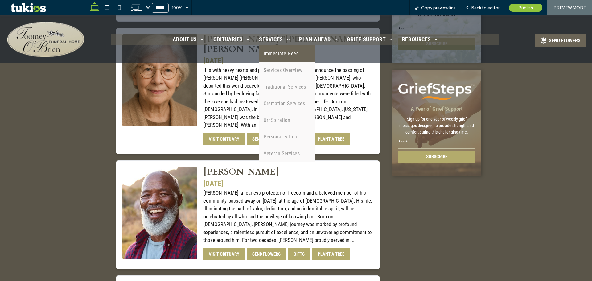
type input "*****"
click at [268, 55] on span "Immediate Need" at bounding box center [281, 53] width 35 height 7
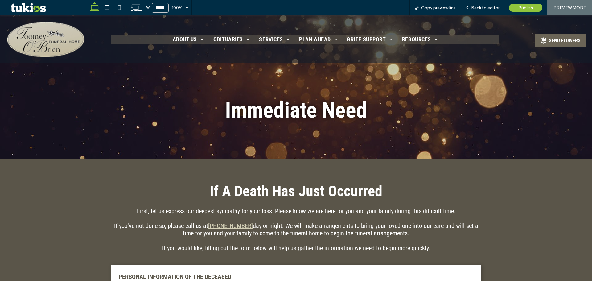
scroll to position [123, 0]
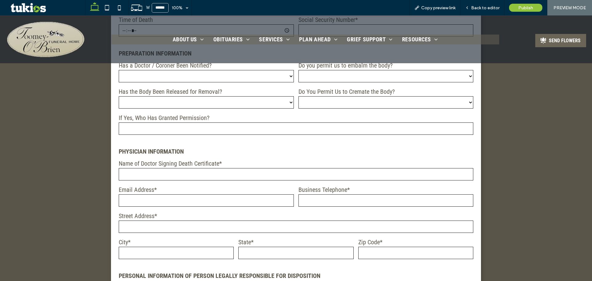
scroll to position [216, 0]
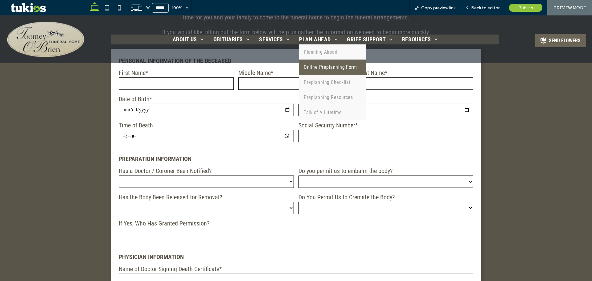
click at [335, 67] on span "Online Preplanning Form" at bounding box center [330, 67] width 53 height 6
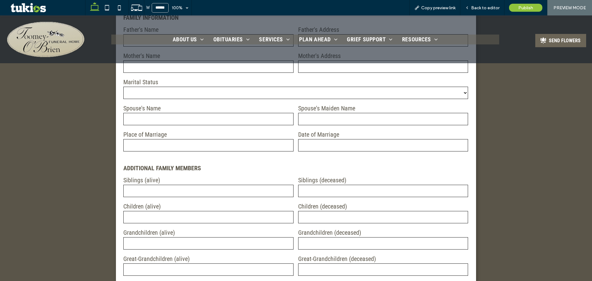
scroll to position [370, 0]
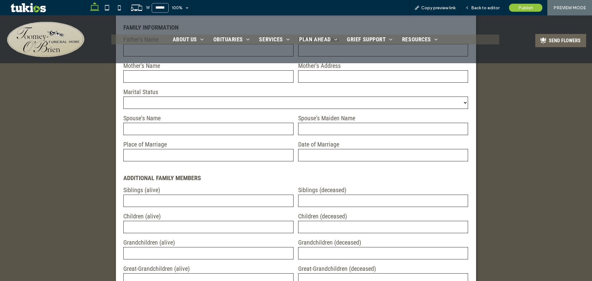
click at [191, 105] on select "****** ******* ******* ********" at bounding box center [295, 103] width 345 height 12
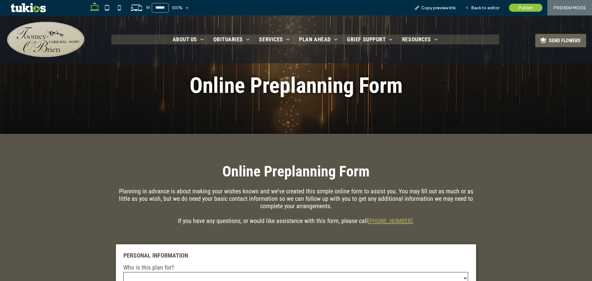
scroll to position [0, 0]
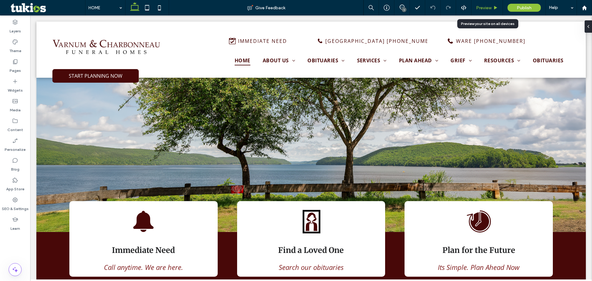
click at [491, 5] on div "Preview" at bounding box center [487, 7] width 31 height 15
click at [482, 8] on span "Preview" at bounding box center [483, 7] width 15 height 5
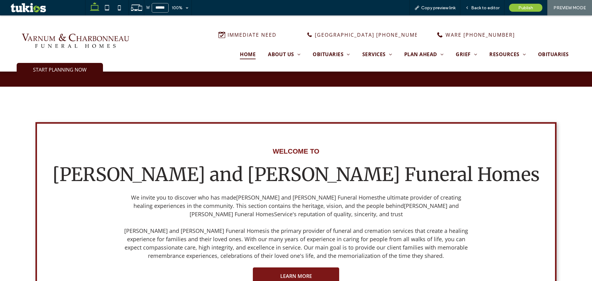
scroll to position [401, 0]
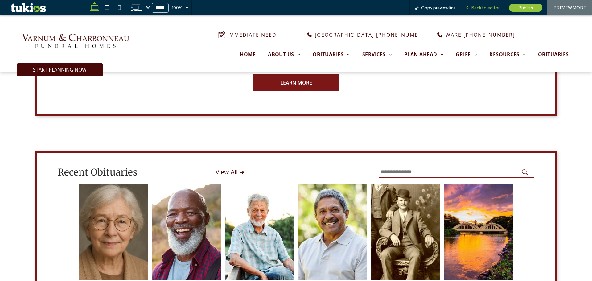
click at [482, 9] on span "Back to editor" at bounding box center [485, 7] width 28 height 5
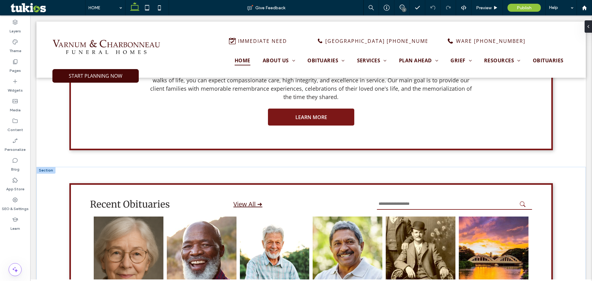
scroll to position [398, 0]
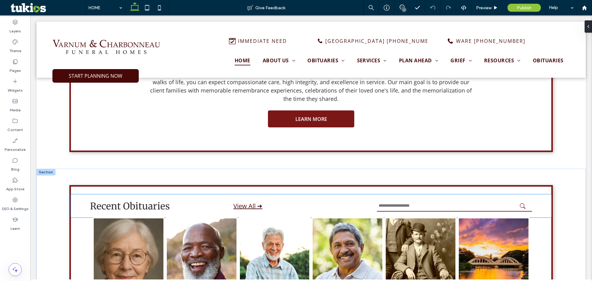
click at [411, 200] on input "text" at bounding box center [454, 205] width 155 height 11
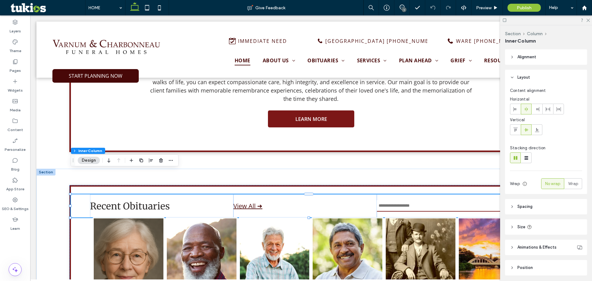
click at [411, 200] on input "text" at bounding box center [454, 205] width 155 height 11
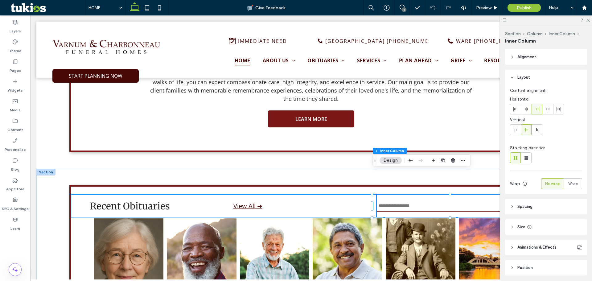
click at [411, 200] on input "text" at bounding box center [454, 205] width 155 height 11
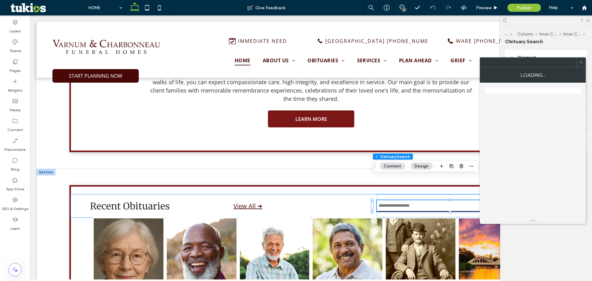
click at [411, 200] on input "text" at bounding box center [454, 205] width 155 height 11
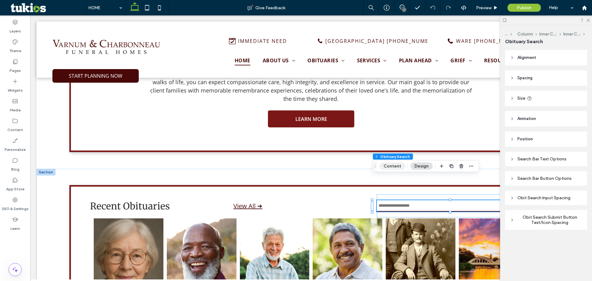
click at [389, 169] on button "Content" at bounding box center [393, 166] width 26 height 7
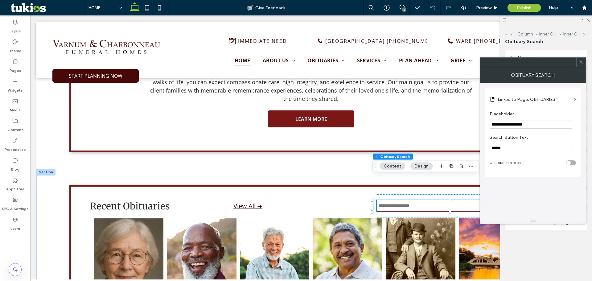
click at [582, 63] on icon at bounding box center [581, 62] width 5 height 5
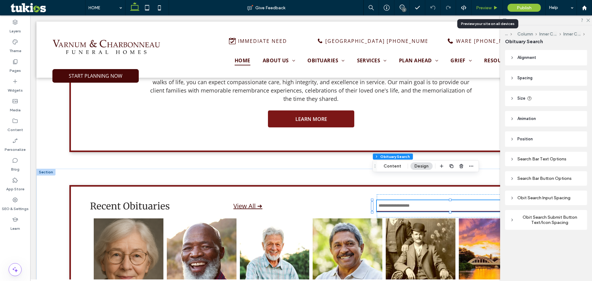
click at [483, 6] on span "Preview" at bounding box center [483, 7] width 15 height 5
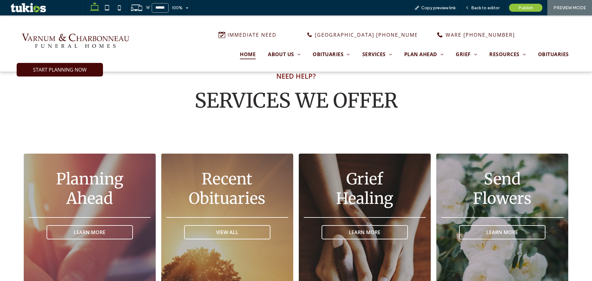
scroll to position [956, 0]
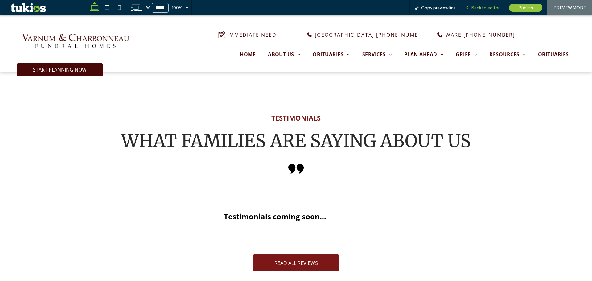
click at [485, 7] on span "Back to editor" at bounding box center [485, 7] width 28 height 5
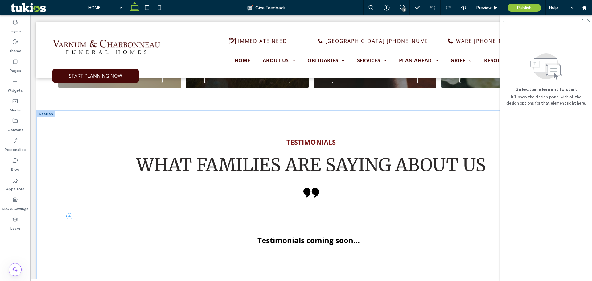
scroll to position [1238, 0]
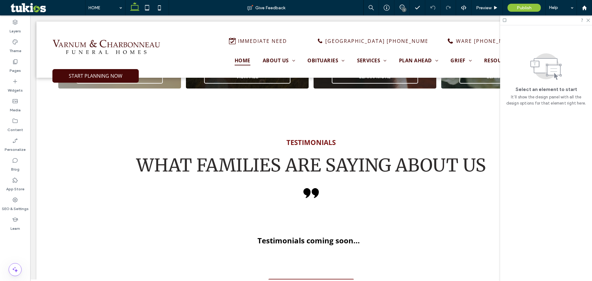
click at [402, 10] on div "1" at bounding box center [404, 9] width 5 height 5
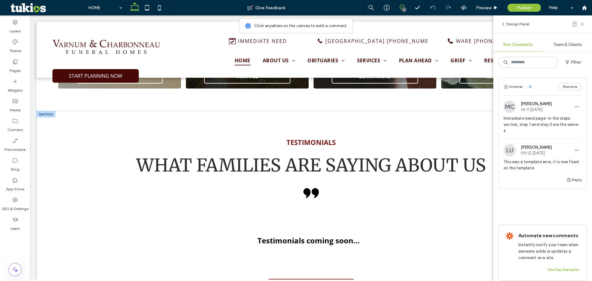
click at [321, 210] on div "Testimonials coming soon..." at bounding box center [308, 241] width 469 height 62
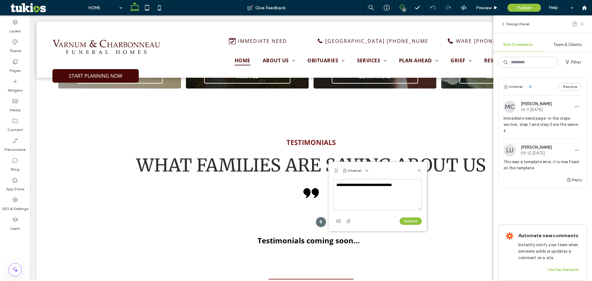
type textarea "**********"
click button "Submit" at bounding box center [411, 220] width 22 height 7
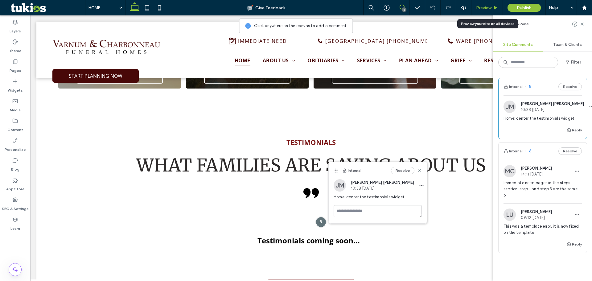
click at [487, 8] on span "Preview" at bounding box center [483, 7] width 15 height 5
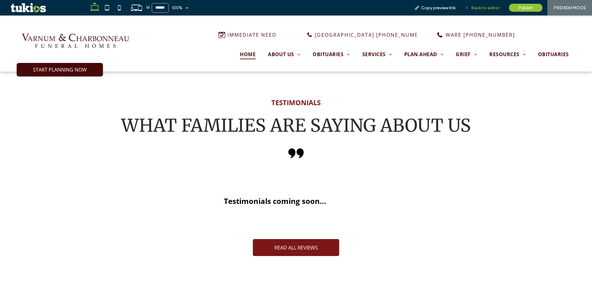
scroll to position [1250, 0]
click at [445, 9] on span "Copy preview link" at bounding box center [438, 7] width 34 height 5
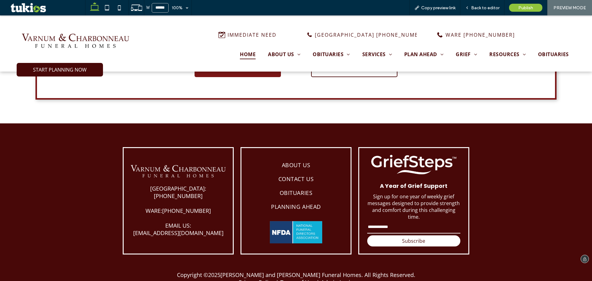
scroll to position [1731, 0]
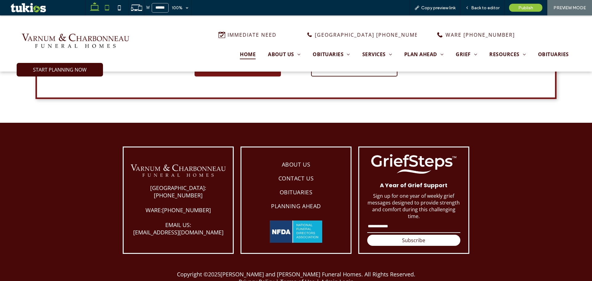
click at [107, 5] on icon at bounding box center [107, 8] width 12 height 12
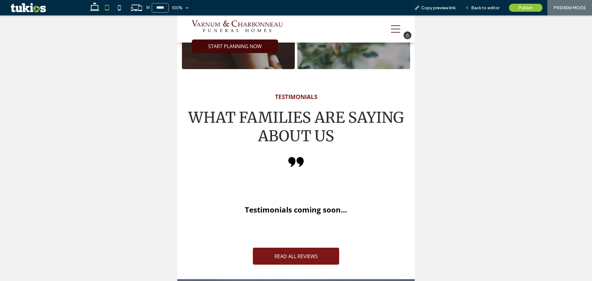
click at [391, 27] on icon at bounding box center [395, 28] width 9 height 9
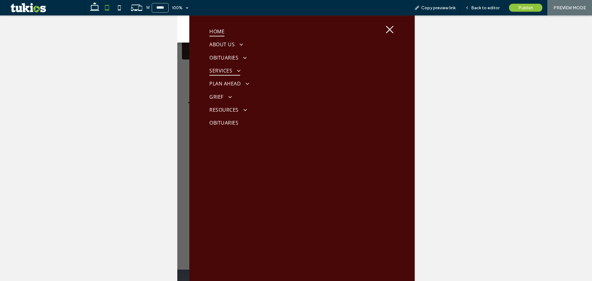
scroll to position [1297, 0]
click at [243, 105] on span "RESOURCES" at bounding box center [227, 110] width 37 height 10
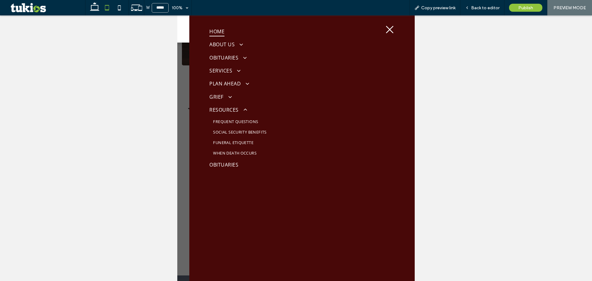
drag, startPoint x: 385, startPoint y: 29, endPoint x: 369, endPoint y: 35, distance: 17.0
click at [385, 29] on icon at bounding box center [389, 29] width 9 height 9
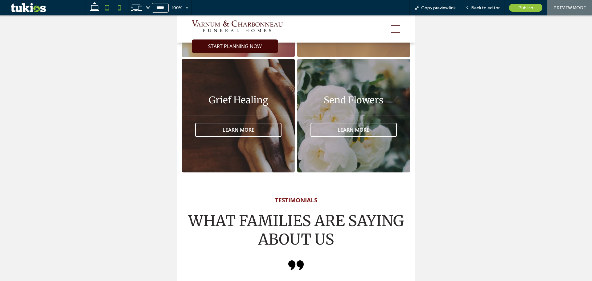
click at [117, 3] on icon at bounding box center [119, 8] width 12 height 12
type input "*****"
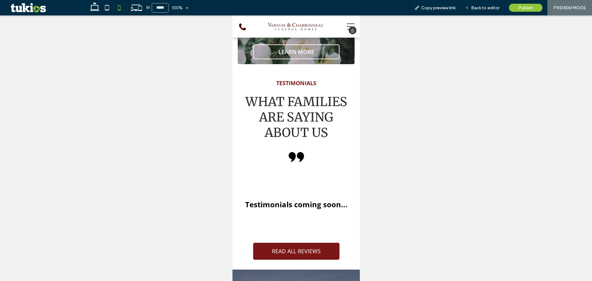
scroll to position [1769, 0]
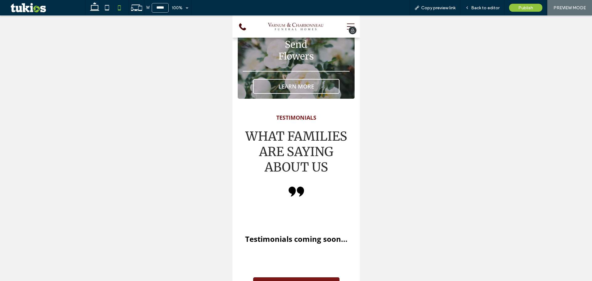
click at [348, 27] on div at bounding box center [352, 30] width 8 height 8
click at [347, 24] on icon at bounding box center [351, 27] width 8 height 16
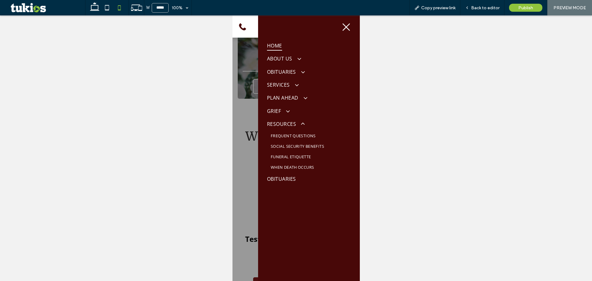
click at [341, 30] on icon at bounding box center [345, 27] width 9 height 9
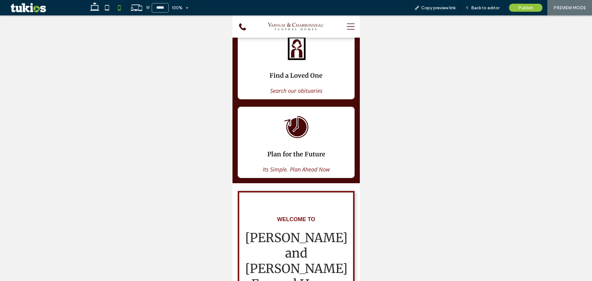
scroll to position [0, 0]
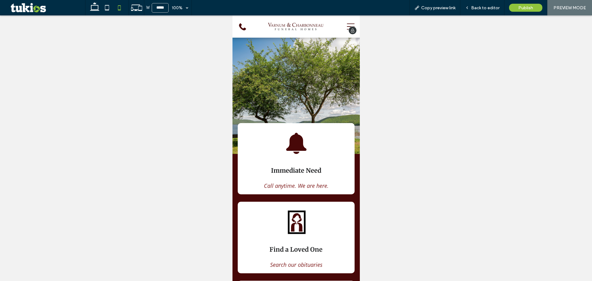
click at [293, 23] on img at bounding box center [296, 26] width 56 height 7
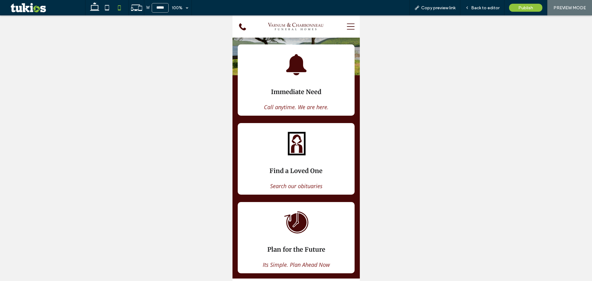
scroll to position [93, 0]
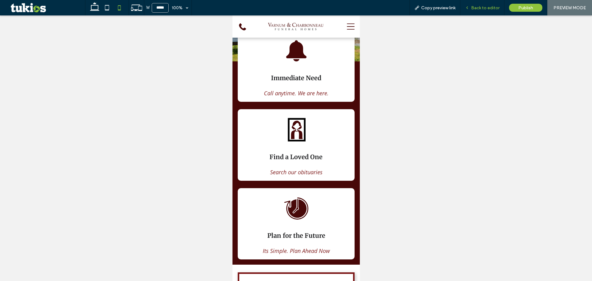
click at [495, 6] on span "Back to editor" at bounding box center [485, 7] width 28 height 5
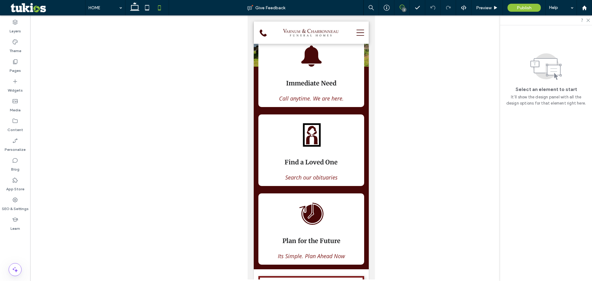
click at [396, 6] on span at bounding box center [402, 7] width 15 height 5
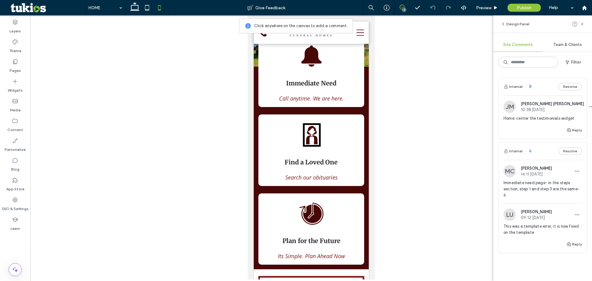
click at [560, 118] on span "Home: center the testimonials widget" at bounding box center [543, 118] width 78 height 6
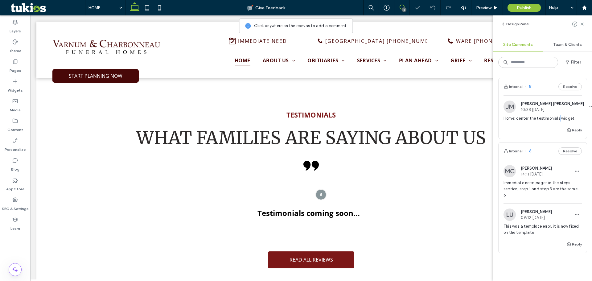
click at [559, 118] on span "Home: center the testimonials widget" at bounding box center [543, 118] width 78 height 6
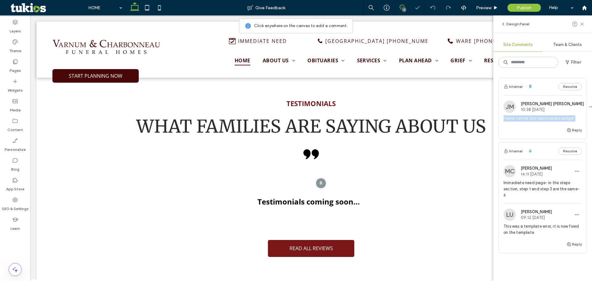
click at [559, 118] on span "Home: center the testimonials widget" at bounding box center [543, 118] width 78 height 6
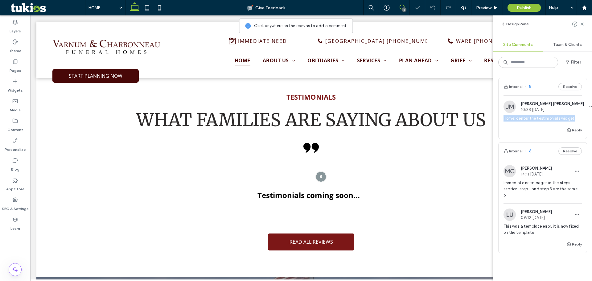
click at [559, 118] on span "Home: center the testimonials widget" at bounding box center [543, 118] width 78 height 6
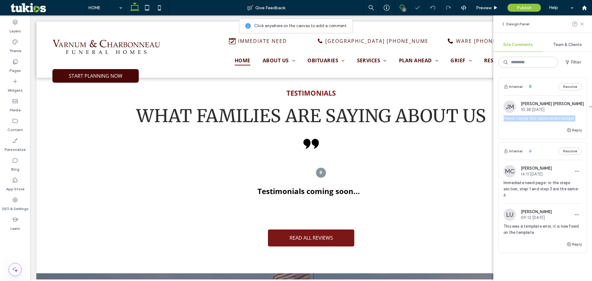
copy div "Home: center the testimonials widget Reply Internal"
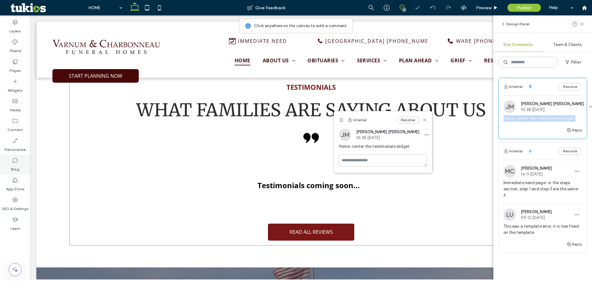
scroll to position [1287, 0]
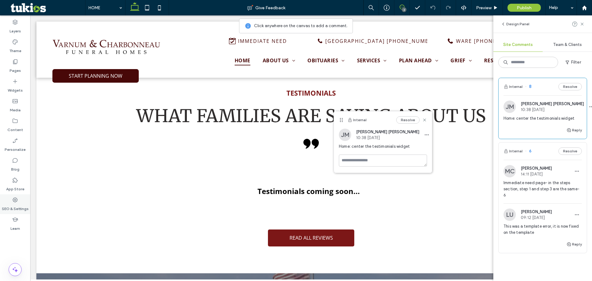
click at [15, 200] on icon at bounding box center [15, 200] width 6 height 6
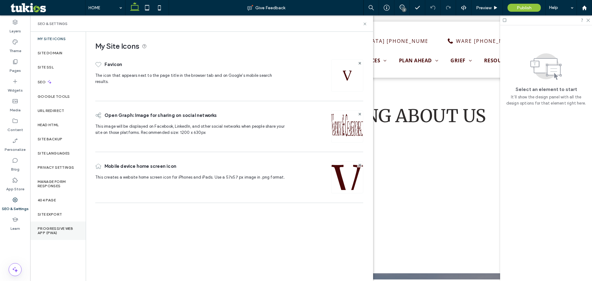
click at [74, 232] on label "Progressive Web App (PWA)" at bounding box center [58, 230] width 41 height 9
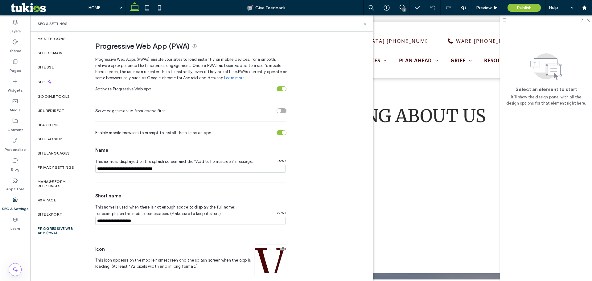
drag, startPoint x: 365, startPoint y: 25, endPoint x: 68, endPoint y: 139, distance: 317.8
click at [365, 25] on icon at bounding box center [365, 24] width 5 height 5
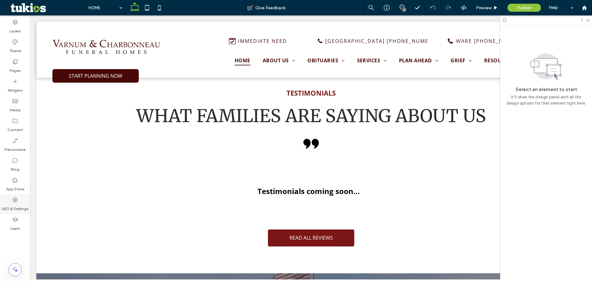
click at [17, 204] on label "SEO & Settings" at bounding box center [15, 207] width 27 height 9
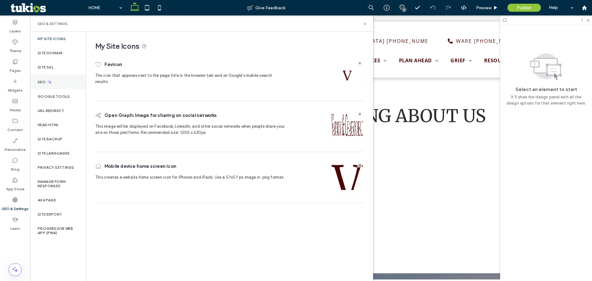
click at [44, 84] on label "SEO" at bounding box center [42, 82] width 9 height 4
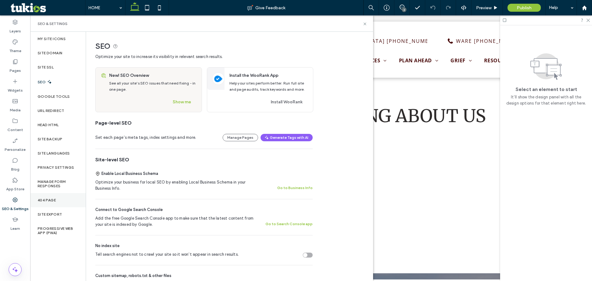
click at [42, 195] on div "404 Page" at bounding box center [58, 200] width 56 height 14
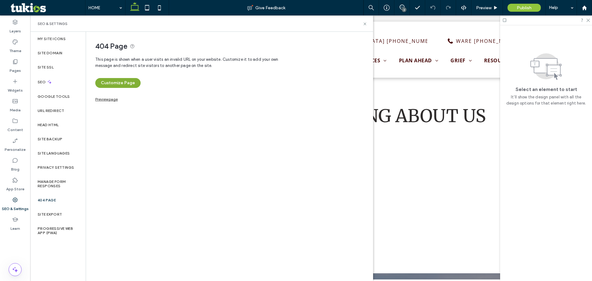
click at [125, 85] on button "Customize Page" at bounding box center [117, 83] width 45 height 10
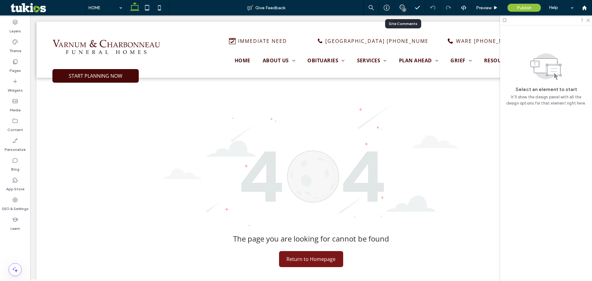
click at [400, 10] on div "2" at bounding box center [402, 8] width 15 height 6
click at [403, 8] on div "2" at bounding box center [404, 9] width 5 height 5
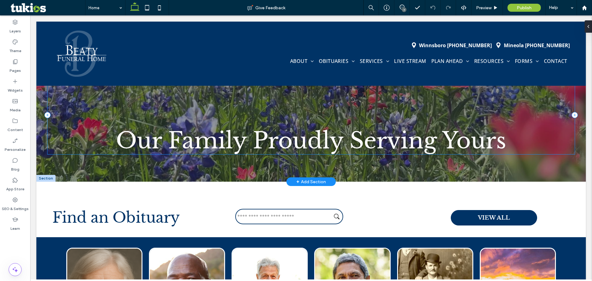
scroll to position [62, 0]
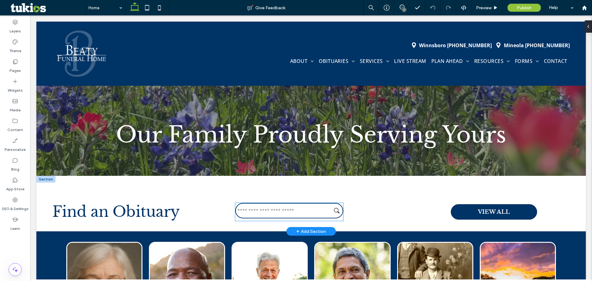
click at [304, 211] on input "text" at bounding box center [289, 210] width 108 height 15
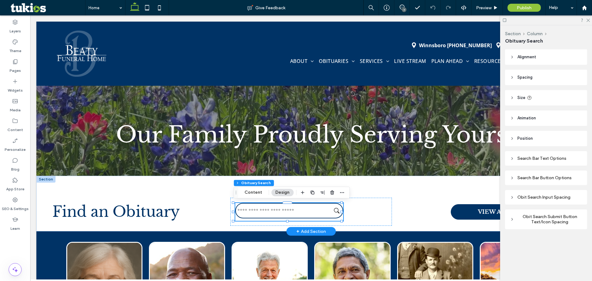
click at [274, 210] on input "text" at bounding box center [289, 210] width 108 height 15
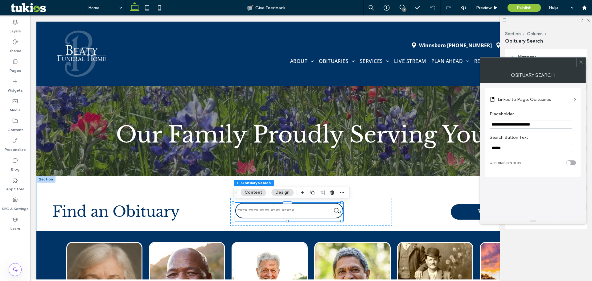
click at [582, 62] on icon at bounding box center [581, 62] width 5 height 5
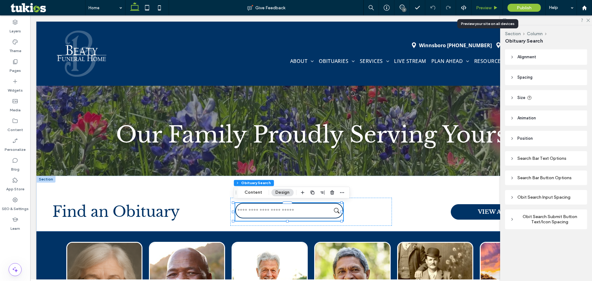
drag, startPoint x: 490, startPoint y: 9, endPoint x: 480, endPoint y: 48, distance: 40.0
click at [490, 9] on span "Preview" at bounding box center [483, 7] width 15 height 5
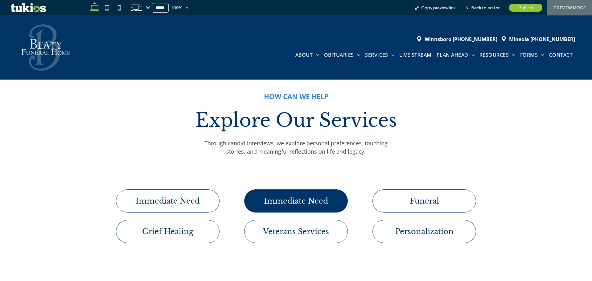
scroll to position [401, 0]
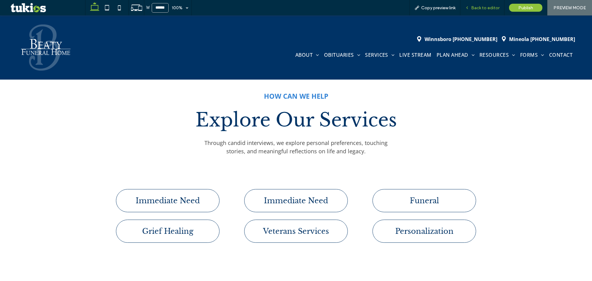
click at [491, 6] on span "Back to editor" at bounding box center [485, 7] width 28 height 5
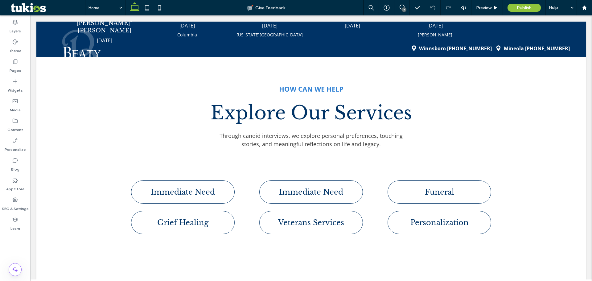
scroll to position [393, 0]
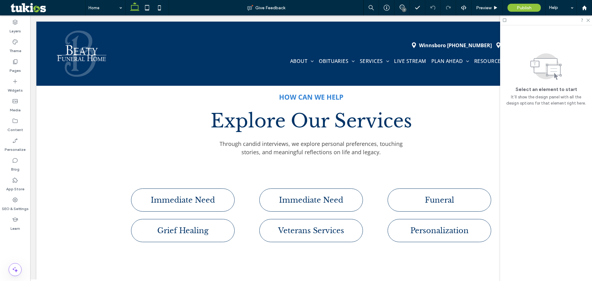
click at [405, 7] on div "7" at bounding box center [404, 9] width 5 height 5
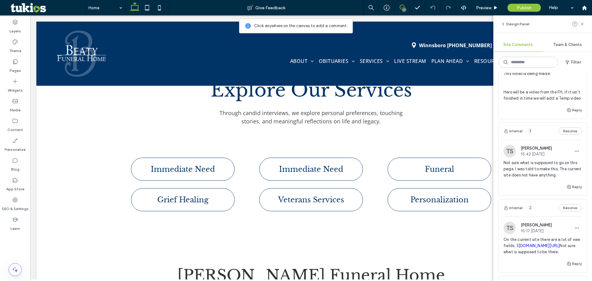
scroll to position [278, 0]
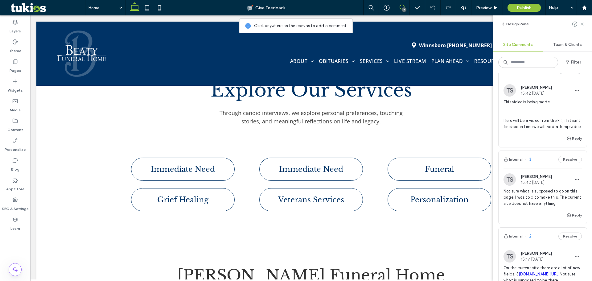
click at [582, 23] on use at bounding box center [582, 24] width 3 height 3
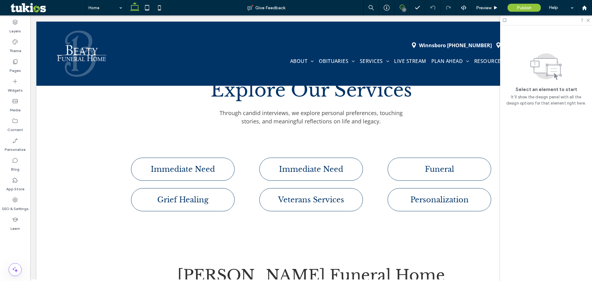
click at [400, 7] on use at bounding box center [402, 7] width 5 height 5
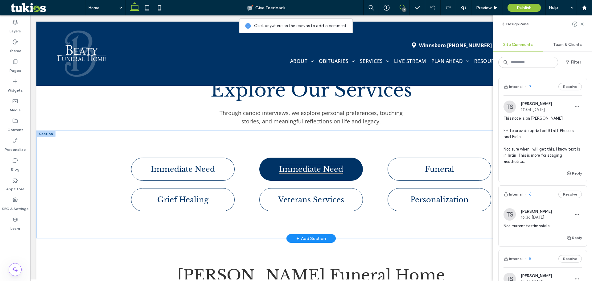
click at [299, 169] on span "Immediate Need" at bounding box center [311, 169] width 64 height 9
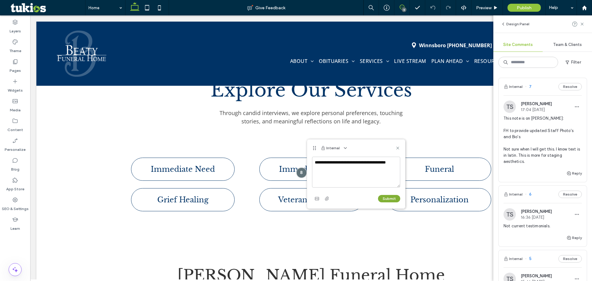
type textarea "**********"
click at [386, 200] on button "Submit" at bounding box center [389, 198] width 22 height 7
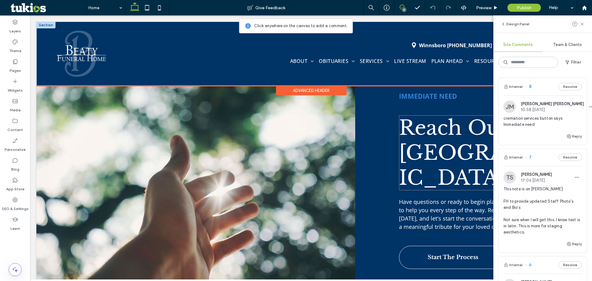
scroll to position [825, 0]
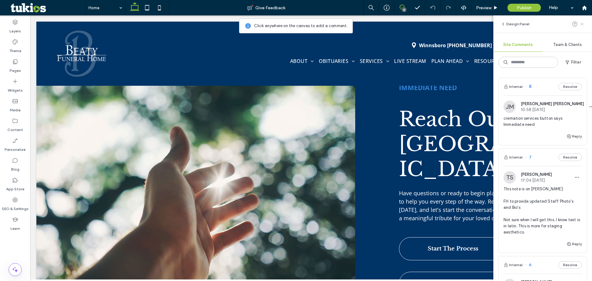
click at [583, 23] on use at bounding box center [582, 24] width 3 height 3
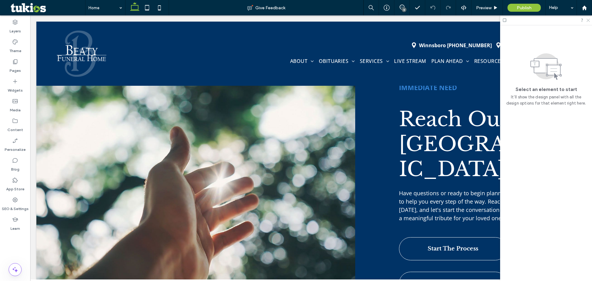
click at [590, 20] on icon at bounding box center [588, 20] width 4 height 4
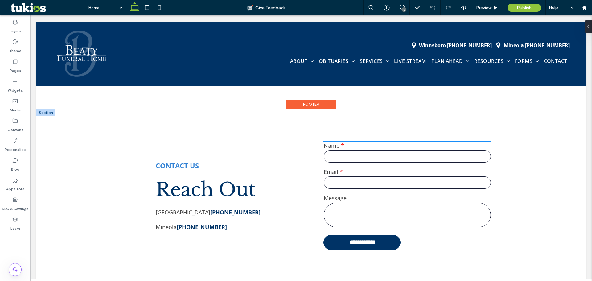
scroll to position [1318, 0]
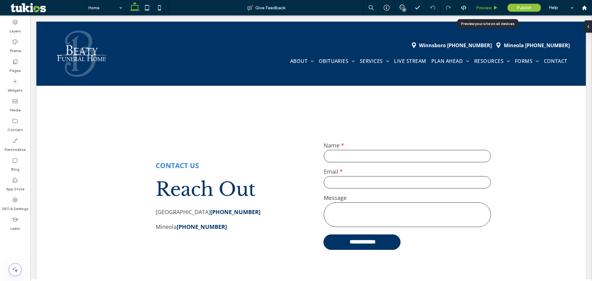
click at [492, 8] on div "Preview" at bounding box center [487, 7] width 31 height 5
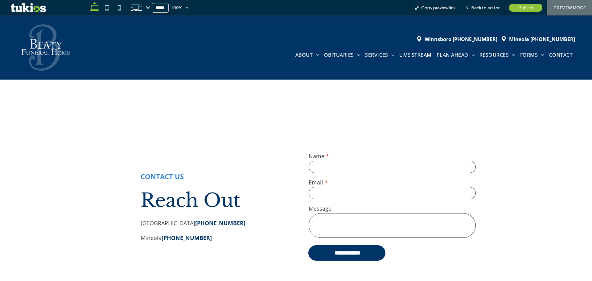
scroll to position [1340, 0]
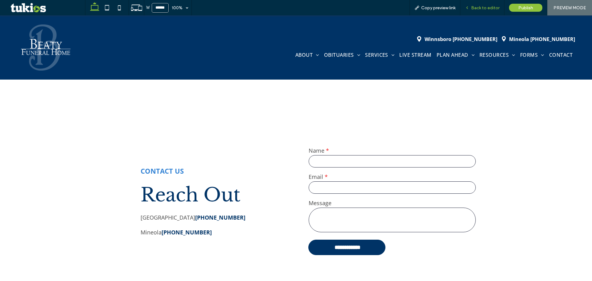
click at [498, 10] on div "Back to editor" at bounding box center [483, 7] width 44 height 15
click at [487, 6] on span "Back to editor" at bounding box center [485, 7] width 28 height 5
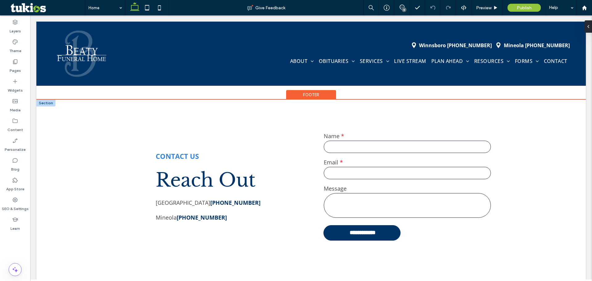
scroll to position [1319, 0]
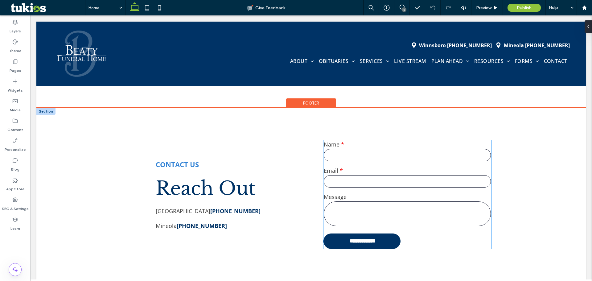
click at [399, 167] on label "Email" at bounding box center [407, 170] width 167 height 7
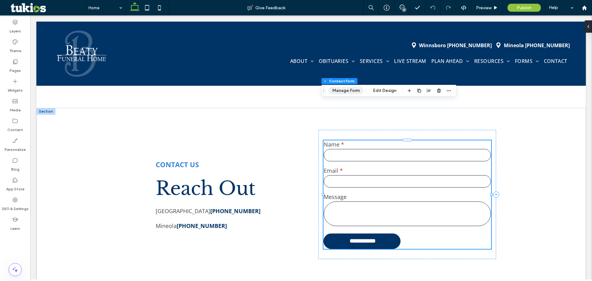
click at [353, 88] on button "Manage Form" at bounding box center [346, 90] width 35 height 7
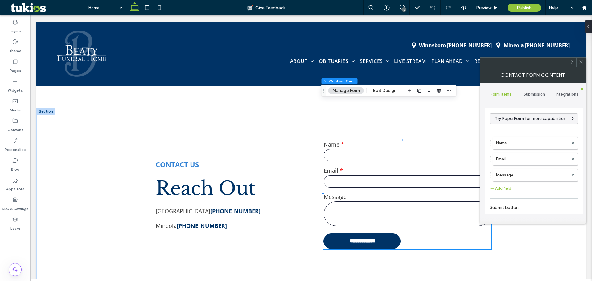
click at [544, 97] on div "Submission" at bounding box center [534, 95] width 33 height 14
click at [532, 124] on label "New submission notification" at bounding box center [534, 123] width 82 height 12
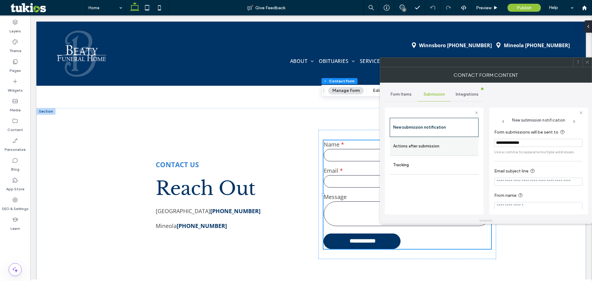
click at [445, 143] on label "Actions after submission" at bounding box center [434, 146] width 82 height 12
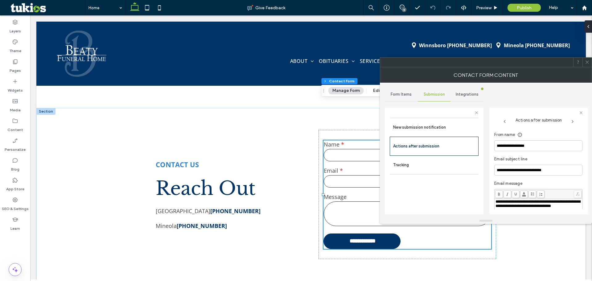
scroll to position [167, 0]
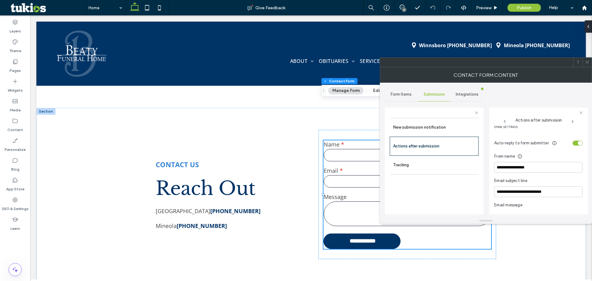
click at [590, 61] on icon at bounding box center [587, 62] width 5 height 5
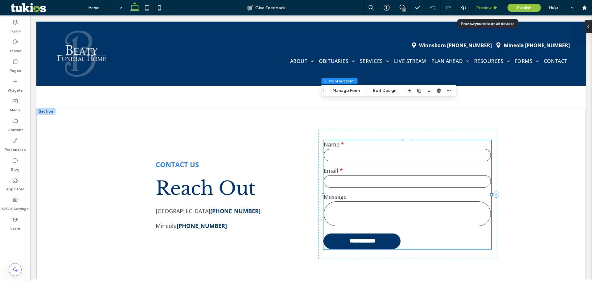
click at [494, 13] on div "Preview" at bounding box center [487, 7] width 31 height 15
click at [483, 6] on span "Preview" at bounding box center [483, 7] width 15 height 5
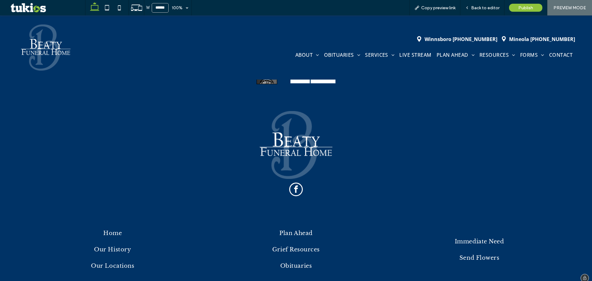
scroll to position [1637, 0]
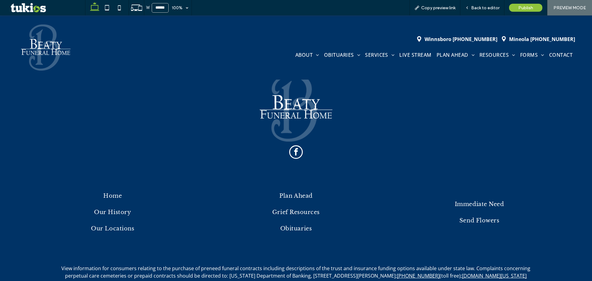
drag, startPoint x: 240, startPoint y: 274, endPoint x: 244, endPoint y: 274, distance: 3.4
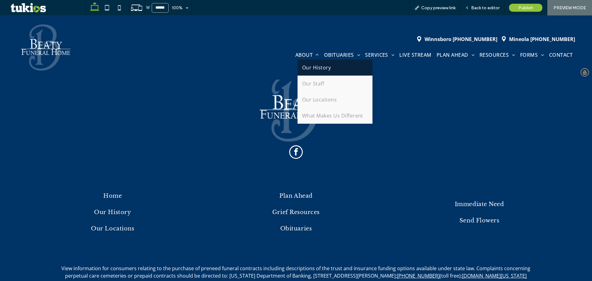
click at [312, 73] on link "Our History" at bounding box center [335, 68] width 75 height 16
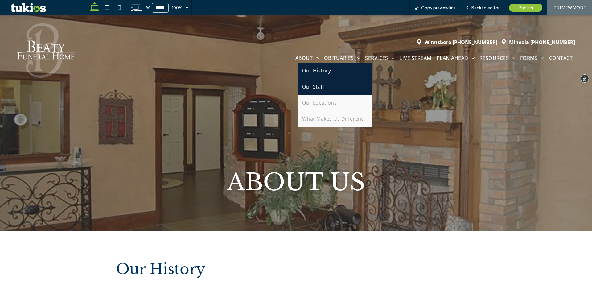
click at [307, 86] on span "Our Staff" at bounding box center [313, 86] width 22 height 7
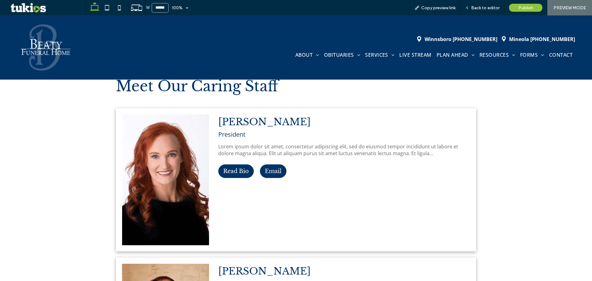
scroll to position [185, 0]
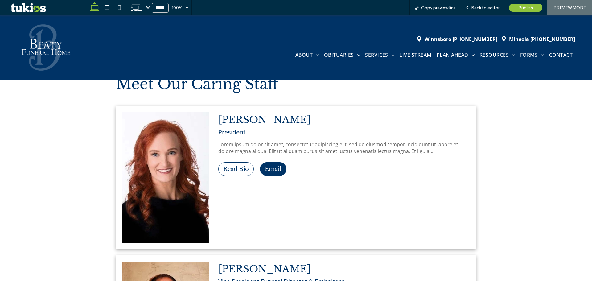
click at [238, 169] on button "Read Bio" at bounding box center [235, 169] width 35 height 14
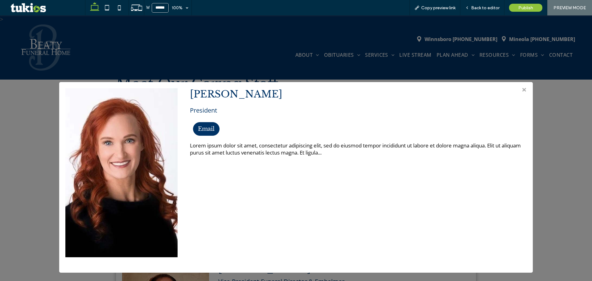
click at [537, 134] on div "> × [PERSON_NAME] President Email Lorem ipsum dolor sit amet, consectetur adipi…" at bounding box center [296, 148] width 592 height 266
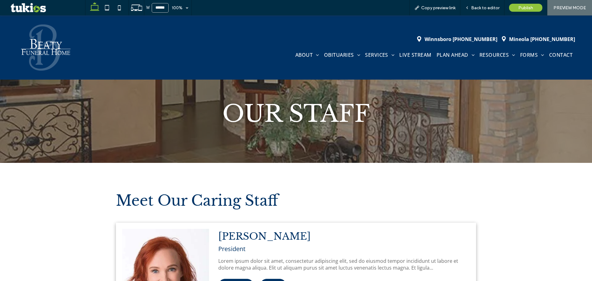
scroll to position [62, 0]
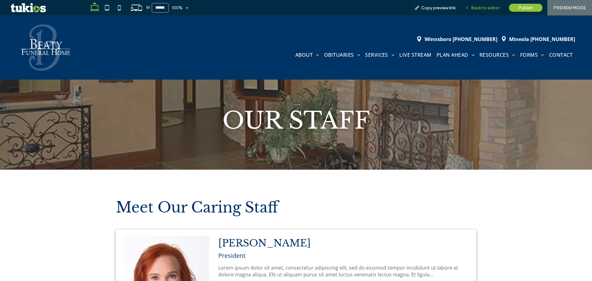
click at [496, 7] on span "Back to editor" at bounding box center [485, 7] width 28 height 5
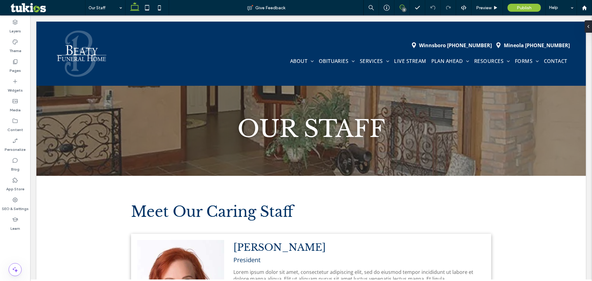
drag, startPoint x: 401, startPoint y: 8, endPoint x: 398, endPoint y: 80, distance: 71.3
click at [401, 8] on icon at bounding box center [402, 7] width 5 height 5
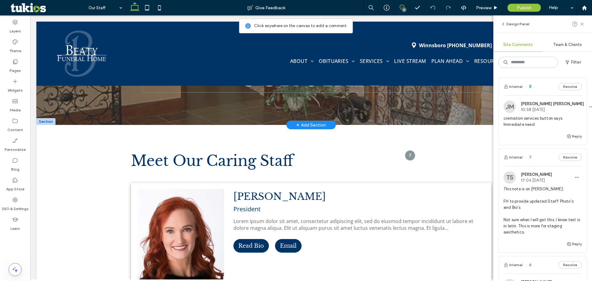
scroll to position [123, 0]
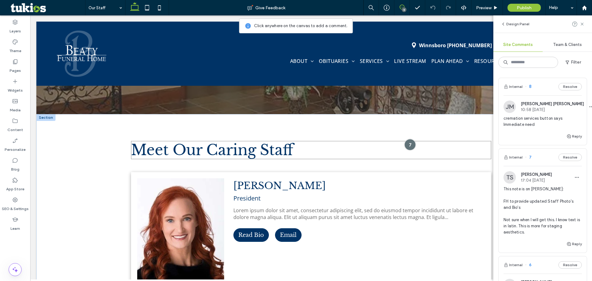
click at [408, 143] on div at bounding box center [409, 144] width 11 height 11
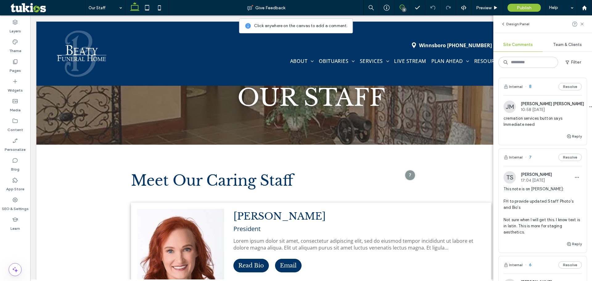
scroll to position [93, 0]
click at [583, 24] on use at bounding box center [582, 24] width 3 height 3
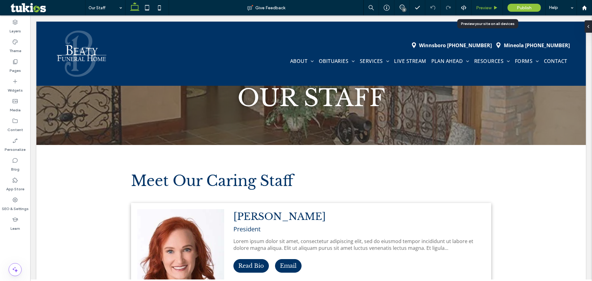
drag, startPoint x: 490, startPoint y: 10, endPoint x: 438, endPoint y: 5, distance: 51.4
click at [490, 10] on span "Preview" at bounding box center [483, 7] width 15 height 5
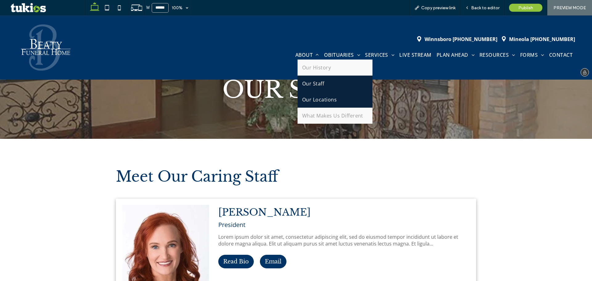
click at [305, 97] on span "Our Locations" at bounding box center [319, 99] width 35 height 7
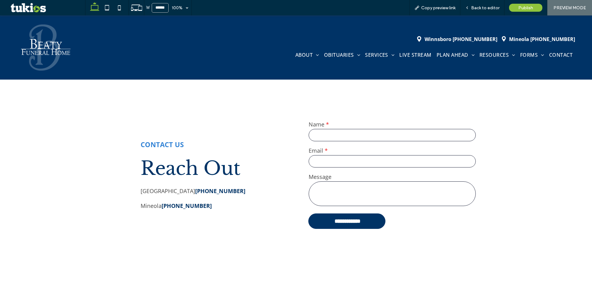
scroll to position [895, 0]
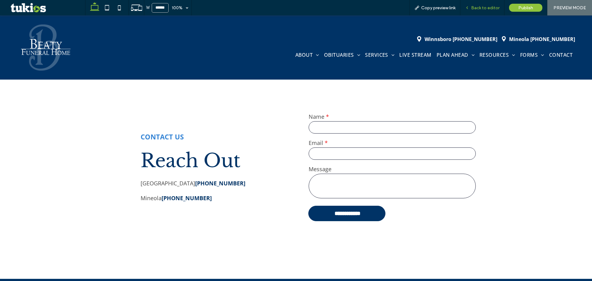
click at [482, 9] on span "Back to editor" at bounding box center [485, 7] width 28 height 5
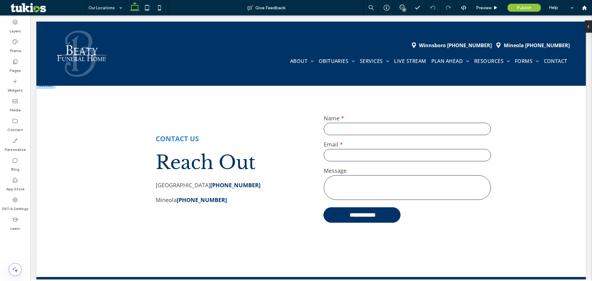
scroll to position [893, 0]
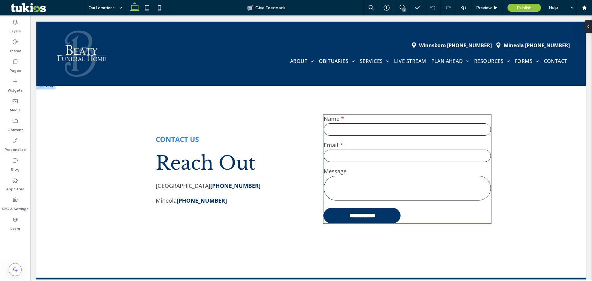
click at [434, 169] on label "Message" at bounding box center [407, 171] width 167 height 7
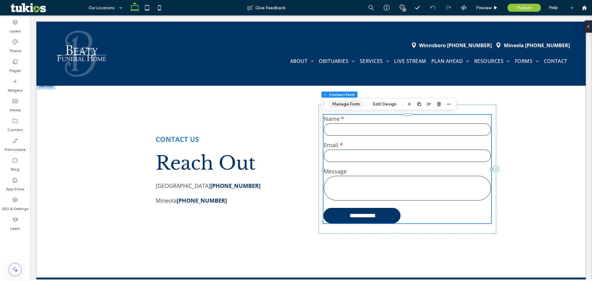
click at [350, 106] on button "Manage Form" at bounding box center [346, 104] width 35 height 7
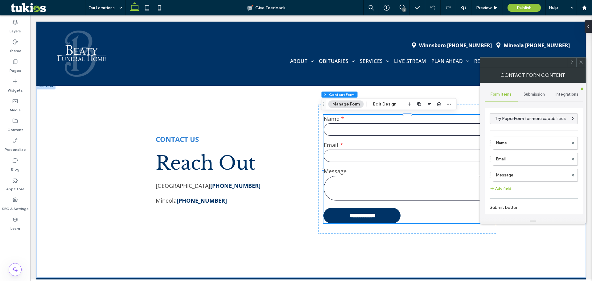
click at [533, 99] on div "Submission" at bounding box center [534, 95] width 33 height 14
click at [526, 124] on label "New submission notification" at bounding box center [534, 123] width 82 height 12
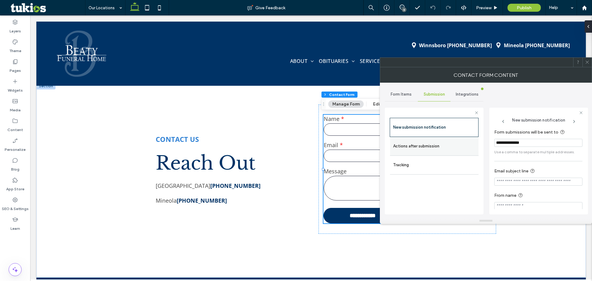
click at [452, 147] on label "Actions after submission" at bounding box center [434, 146] width 82 height 12
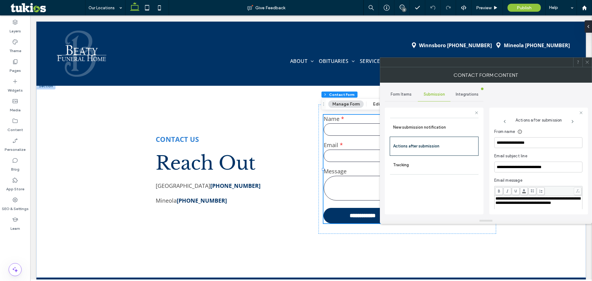
scroll to position [136, 0]
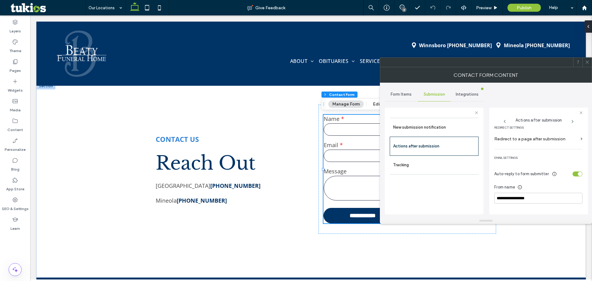
click at [586, 59] on span at bounding box center [587, 62] width 5 height 9
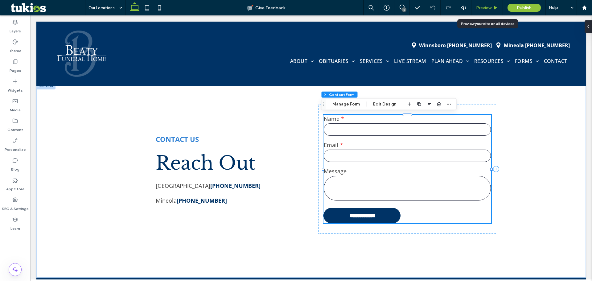
click at [494, 8] on icon at bounding box center [496, 8] width 5 height 5
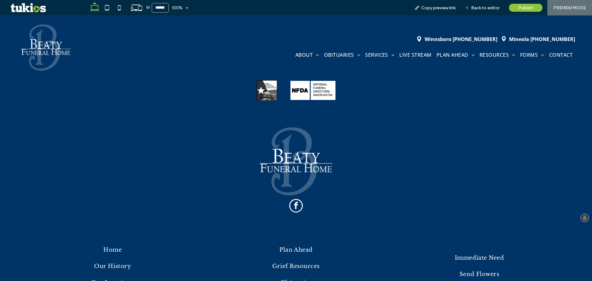
scroll to position [1103, 0]
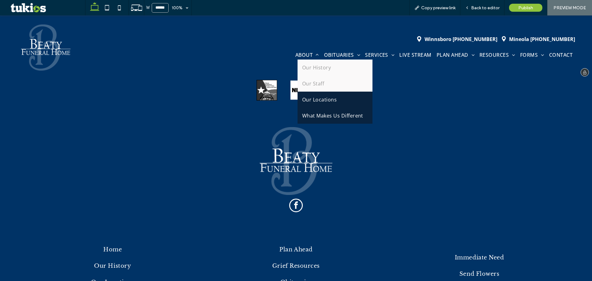
click at [330, 114] on span "What Makes Us Different" at bounding box center [332, 115] width 61 height 7
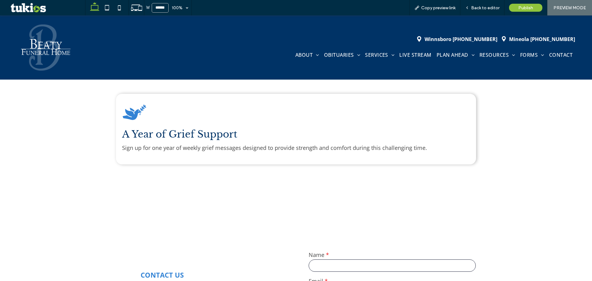
scroll to position [802, 0]
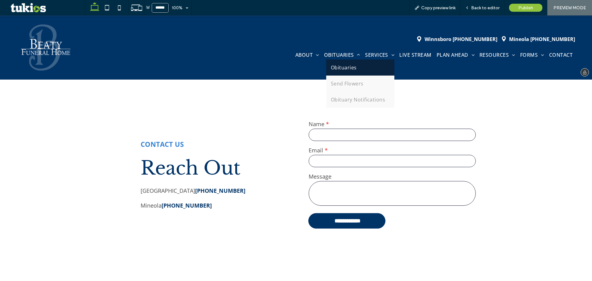
drag, startPoint x: 340, startPoint y: 62, endPoint x: 339, endPoint y: 78, distance: 15.7
click at [340, 62] on link "Obituaries" at bounding box center [360, 68] width 68 height 16
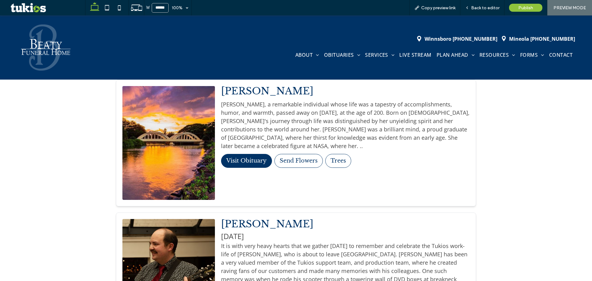
scroll to position [1018, 0]
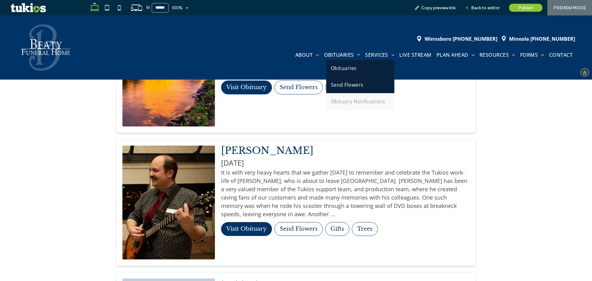
click at [341, 90] on link "Send Flowers" at bounding box center [360, 85] width 68 height 17
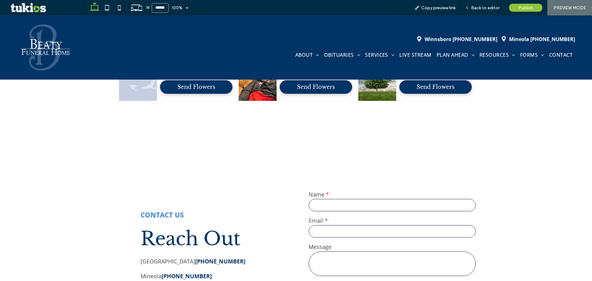
scroll to position [463, 0]
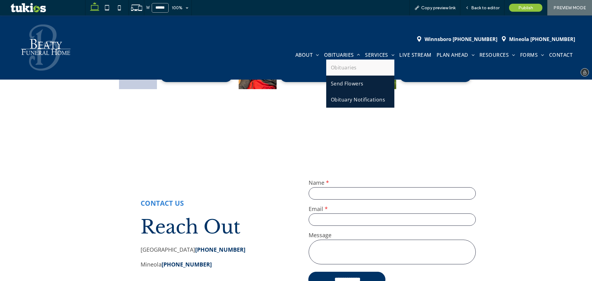
click at [348, 101] on span "Obituary Notifications" at bounding box center [358, 99] width 55 height 7
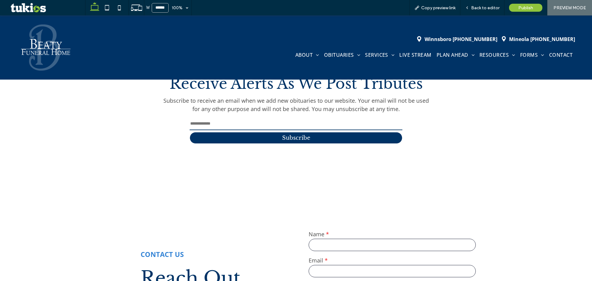
scroll to position [339, 0]
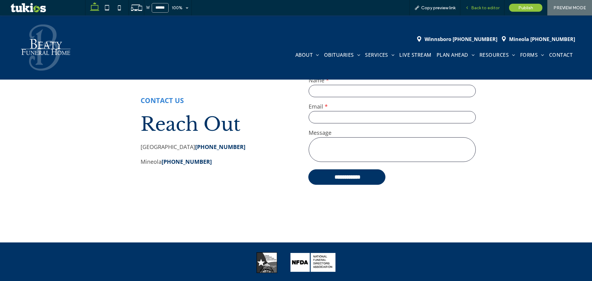
click at [479, 6] on span "Back to editor" at bounding box center [485, 7] width 28 height 5
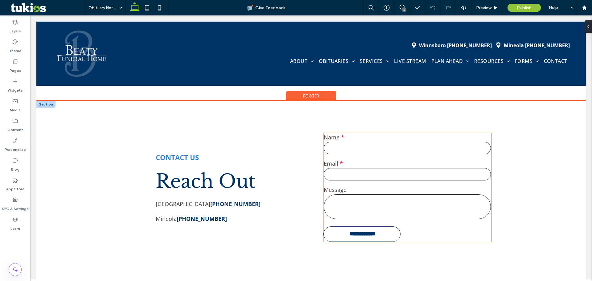
scroll to position [278, 0]
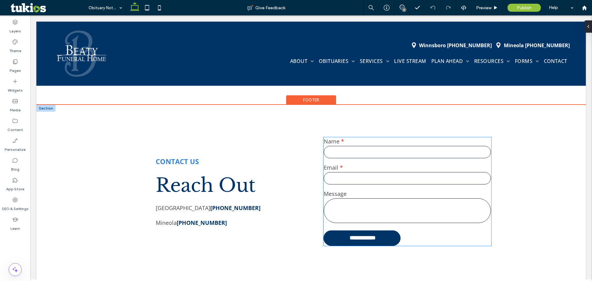
click at [358, 176] on input "email" at bounding box center [407, 178] width 167 height 12
type input "*"
type input "***"
type input "**"
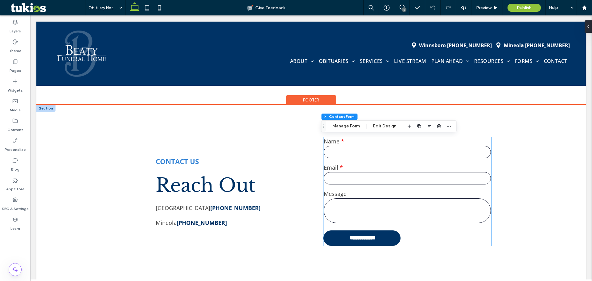
type input "*"
type input "***"
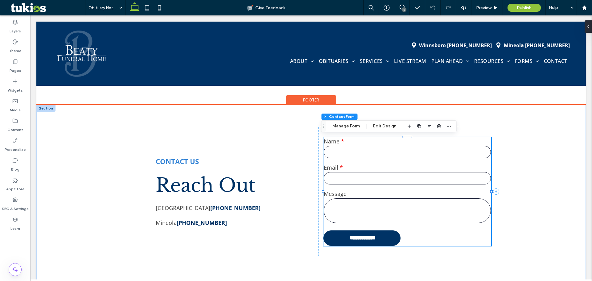
click at [358, 176] on input "email" at bounding box center [407, 178] width 167 height 12
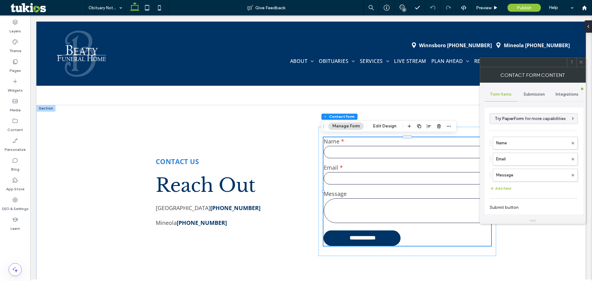
click at [536, 98] on div "Submission" at bounding box center [534, 95] width 33 height 14
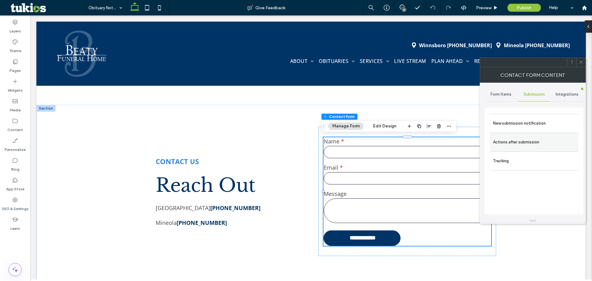
click at [520, 134] on div "Actions after submission" at bounding box center [534, 142] width 89 height 19
click at [526, 120] on label "New submission notification" at bounding box center [534, 123] width 82 height 12
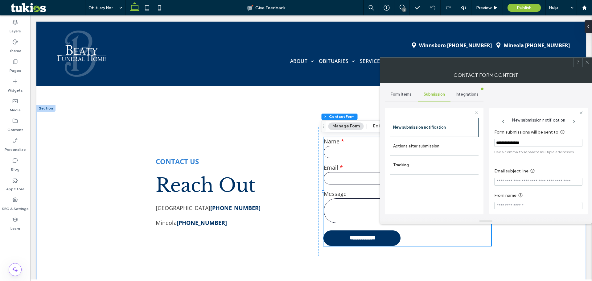
click at [590, 61] on div at bounding box center [587, 62] width 9 height 9
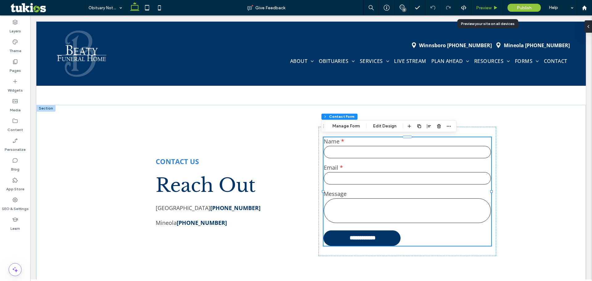
drag, startPoint x: 487, startPoint y: 6, endPoint x: 450, endPoint y: 1, distance: 36.7
click at [487, 6] on span "Preview" at bounding box center [483, 7] width 15 height 5
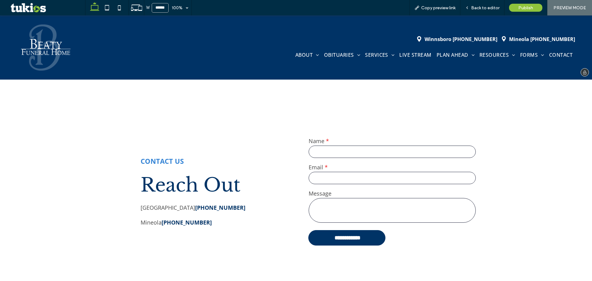
scroll to position [279, 0]
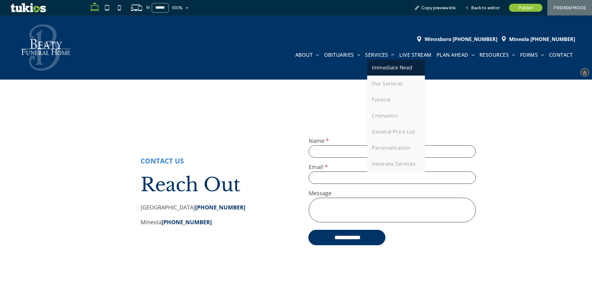
click at [370, 64] on link "Immediate Need" at bounding box center [396, 68] width 58 height 16
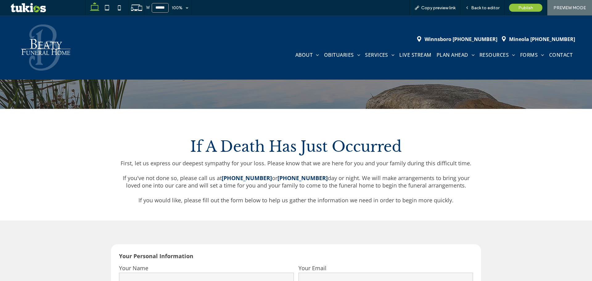
scroll to position [123, 0]
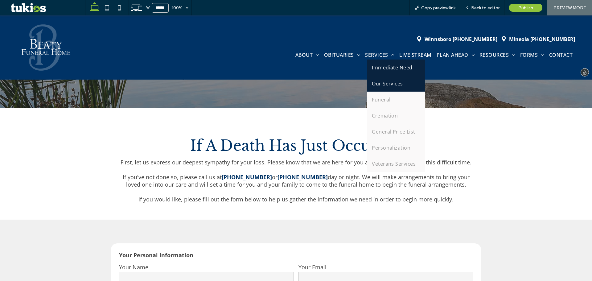
click at [385, 82] on span "Our Services" at bounding box center [387, 83] width 31 height 7
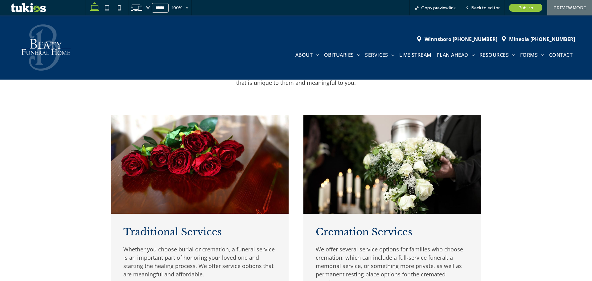
scroll to position [339, 0]
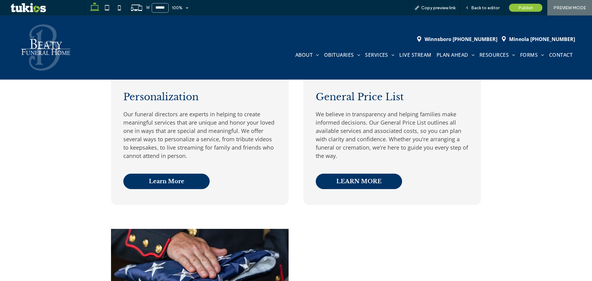
drag, startPoint x: 155, startPoint y: 171, endPoint x: 161, endPoint y: 171, distance: 5.2
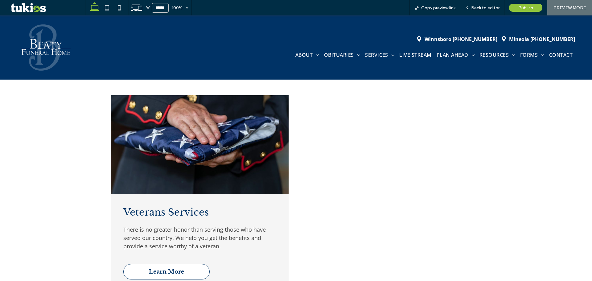
scroll to position [731, 0]
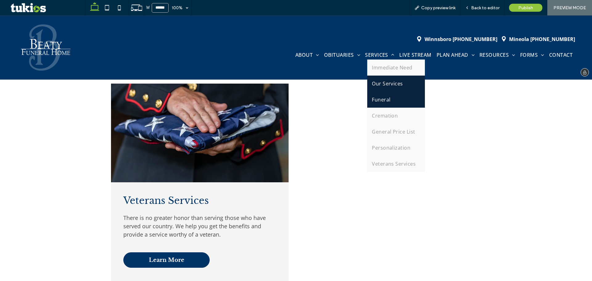
drag, startPoint x: 390, startPoint y: 108, endPoint x: 390, endPoint y: 92, distance: 15.4
click at [390, 92] on link "Funeral" at bounding box center [396, 100] width 58 height 16
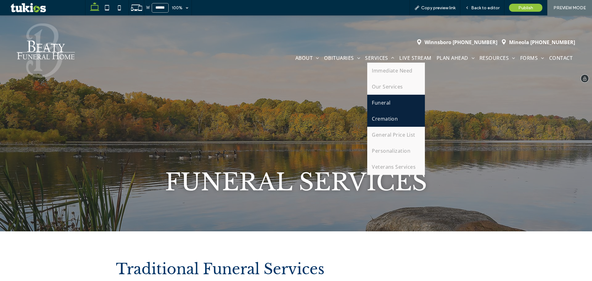
click at [382, 119] on span "Cremation" at bounding box center [385, 118] width 26 height 7
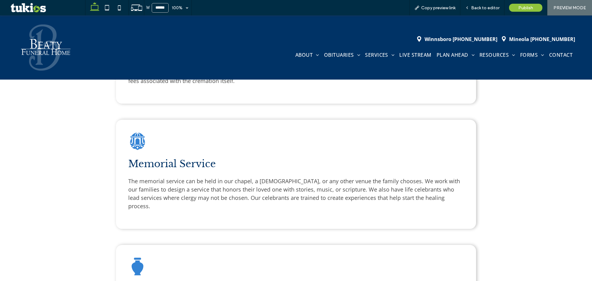
scroll to position [379, 0]
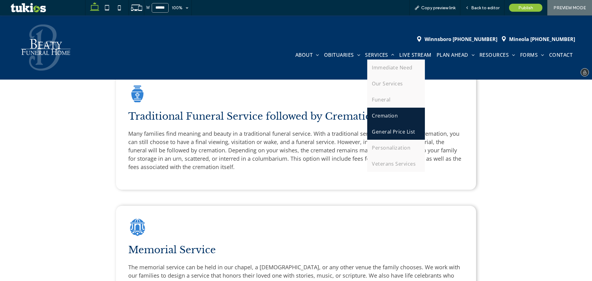
click at [385, 132] on span "General Price List" at bounding box center [393, 131] width 43 height 7
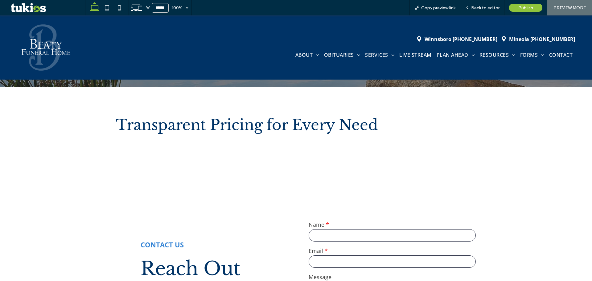
scroll to position [91, 0]
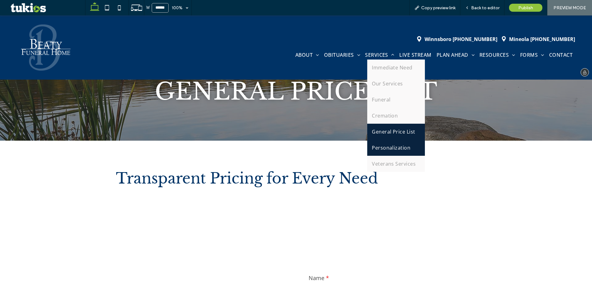
click at [391, 149] on span "Personalization" at bounding box center [391, 147] width 39 height 7
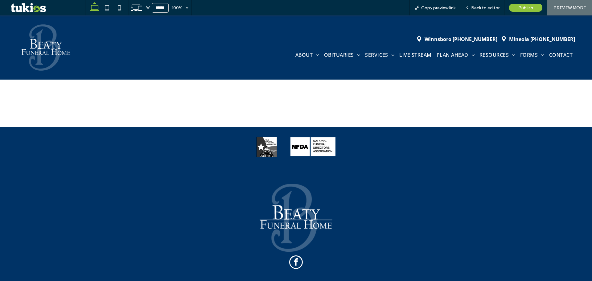
scroll to position [739, 0]
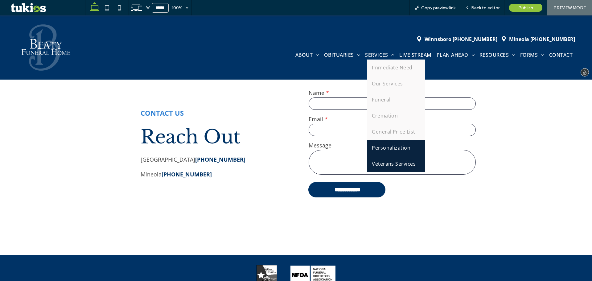
click at [394, 162] on span "Veterans Services" at bounding box center [394, 163] width 44 height 7
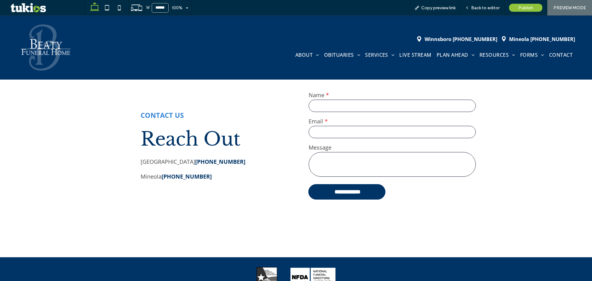
scroll to position [895, 0]
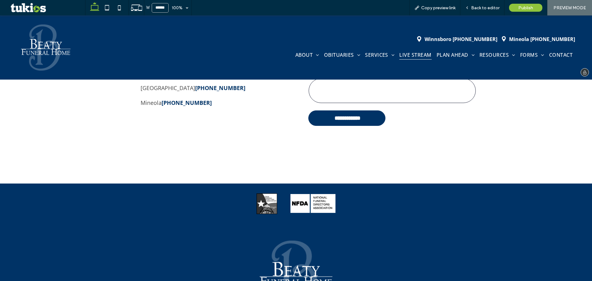
click at [414, 59] on span "LIVE STREAM" at bounding box center [415, 55] width 32 height 10
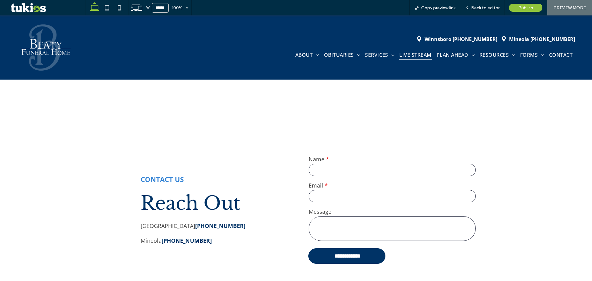
scroll to position [62, 0]
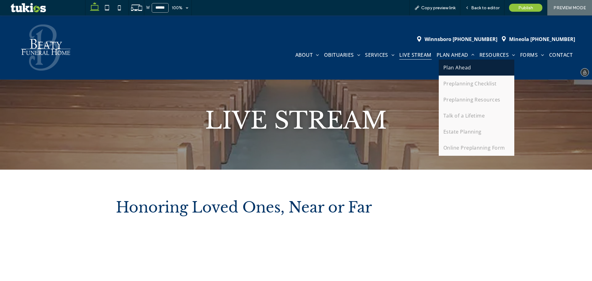
click at [444, 70] on span "Plan Ahead" at bounding box center [458, 67] width 28 height 7
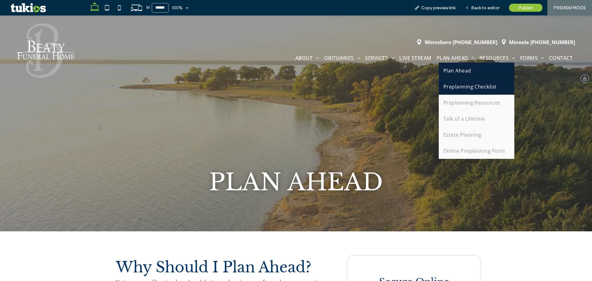
click at [450, 86] on span "Preplanning Checklist" at bounding box center [470, 86] width 53 height 7
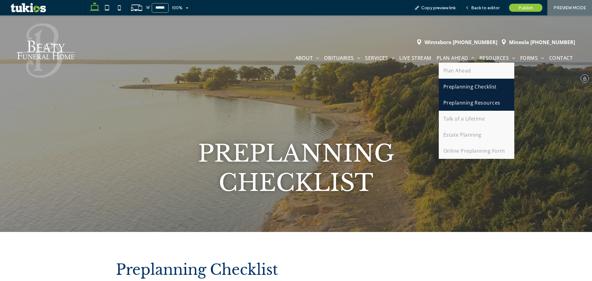
click at [445, 98] on link "Preplanning Resources" at bounding box center [477, 103] width 76 height 16
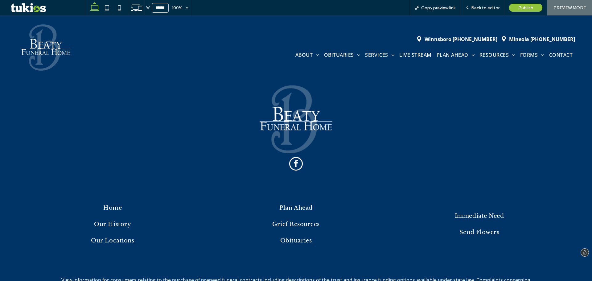
scroll to position [764, 0]
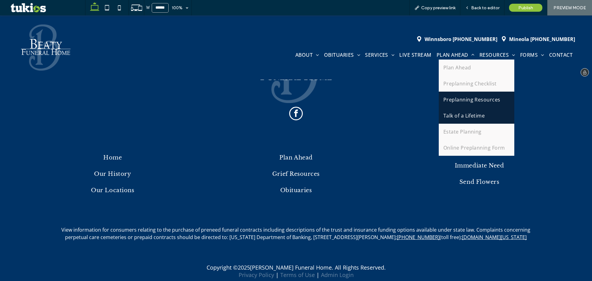
click at [460, 115] on span "Talk of a Lifetime" at bounding box center [465, 115] width 42 height 7
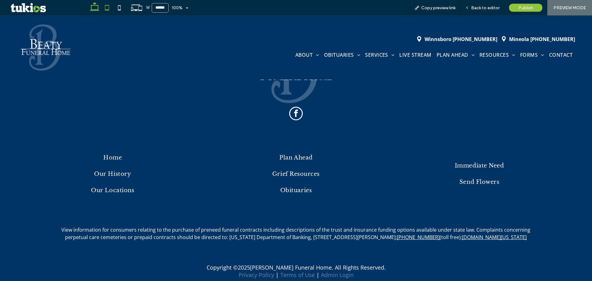
click at [106, 7] on icon at bounding box center [107, 8] width 12 height 12
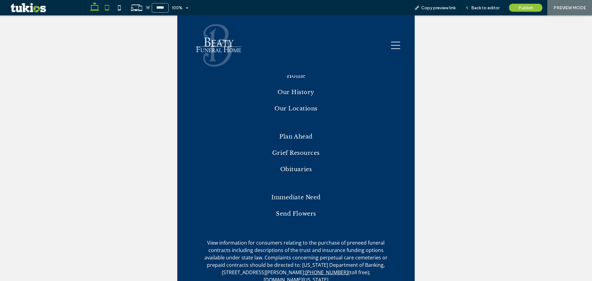
click at [90, 7] on icon at bounding box center [95, 8] width 12 height 12
type input "******"
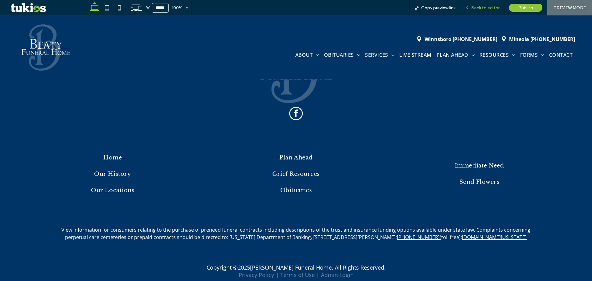
click at [496, 12] on div "Back to editor" at bounding box center [483, 7] width 44 height 15
click at [483, 5] on div "Back to editor" at bounding box center [483, 7] width 44 height 15
click at [493, 10] on span "Back to editor" at bounding box center [485, 7] width 28 height 5
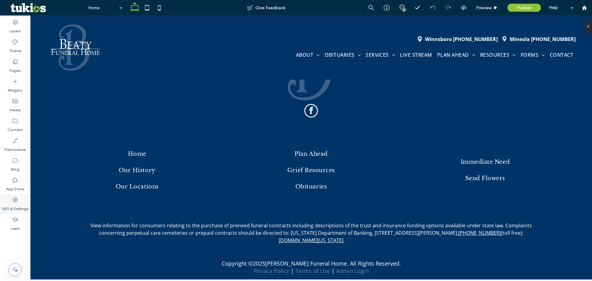
click at [21, 206] on label "SEO & Settings" at bounding box center [15, 207] width 27 height 9
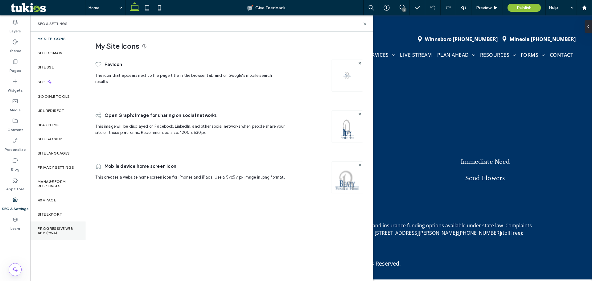
click at [69, 221] on div "Progressive Web App (PWA)" at bounding box center [58, 230] width 56 height 19
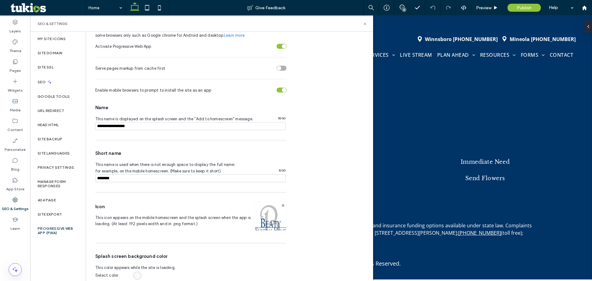
scroll to position [50, 0]
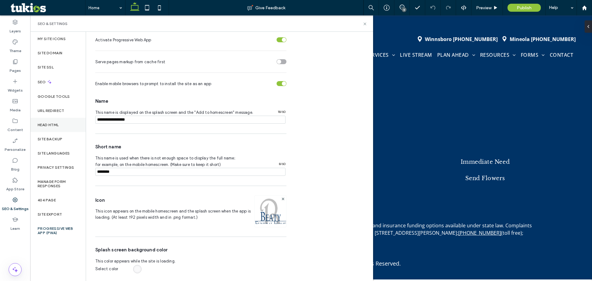
click at [62, 125] on div "Head HTML" at bounding box center [58, 125] width 56 height 14
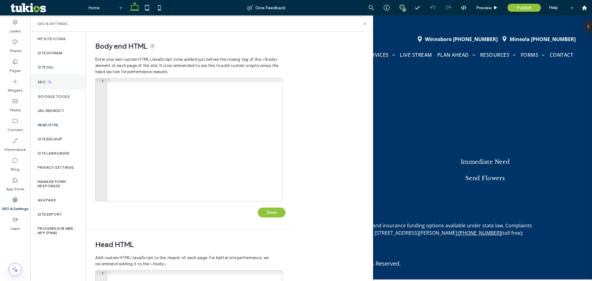
click at [57, 83] on div "SEO" at bounding box center [58, 81] width 56 height 15
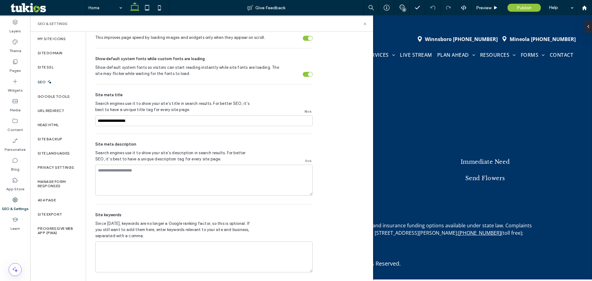
scroll to position [293, 0]
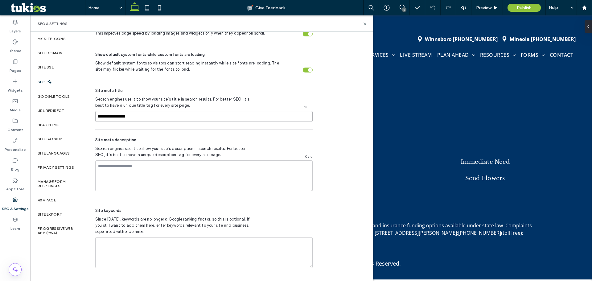
click at [140, 120] on input "**********" at bounding box center [203, 116] width 217 height 11
click at [57, 202] on div "404 Page" at bounding box center [58, 200] width 56 height 14
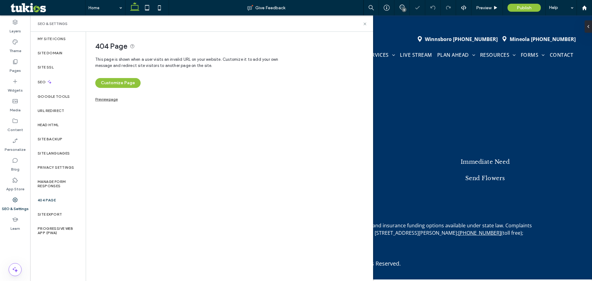
click at [120, 75] on div "This page is shown when a user visits an invalid URL on your website. Customize…" at bounding box center [229, 76] width 268 height 47
click at [122, 79] on button "Customize Page" at bounding box center [117, 83] width 45 height 10
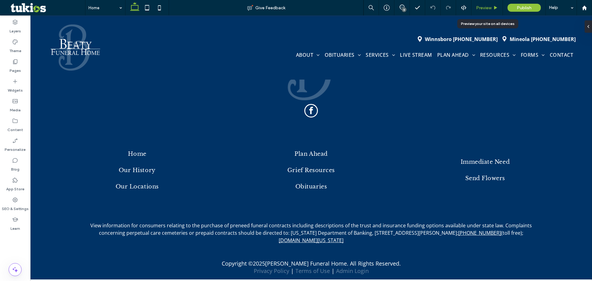
click at [484, 9] on span "Preview" at bounding box center [483, 7] width 15 height 5
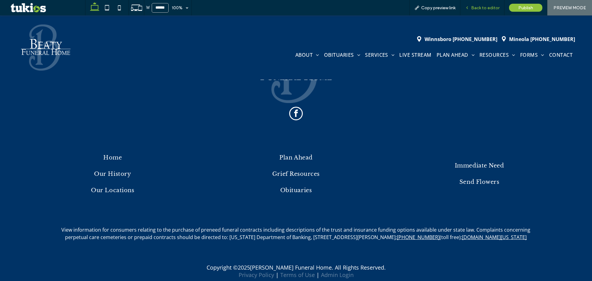
click at [479, 8] on span "Back to editor" at bounding box center [485, 7] width 28 height 5
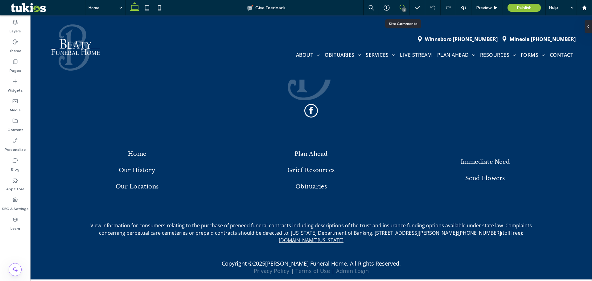
click at [404, 5] on icon at bounding box center [402, 7] width 5 height 5
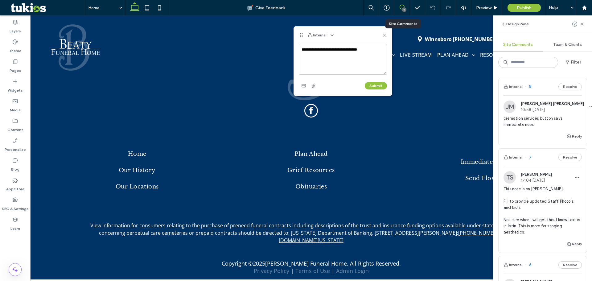
type textarea "**********"
click button "Submit" at bounding box center [376, 85] width 22 height 7
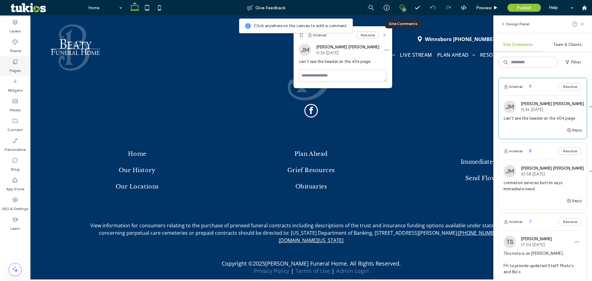
click at [16, 65] on label "Pages" at bounding box center [15, 69] width 11 height 9
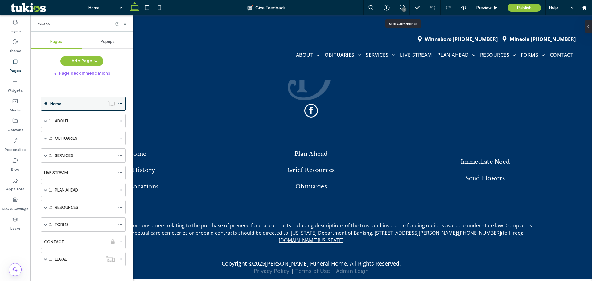
click at [61, 105] on label "Home" at bounding box center [55, 103] width 11 height 11
click at [484, 8] on span "Preview" at bounding box center [483, 7] width 15 height 5
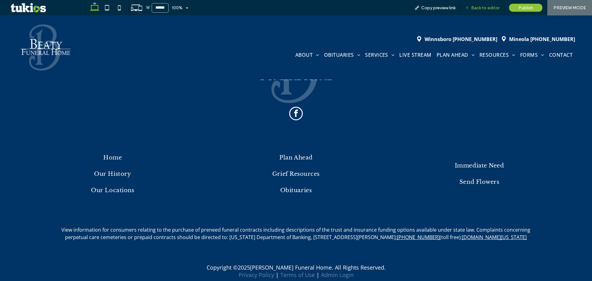
click at [479, 7] on span "Back to editor" at bounding box center [485, 7] width 28 height 5
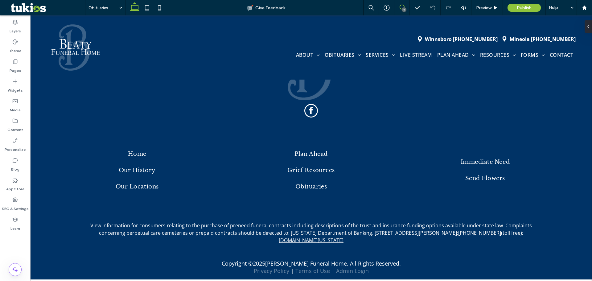
click at [403, 6] on icon at bounding box center [402, 7] width 5 height 5
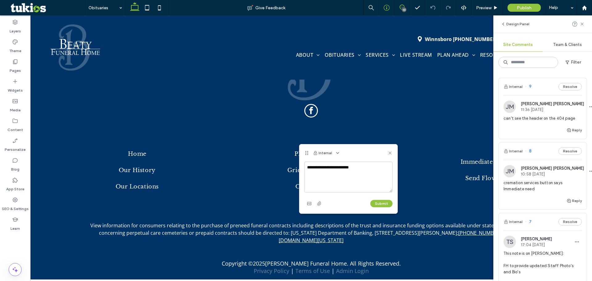
type textarea "**********"
click button "Submit" at bounding box center [381, 203] width 22 height 7
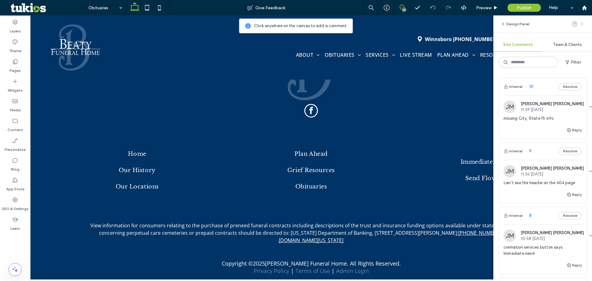
click at [582, 22] on icon at bounding box center [582, 24] width 5 height 5
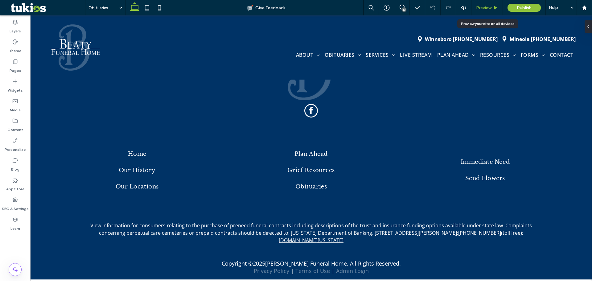
click at [485, 9] on span "Preview" at bounding box center [483, 7] width 15 height 5
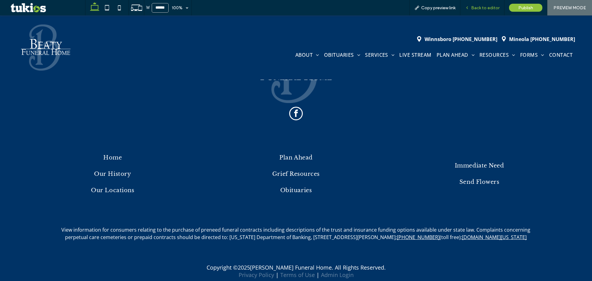
click at [494, 6] on span "Back to editor" at bounding box center [485, 7] width 28 height 5
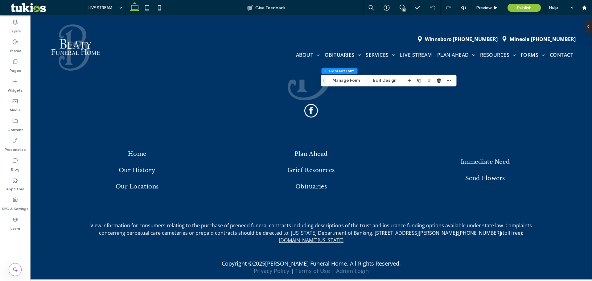
type input "*"
type input "***"
type input "**"
type input "*"
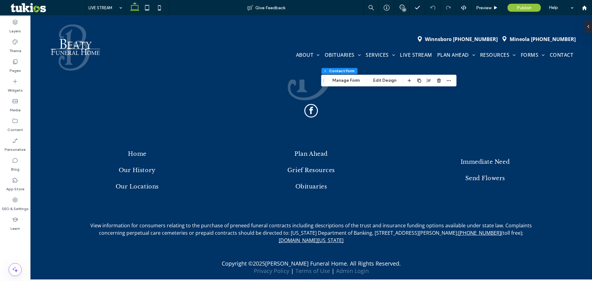
type input "***"
click at [355, 78] on button "Manage Form" at bounding box center [346, 80] width 35 height 7
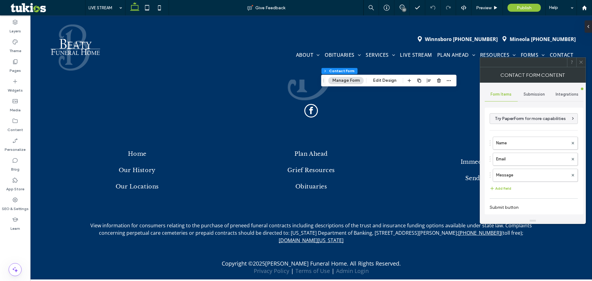
click at [532, 96] on span "Submission" at bounding box center [534, 94] width 21 height 5
click at [531, 129] on label "New submission notification" at bounding box center [534, 123] width 82 height 12
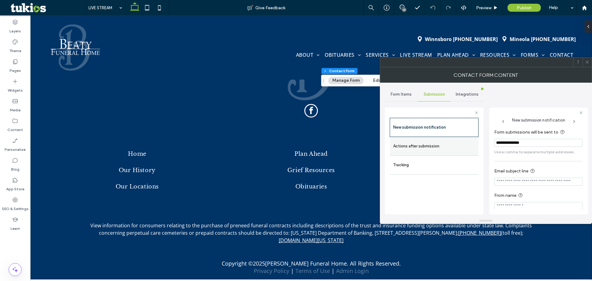
click at [408, 153] on div "Actions after submission" at bounding box center [434, 146] width 89 height 19
click at [449, 143] on label "Actions after submission" at bounding box center [434, 146] width 82 height 12
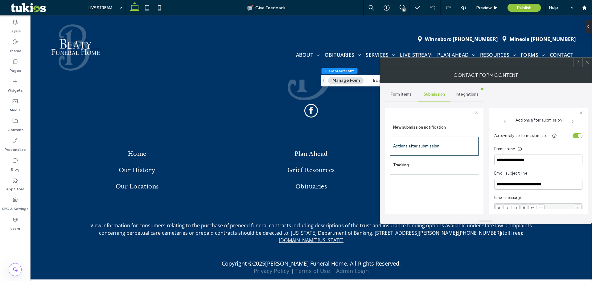
scroll to position [167, 0]
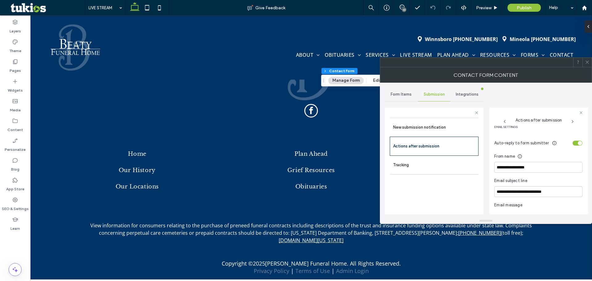
click at [586, 63] on use at bounding box center [587, 62] width 3 height 3
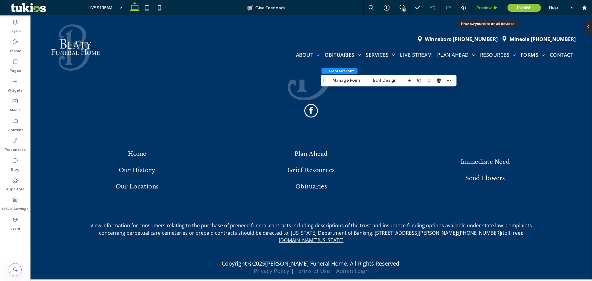
click at [490, 8] on span "Preview" at bounding box center [483, 7] width 15 height 5
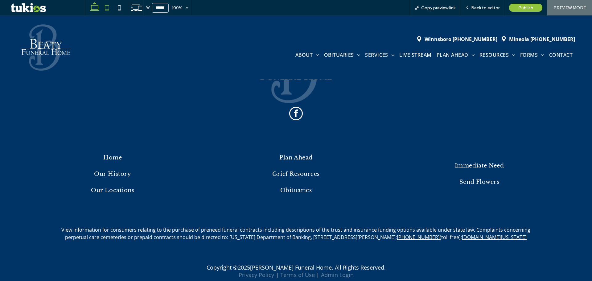
click at [107, 11] on icon at bounding box center [107, 8] width 12 height 12
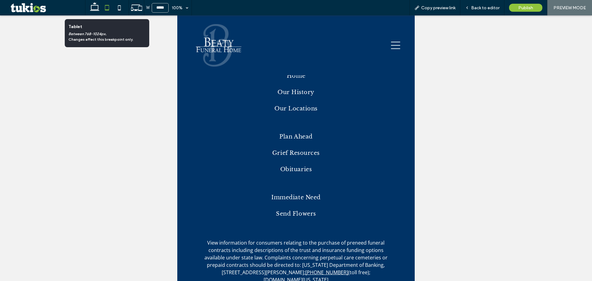
type input "*****"
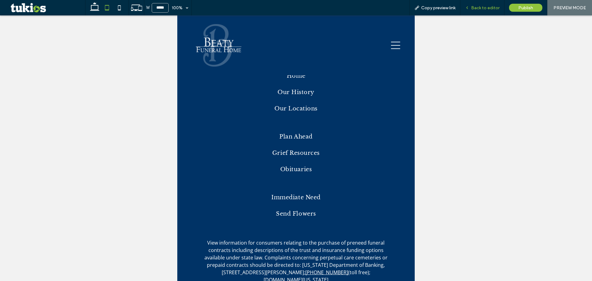
click at [471, 6] on div "Back to editor" at bounding box center [483, 7] width 44 height 5
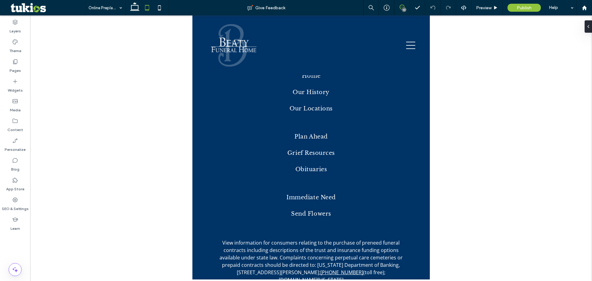
click at [403, 5] on icon at bounding box center [402, 7] width 5 height 5
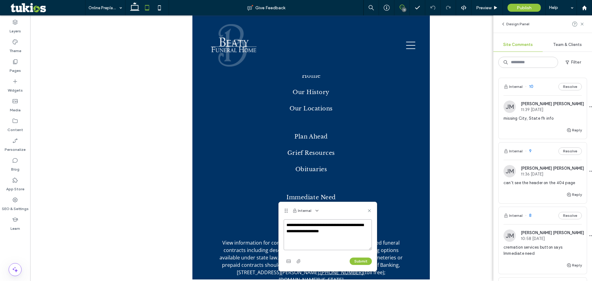
type textarea "**********"
click button "Submit" at bounding box center [361, 261] width 22 height 7
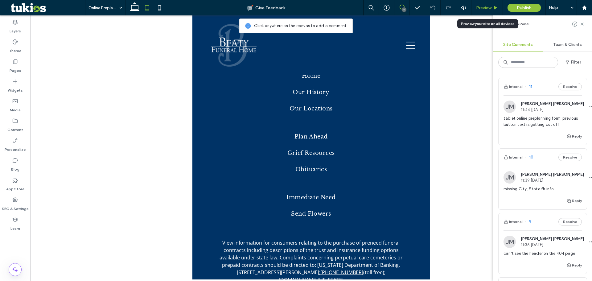
click at [480, 9] on span "Preview" at bounding box center [483, 7] width 15 height 5
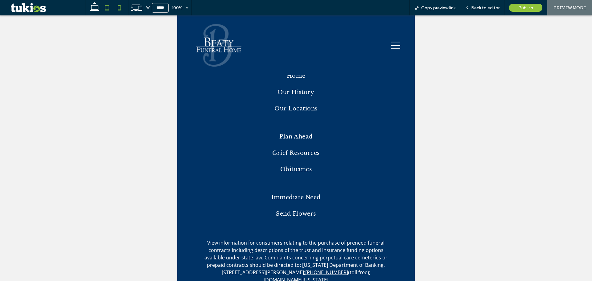
click at [117, 8] on icon at bounding box center [119, 8] width 12 height 12
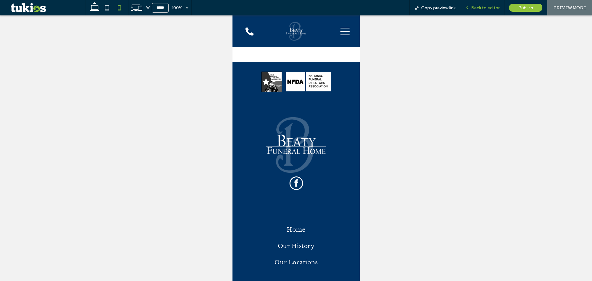
click at [486, 5] on div "Back to editor" at bounding box center [483, 7] width 44 height 15
click at [104, 11] on icon at bounding box center [107, 8] width 12 height 12
type input "*****"
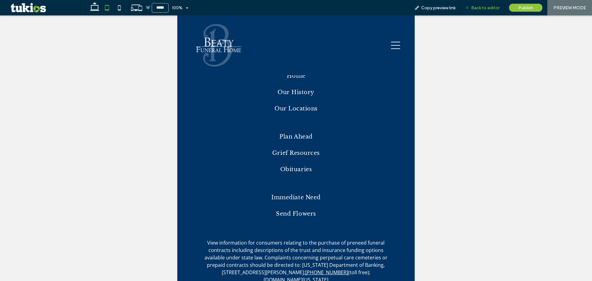
click at [479, 8] on span "Back to editor" at bounding box center [485, 7] width 28 height 5
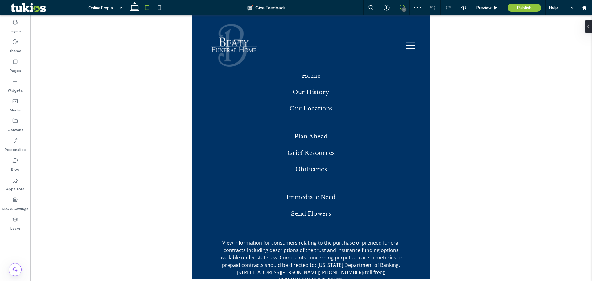
click at [404, 5] on icon at bounding box center [402, 7] width 5 height 5
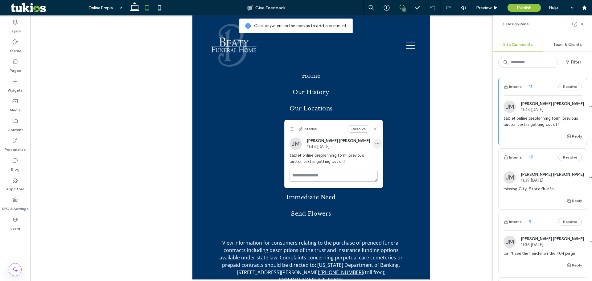
click at [375, 143] on icon "button" at bounding box center [377, 143] width 5 height 5
click at [382, 159] on div "Edit" at bounding box center [395, 160] width 55 height 12
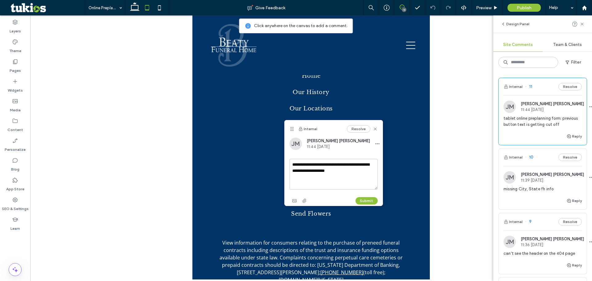
click at [305, 166] on textarea "**********" at bounding box center [334, 174] width 88 height 31
type textarea "**********"
click at [366, 200] on button "Submit" at bounding box center [367, 200] width 22 height 7
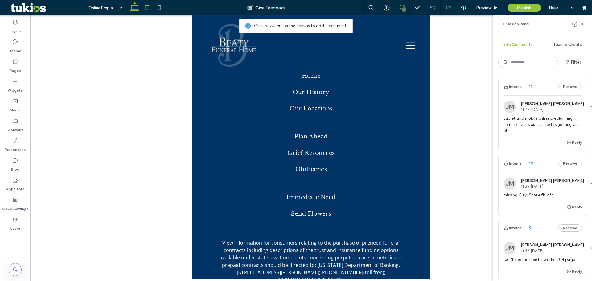
click at [131, 6] on icon at bounding box center [135, 8] width 12 height 12
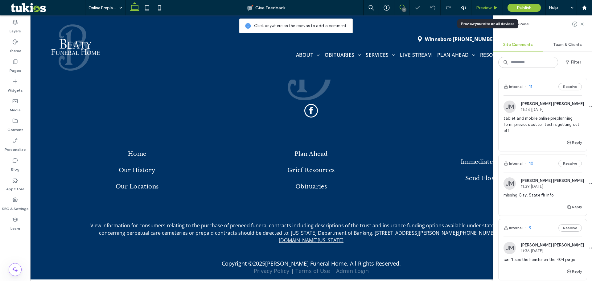
click at [489, 8] on span "Preview" at bounding box center [483, 7] width 15 height 5
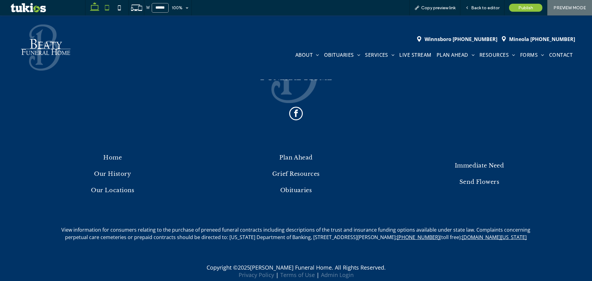
click at [111, 10] on icon at bounding box center [107, 8] width 12 height 12
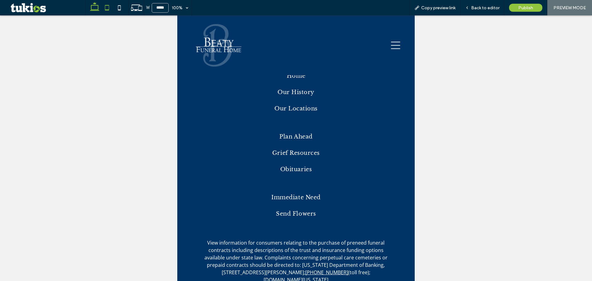
click at [91, 10] on use at bounding box center [94, 6] width 9 height 9
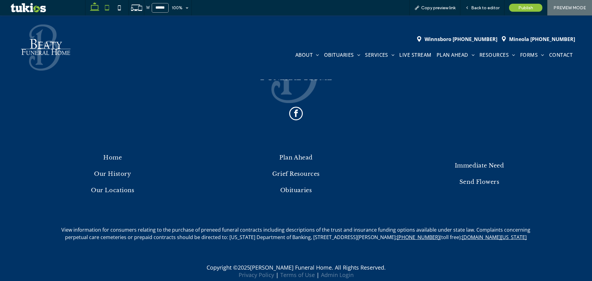
click at [110, 12] on icon at bounding box center [107, 8] width 12 height 12
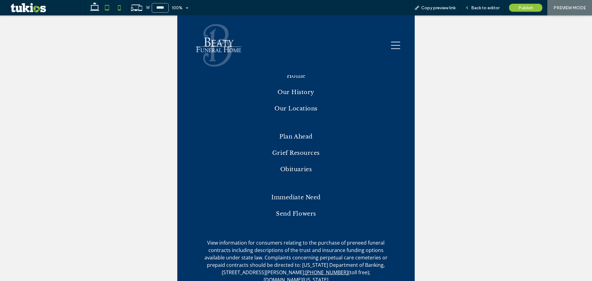
click at [120, 7] on icon at bounding box center [119, 8] width 12 height 12
type input "*****"
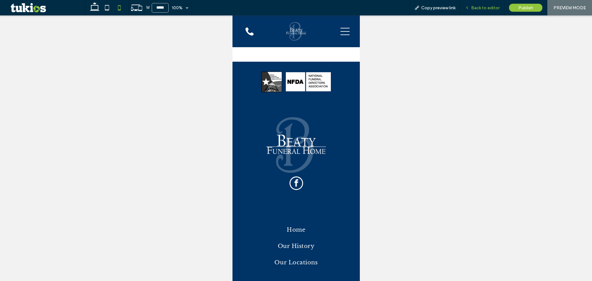
click at [486, 6] on span "Back to editor" at bounding box center [485, 7] width 28 height 5
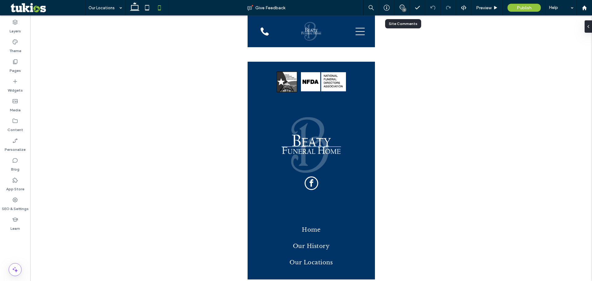
click at [403, 13] on div "11" at bounding box center [402, 7] width 15 height 15
click at [403, 6] on icon at bounding box center [402, 7] width 5 height 5
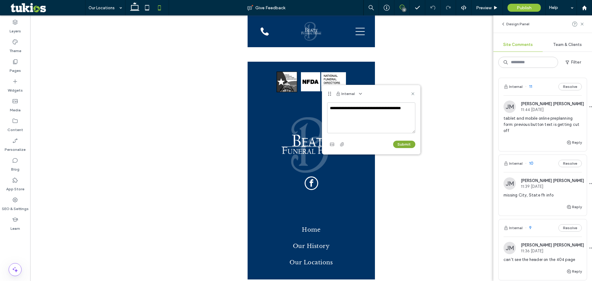
type textarea "**********"
click at [408, 147] on button "Submit" at bounding box center [404, 144] width 22 height 7
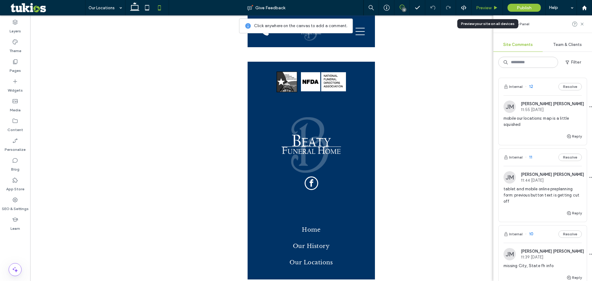
click at [486, 9] on span "Preview" at bounding box center [483, 7] width 15 height 5
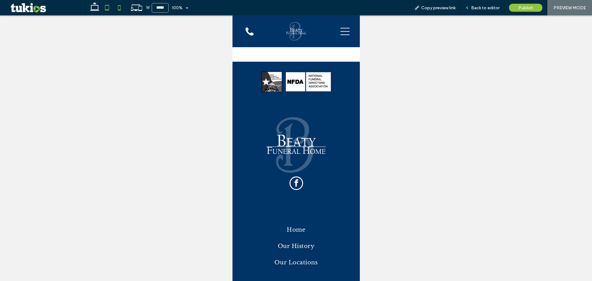
click at [111, 12] on icon at bounding box center [107, 8] width 12 height 12
type input "*****"
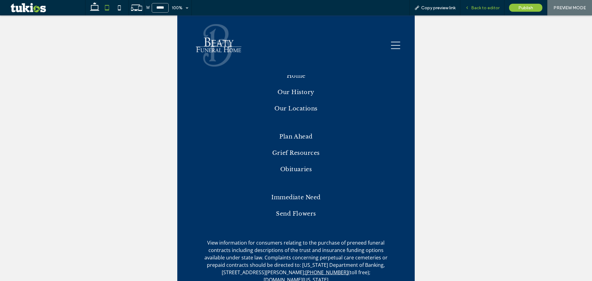
click at [478, 6] on span "Back to editor" at bounding box center [485, 7] width 28 height 5
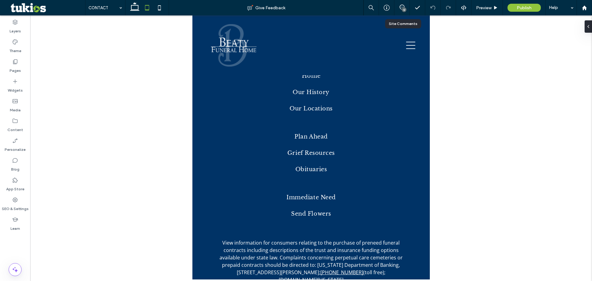
click at [402, 12] on div "12" at bounding box center [402, 7] width 15 height 15
click at [404, 9] on div "12" at bounding box center [404, 9] width 5 height 5
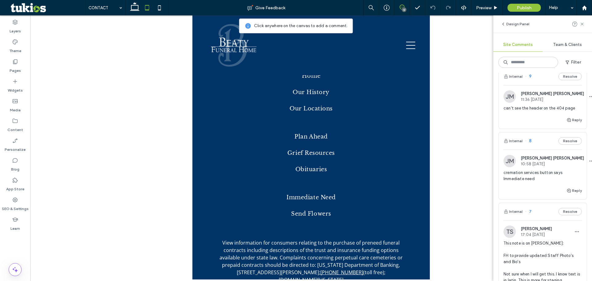
scroll to position [216, 0]
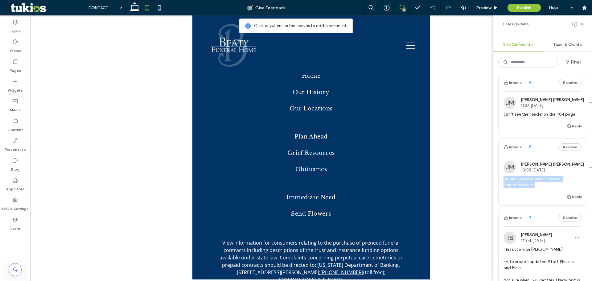
copy span "cremation services button says Immediate need"
drag, startPoint x: 539, startPoint y: 188, endPoint x: 503, endPoint y: 180, distance: 36.7
click at [503, 180] on div "JM Jackson McAuley 10:58 Aug 18 2025 cremation services button says Immediate n…" at bounding box center [543, 177] width 88 height 32
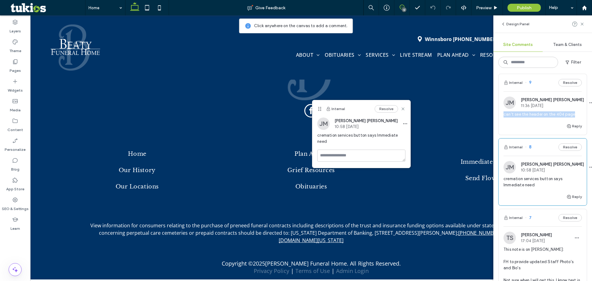
copy span "can't see the header on the 404 page"
drag, startPoint x: 577, startPoint y: 113, endPoint x: 504, endPoint y: 121, distance: 74.2
click at [504, 121] on div "JM Jackson McAuley 11:36 Aug 18 2025 can't see the header on the 404 page" at bounding box center [543, 110] width 88 height 26
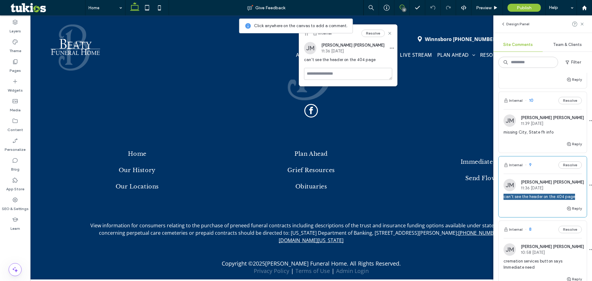
scroll to position [123, 0]
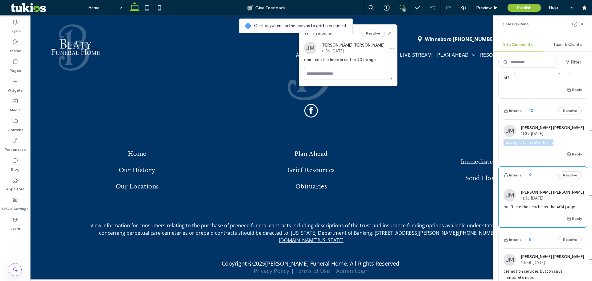
drag, startPoint x: 556, startPoint y: 145, endPoint x: 503, endPoint y: 144, distance: 52.8
click at [503, 144] on div "JM Jackson McAuley 11:39 Aug 18 2025 missing City, State fh info" at bounding box center [543, 138] width 88 height 26
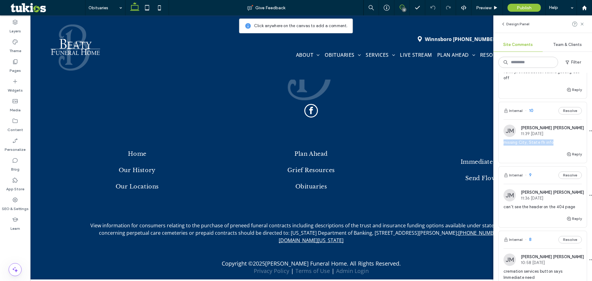
copy span "missing City, State fh info"
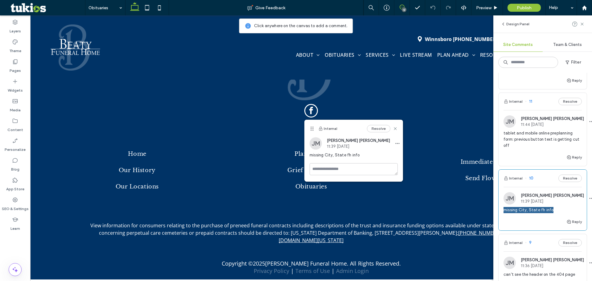
scroll to position [31, 0]
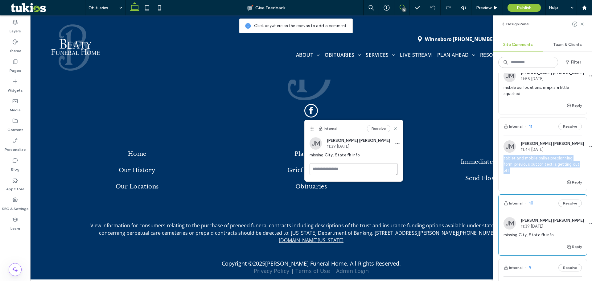
drag, startPoint x: 529, startPoint y: 173, endPoint x: 501, endPoint y: 158, distance: 32.3
click at [501, 158] on div "JM Jackson McAuley 11:44 Aug 18 2025 tablet and mobile online preplanning form:…" at bounding box center [543, 159] width 88 height 38
copy span "tablet and mobile online preplanning form: previous button text is getting cut …"
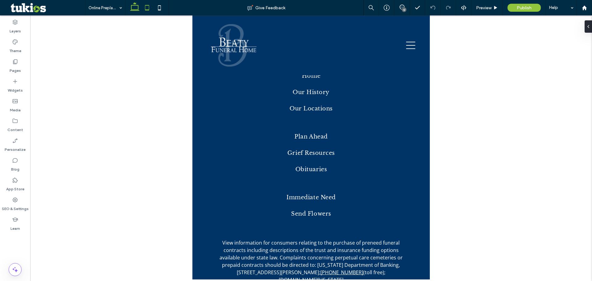
click at [134, 9] on icon at bounding box center [135, 8] width 12 height 12
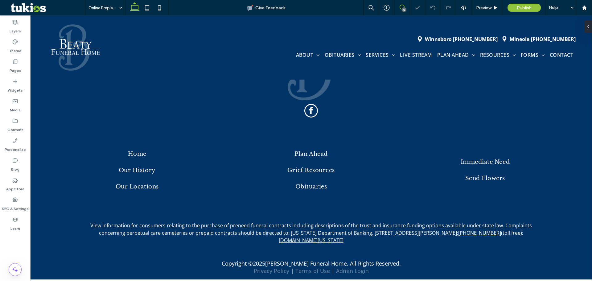
click at [400, 6] on use at bounding box center [402, 7] width 5 height 5
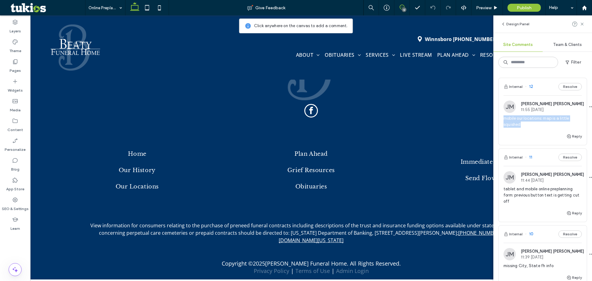
copy span "mobile our locations: map is a little squished"
drag, startPoint x: 532, startPoint y: 124, endPoint x: 498, endPoint y: 116, distance: 35.0
click at [498, 116] on div "Internal 12 Resolve JM Jackson McAuley 11:55 Aug 18 2025 mobile our locations: …" at bounding box center [543, 177] width 99 height 208
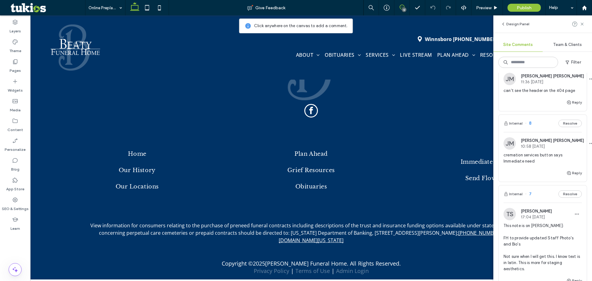
scroll to position [147, 0]
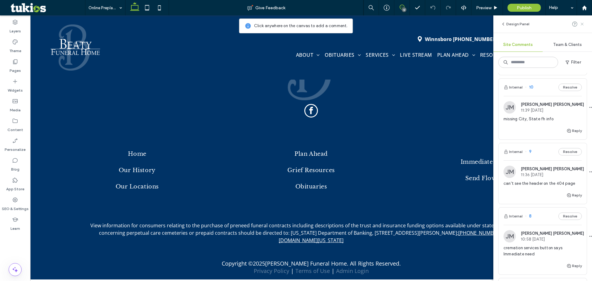
click at [583, 25] on use at bounding box center [582, 24] width 3 height 3
